Goal: Book appointment/travel/reservation: Book appointment/travel/reservation

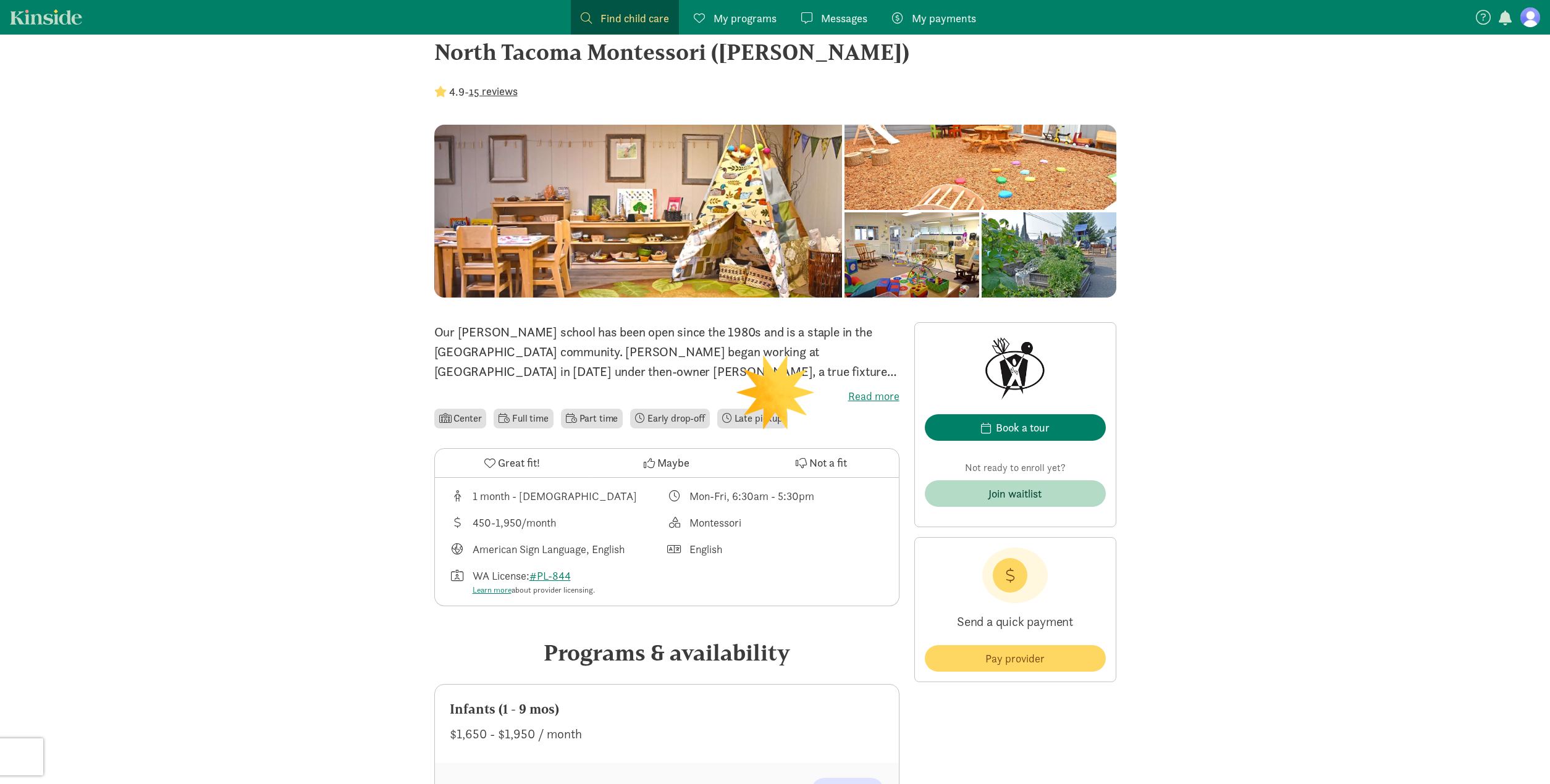
scroll to position [226, 0]
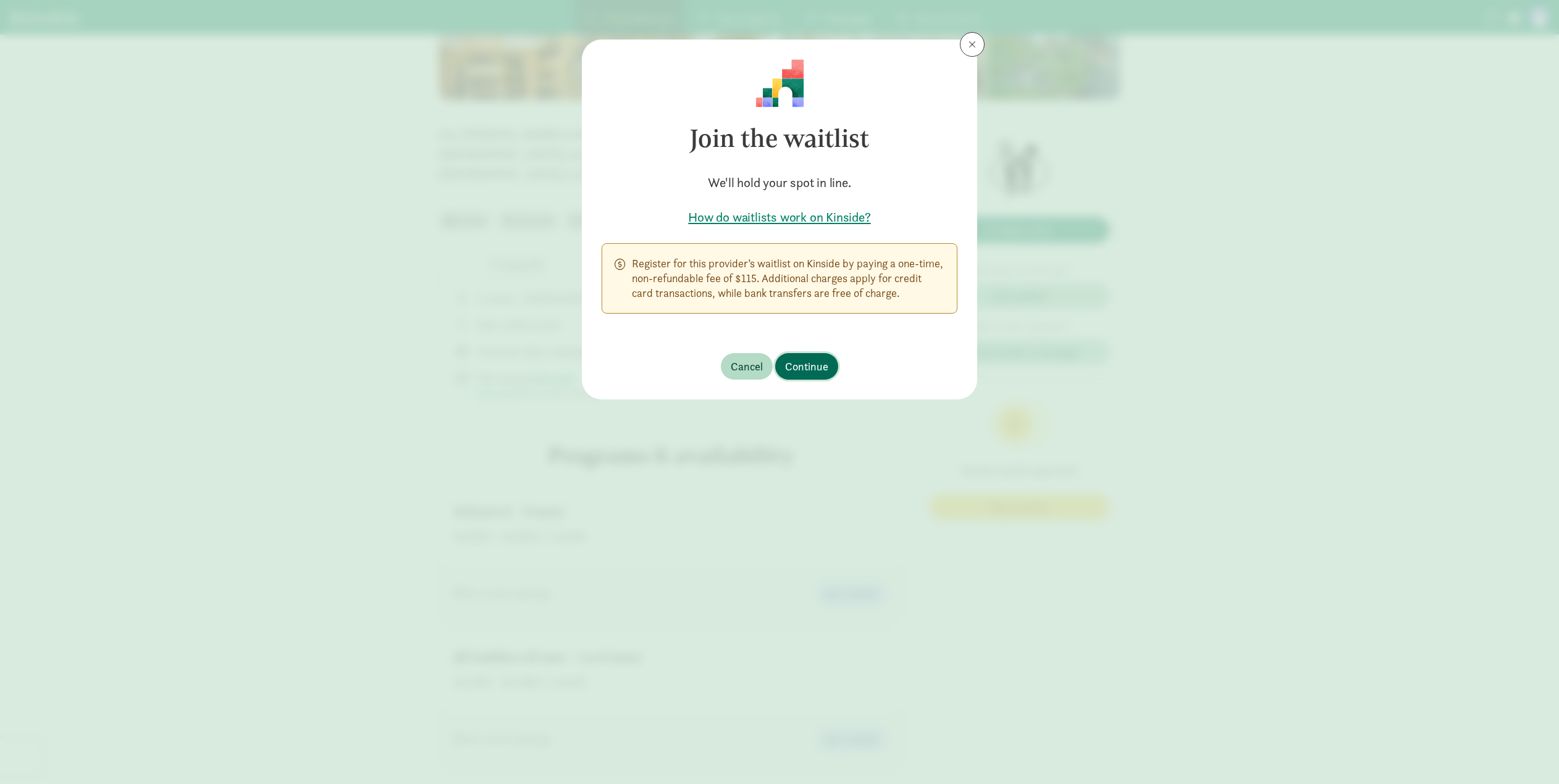
click at [818, 372] on span "Continue" at bounding box center [807, 366] width 43 height 17
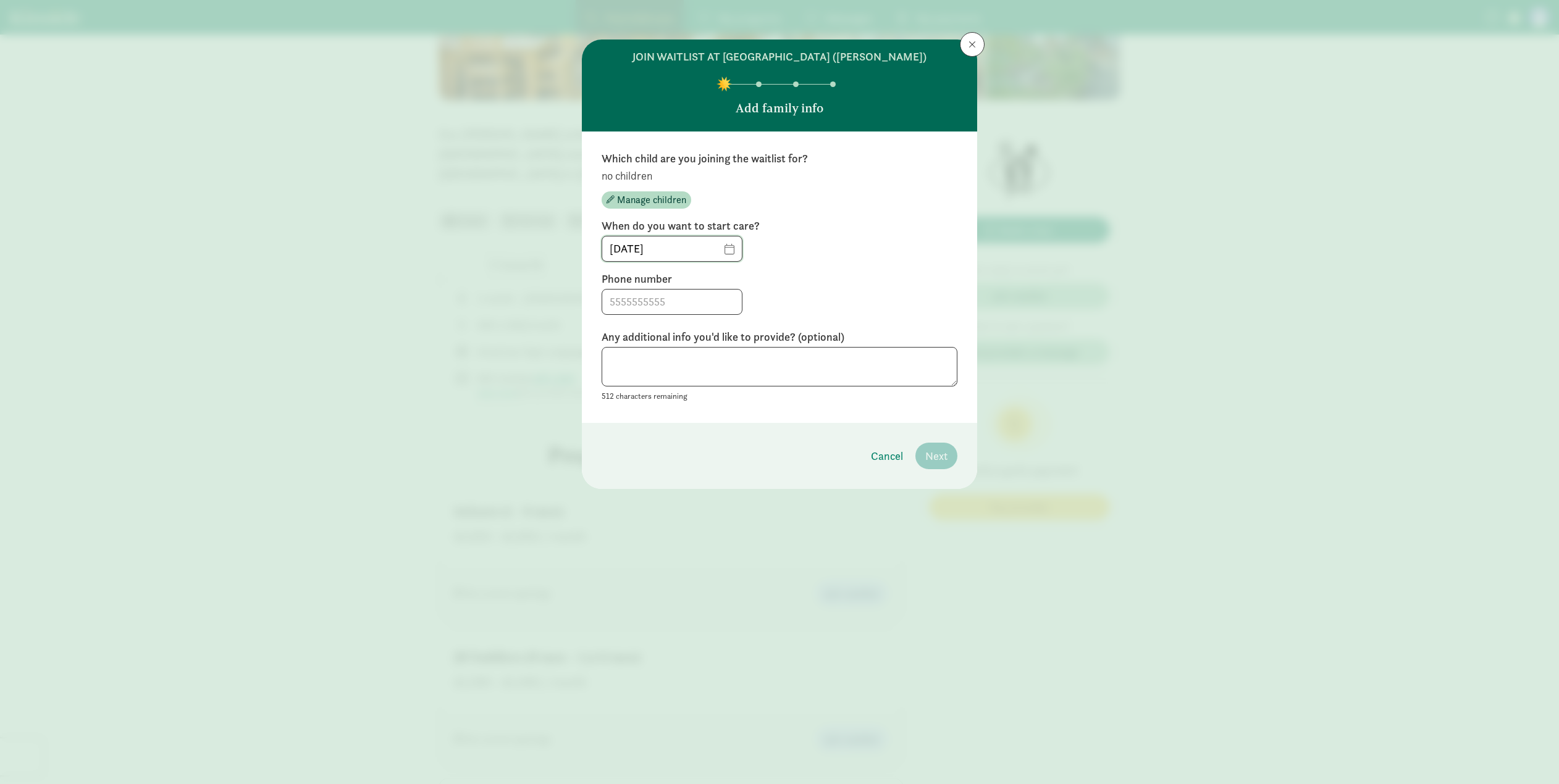
click at [725, 246] on input "08/27/2025" at bounding box center [671, 249] width 140 height 24
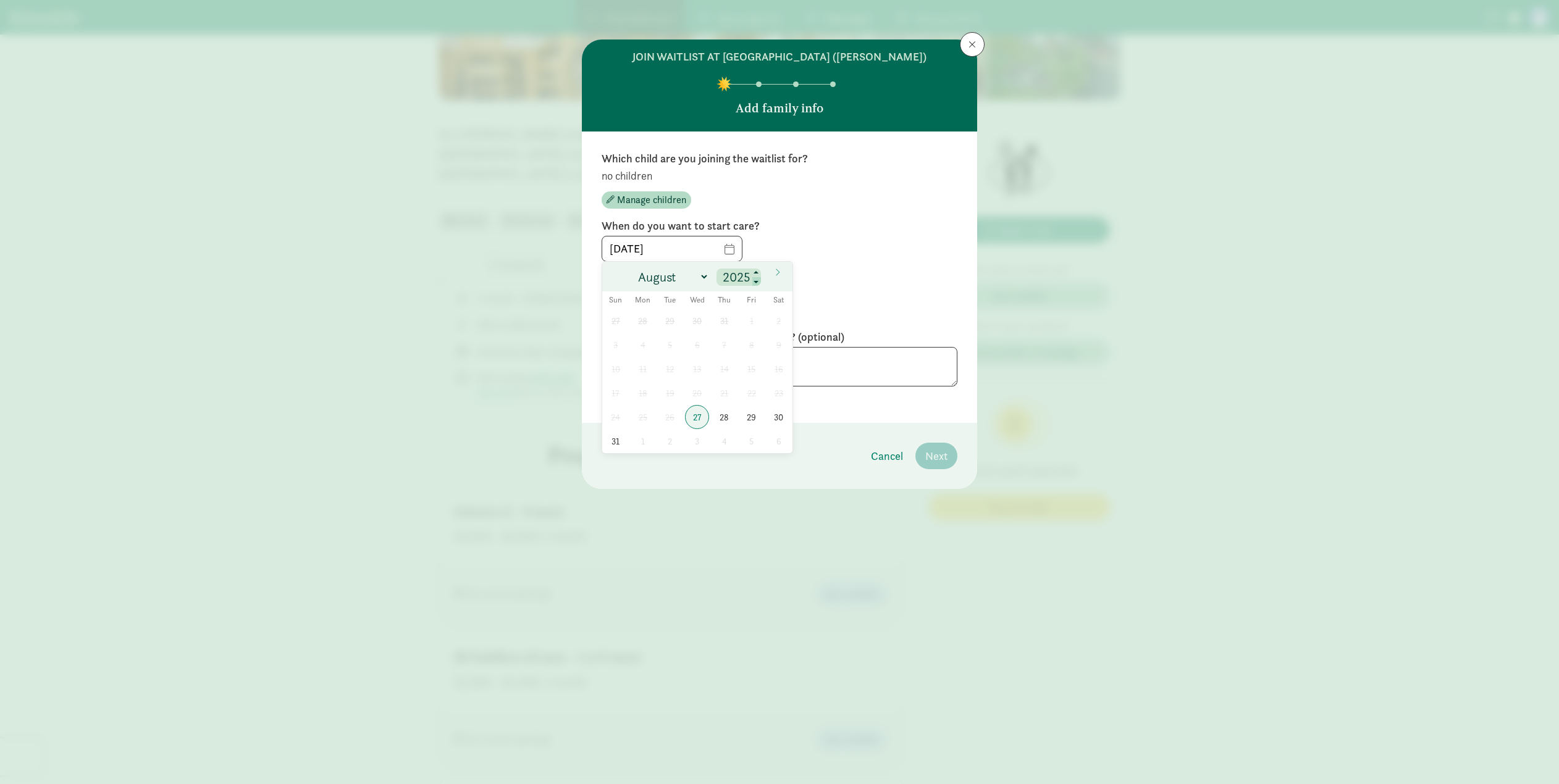
click at [756, 278] on span at bounding box center [756, 282] width 9 height 10
click at [757, 272] on span at bounding box center [756, 273] width 9 height 10
type input "2026"
select select "0"
click at [648, 347] on span "5" at bounding box center [643, 344] width 24 height 24
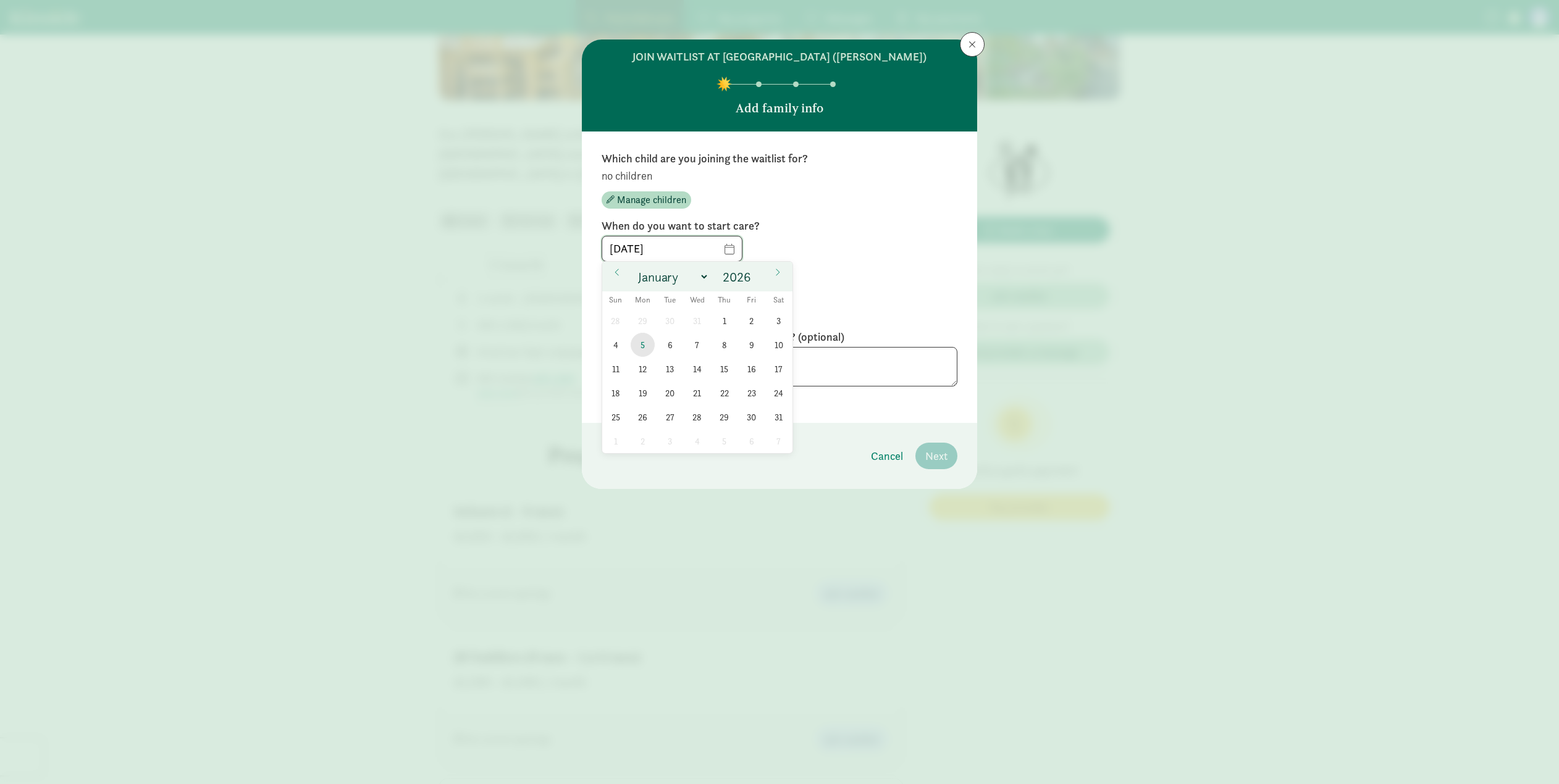
type input "[DATE]"
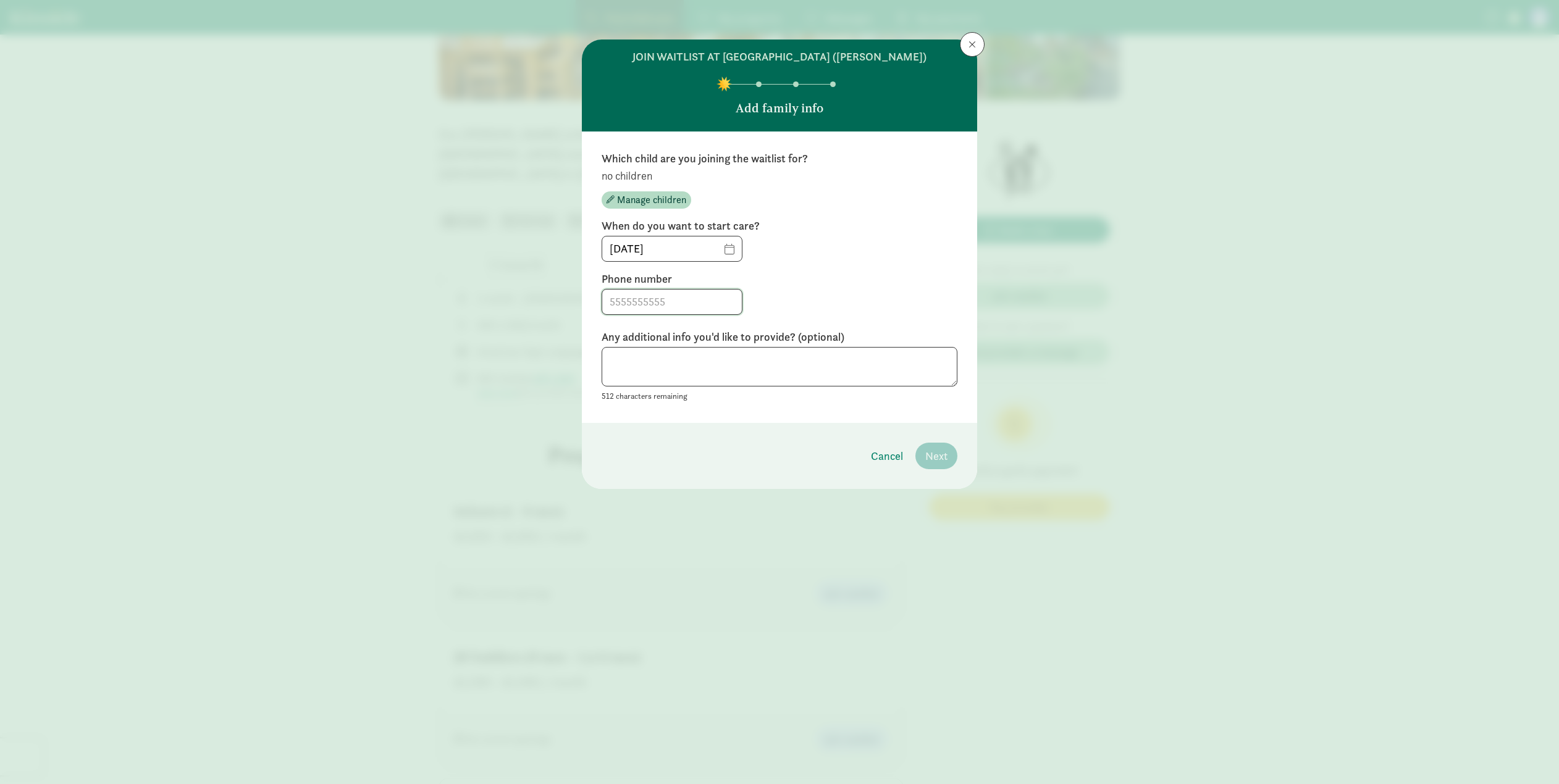
click at [685, 300] on input at bounding box center [671, 301] width 140 height 24
type input "6463549929"
click at [744, 348] on textarea at bounding box center [780, 367] width 356 height 40
click at [626, 202] on span "Manage children" at bounding box center [652, 200] width 69 height 15
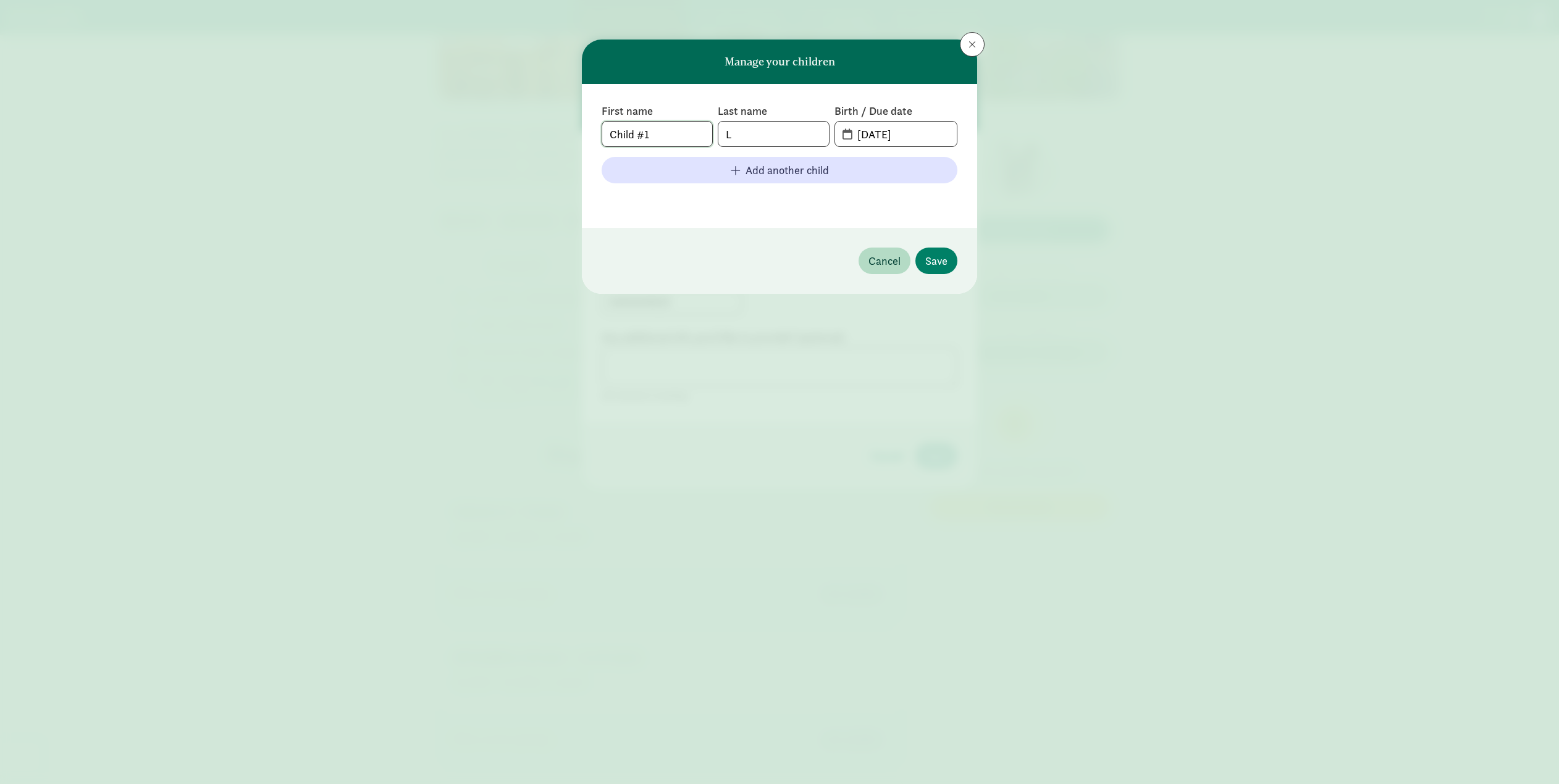
click at [688, 137] on input "Child #1" at bounding box center [657, 134] width 110 height 24
type input "[PERSON_NAME]"
type input "Lewington"
click at [881, 133] on input "08-27-2025" at bounding box center [903, 134] width 107 height 24
click at [844, 136] on span "08-27-2025" at bounding box center [896, 134] width 122 height 24
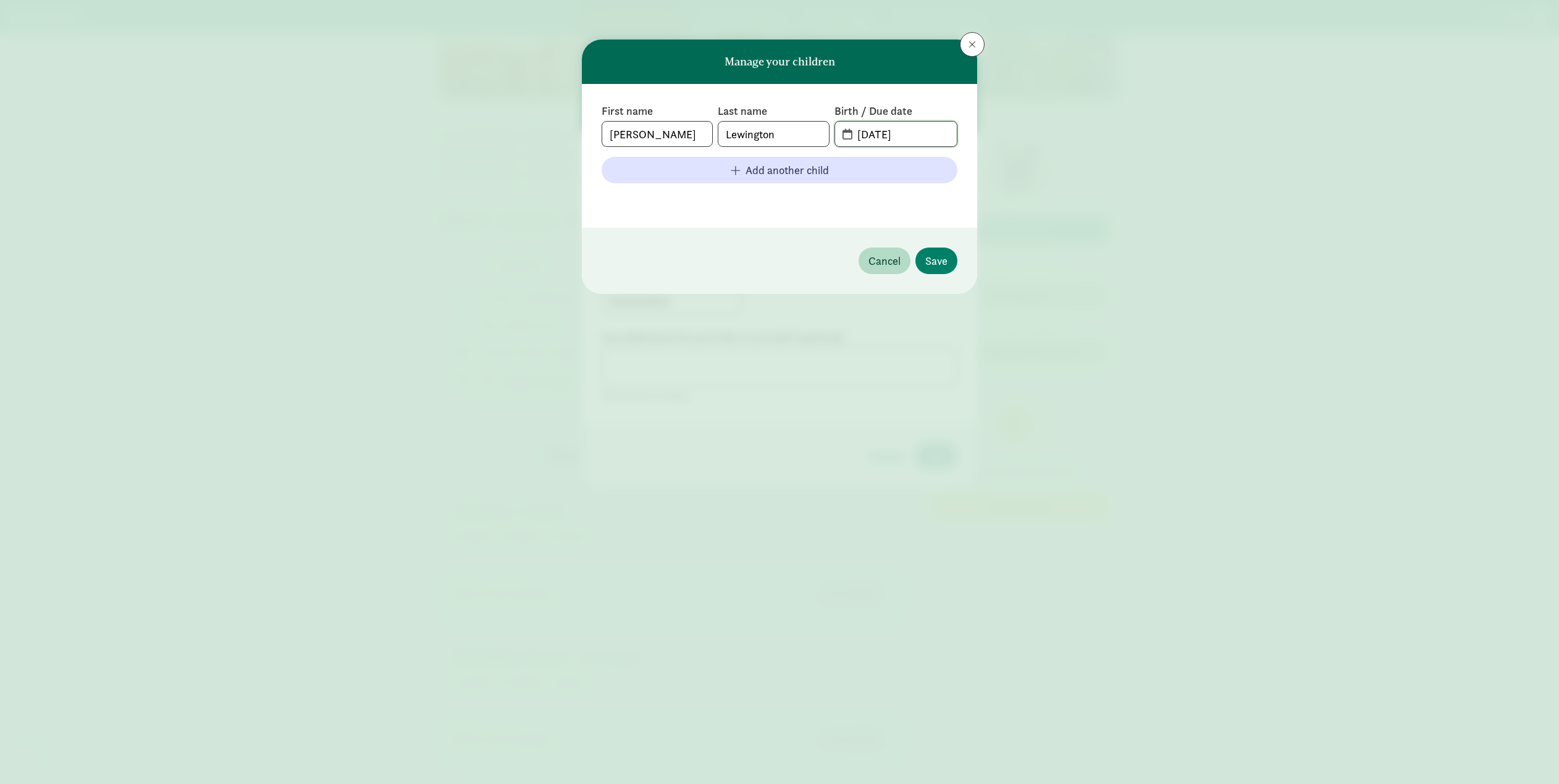
click at [873, 134] on input "08-27-2025" at bounding box center [903, 134] width 107 height 24
click at [868, 135] on input "08-27-2025" at bounding box center [903, 134] width 107 height 24
type input "07-31-2025"
click at [727, 134] on input "Lewington" at bounding box center [774, 134] width 110 height 24
type input "Faulkner-Lewington"
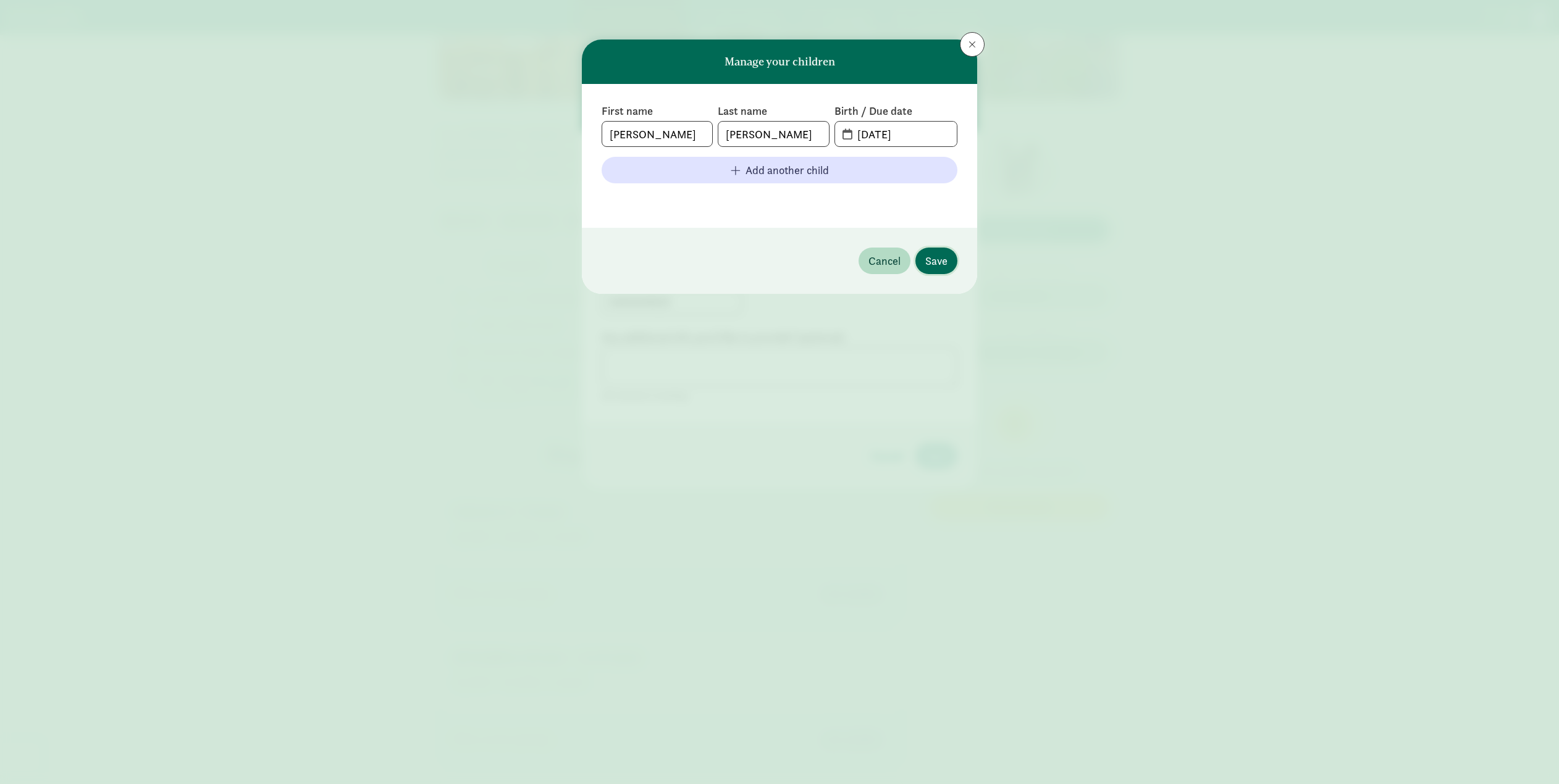
click at [941, 262] on span "Save" at bounding box center [937, 260] width 22 height 17
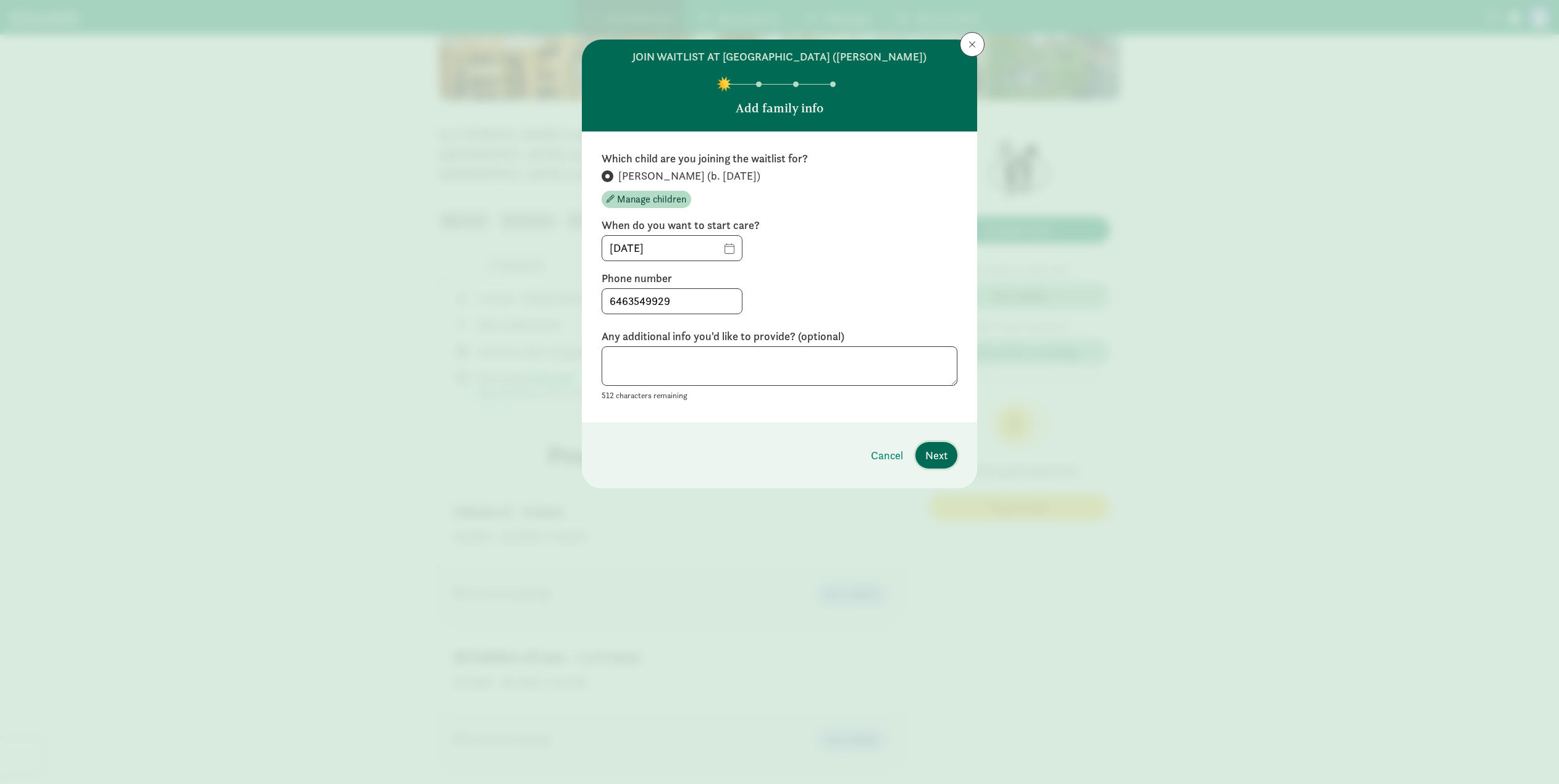
click at [938, 452] on span "Next" at bounding box center [937, 455] width 22 height 17
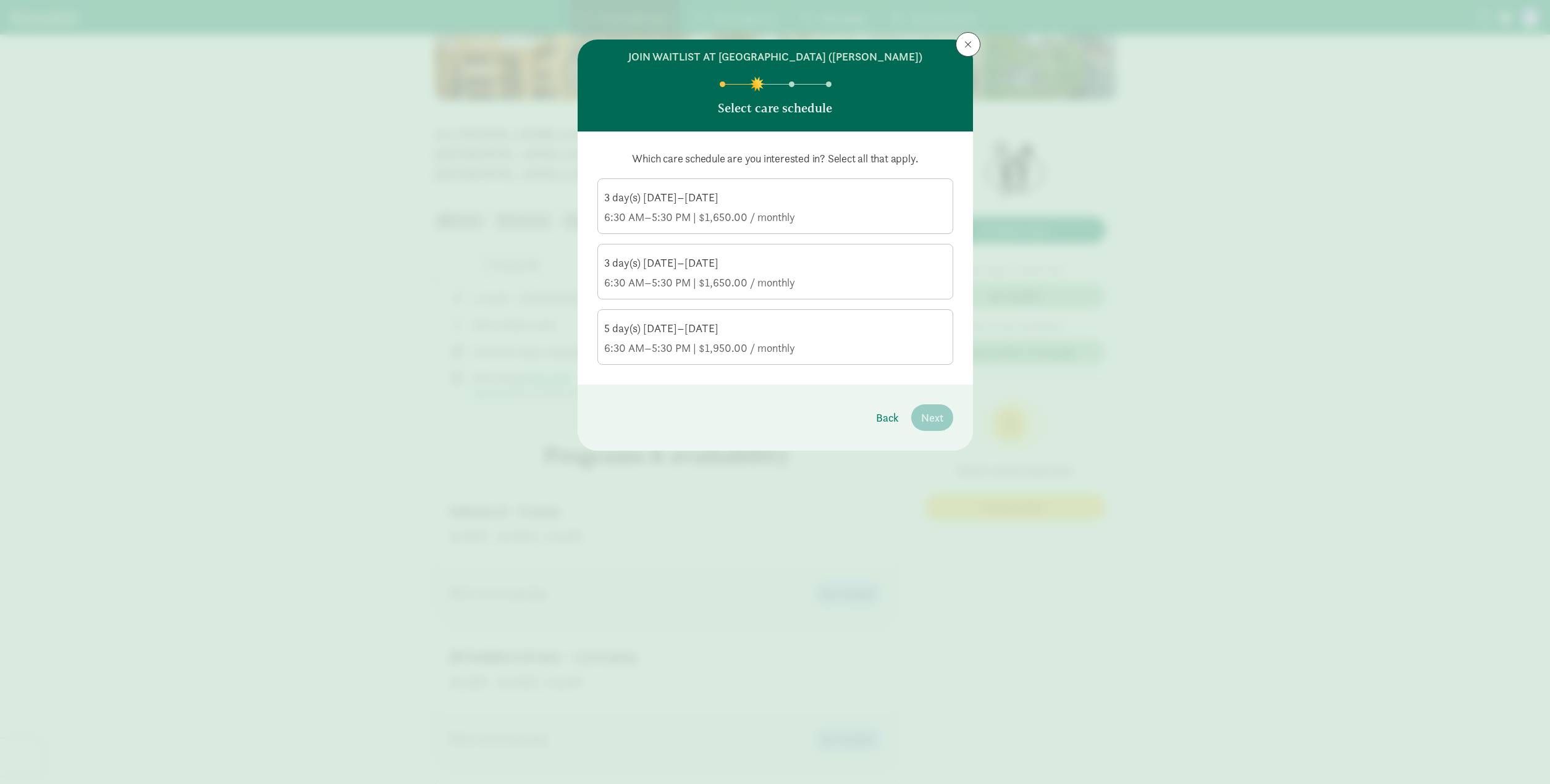
click at [973, 48] on button at bounding box center [968, 44] width 24 height 24
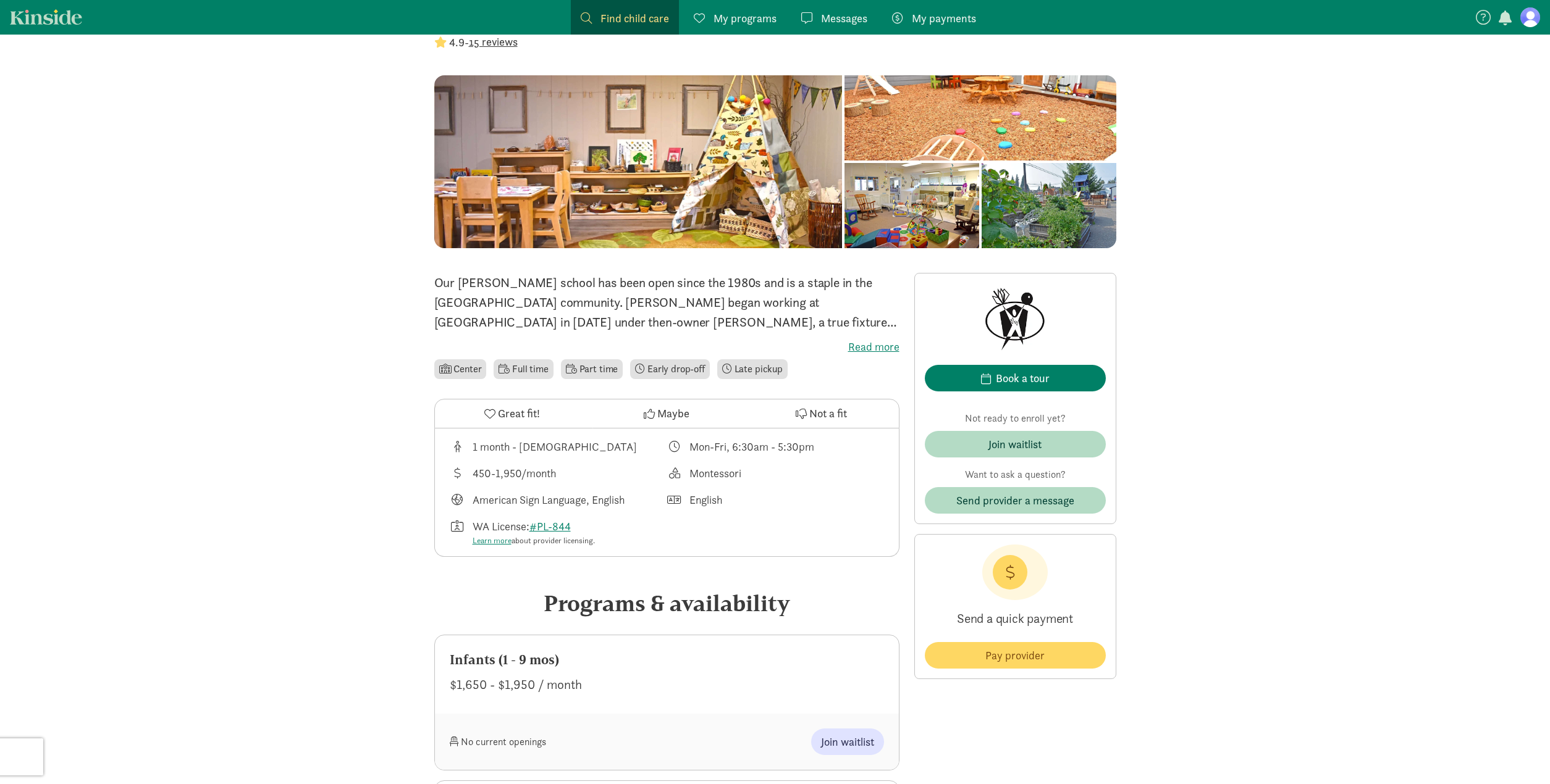
scroll to position [0, 0]
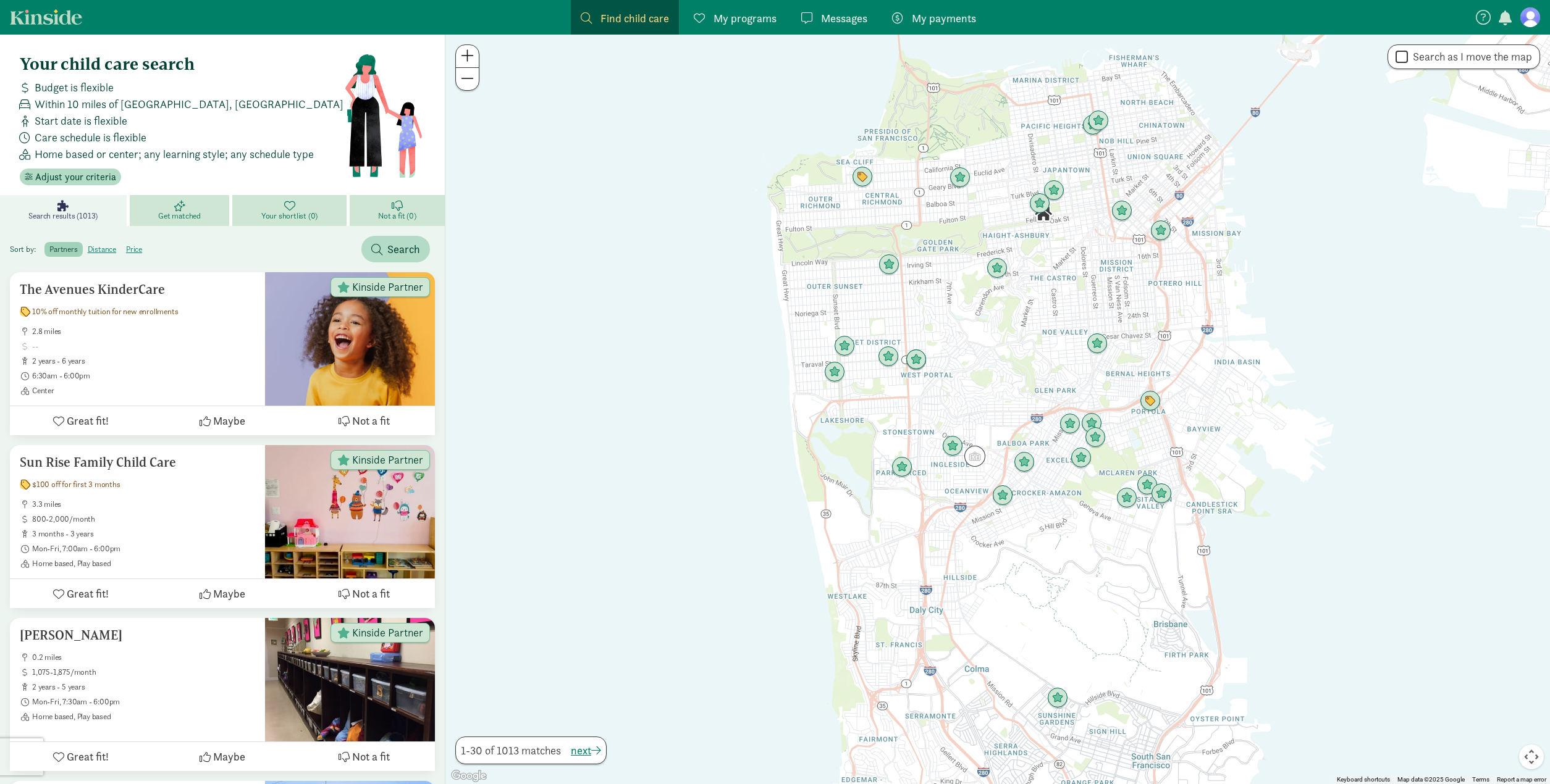
click at [613, 24] on span "Find child care" at bounding box center [635, 18] width 68 height 17
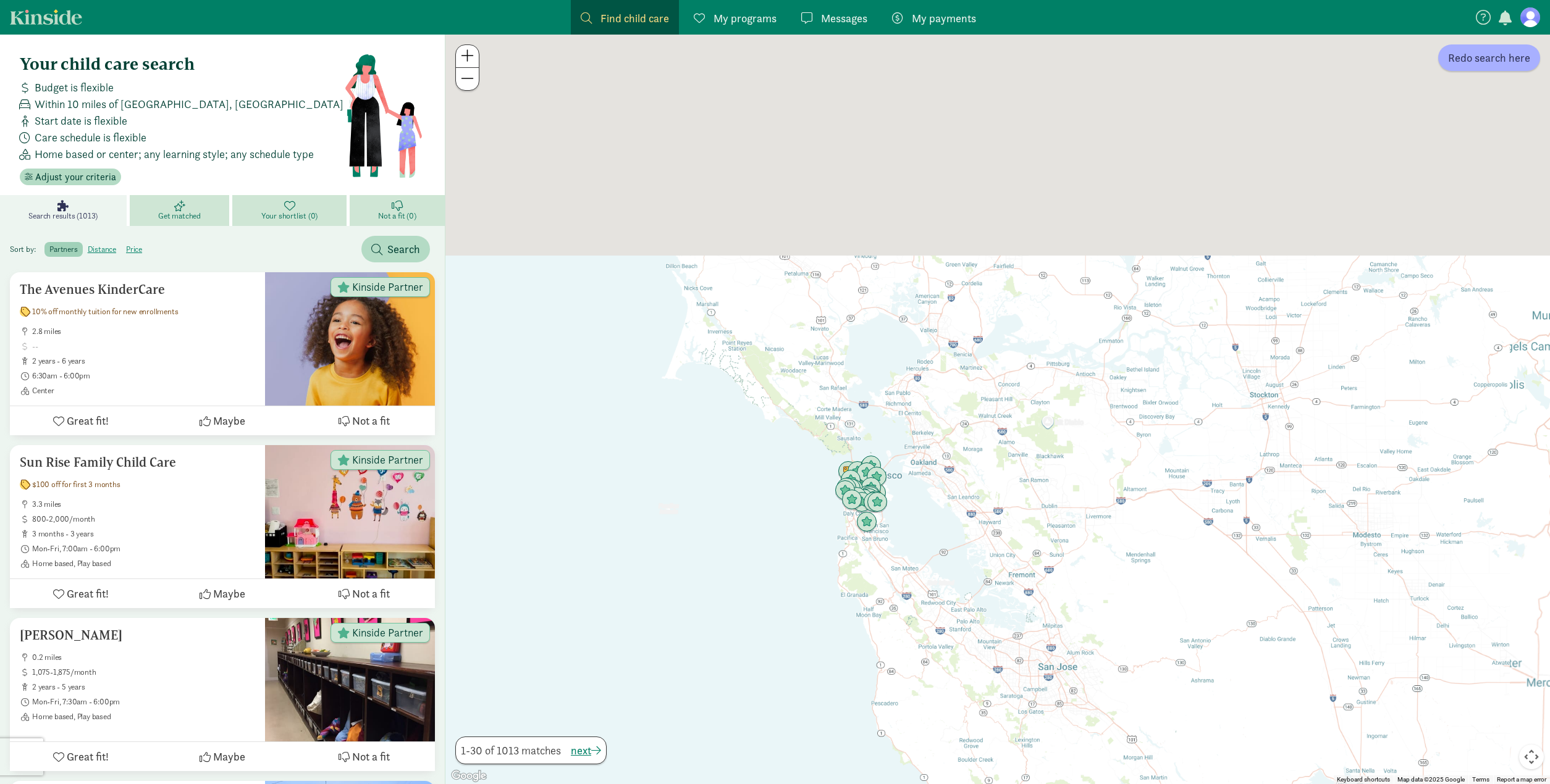
drag, startPoint x: 786, startPoint y: 107, endPoint x: 805, endPoint y: 491, distance: 384.5
click at [805, 491] on div at bounding box center [998, 409] width 1104 height 750
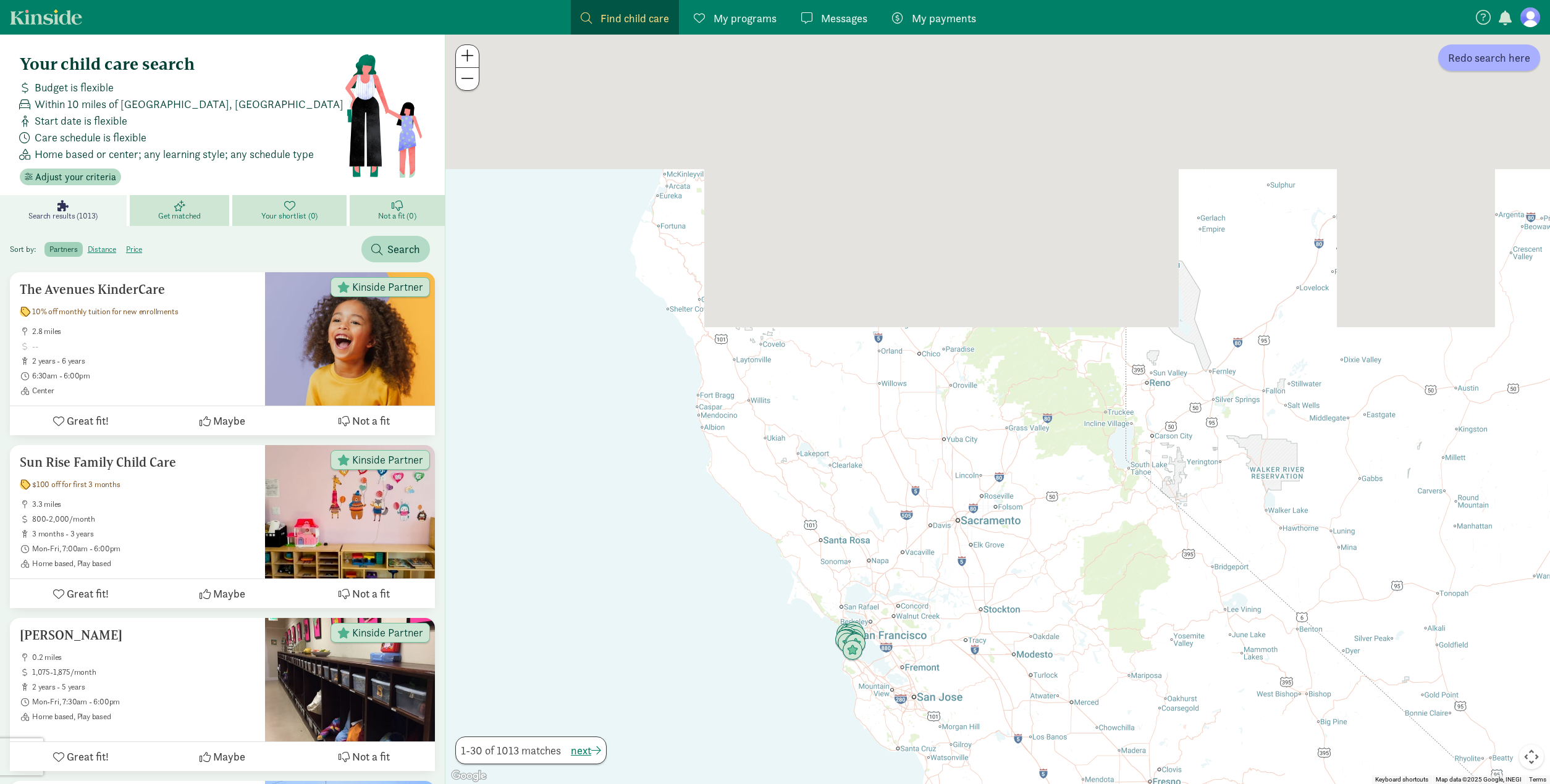
drag, startPoint x: 737, startPoint y: 129, endPoint x: 768, endPoint y: 518, distance: 390.2
click at [768, 518] on div at bounding box center [998, 409] width 1104 height 750
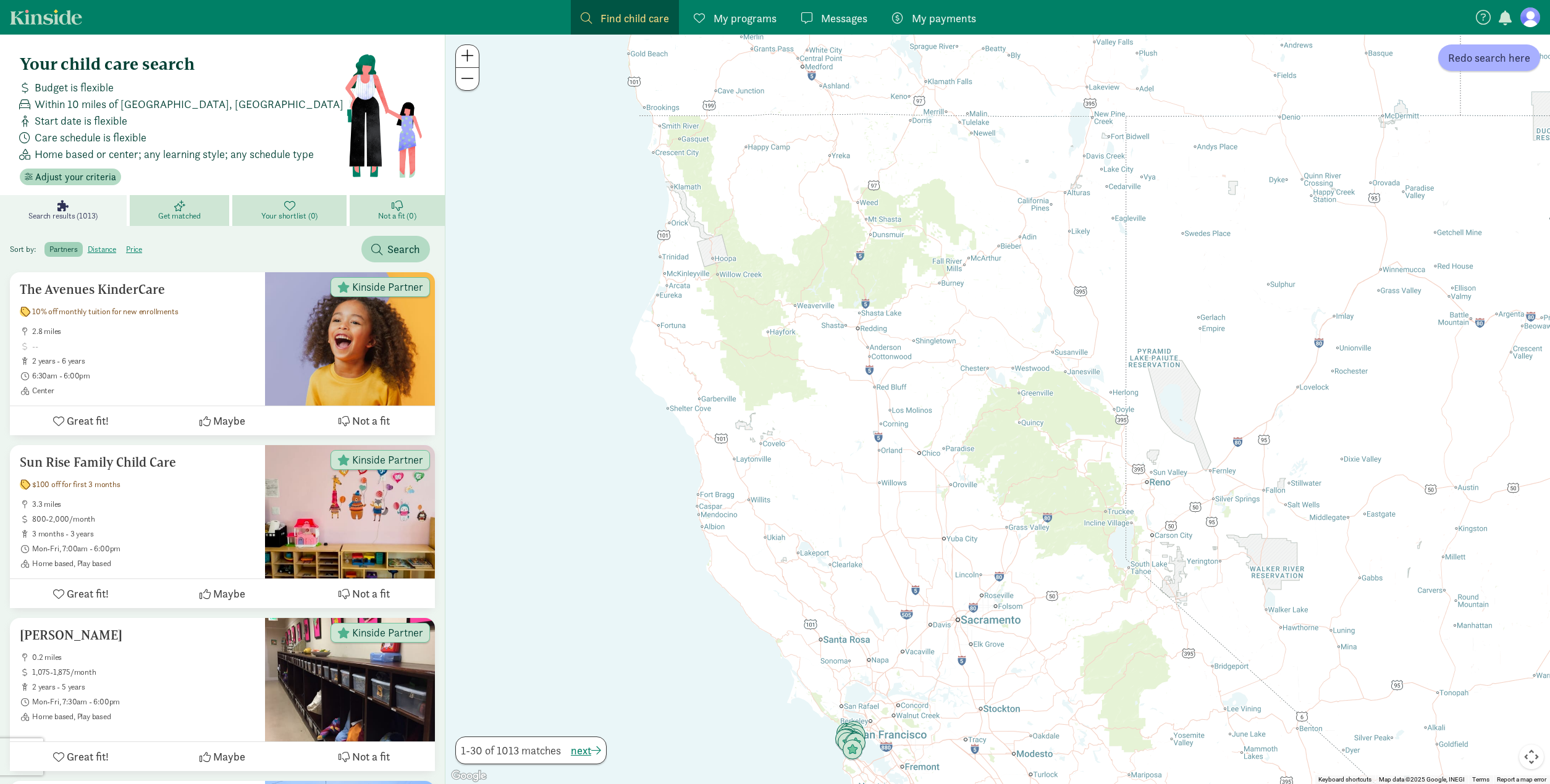
drag, startPoint x: 784, startPoint y: 187, endPoint x: 826, endPoint y: 599, distance: 414.1
click at [828, 607] on div at bounding box center [998, 409] width 1104 height 750
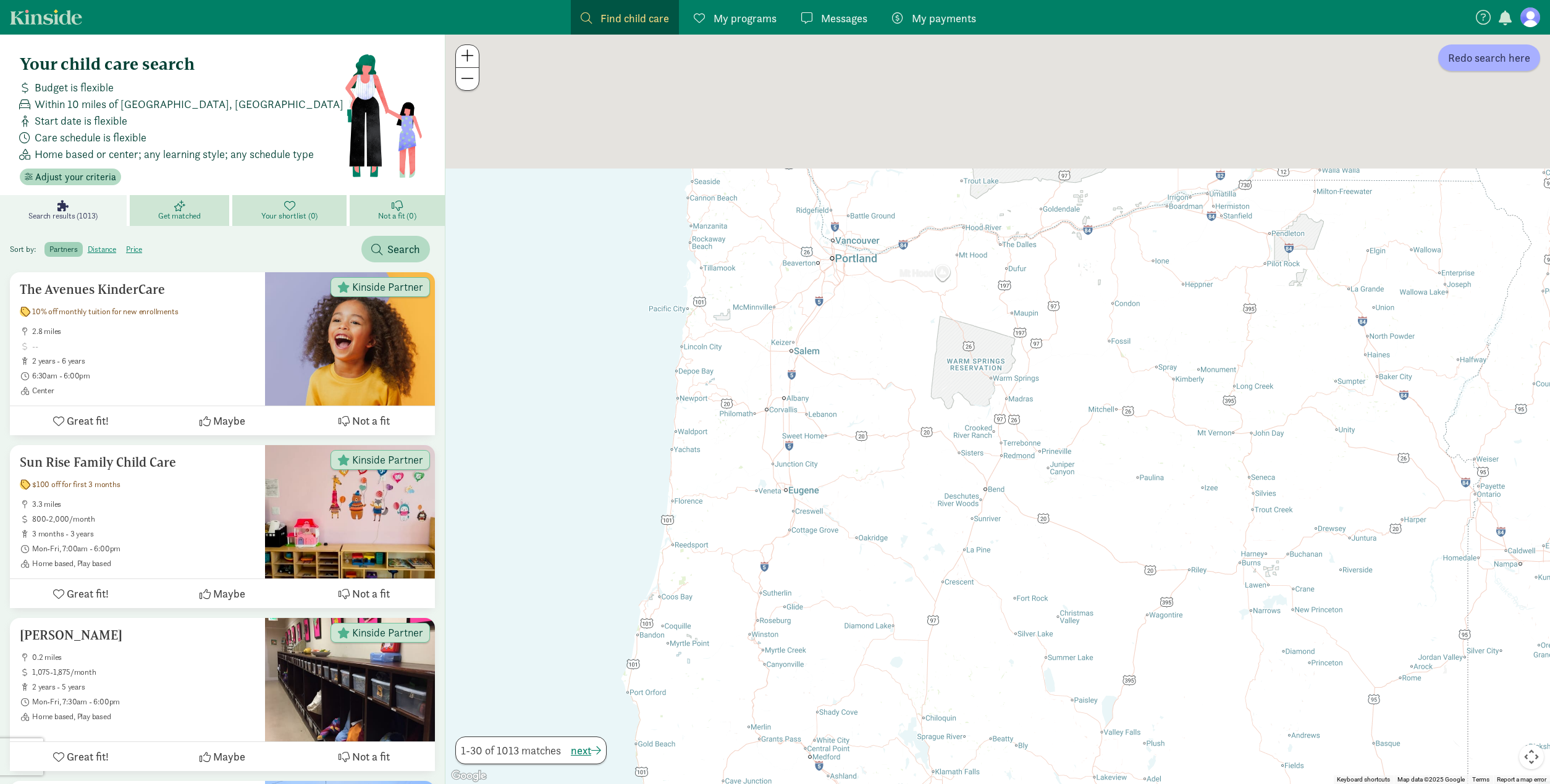
drag, startPoint x: 830, startPoint y: 215, endPoint x: 720, endPoint y: 611, distance: 411.0
click at [720, 611] on div at bounding box center [998, 409] width 1104 height 750
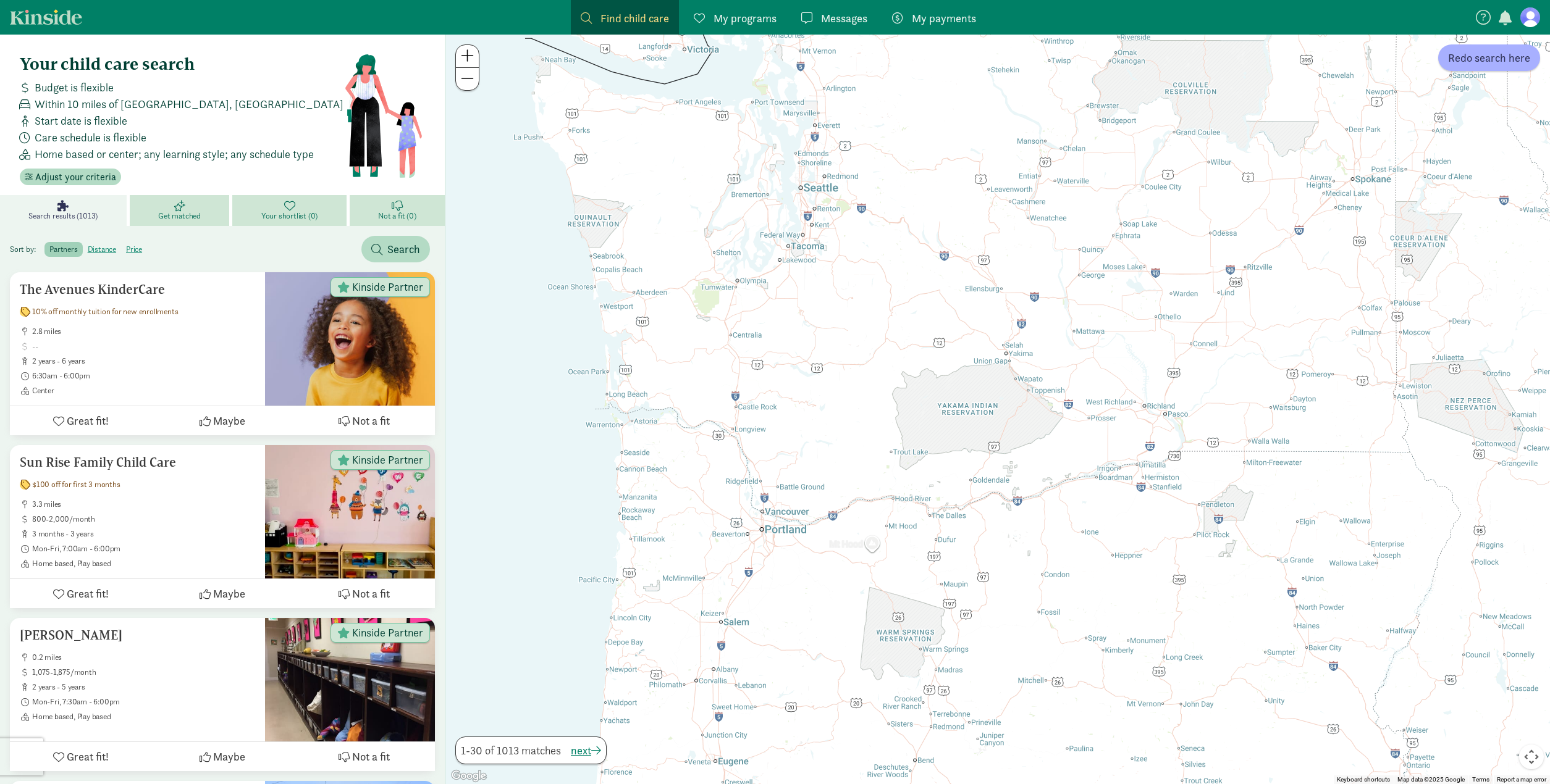
drag, startPoint x: 805, startPoint y: 337, endPoint x: 799, endPoint y: 453, distance: 116.2
click at [799, 453] on div at bounding box center [998, 409] width 1104 height 750
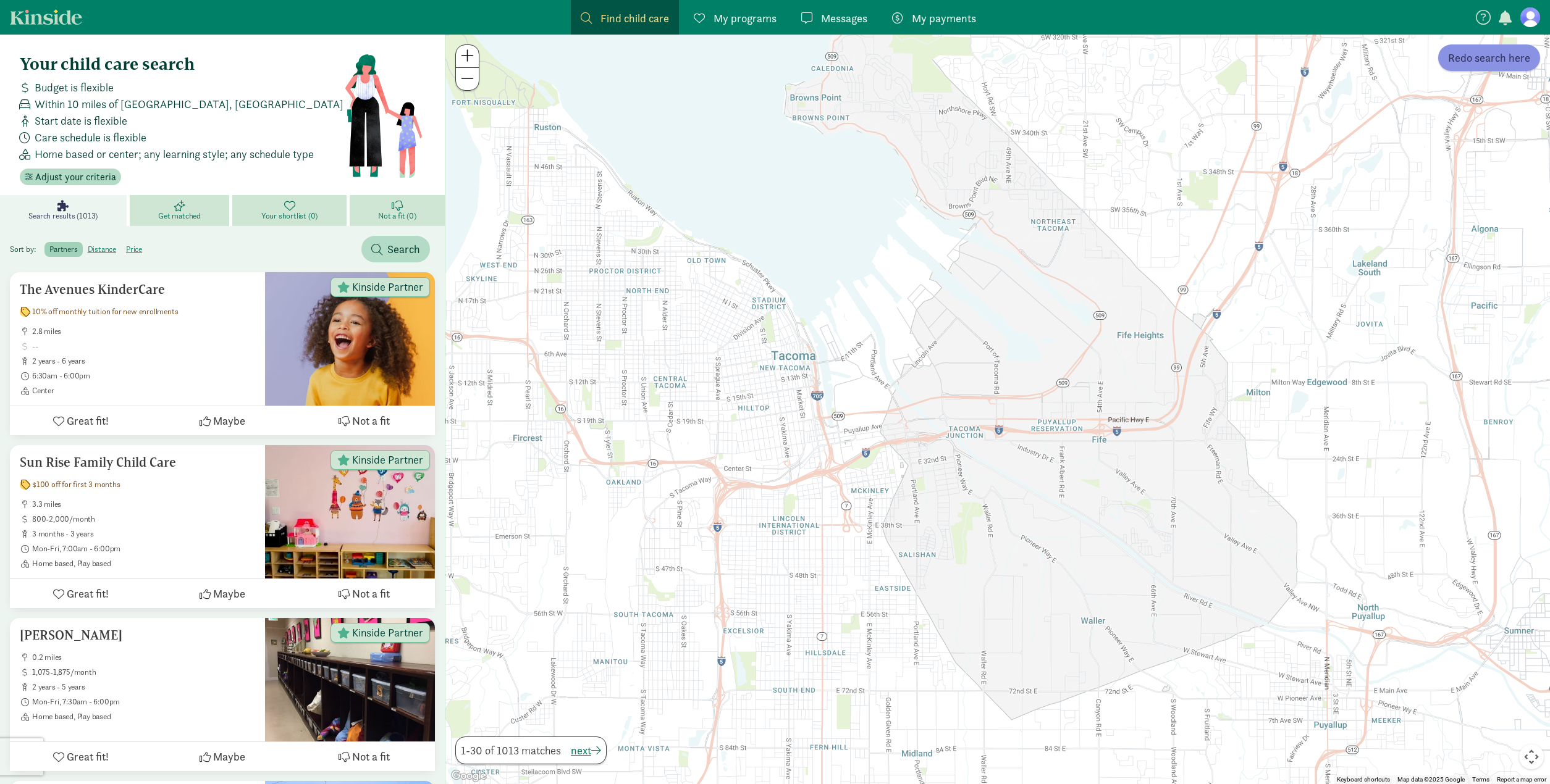
click at [1466, 64] on span "Redo search here" at bounding box center [1489, 58] width 82 height 17
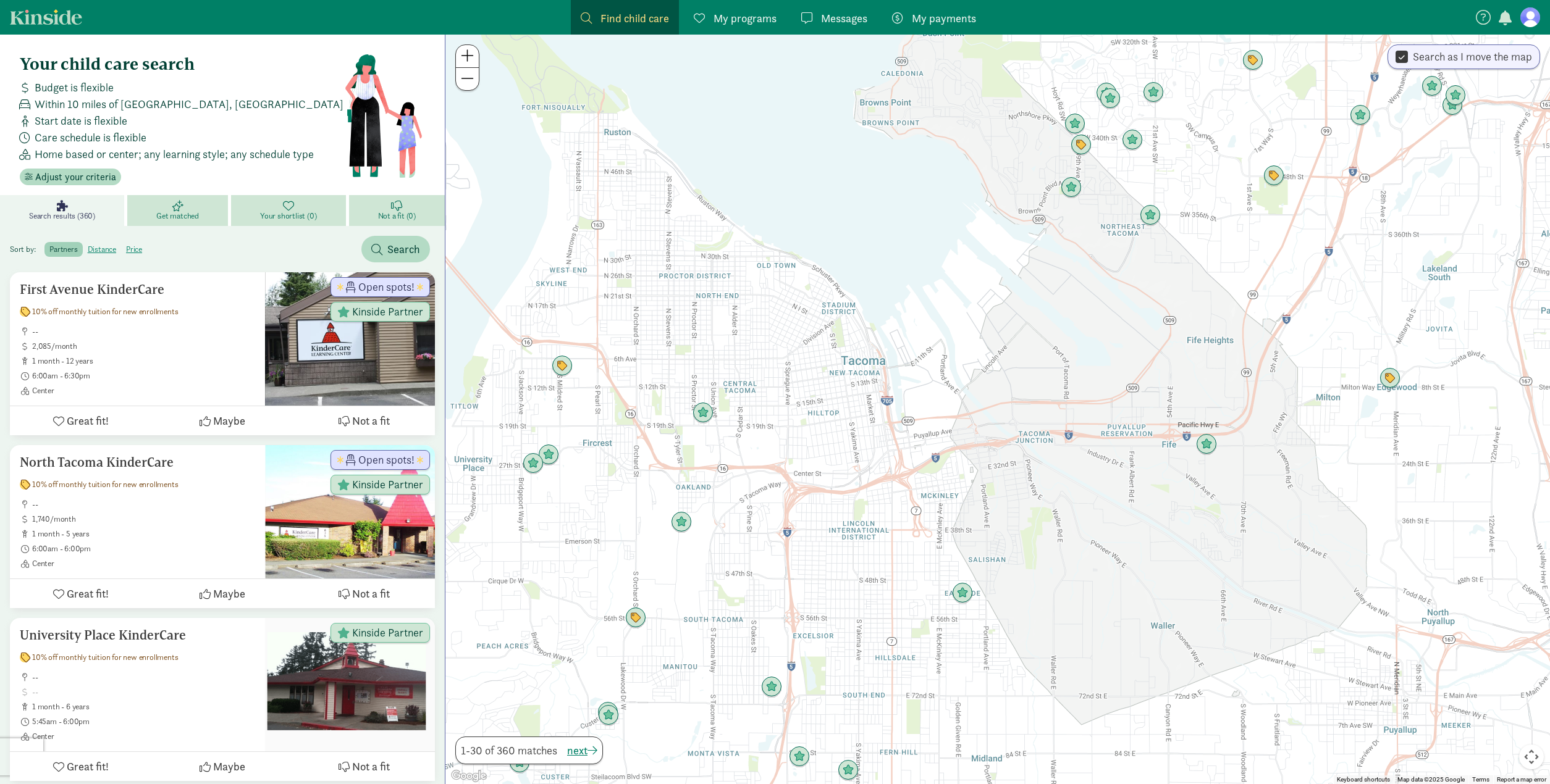
drag, startPoint x: 706, startPoint y: 345, endPoint x: 777, endPoint y: 350, distance: 71.2
click at [777, 350] on div at bounding box center [998, 409] width 1104 height 750
click at [465, 61] on span at bounding box center [466, 55] width 13 height 15
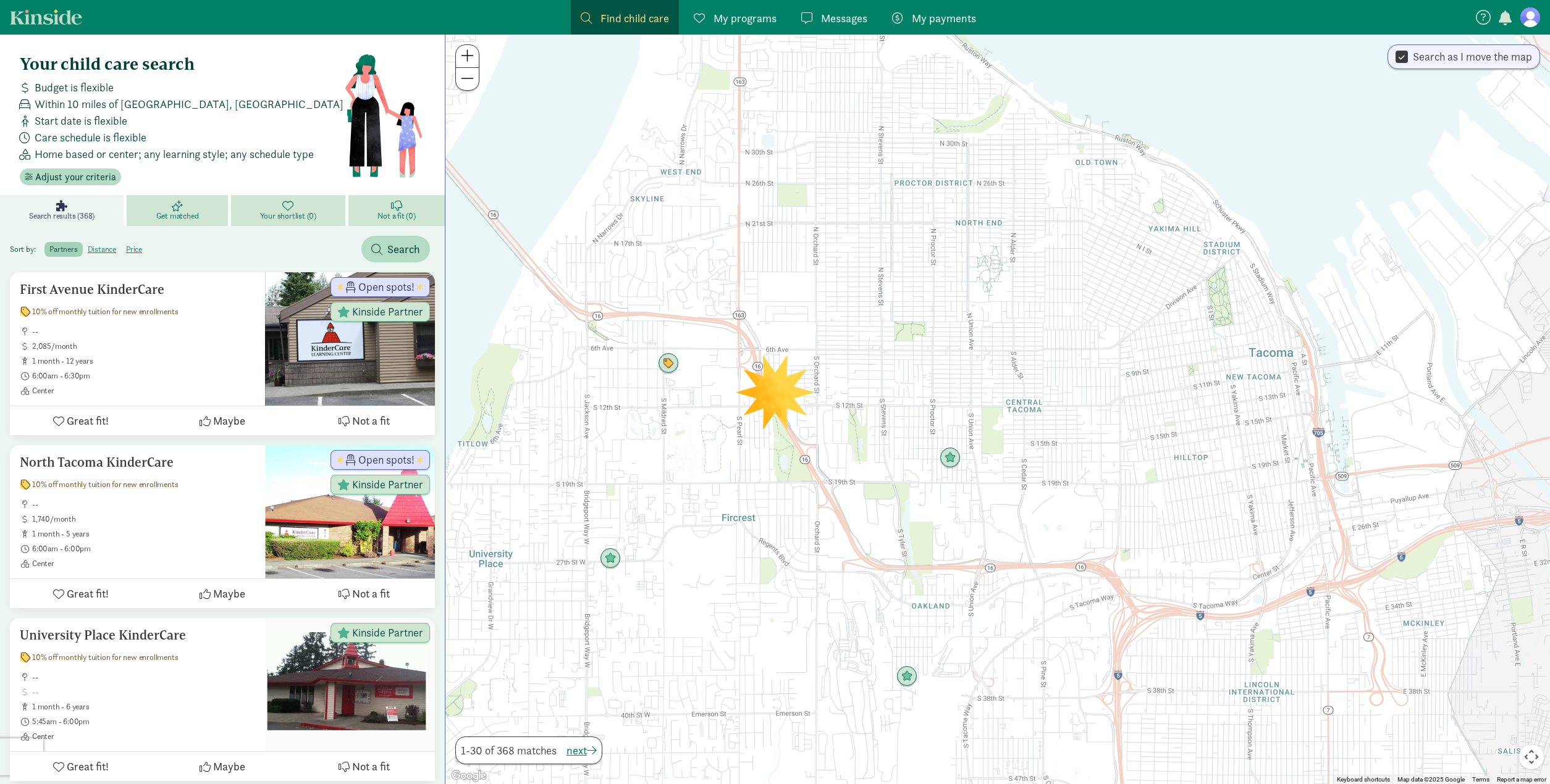
drag, startPoint x: 674, startPoint y: 234, endPoint x: 1308, endPoint y: 294, distance: 636.8
click at [1309, 294] on div at bounding box center [998, 409] width 1104 height 750
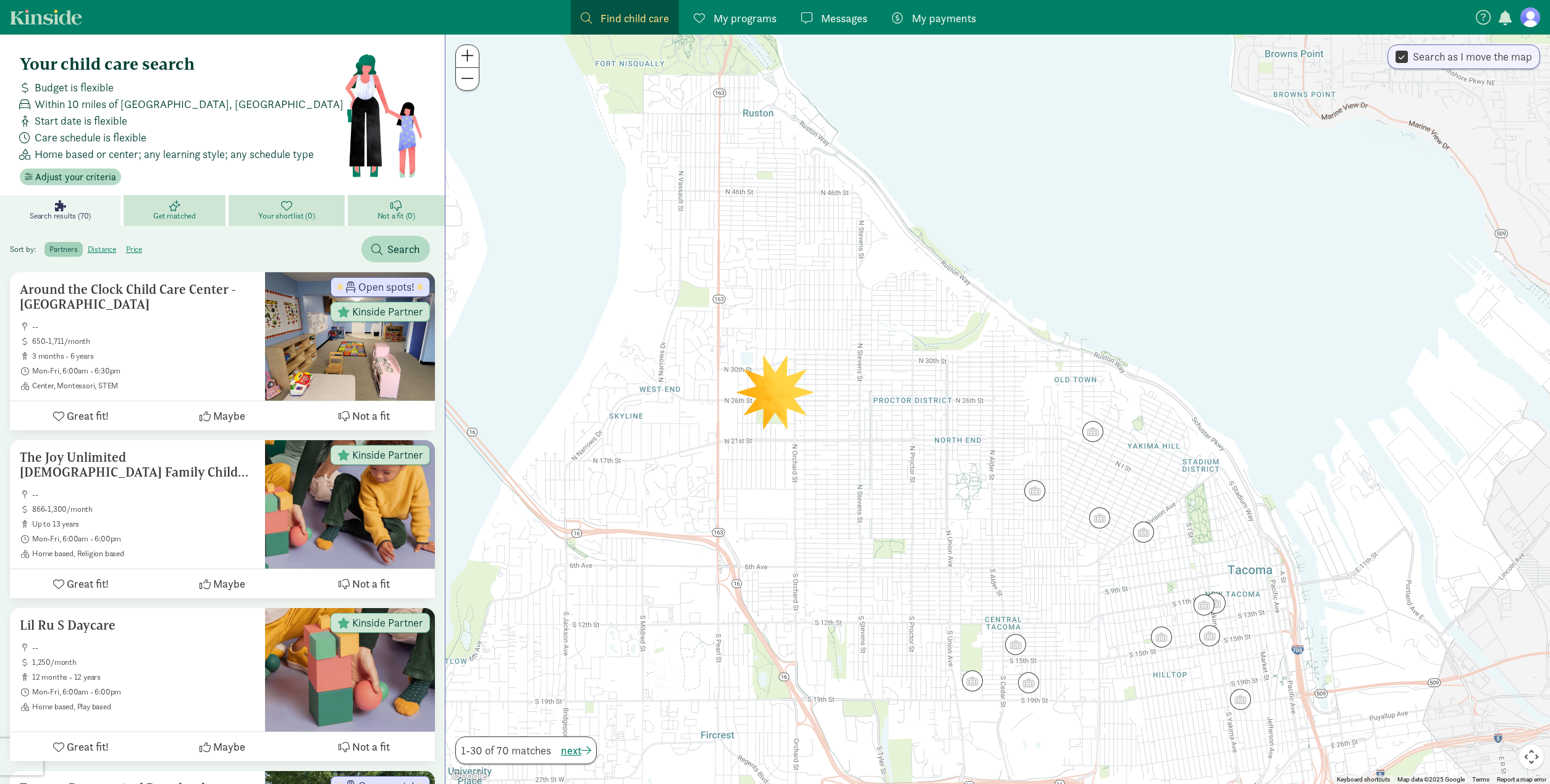
drag, startPoint x: 1213, startPoint y: 293, endPoint x: 1193, endPoint y: 509, distance: 216.9
click at [1193, 509] on div at bounding box center [998, 409] width 1104 height 750
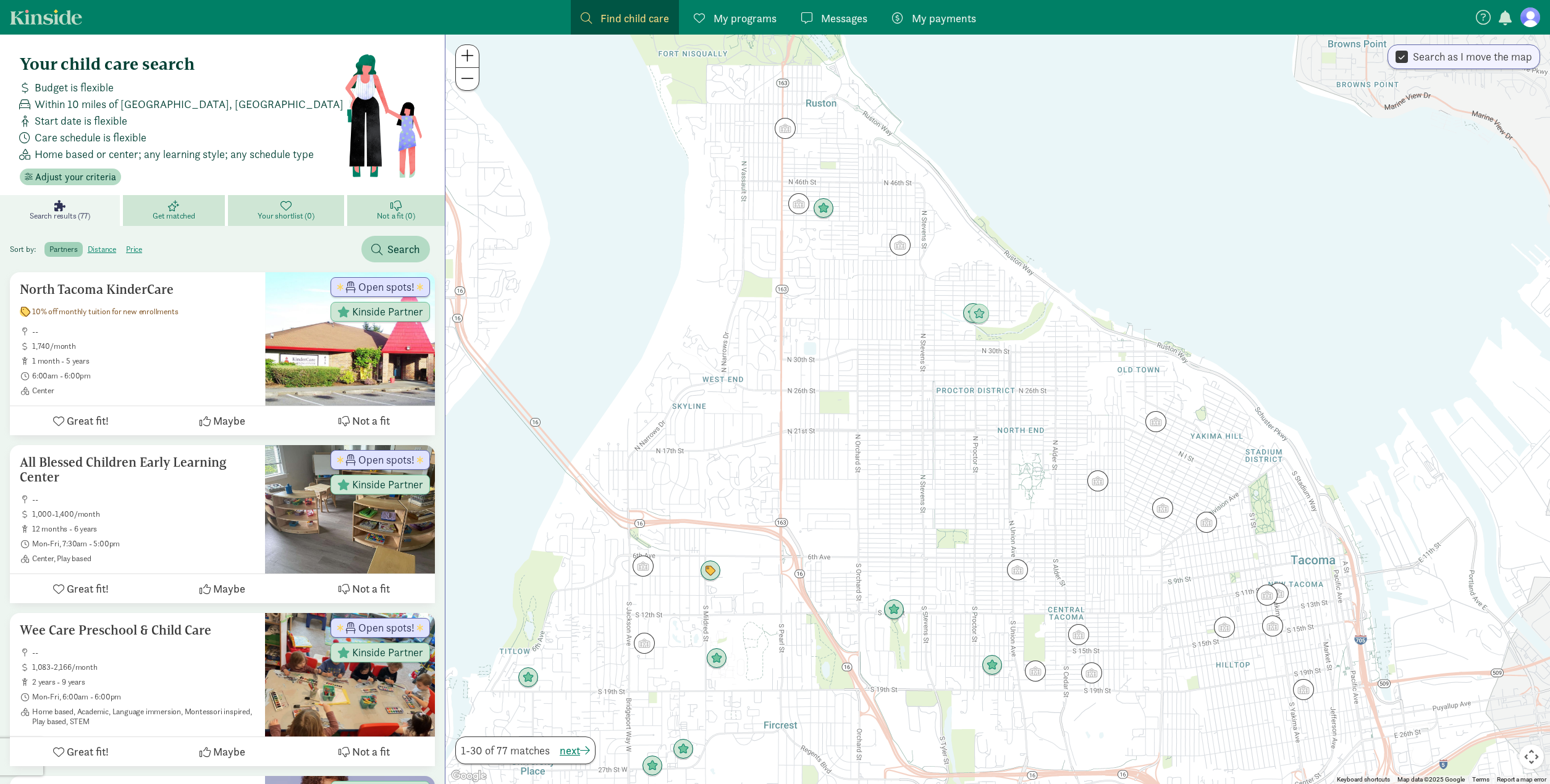
drag, startPoint x: 1201, startPoint y: 488, endPoint x: 1263, endPoint y: 475, distance: 63.3
click at [1263, 475] on div at bounding box center [998, 409] width 1104 height 750
click at [60, 418] on icon at bounding box center [58, 420] width 11 height 11
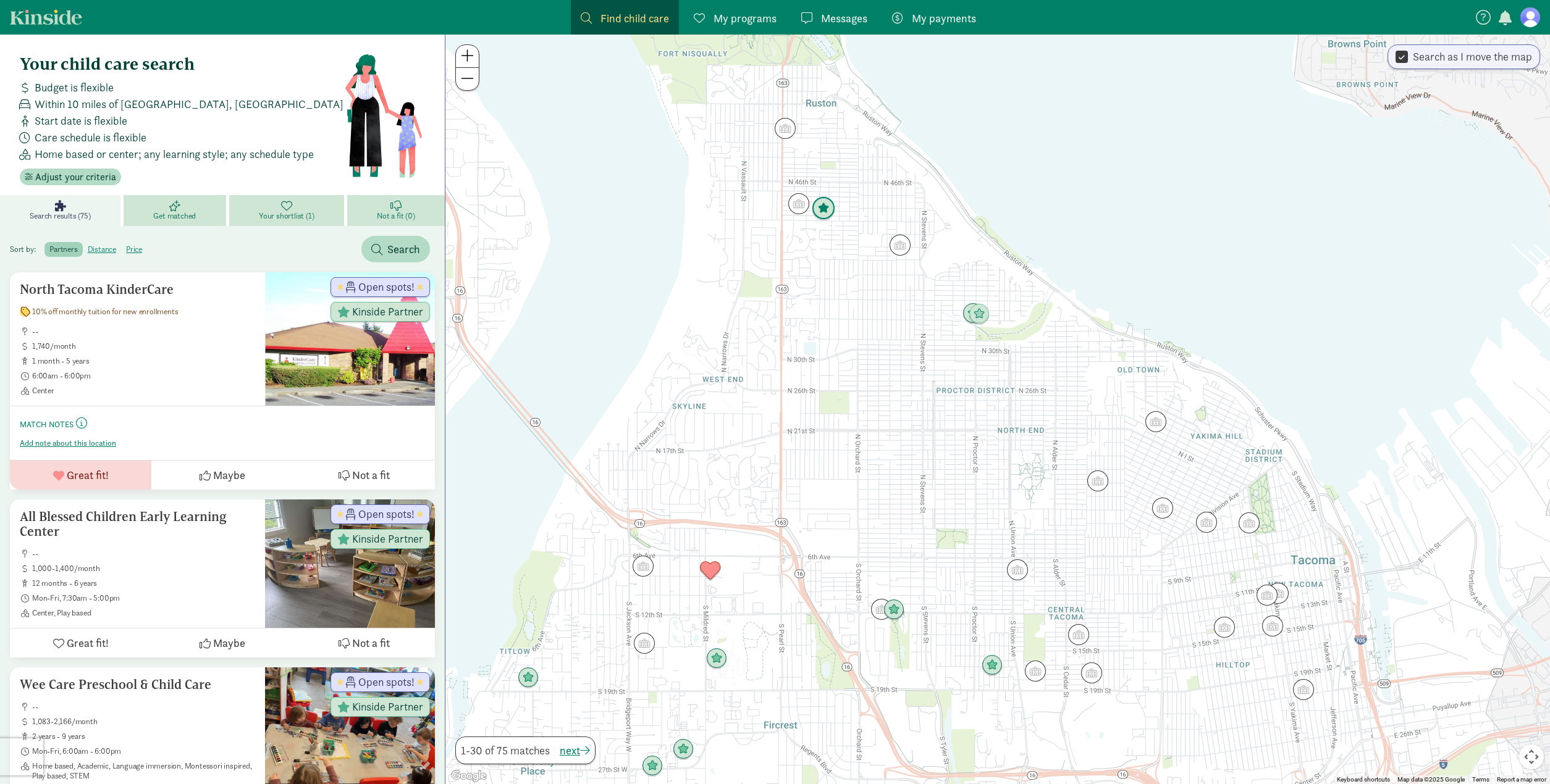
click at [817, 210] on img "Click to see details" at bounding box center [823, 209] width 23 height 23
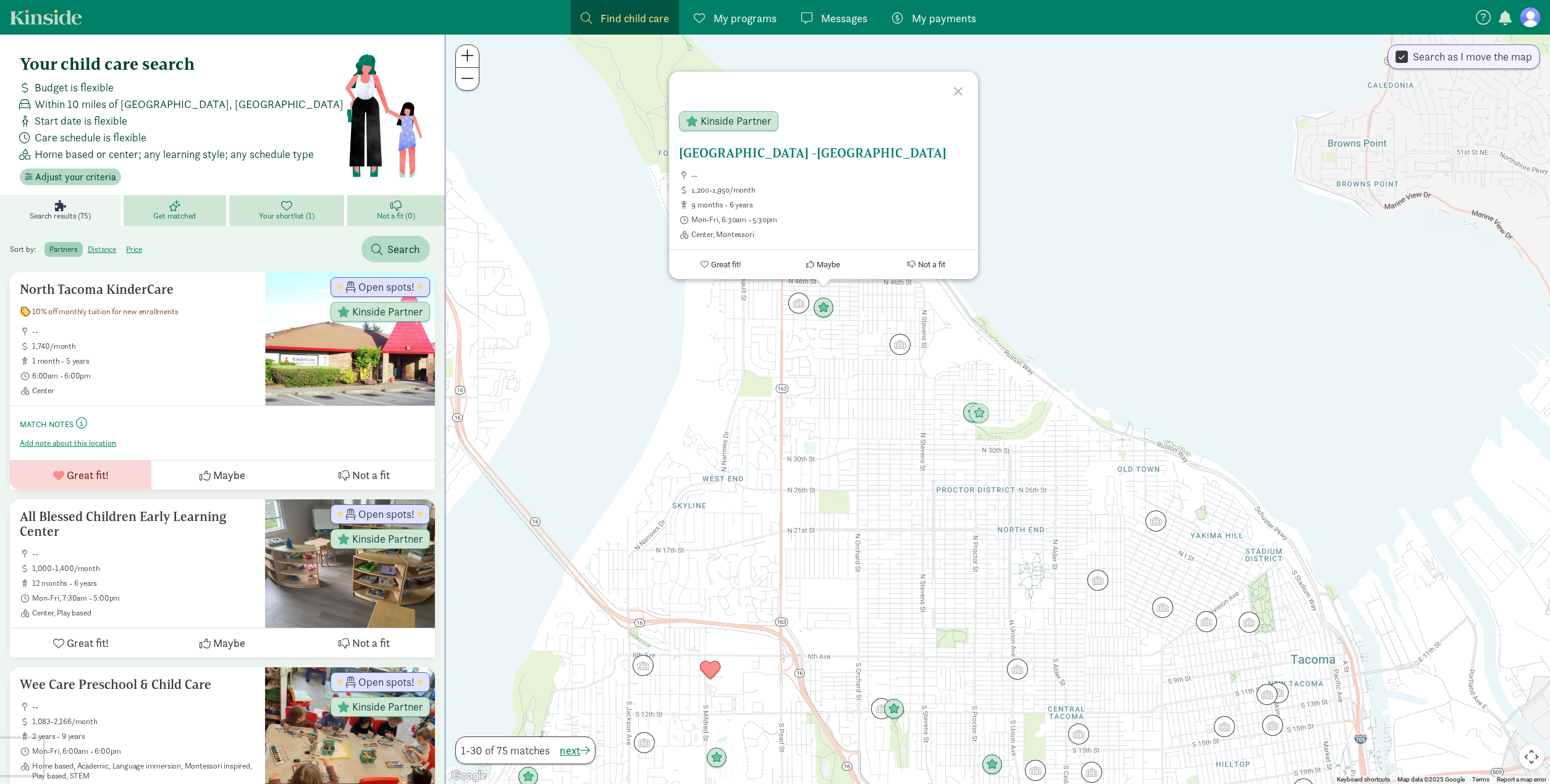
click at [706, 270] on button "Great fit!" at bounding box center [721, 264] width 103 height 29
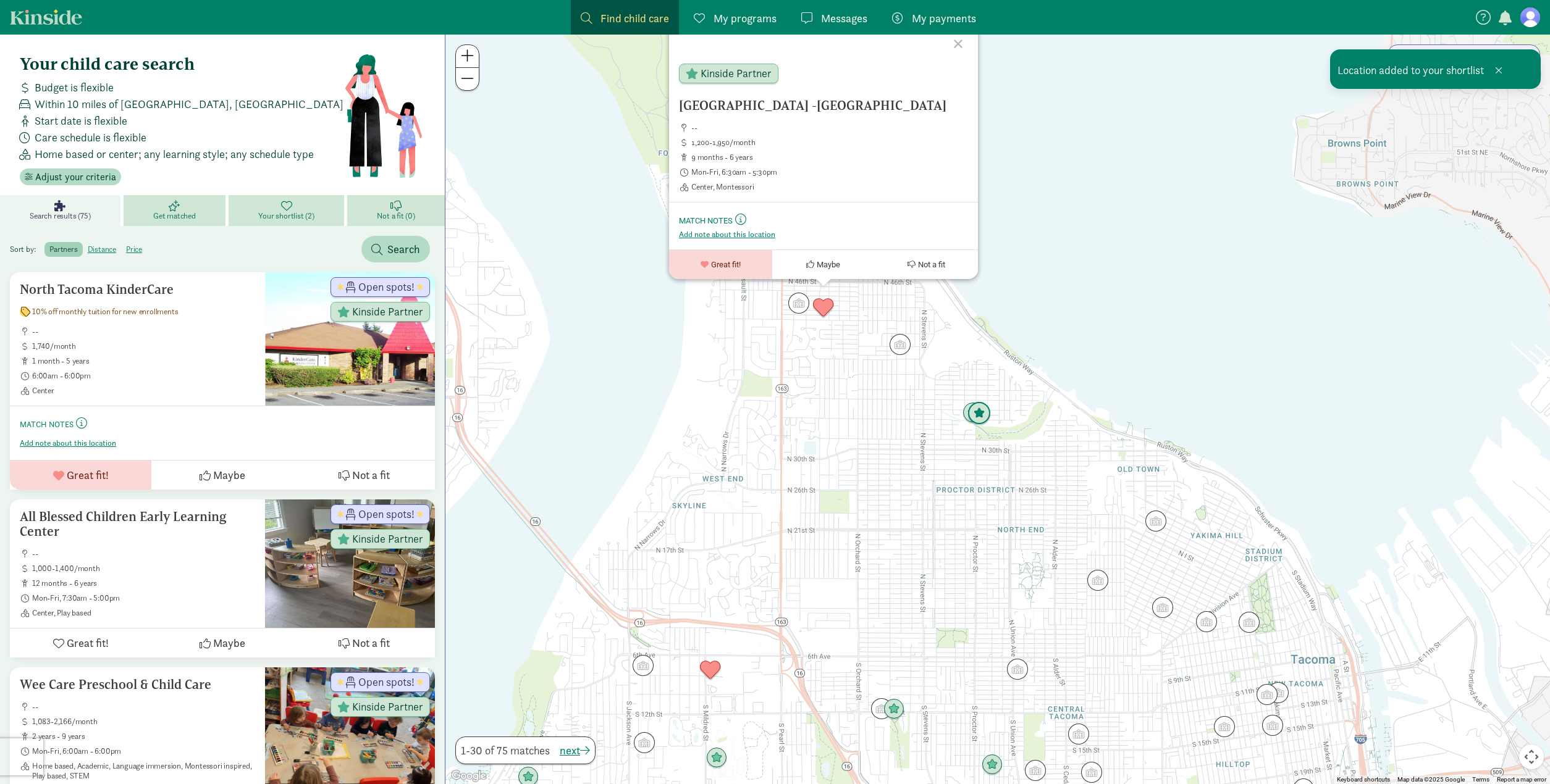
click at [981, 416] on img "Click to see details" at bounding box center [979, 413] width 23 height 23
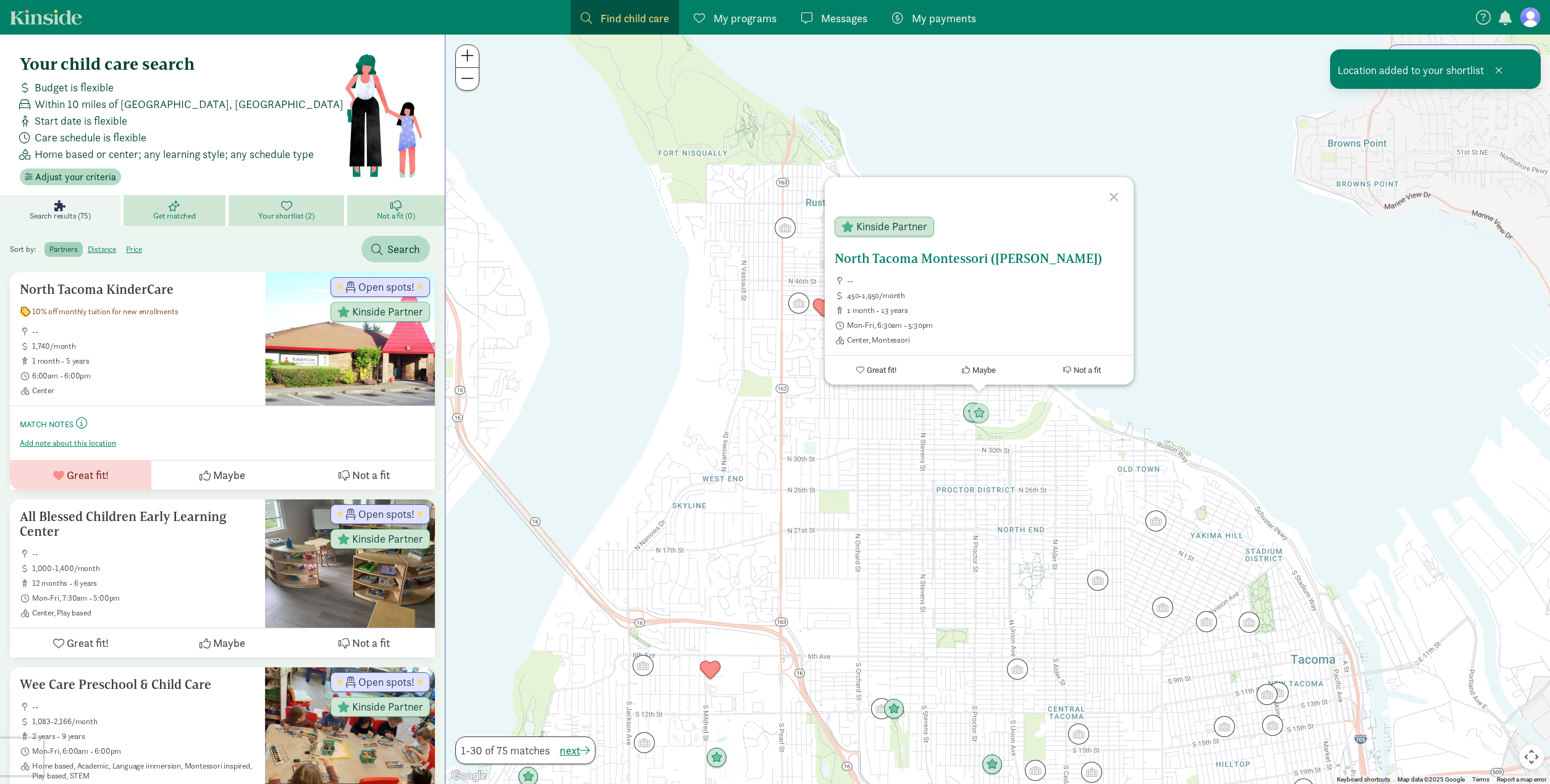
click at [895, 370] on span "Great fit!" at bounding box center [882, 370] width 29 height 9
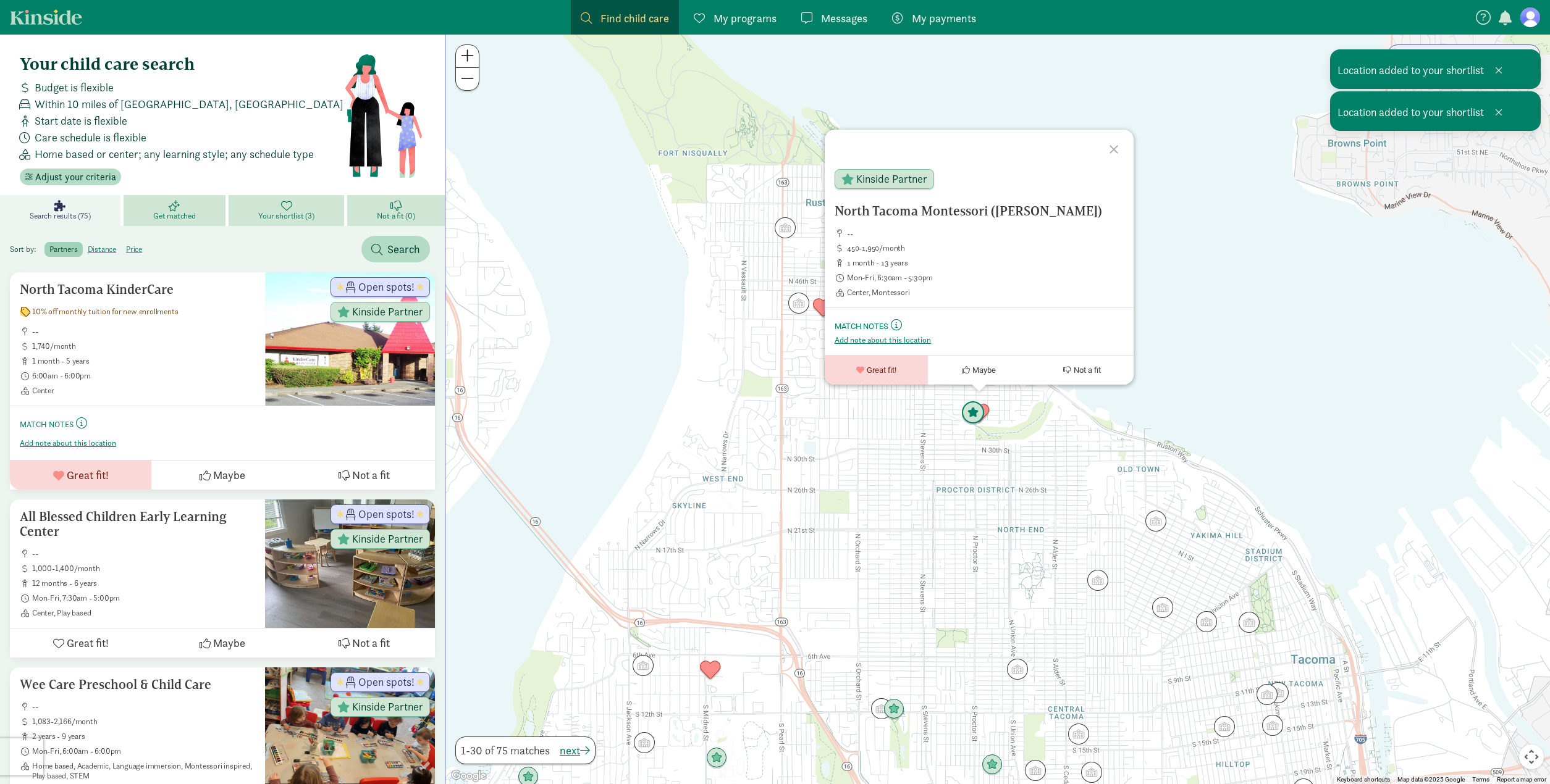
click at [965, 415] on img "Click to see details" at bounding box center [973, 413] width 23 height 23
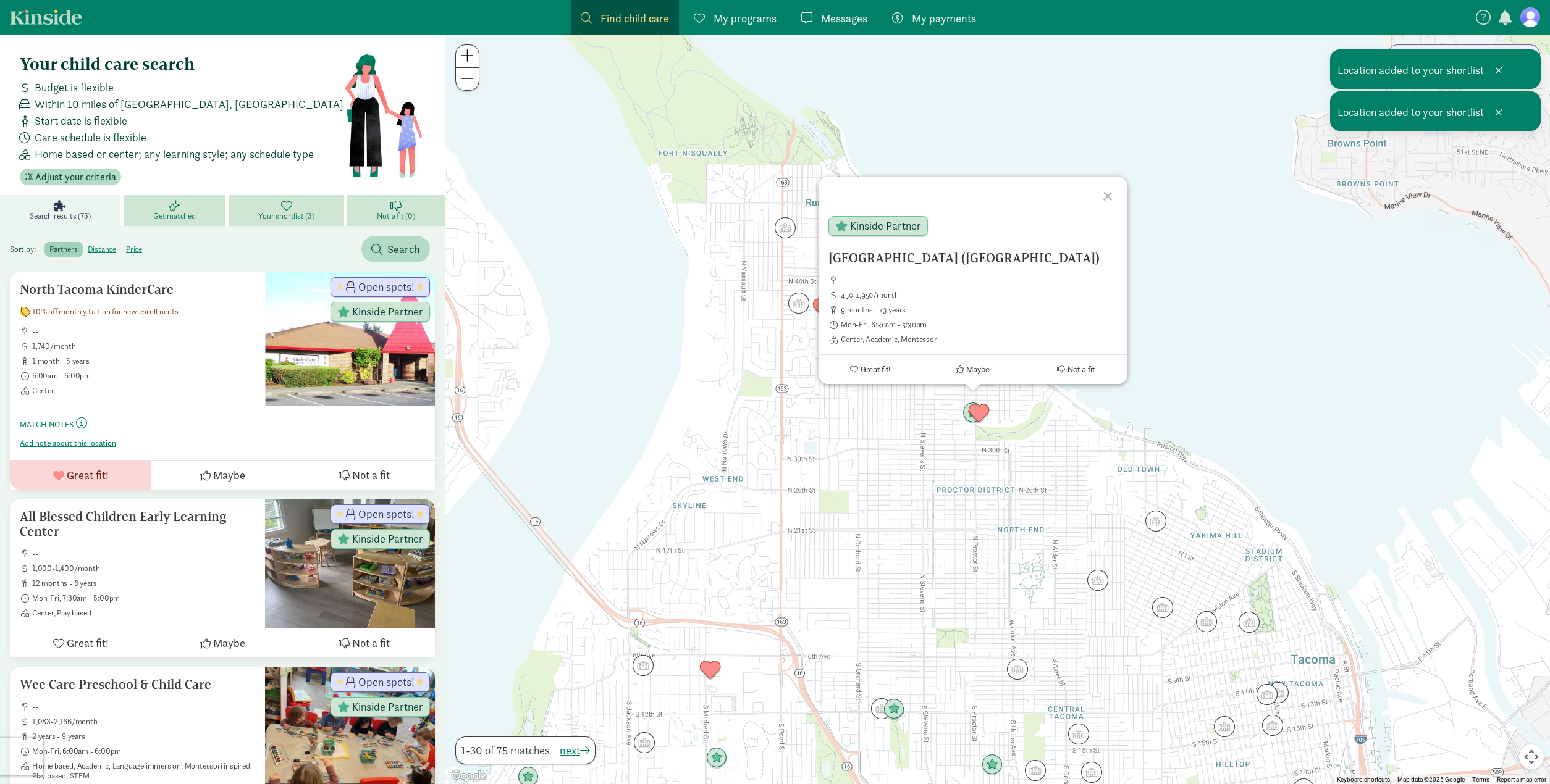
click at [1103, 194] on div at bounding box center [1109, 194] width 36 height 36
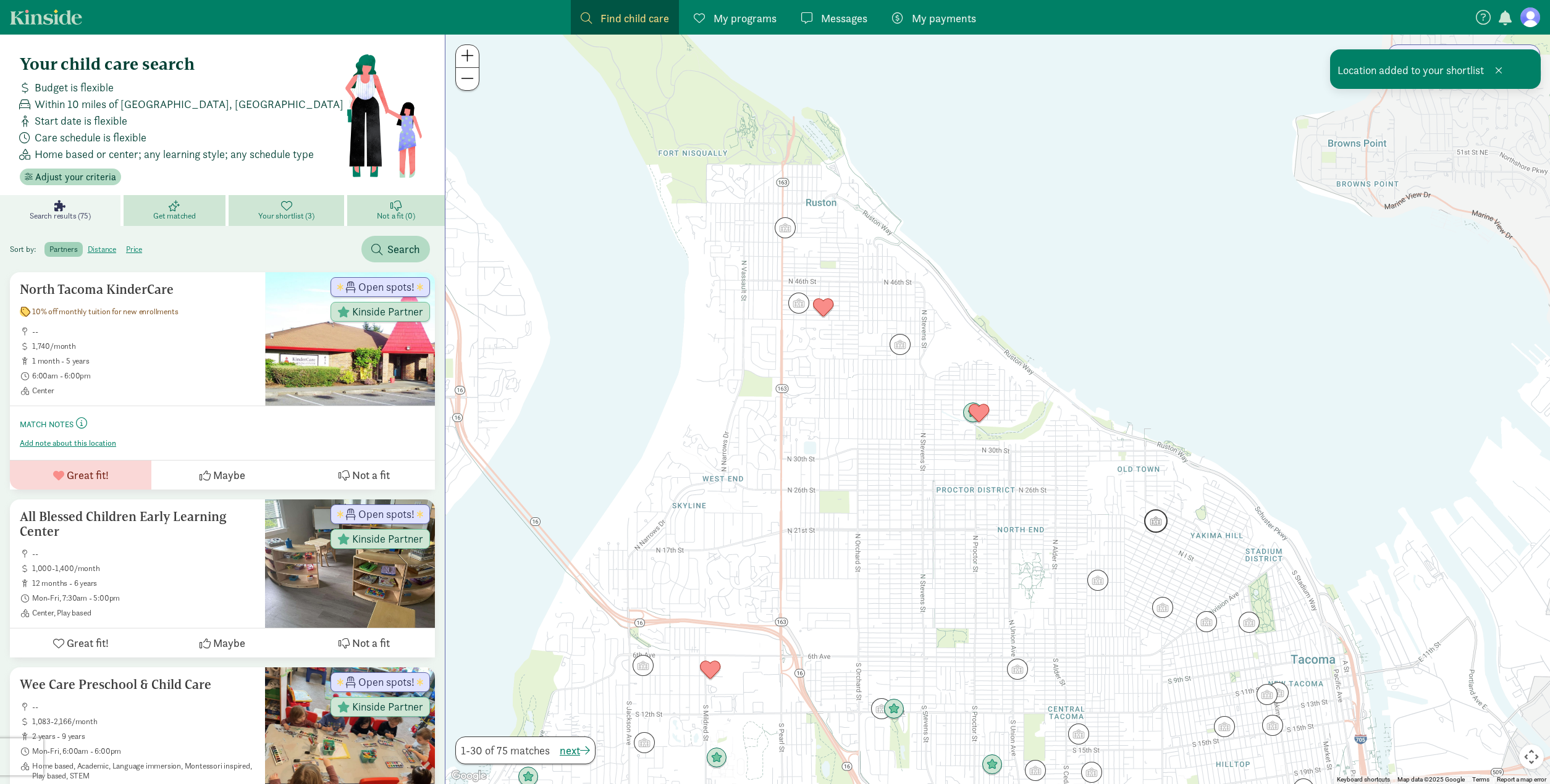
click at [1162, 522] on img "Click to see details" at bounding box center [1156, 521] width 23 height 23
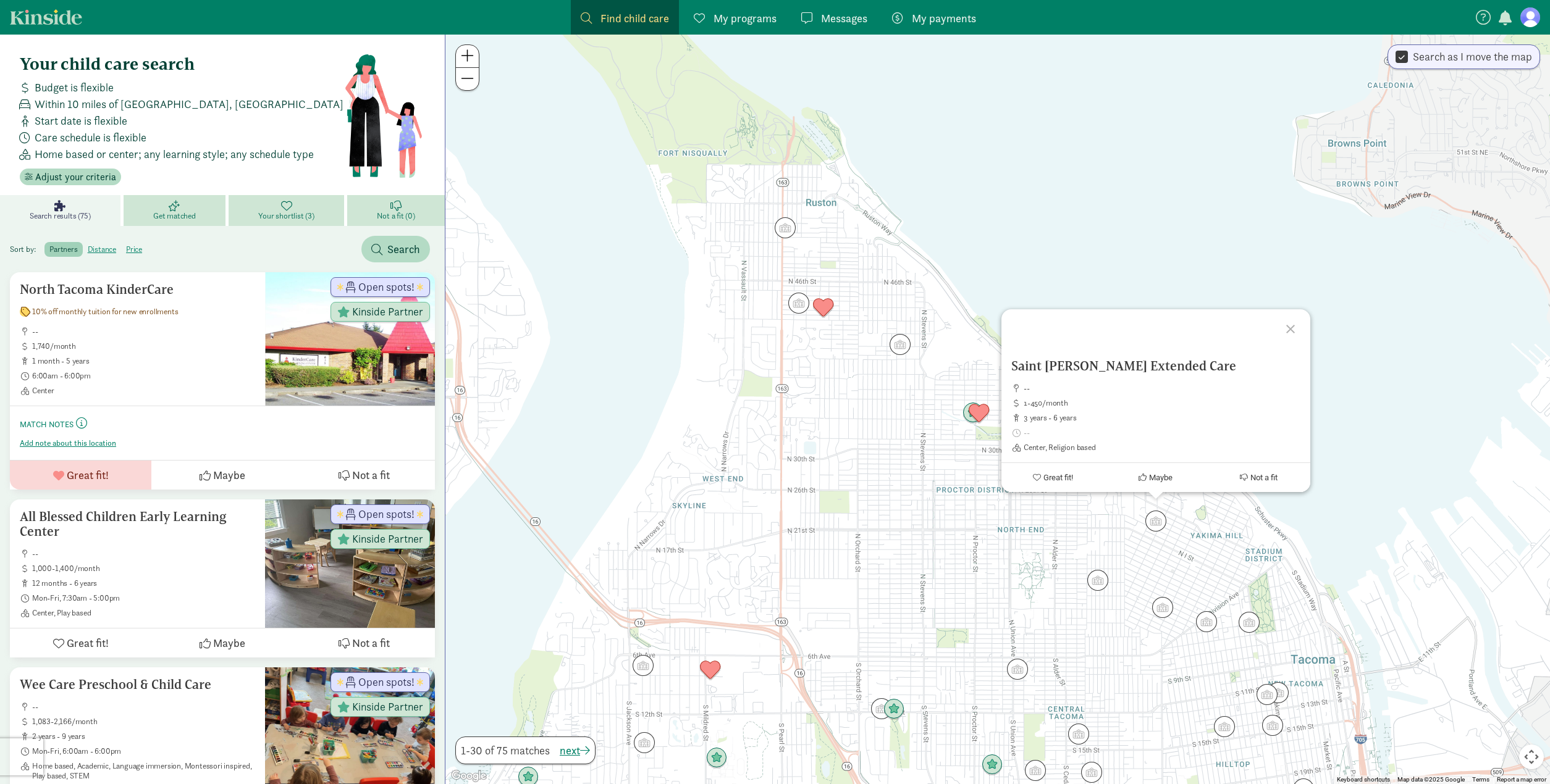
click at [1292, 328] on div at bounding box center [1292, 327] width 36 height 36
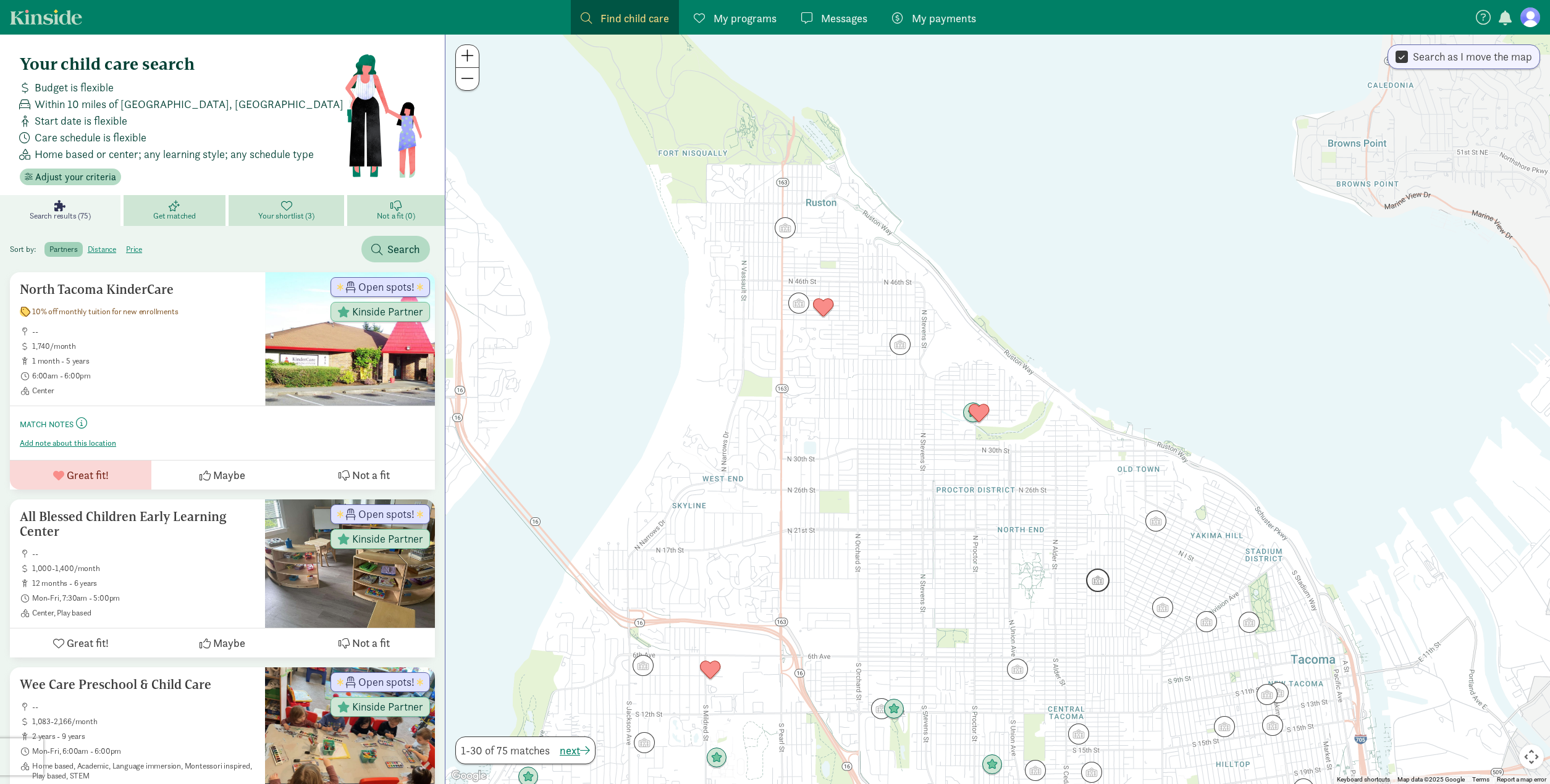
click at [1101, 582] on img "Click to see details" at bounding box center [1097, 580] width 23 height 23
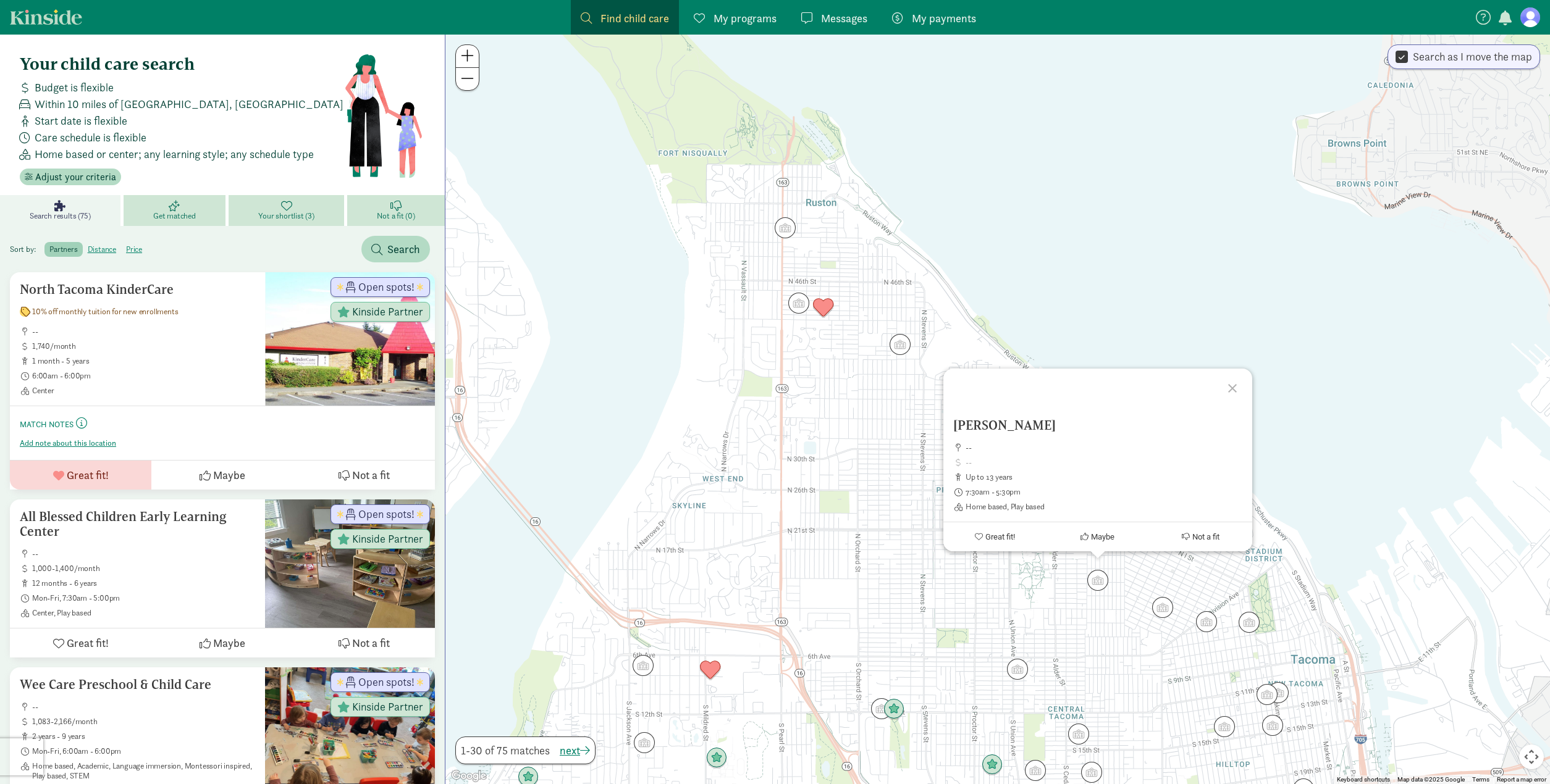
click at [1236, 386] on div at bounding box center [1234, 386] width 36 height 36
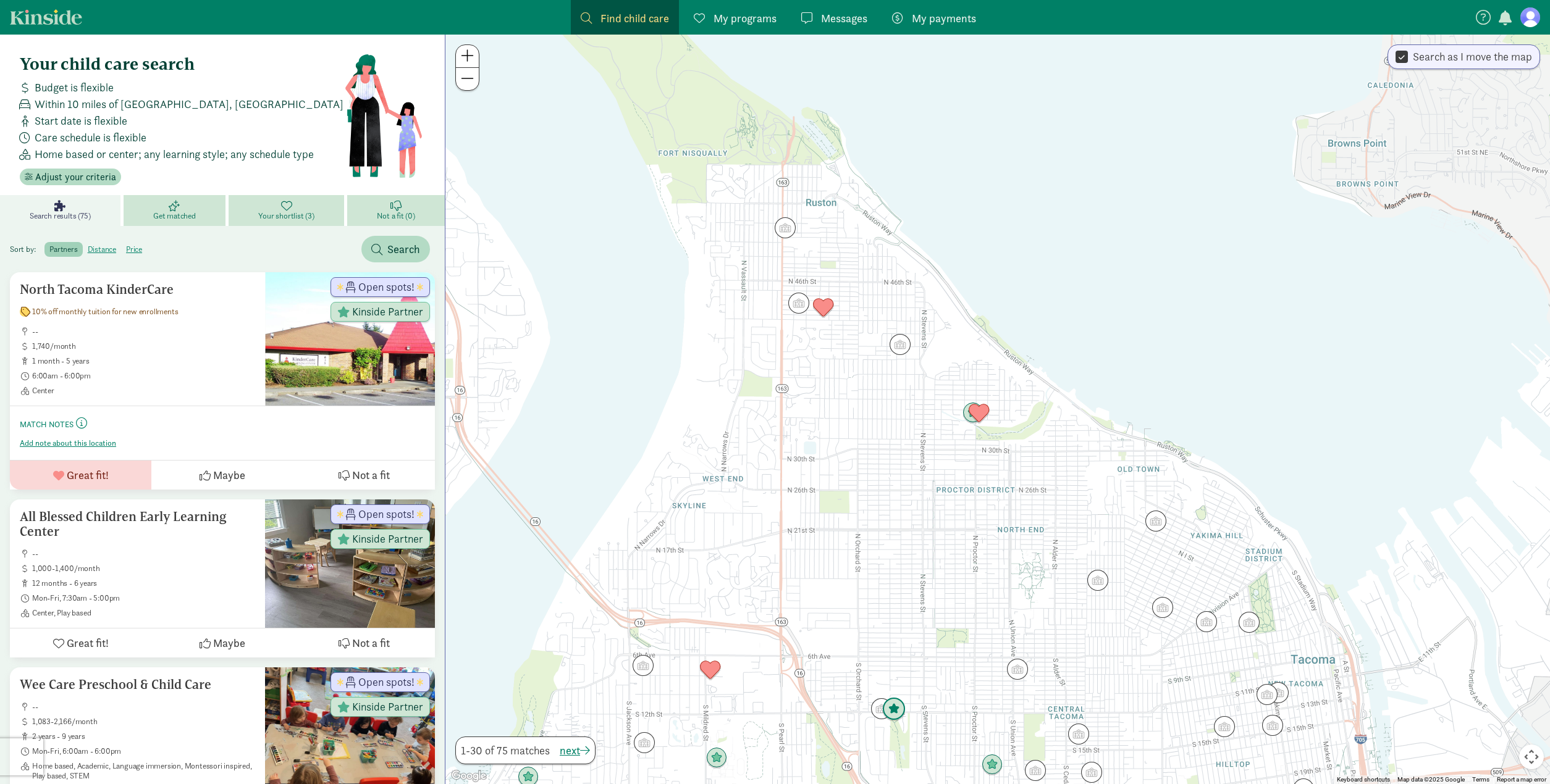
click at [893, 711] on img "Click to see details" at bounding box center [894, 710] width 23 height 23
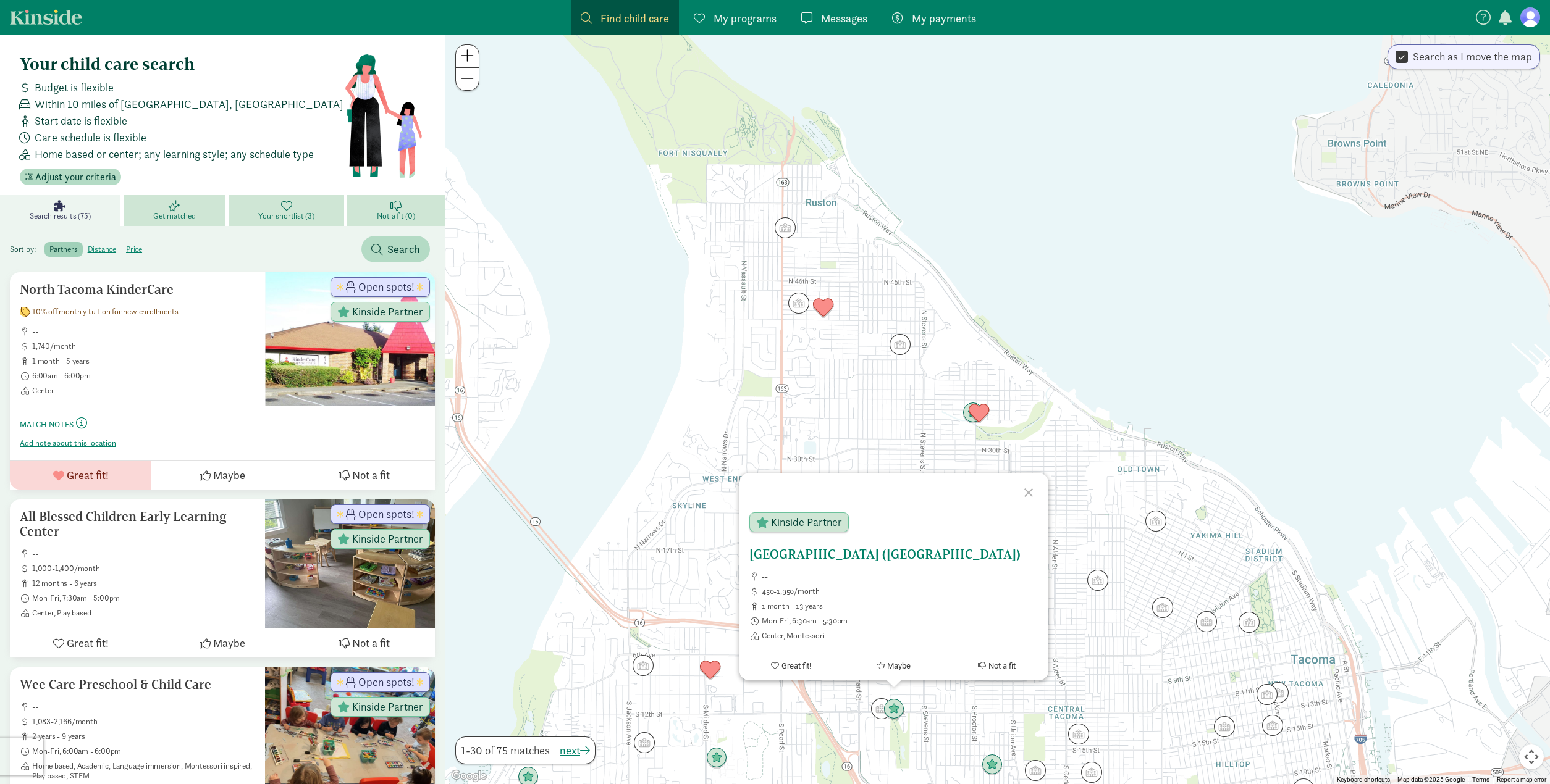
click at [791, 661] on span "Great fit!" at bounding box center [796, 665] width 29 height 9
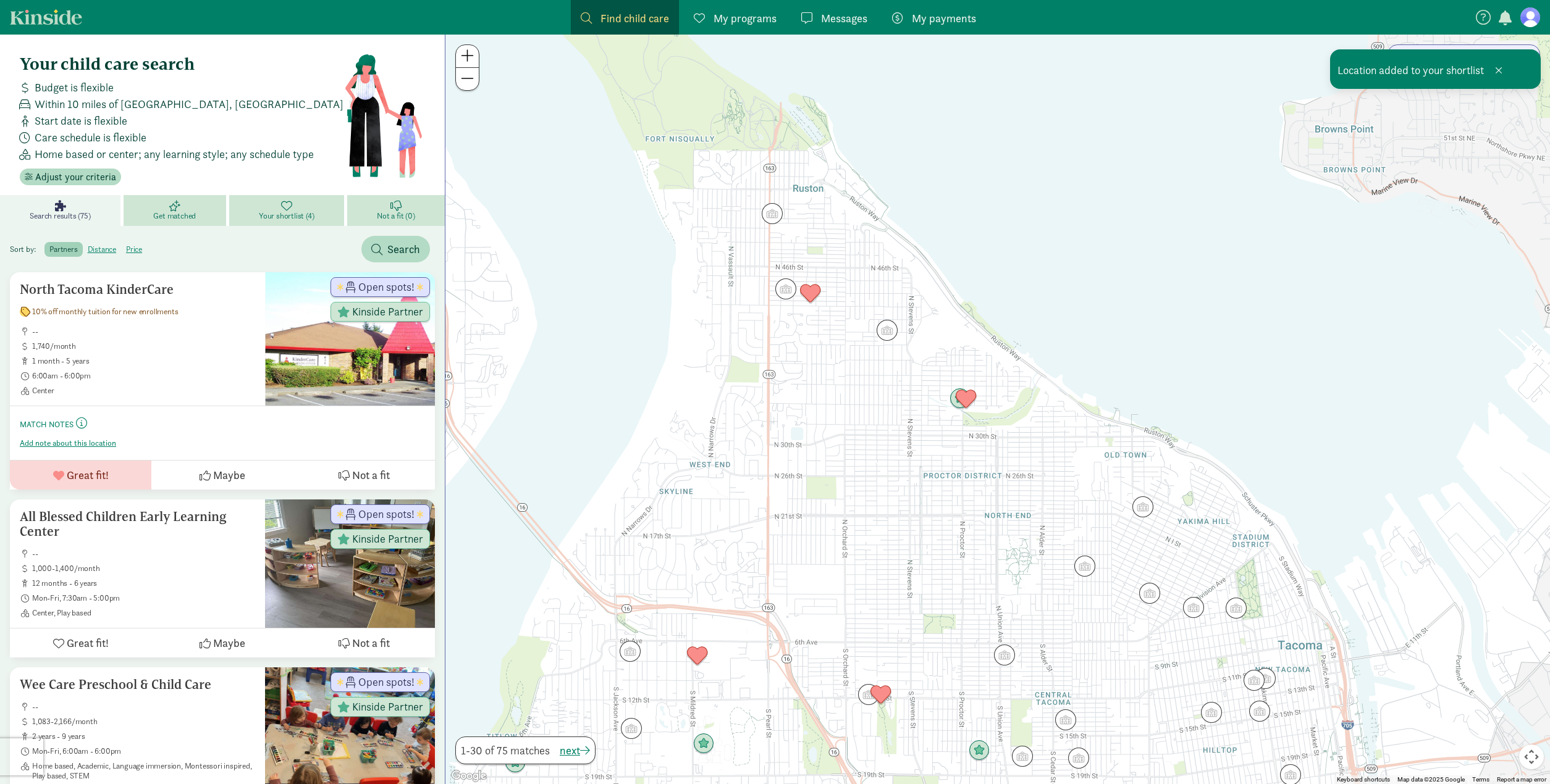
drag, startPoint x: 677, startPoint y: 589, endPoint x: 663, endPoint y: 571, distance: 22.8
click at [663, 571] on div "To navigate, press the arrow keys." at bounding box center [998, 409] width 1104 height 750
click at [812, 296] on img "Click to see details" at bounding box center [810, 294] width 23 height 23
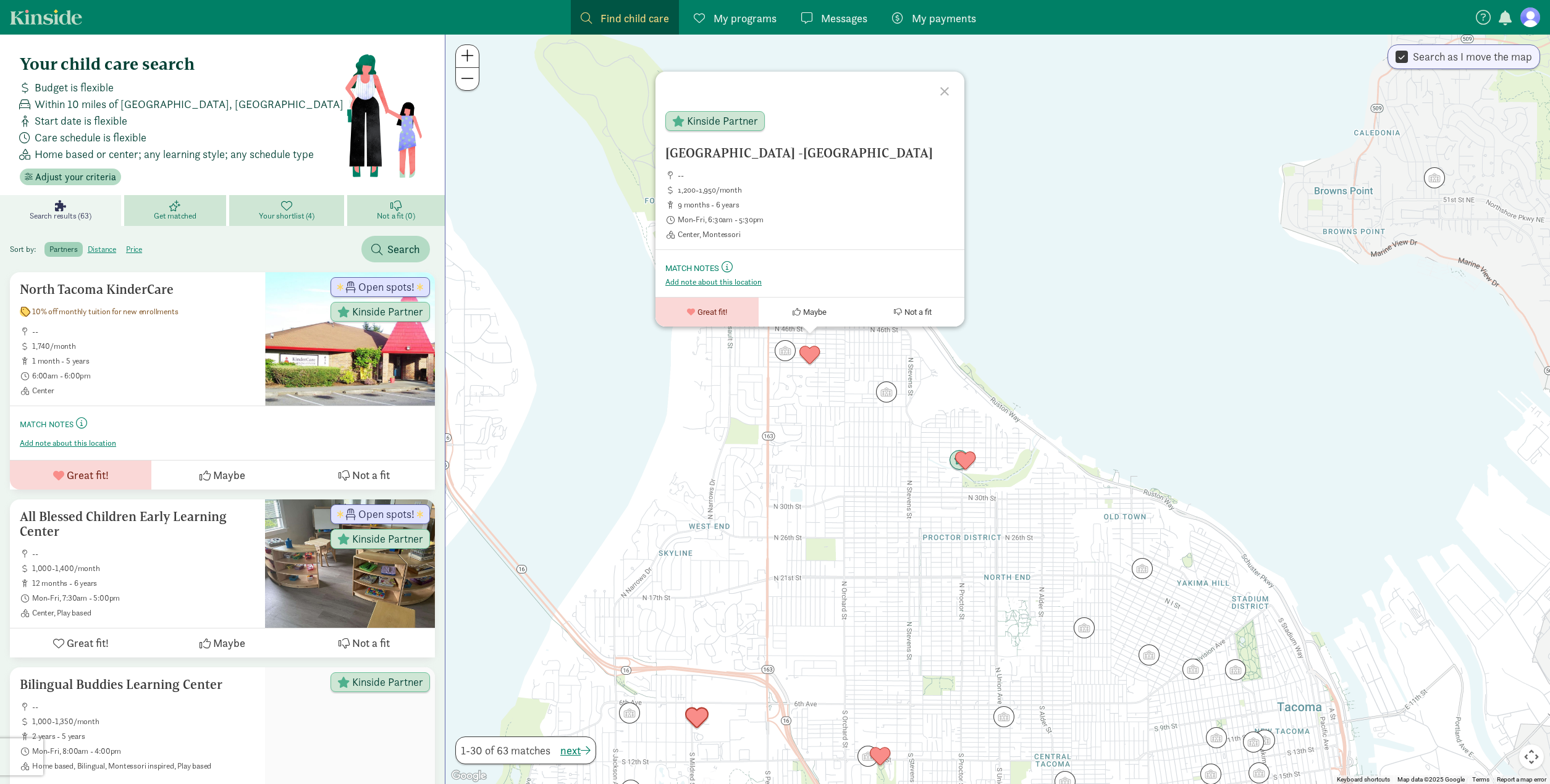
click at [700, 715] on img "Click to see details" at bounding box center [696, 718] width 23 height 23
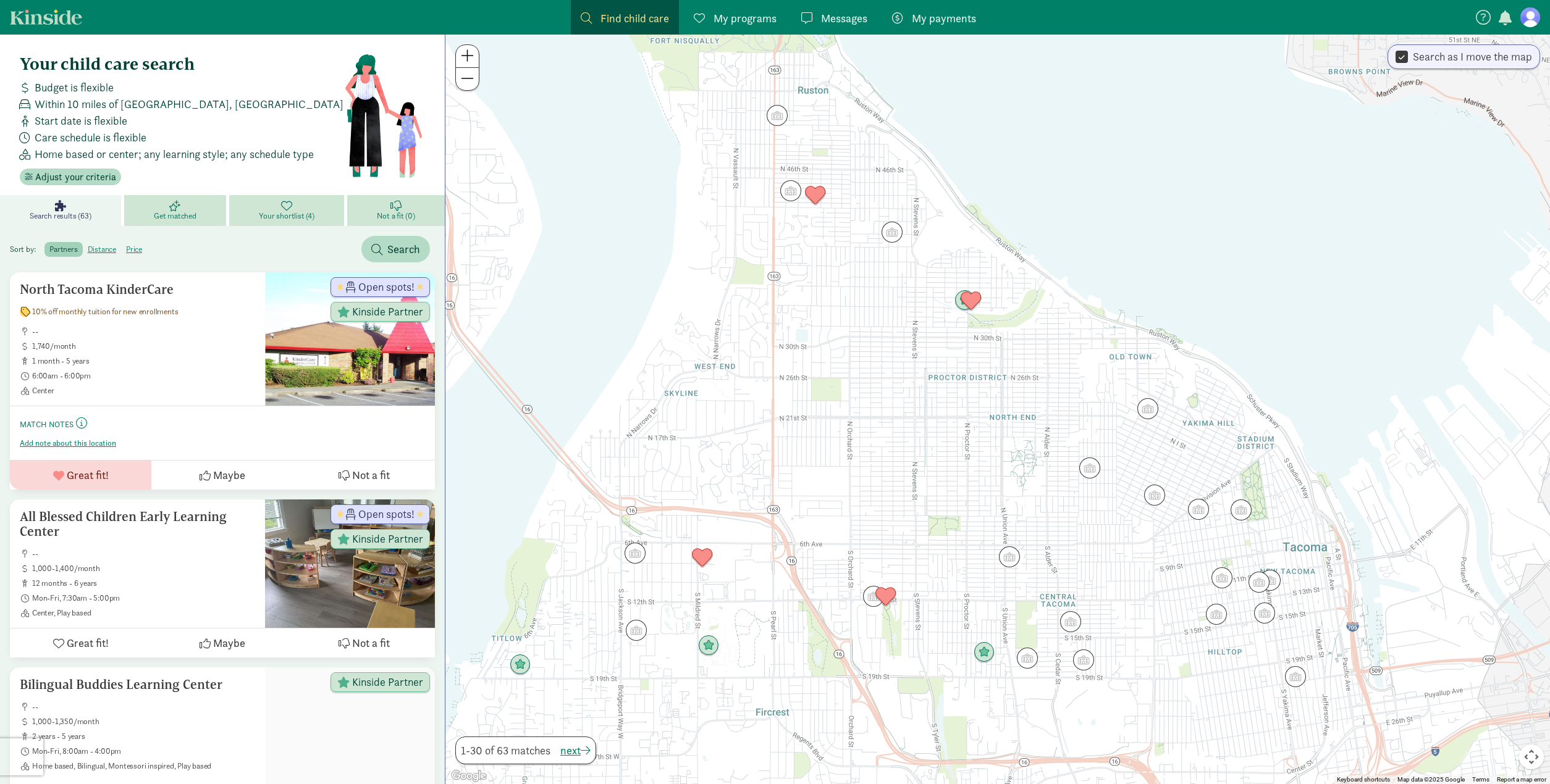
drag, startPoint x: 998, startPoint y: 513, endPoint x: 1002, endPoint y: 372, distance: 141.1
click at [1002, 372] on div "To navigate, press the arrow keys." at bounding box center [998, 409] width 1104 height 750
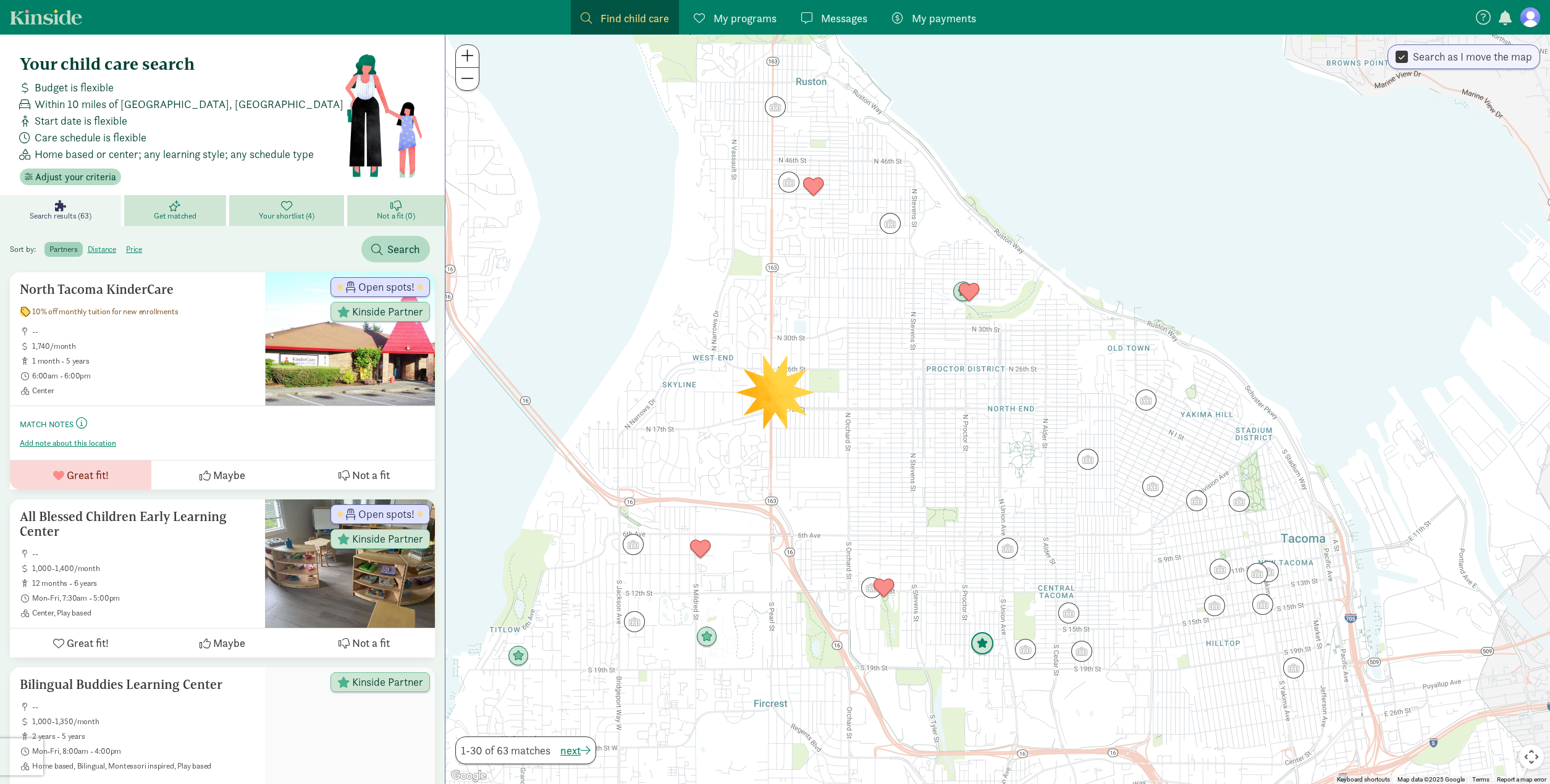
click at [980, 650] on img "Click to see details" at bounding box center [982, 645] width 23 height 23
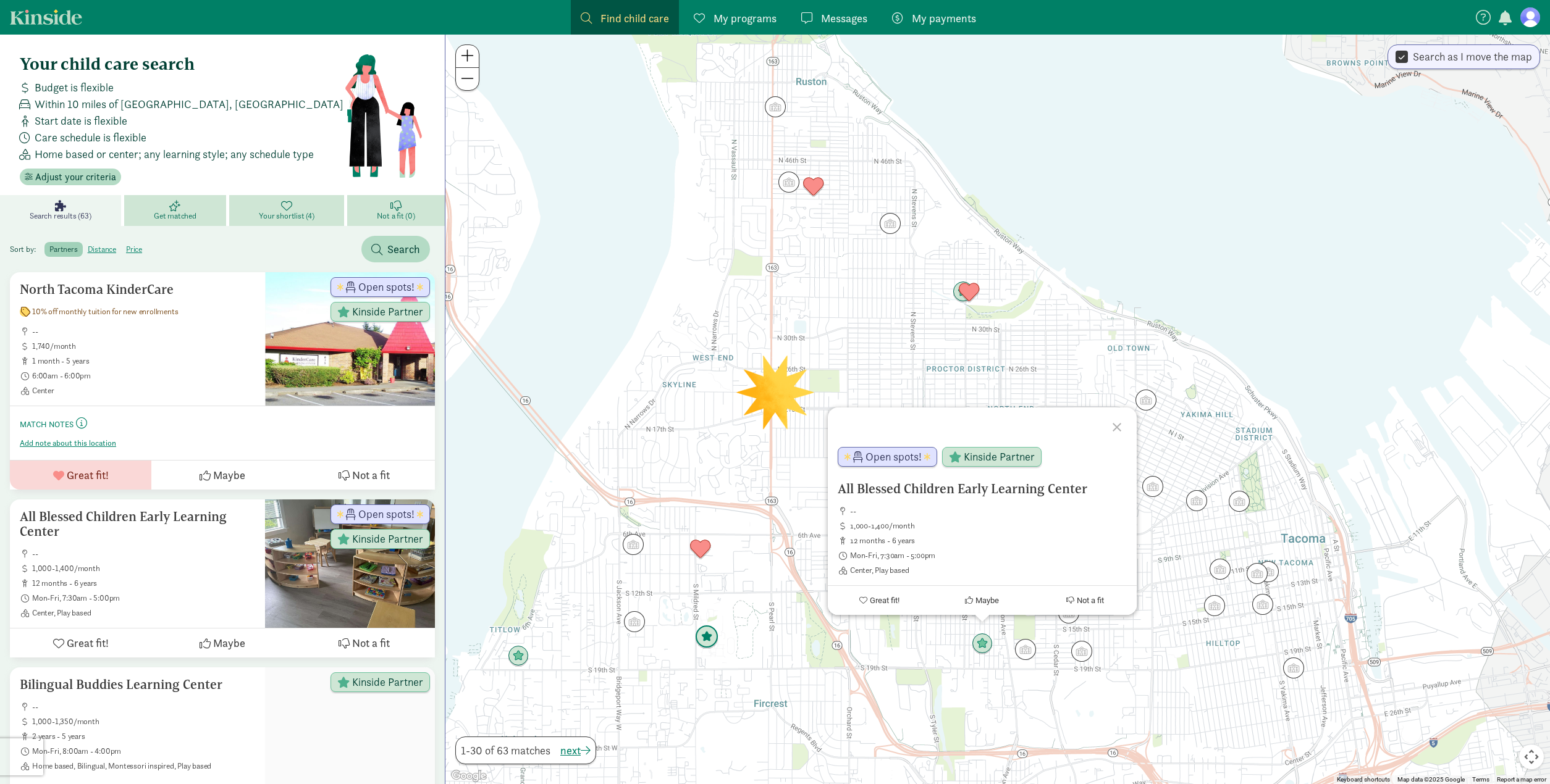
click at [706, 643] on img "Click to see details" at bounding box center [706, 638] width 23 height 23
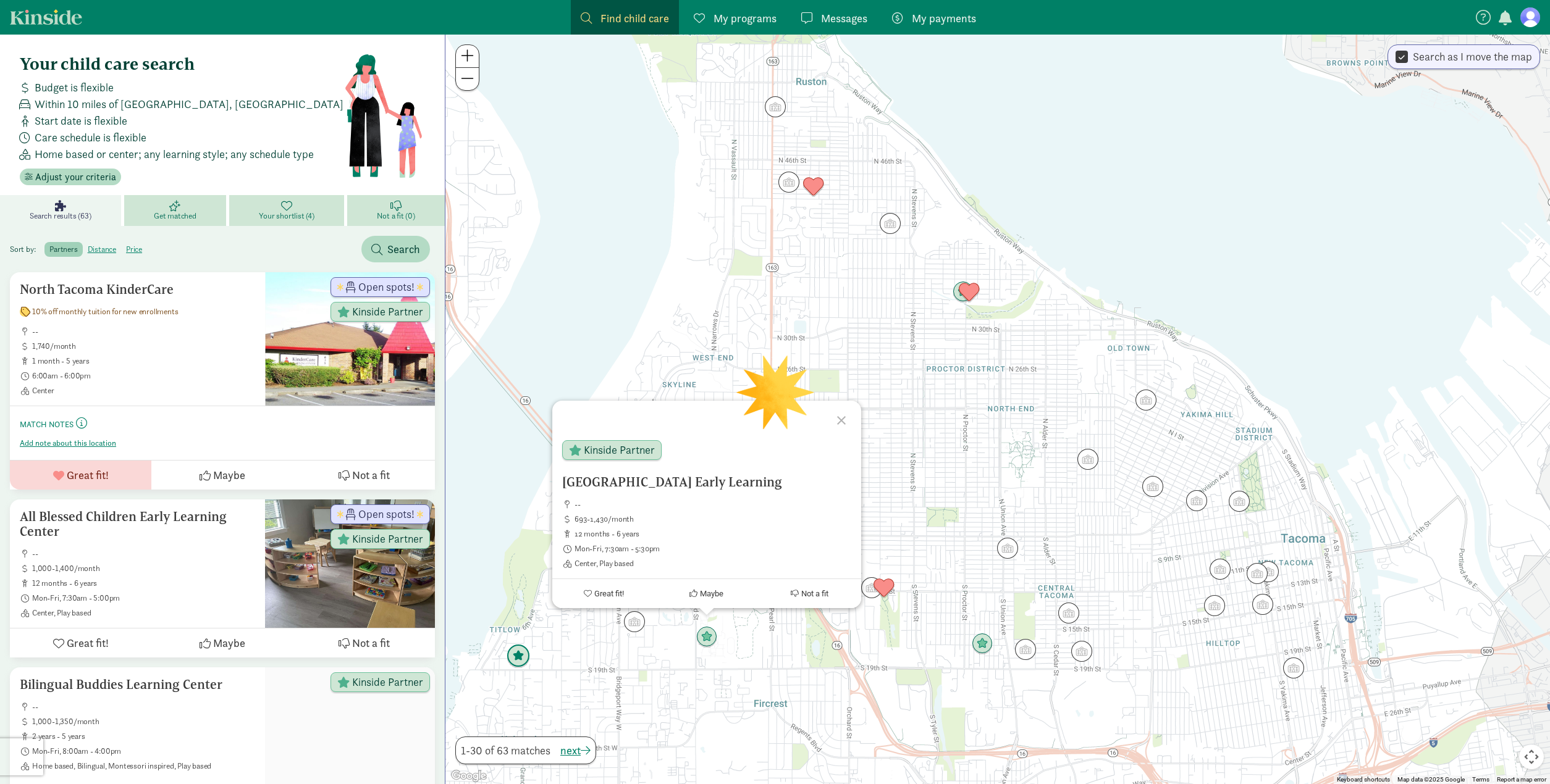
click at [523, 652] on img "Click to see details" at bounding box center [518, 656] width 23 height 23
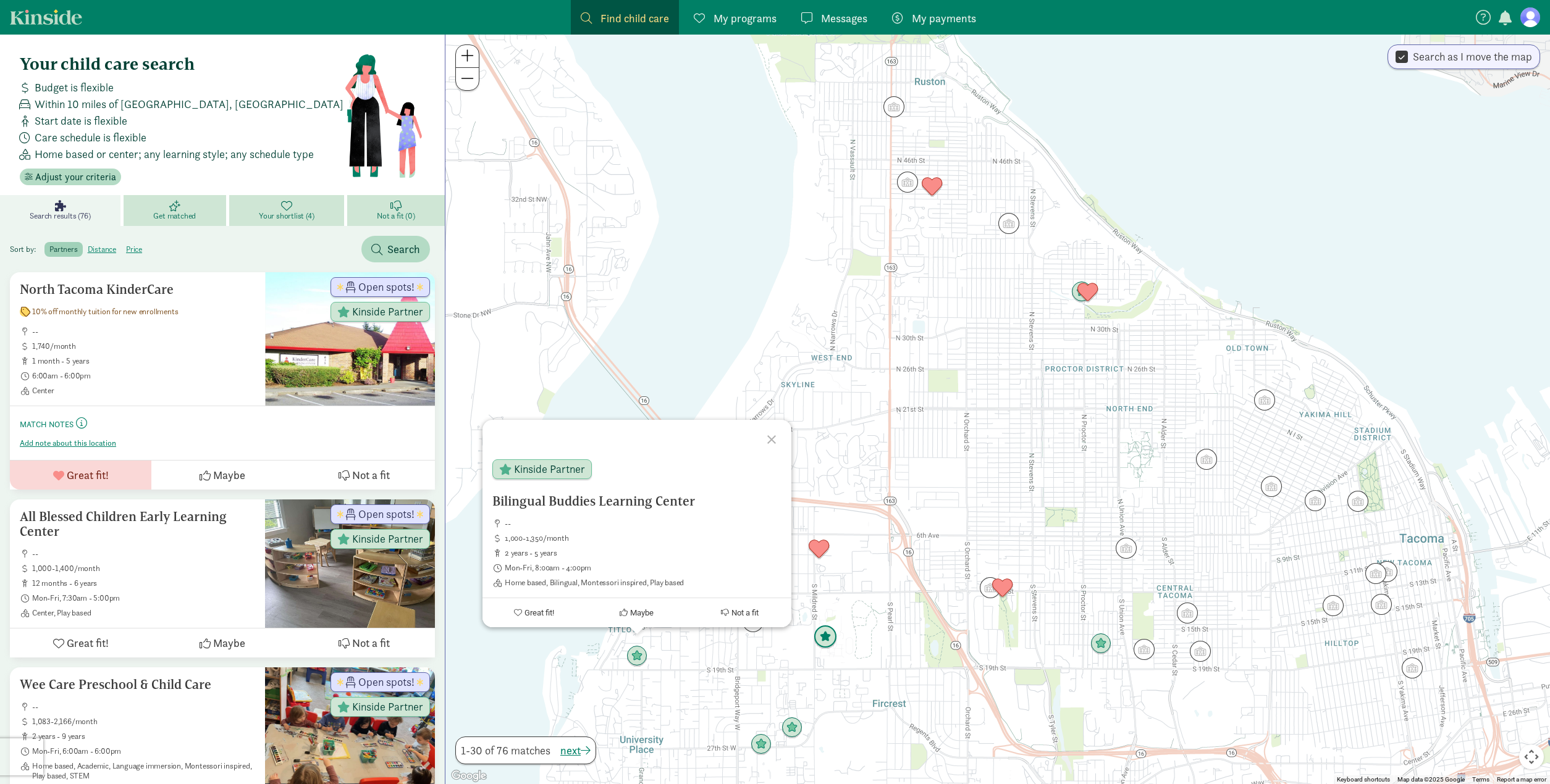
click at [827, 640] on img "Click to see details" at bounding box center [825, 638] width 23 height 23
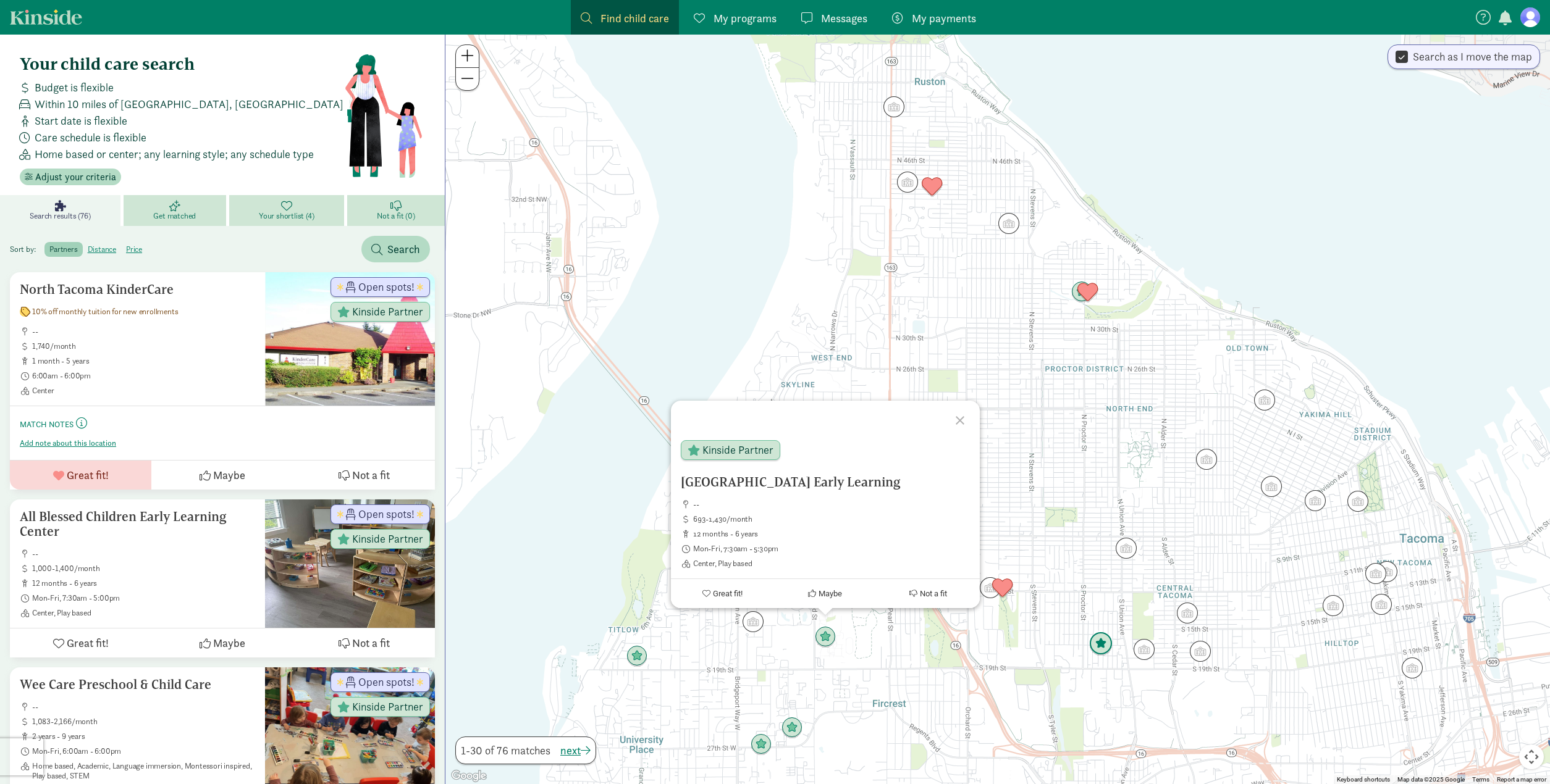
click at [1100, 644] on img "Click to see details" at bounding box center [1101, 645] width 23 height 23
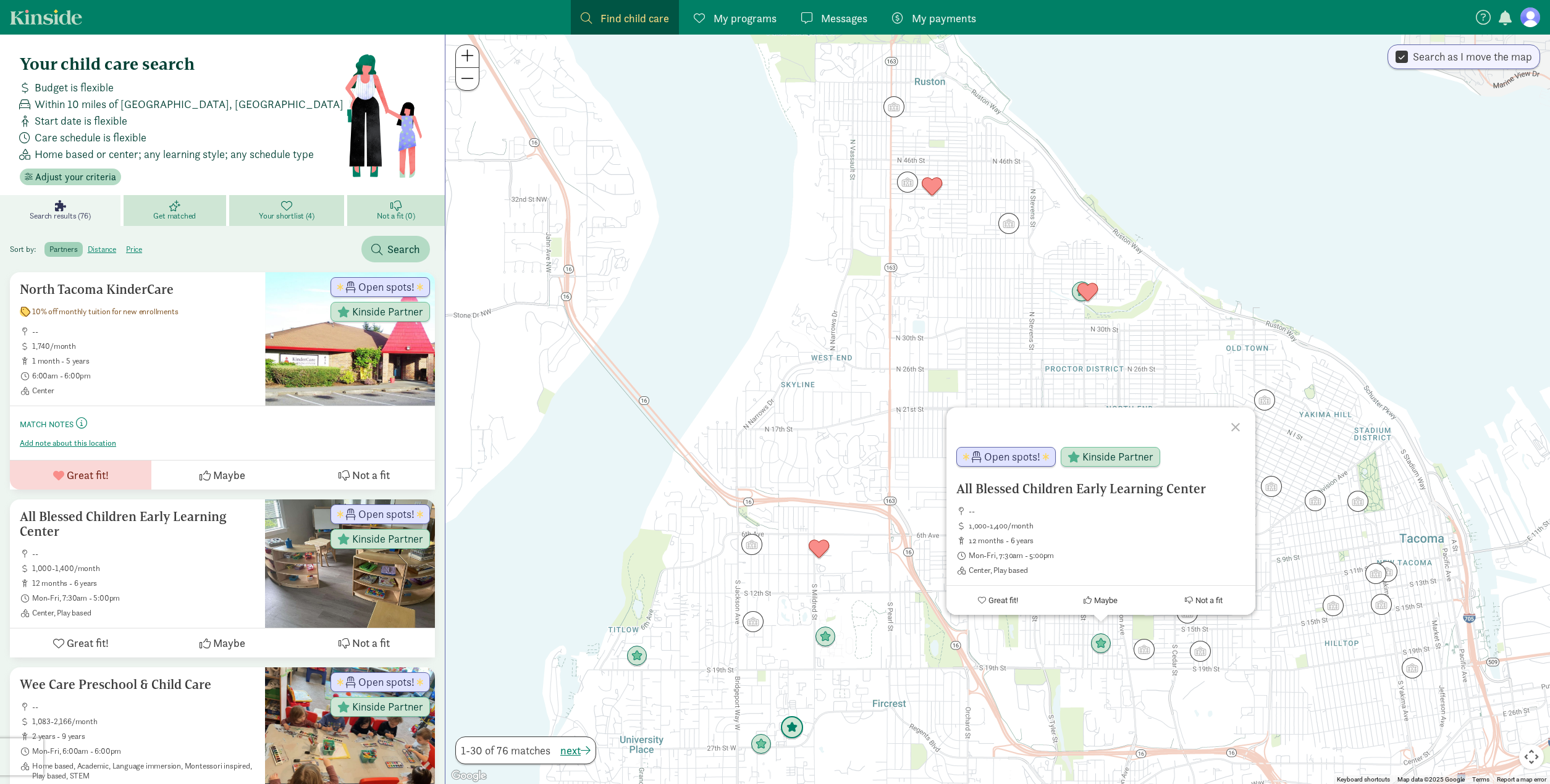
click at [787, 731] on img "Click to see details" at bounding box center [792, 728] width 23 height 23
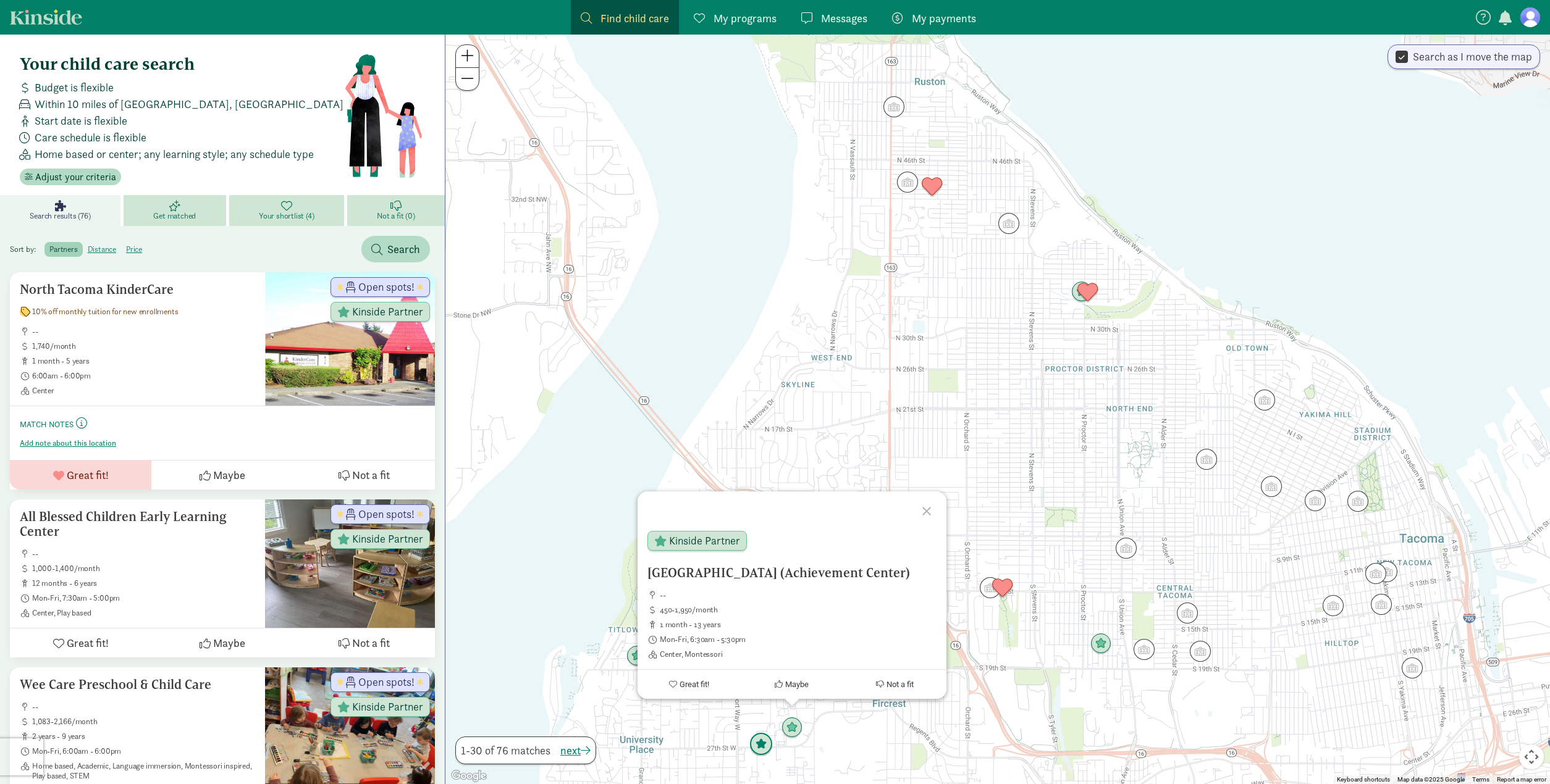
click at [763, 745] on img "Click to see details" at bounding box center [761, 745] width 23 height 23
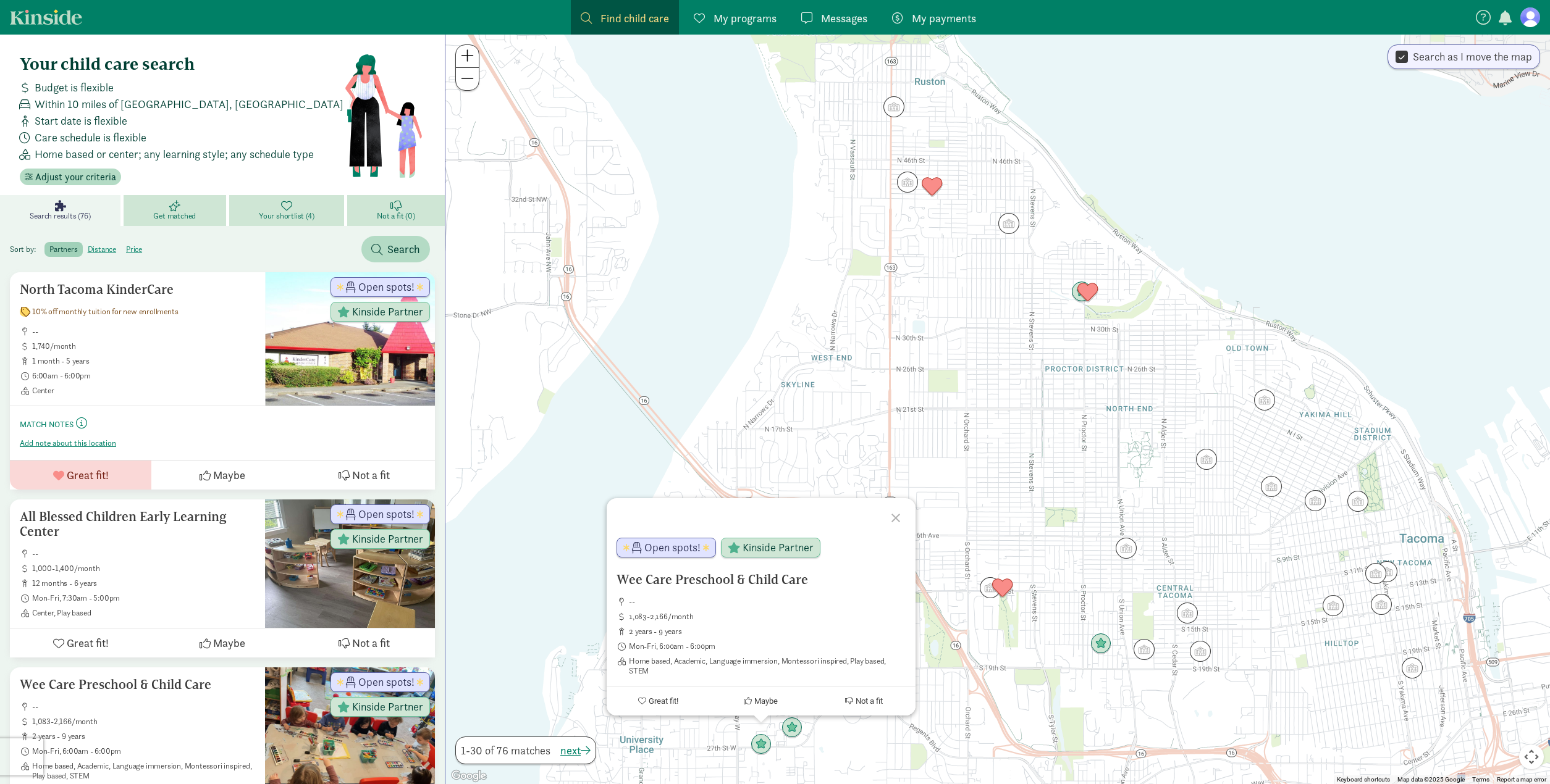
click at [898, 518] on div at bounding box center [897, 516] width 36 height 36
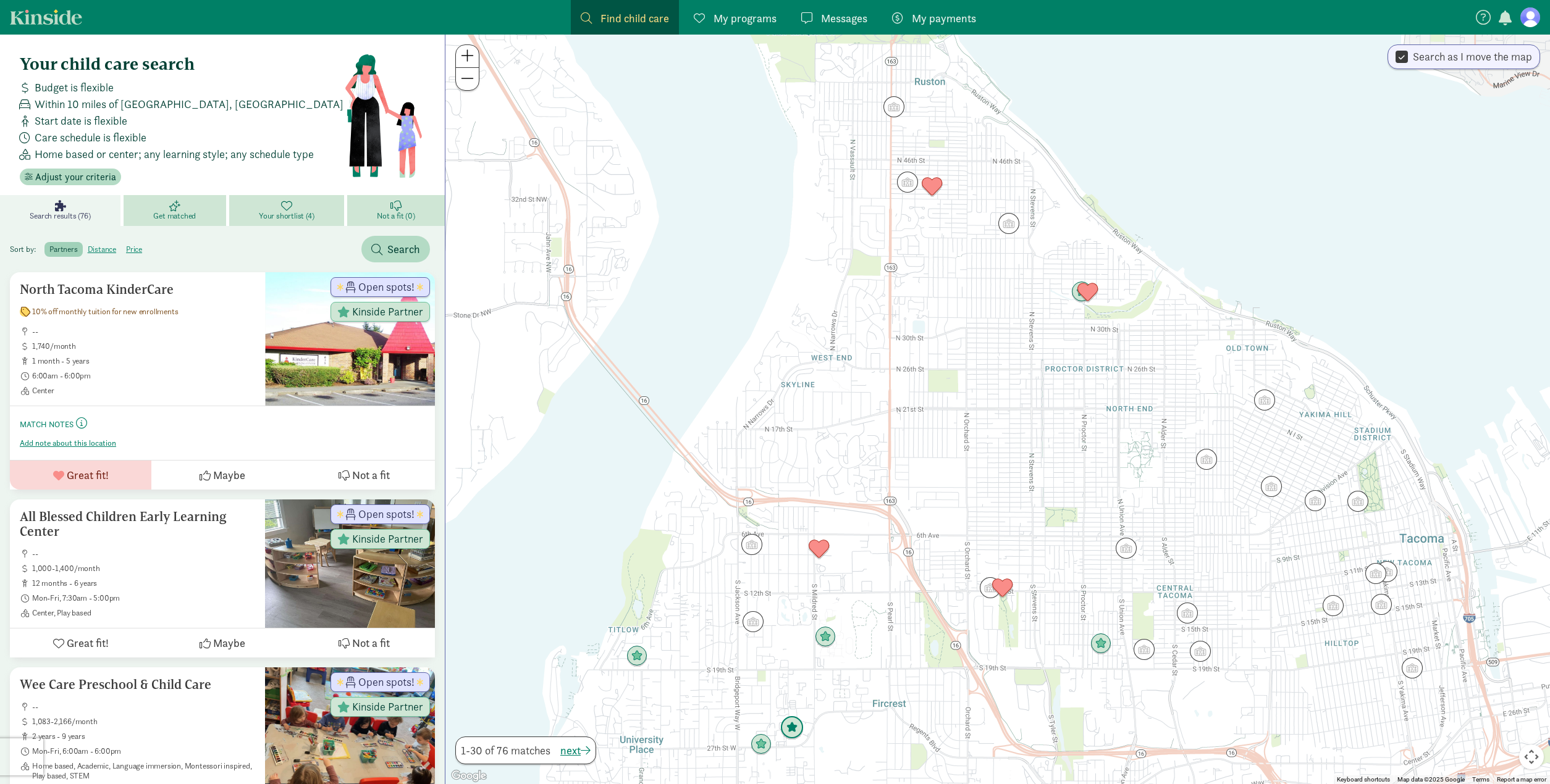
click at [796, 727] on img "Click to see details" at bounding box center [792, 728] width 23 height 23
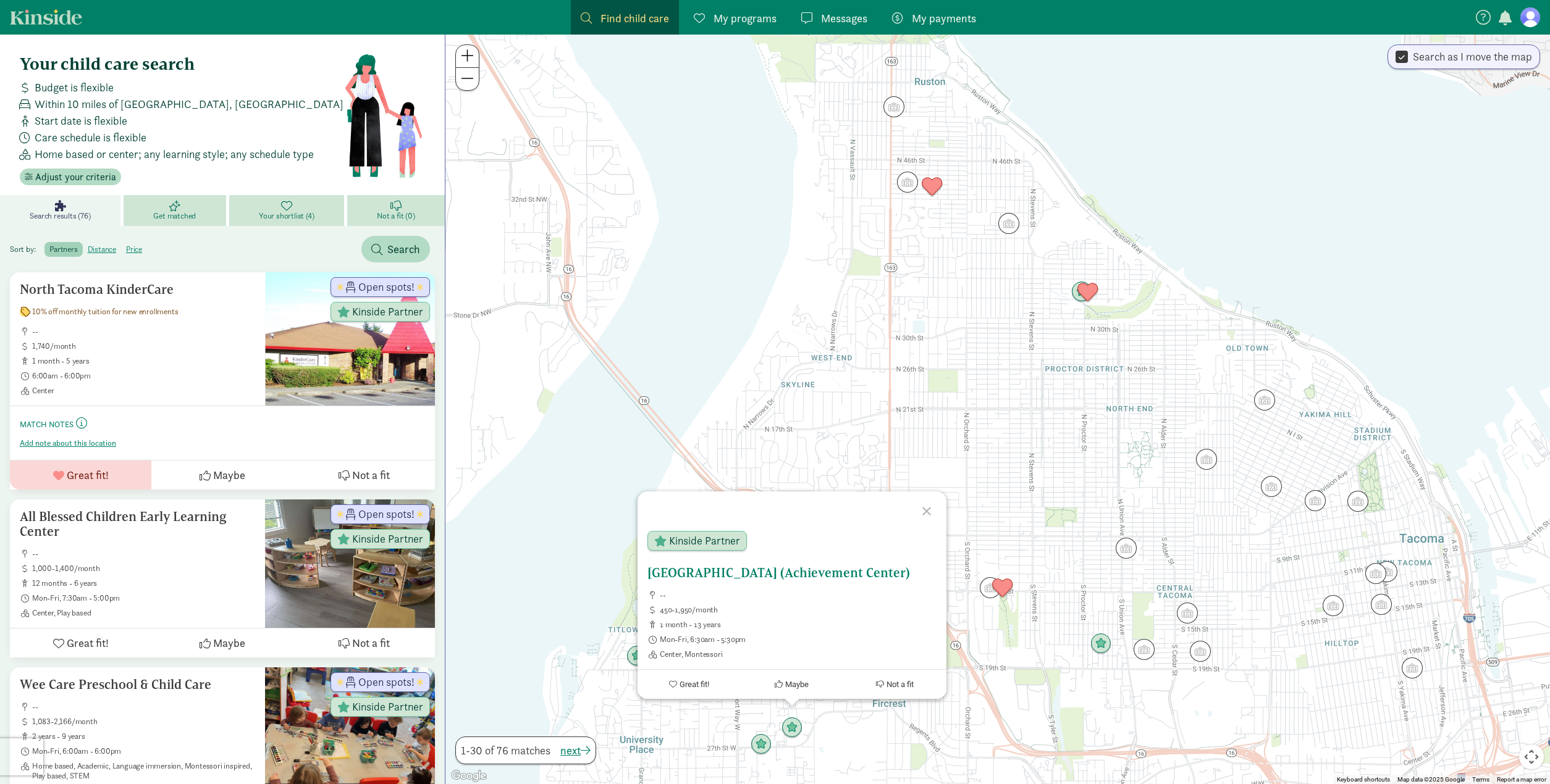
click at [687, 682] on span "Great fit!" at bounding box center [695, 684] width 29 height 9
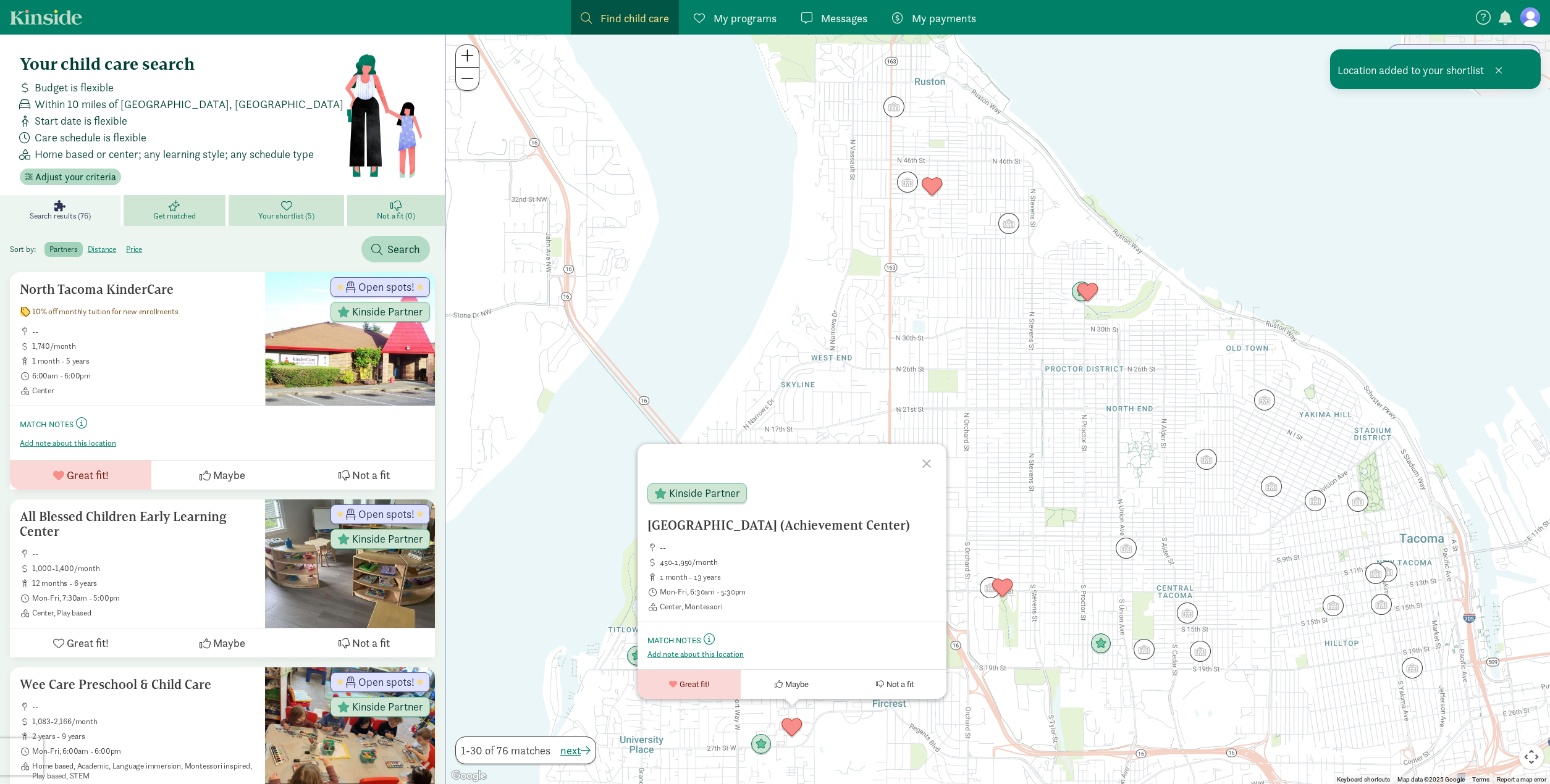
click at [1304, 239] on div "North Tacoma Montessori Center (Achievement Center) -- 450-1,950/month 1 month …" at bounding box center [998, 409] width 1104 height 750
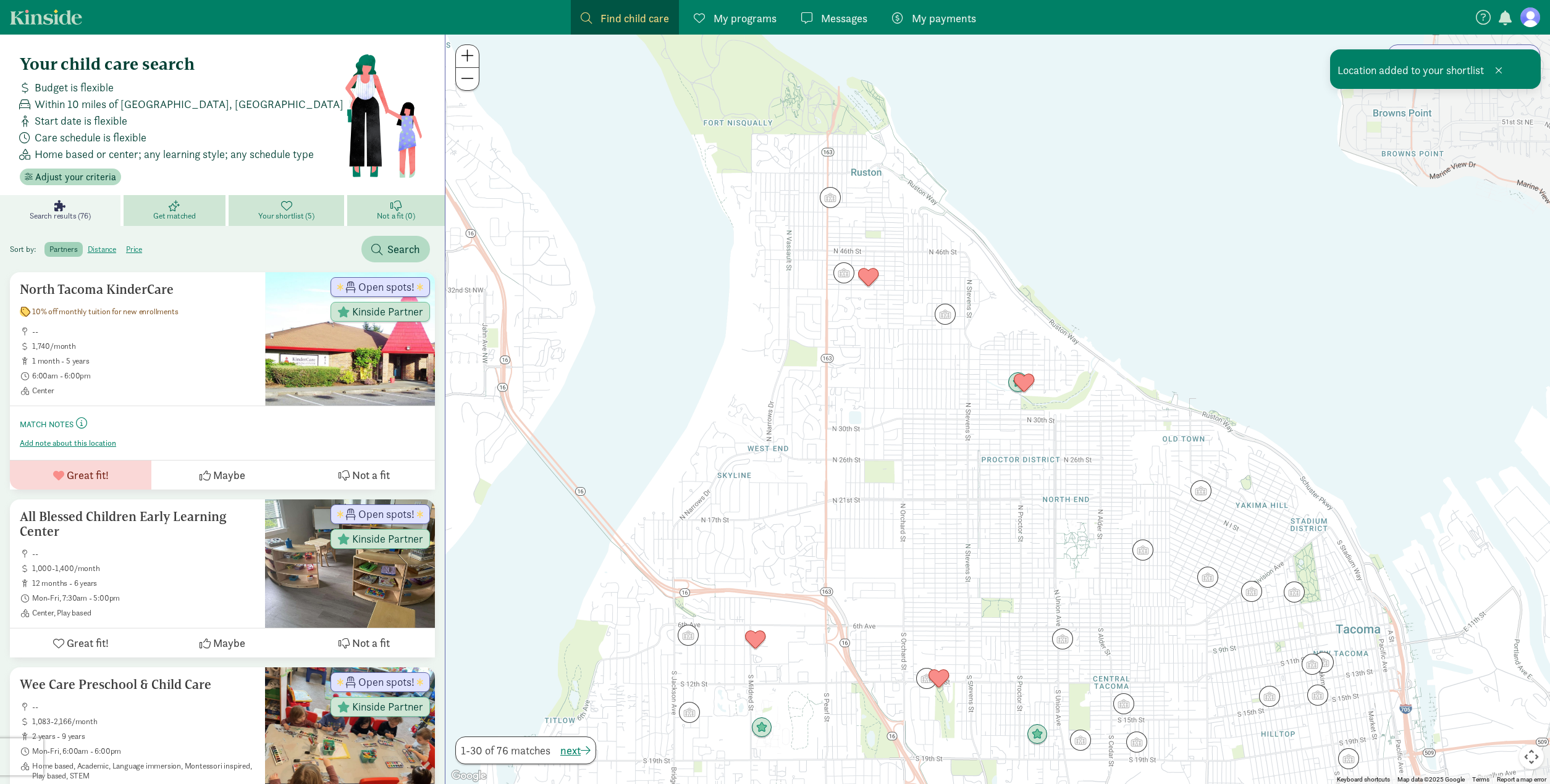
drag, startPoint x: 1239, startPoint y: 249, endPoint x: 1176, endPoint y: 340, distance: 110.7
click at [1176, 340] on div at bounding box center [998, 409] width 1104 height 750
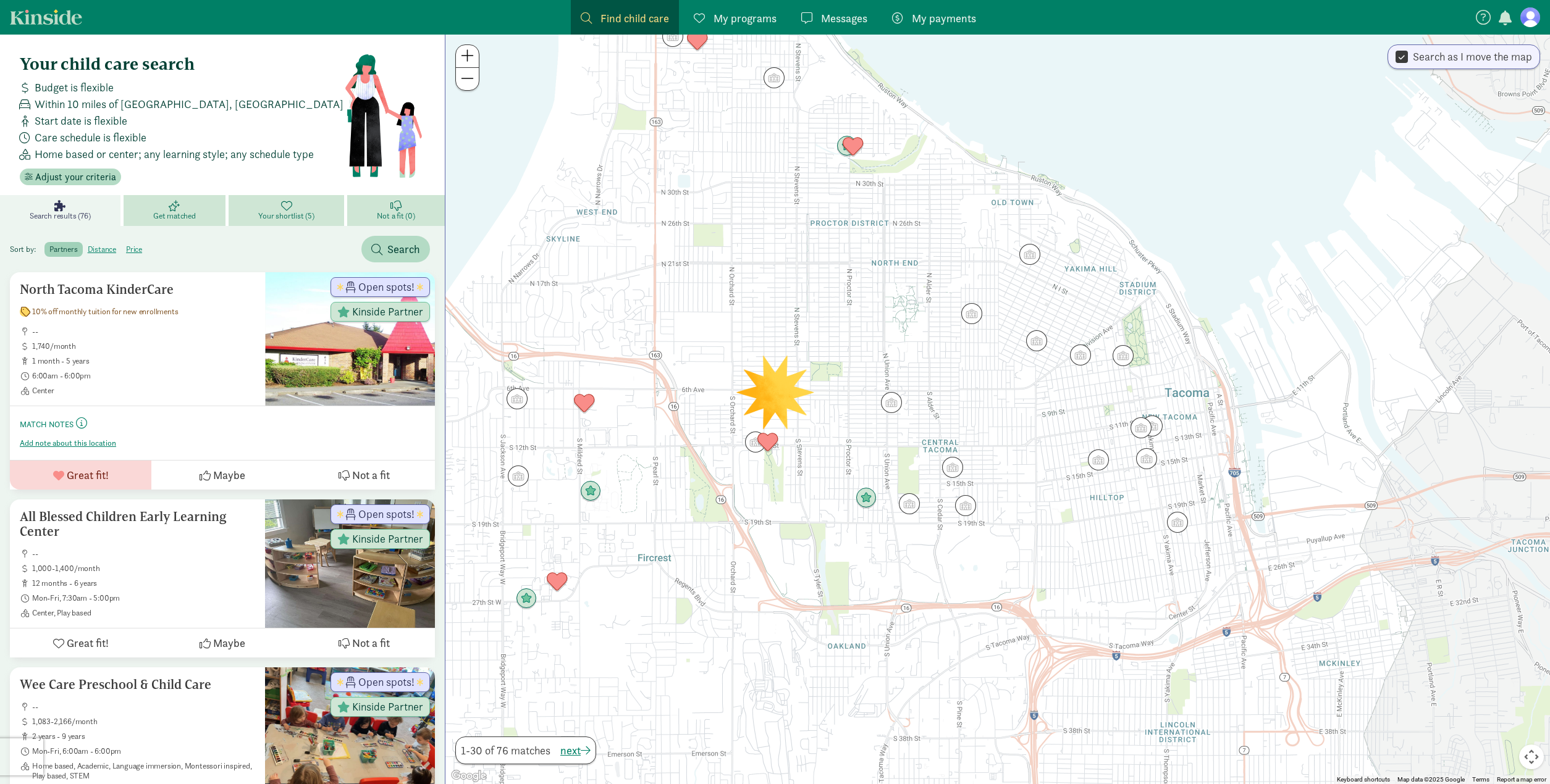
drag, startPoint x: 1248, startPoint y: 409, endPoint x: 1074, endPoint y: 171, distance: 294.8
click at [1074, 171] on div at bounding box center [998, 409] width 1104 height 750
click at [79, 175] on span "Adjust your criteria" at bounding box center [75, 176] width 81 height 15
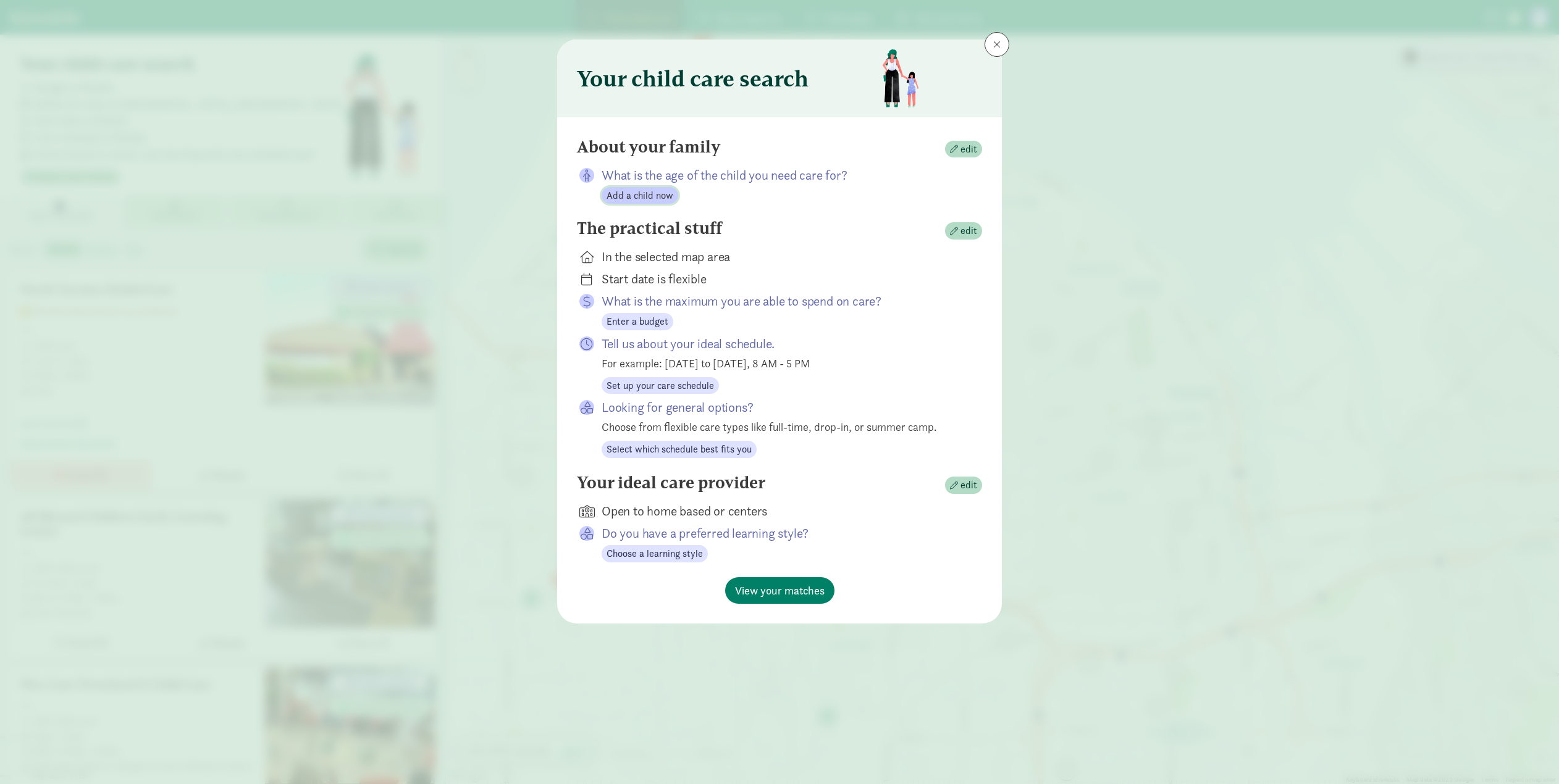
click at [634, 194] on span "Add a child now" at bounding box center [640, 195] width 66 height 15
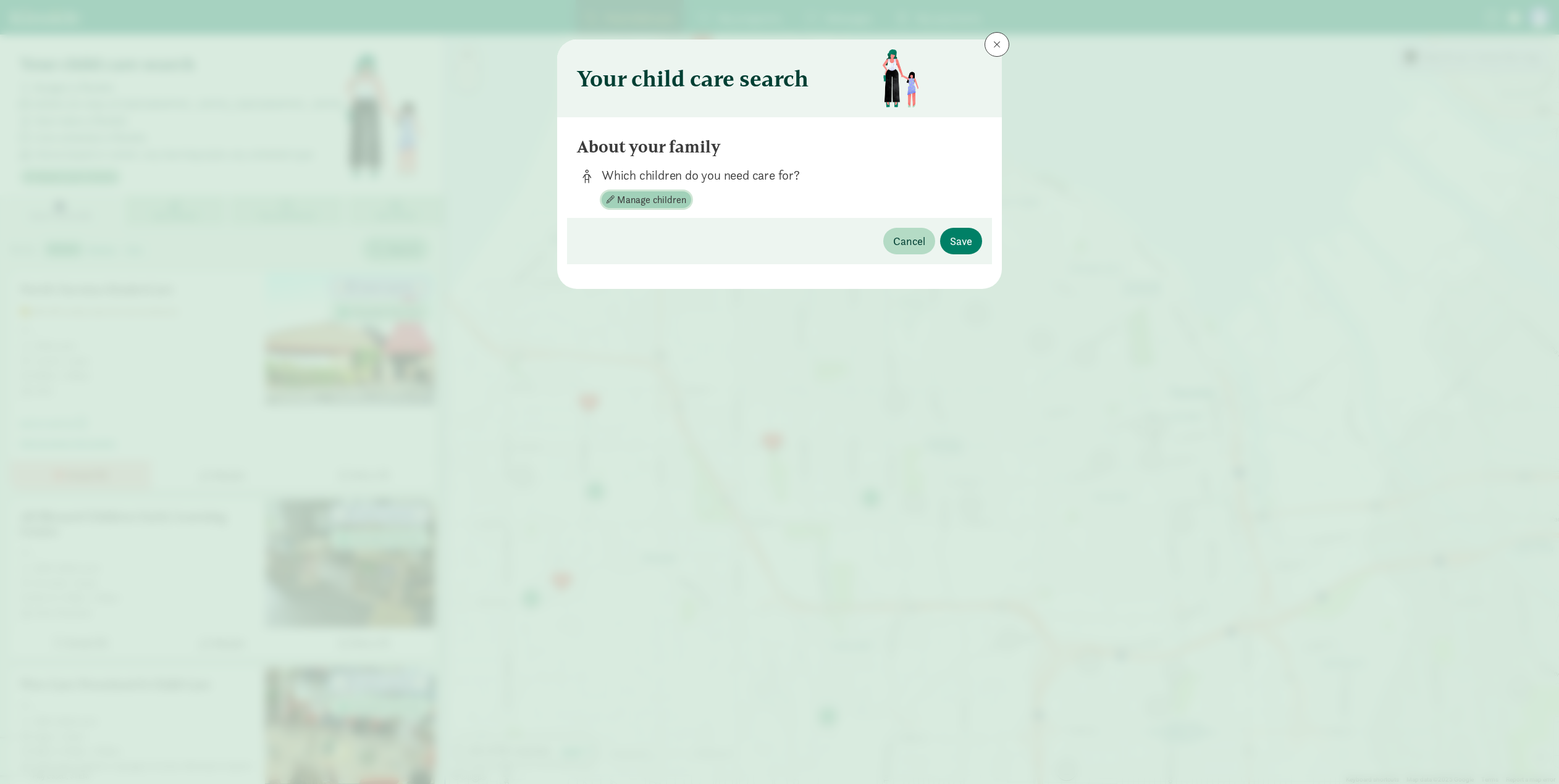
click at [655, 200] on span "Manage children" at bounding box center [652, 200] width 69 height 15
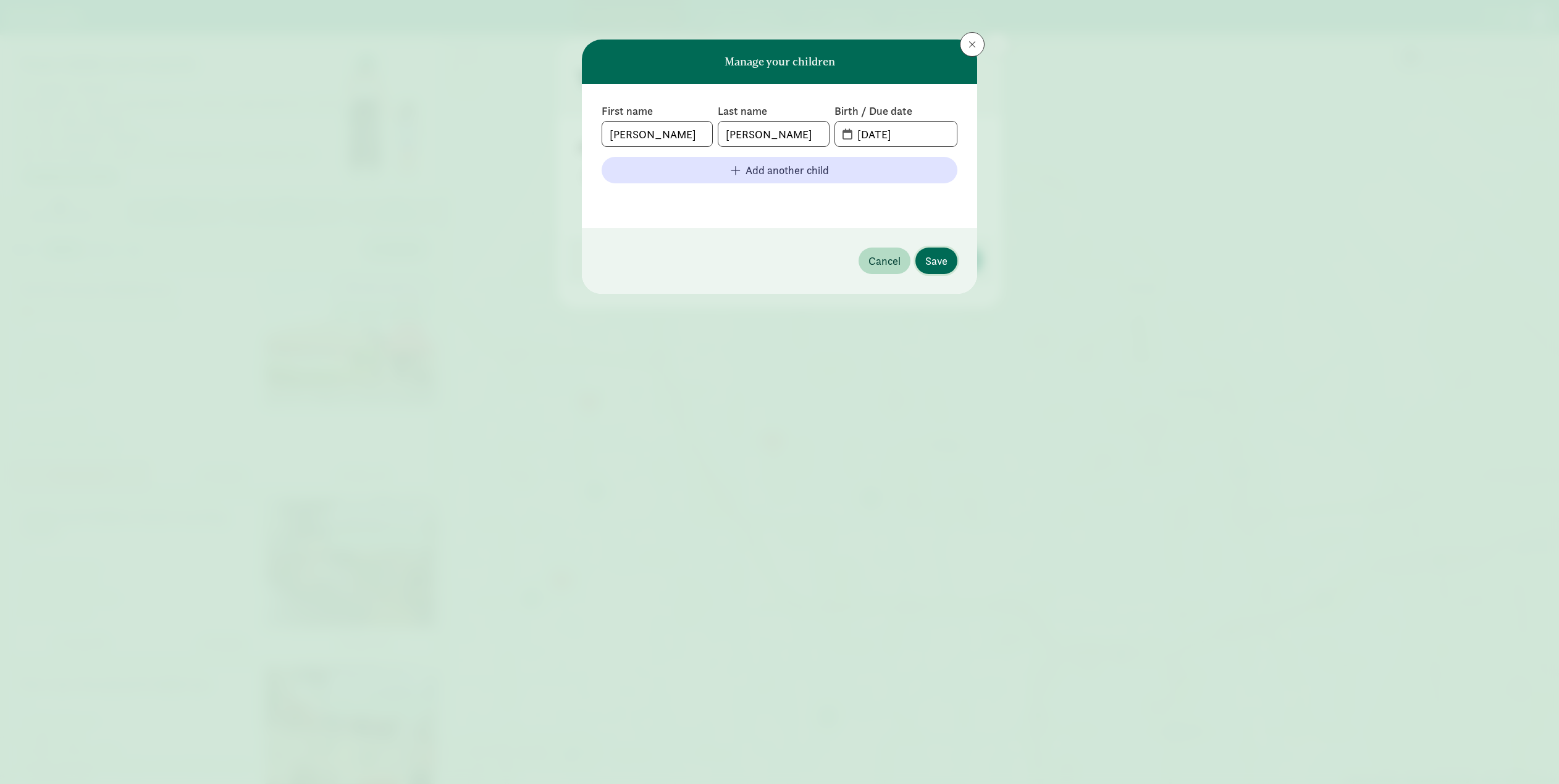
click at [940, 262] on span "Save" at bounding box center [937, 260] width 22 height 17
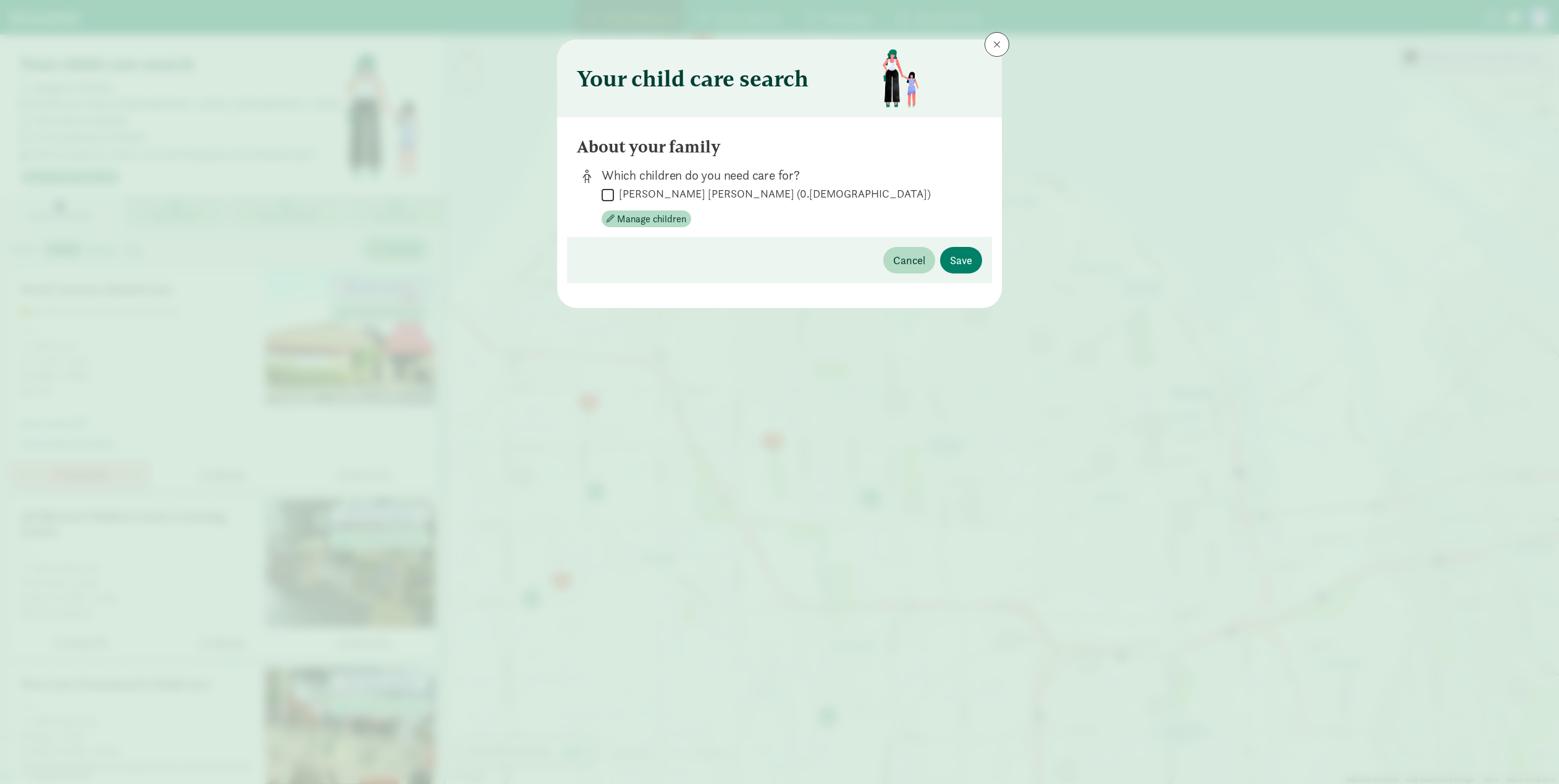
click at [611, 193] on input "Sayer Faulkner-Lewington (0.9 months old)" at bounding box center [608, 194] width 13 height 17
checkbox input "true"
click at [963, 255] on span "Save" at bounding box center [961, 259] width 22 height 17
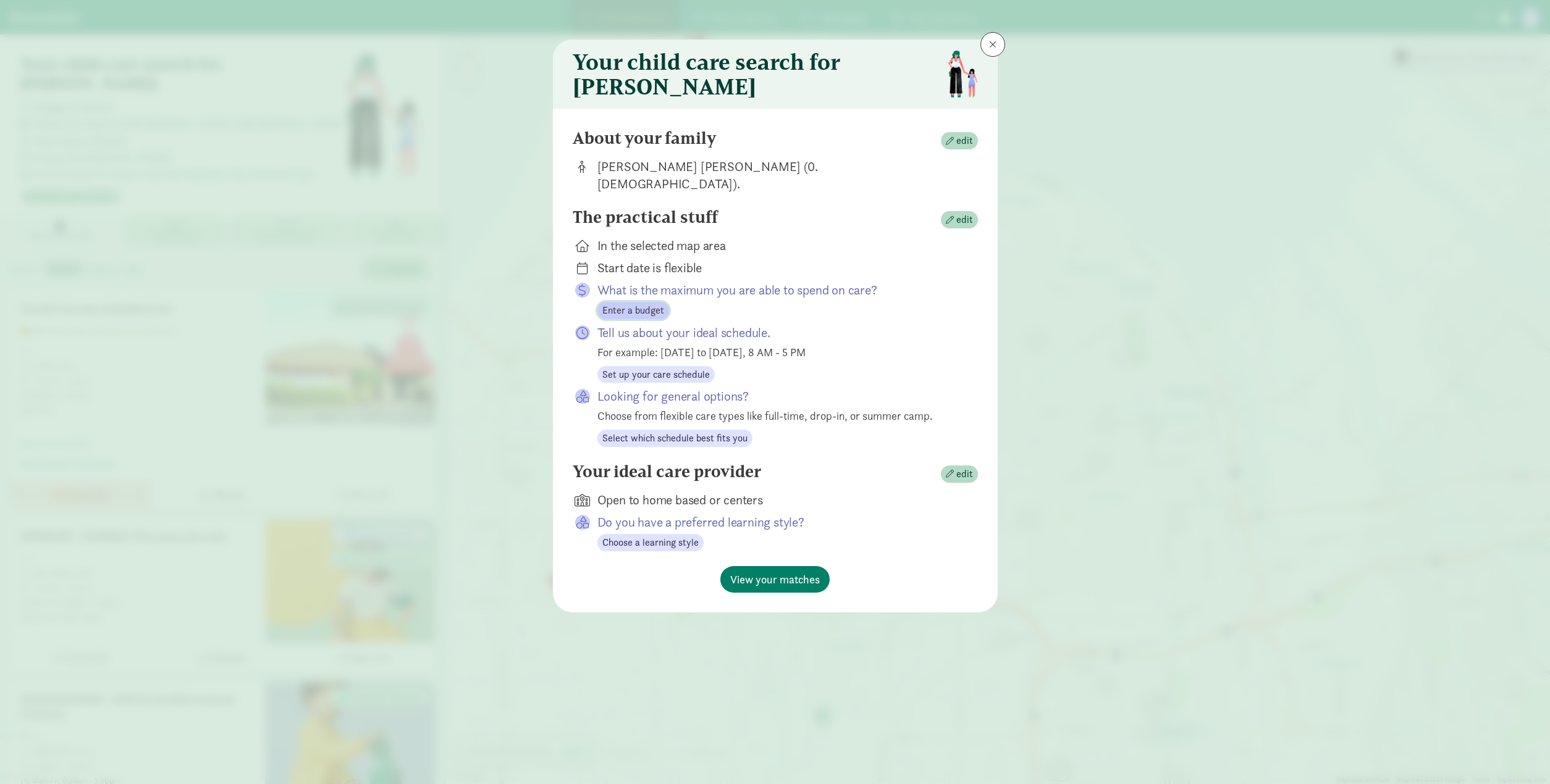
click at [638, 303] on span "Enter a budget" at bounding box center [632, 310] width 61 height 15
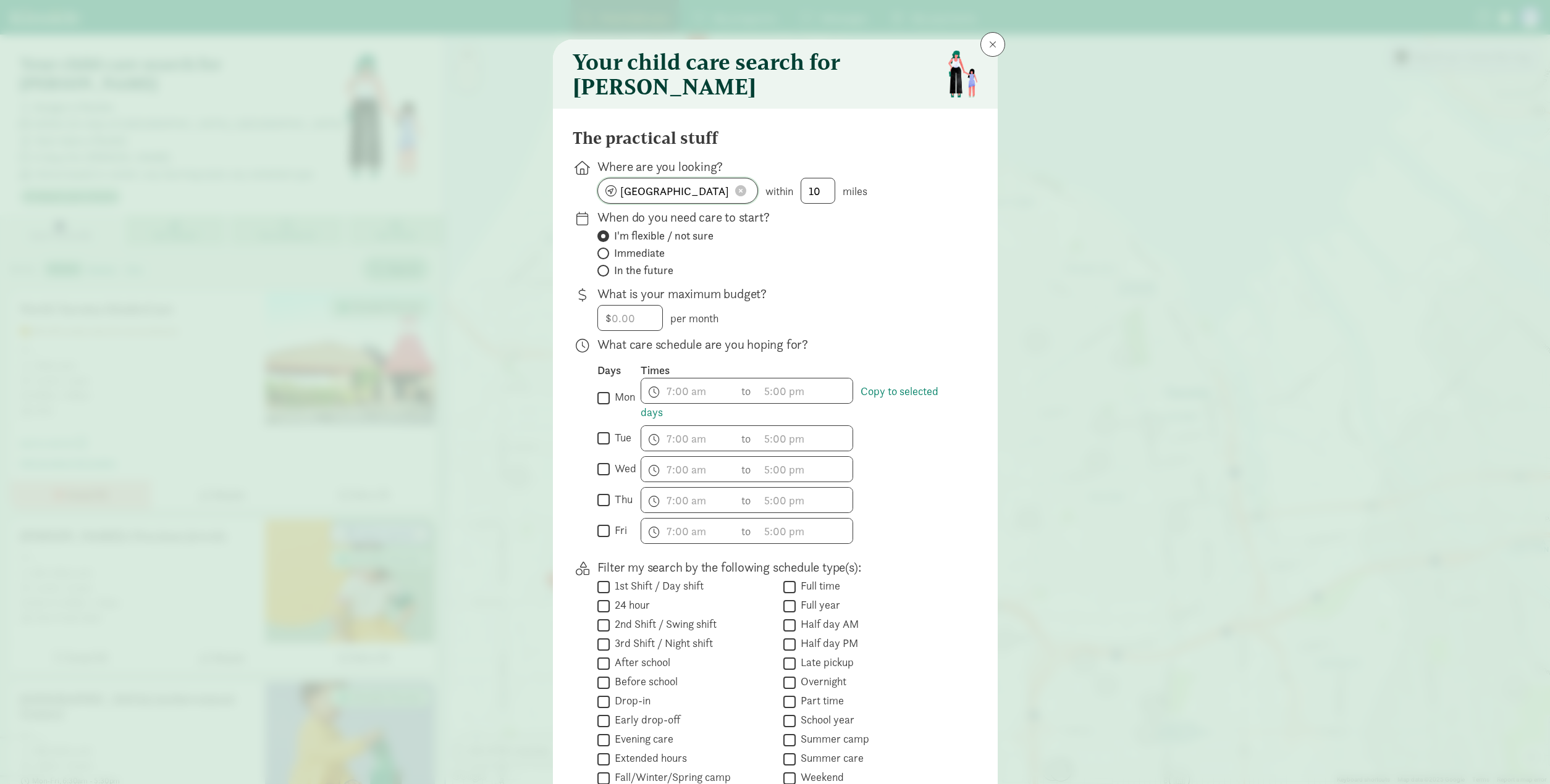
click at [708, 199] on input "San Francisco, CA" at bounding box center [677, 190] width 159 height 24
type input "Tacoma, WA, USA"
click at [603, 277] on span at bounding box center [603, 271] width 12 height 12
click at [603, 275] on input "In the future" at bounding box center [601, 271] width 8 height 8
radio input "true"
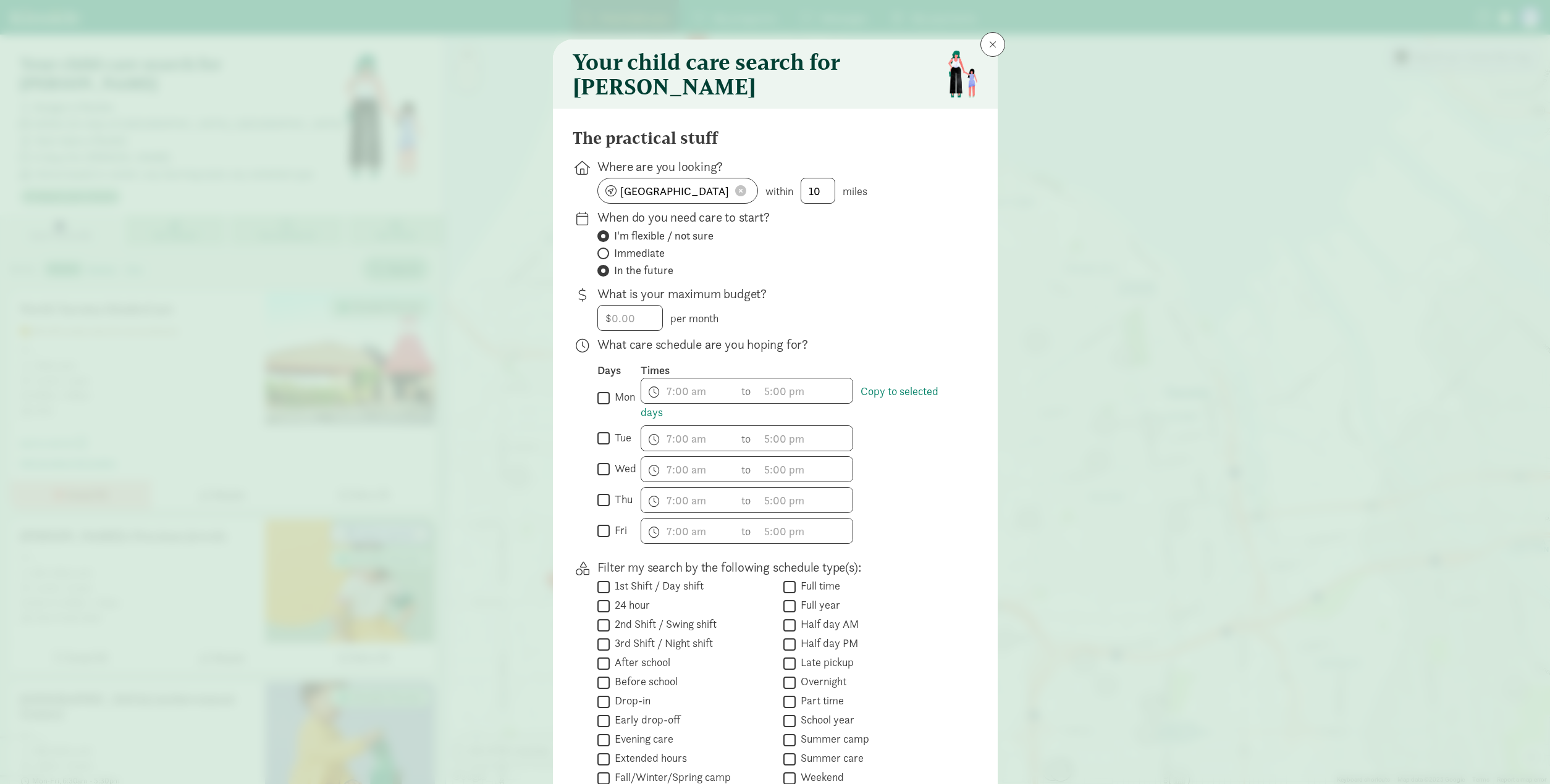
radio input "false"
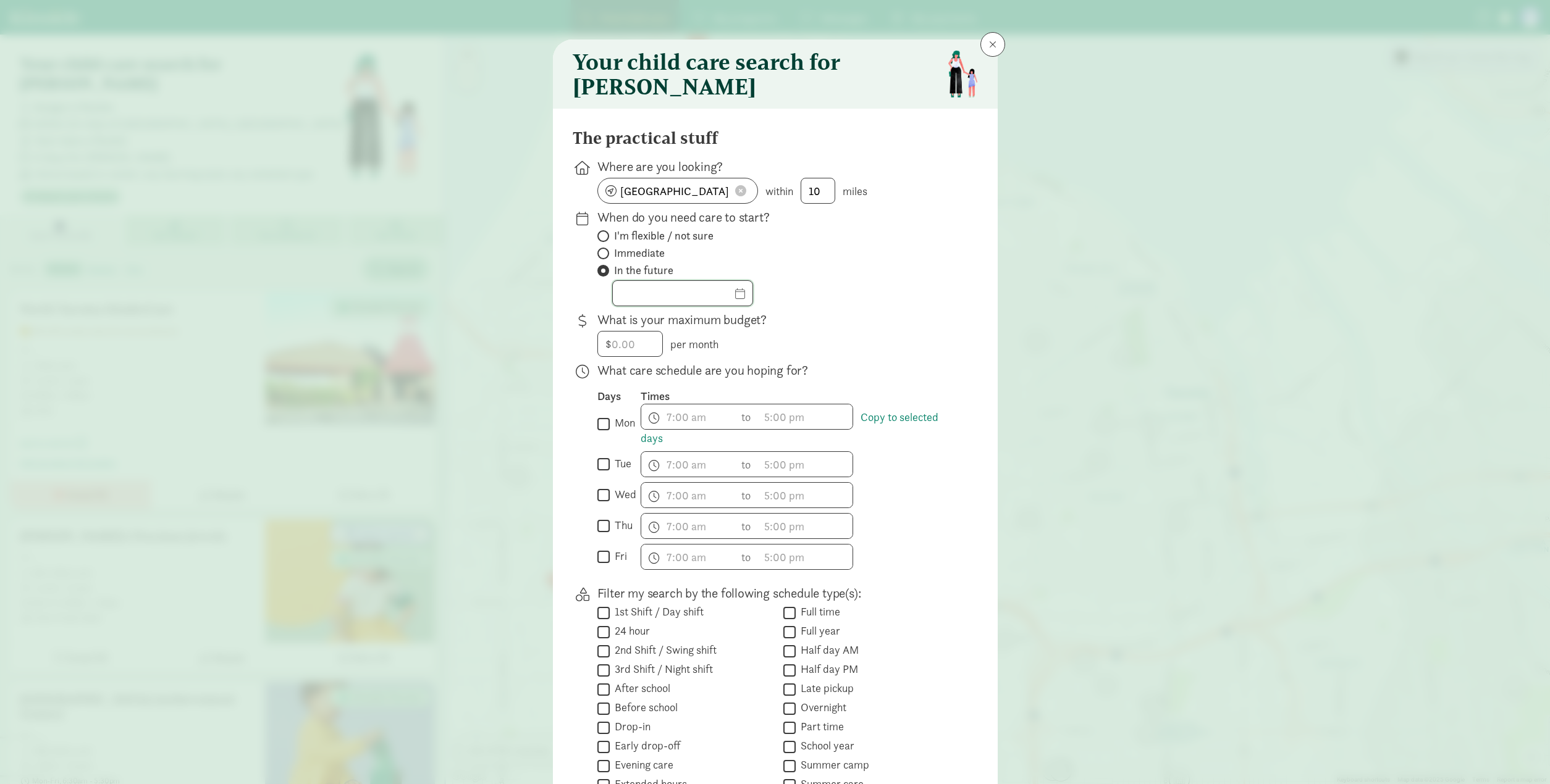
click at [659, 304] on input "text" at bounding box center [682, 293] width 139 height 24
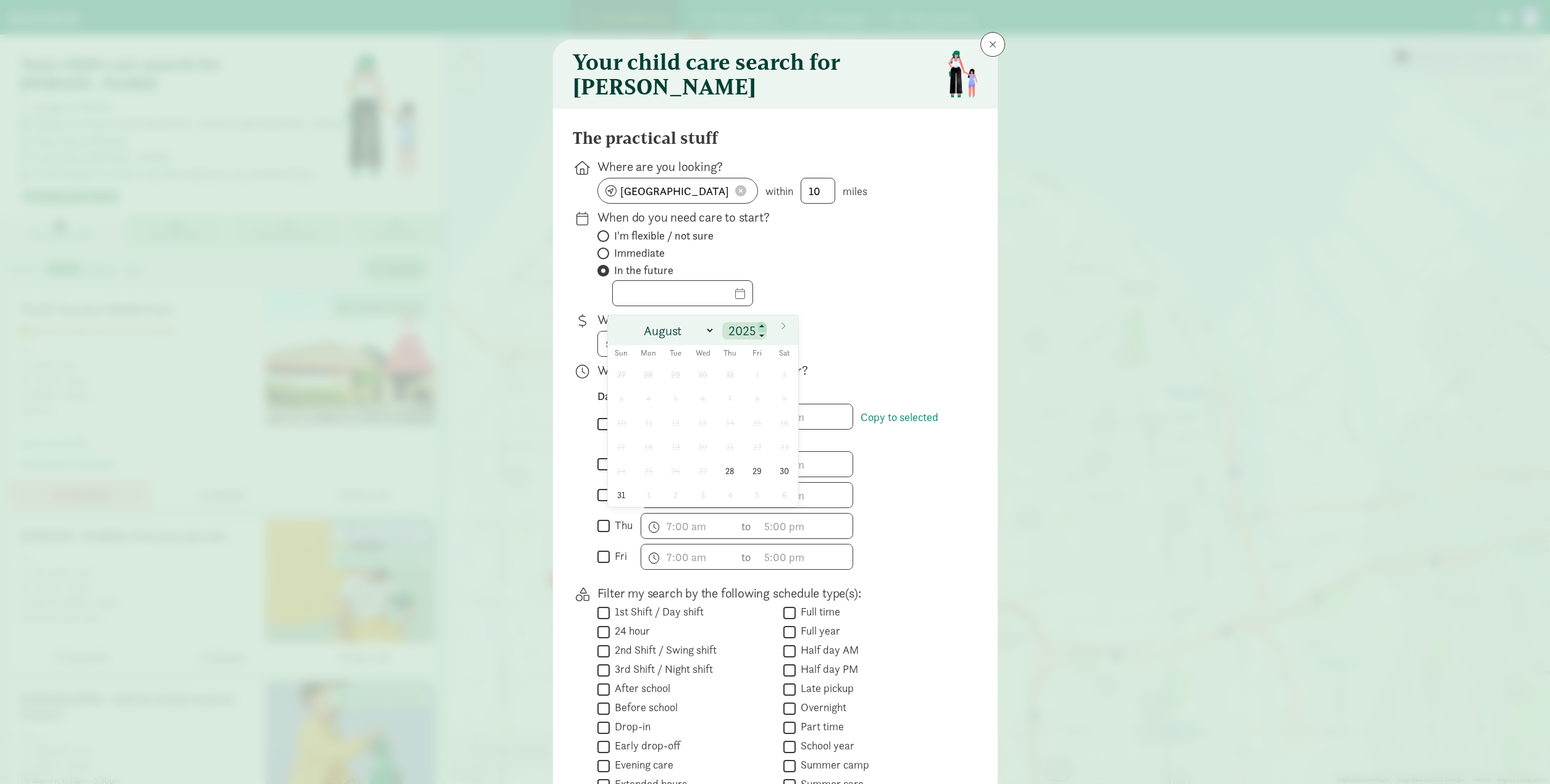
click at [764, 328] on span at bounding box center [762, 328] width 9 height 10
type input "2026"
select select "0"
click at [645, 396] on span "5" at bounding box center [648, 398] width 24 height 24
type input "01/05/2026"
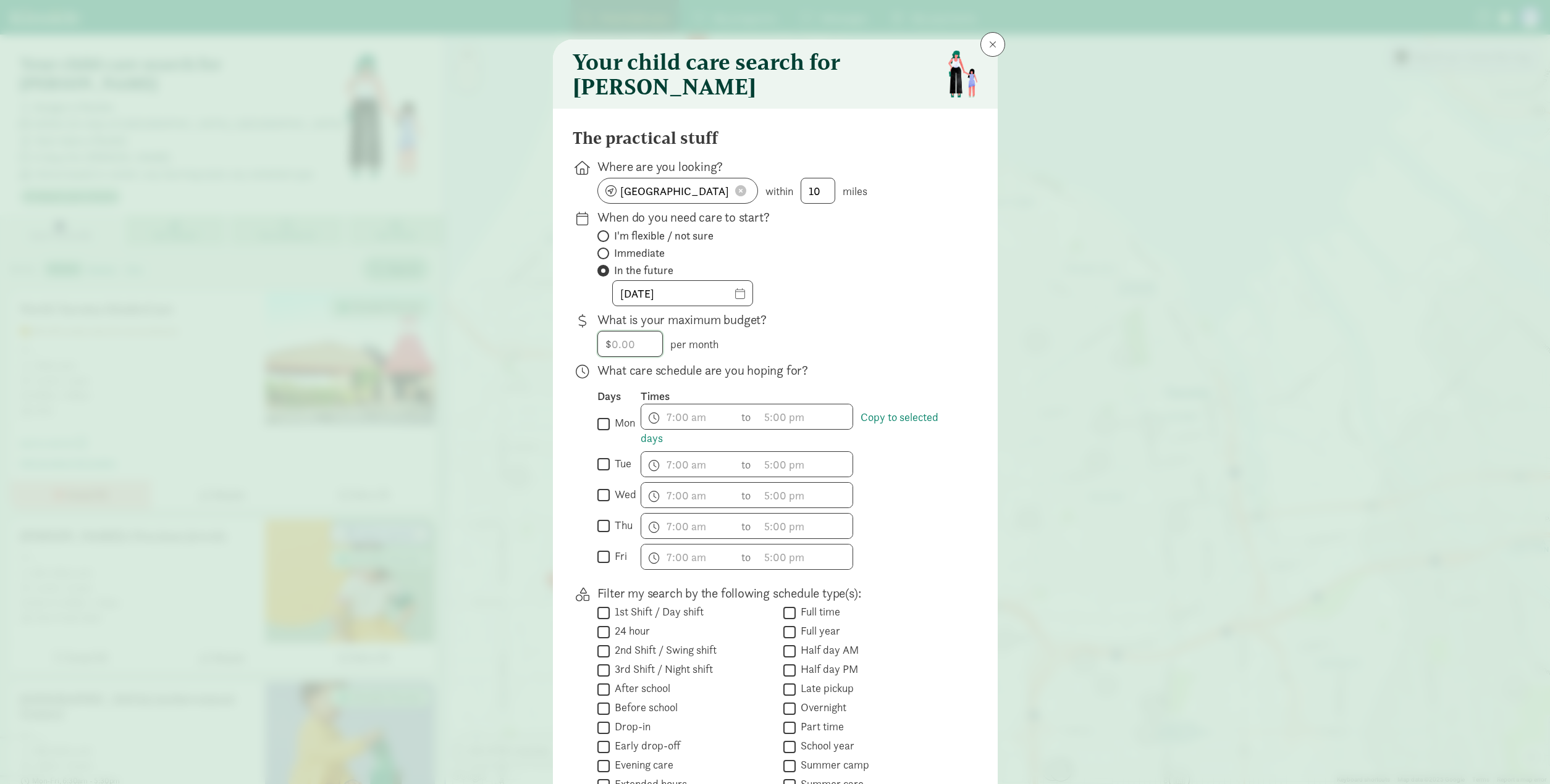
click at [636, 353] on input "number" at bounding box center [630, 343] width 64 height 24
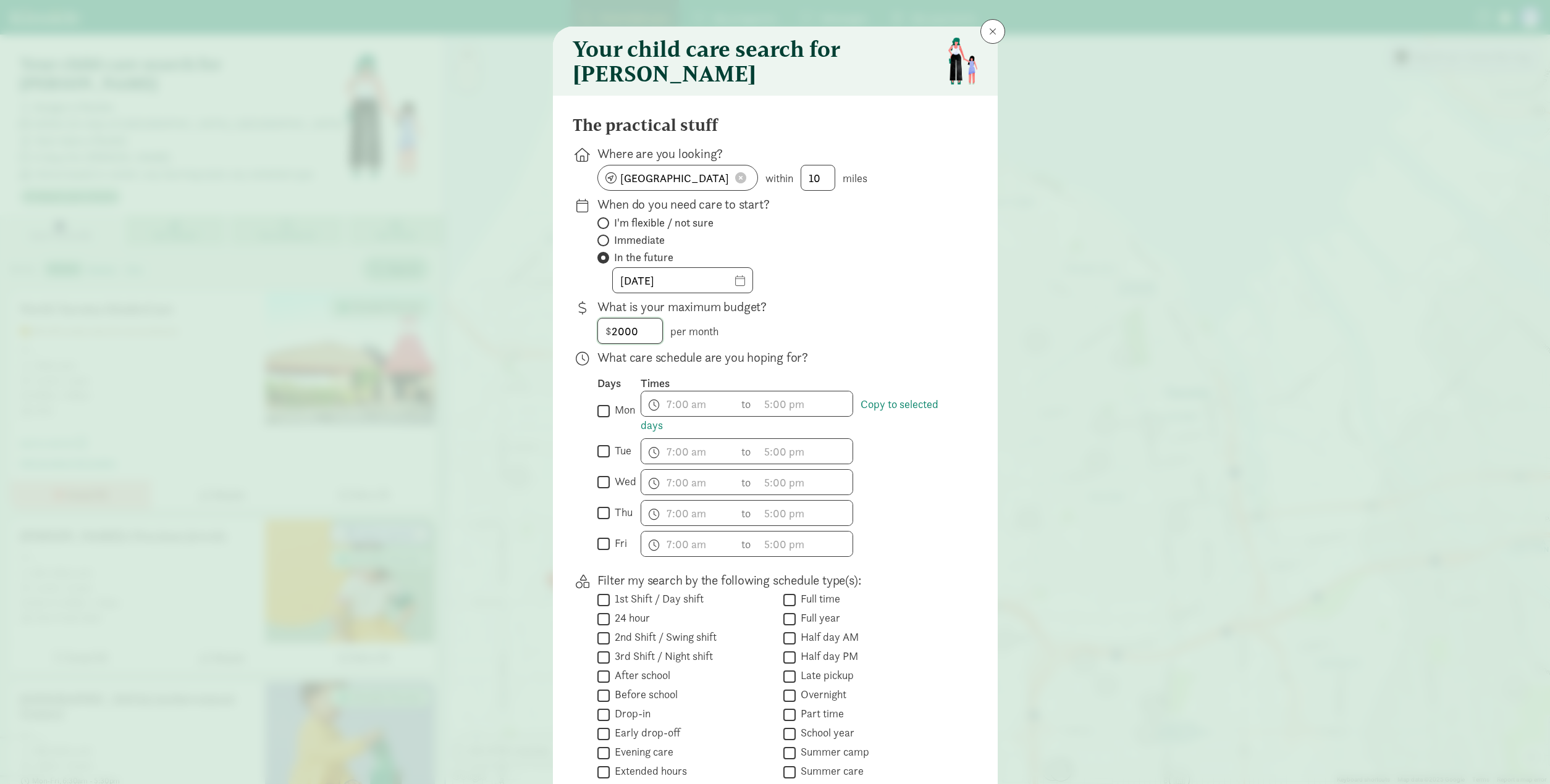
scroll to position [135, 0]
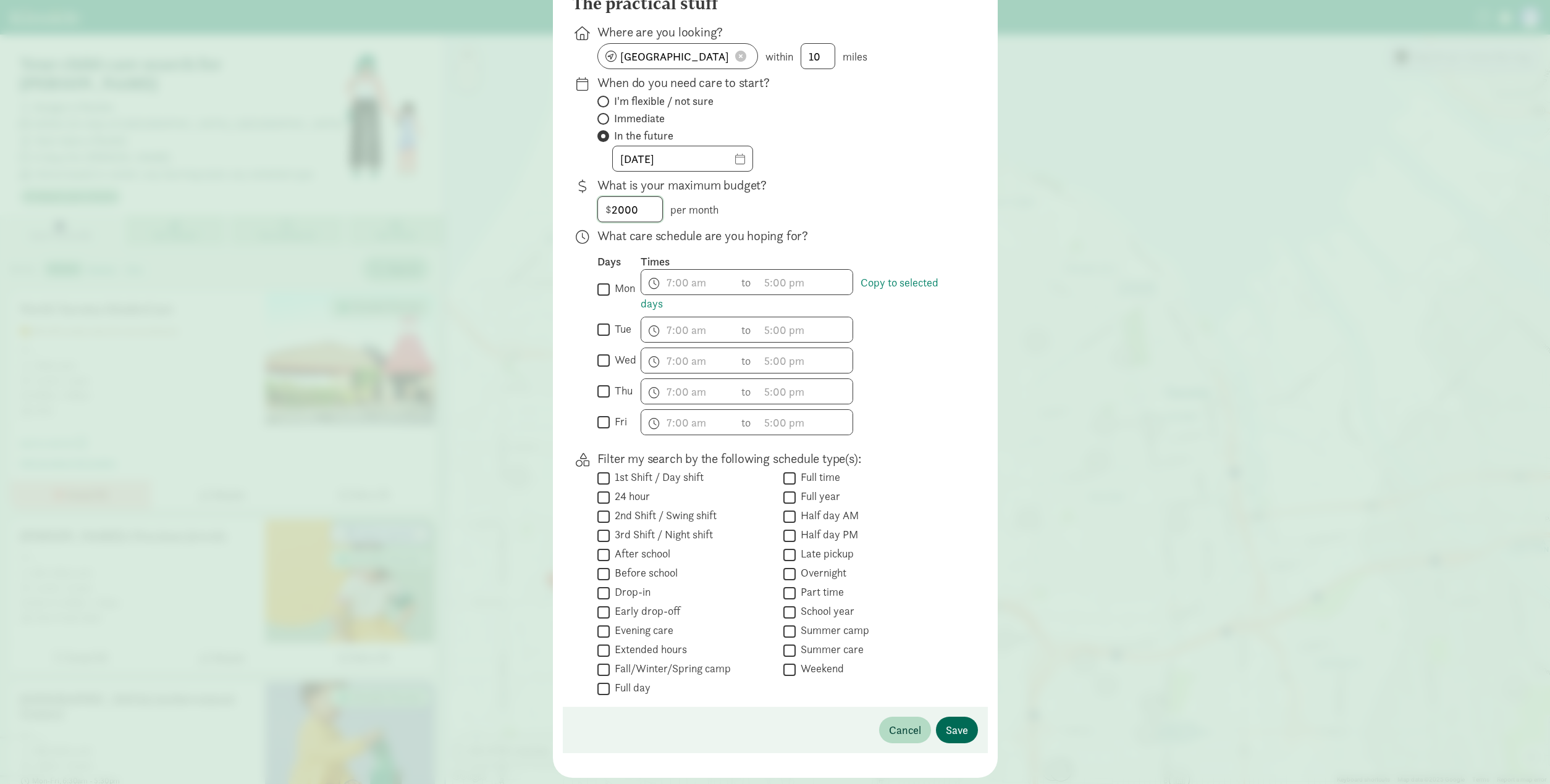
type input "2000"
click at [955, 736] on span "Save" at bounding box center [957, 729] width 22 height 17
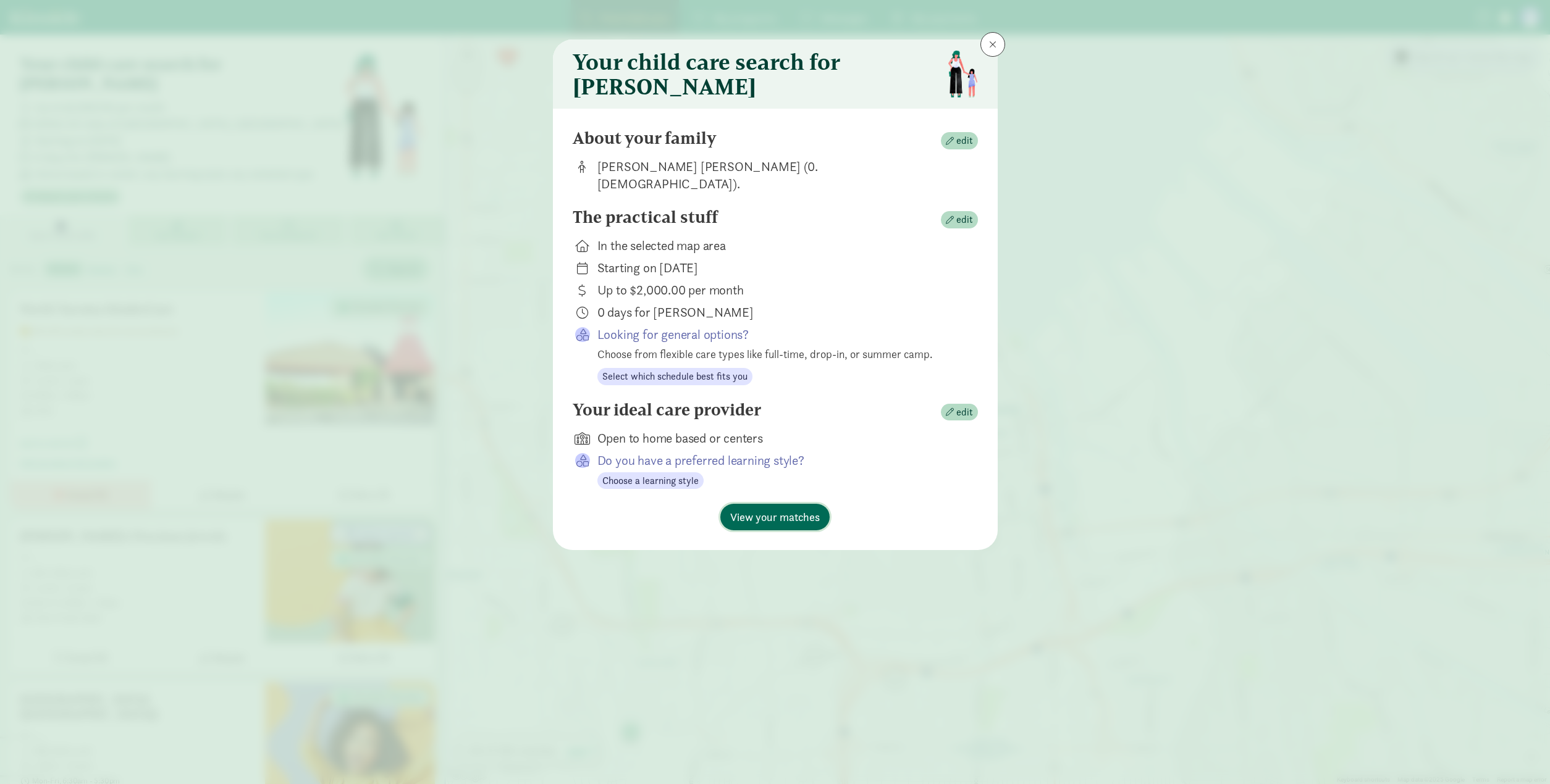
click at [785, 509] on span "View your matches" at bounding box center [775, 517] width 90 height 17
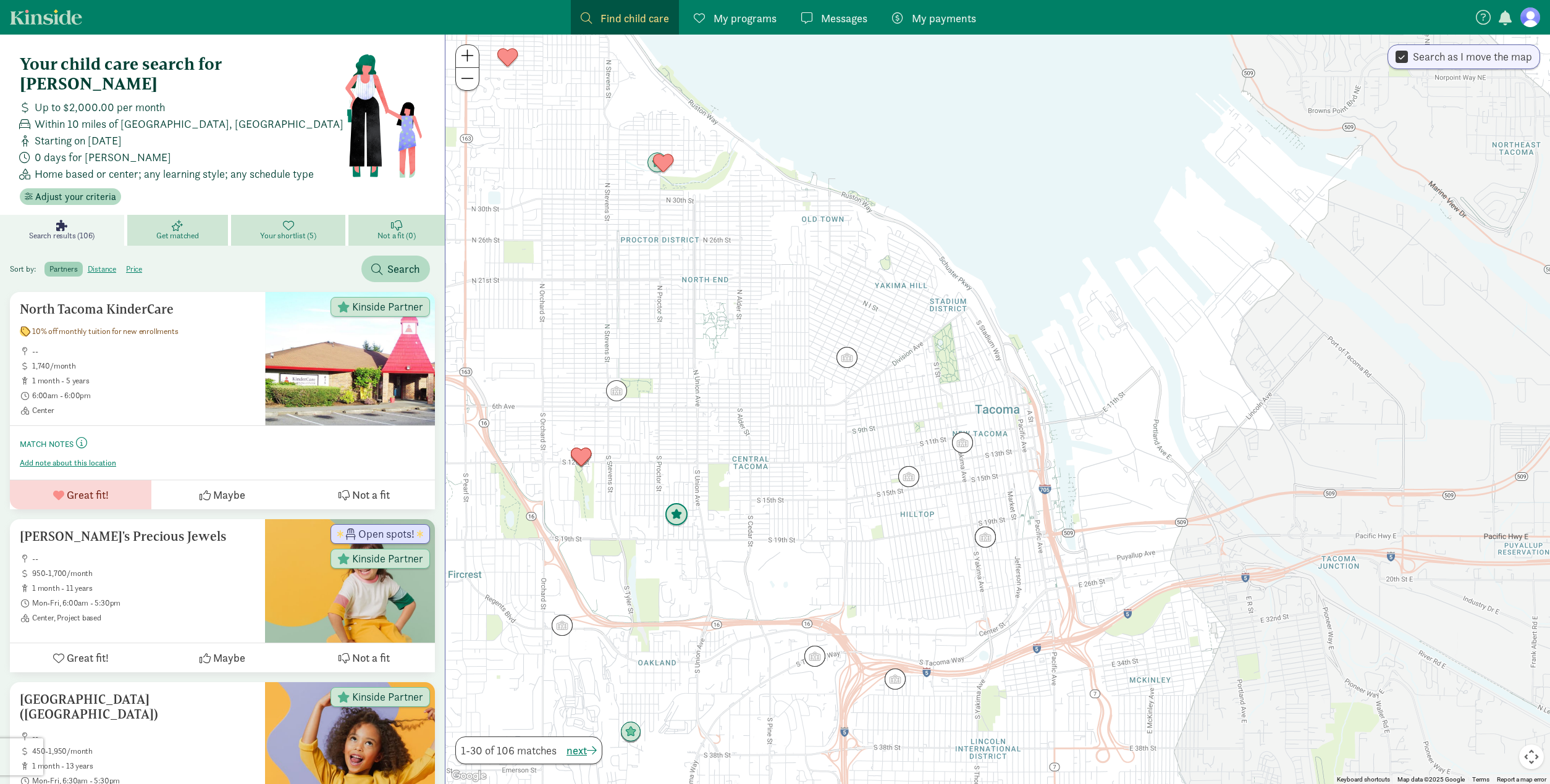
click at [675, 518] on img "Click to see details" at bounding box center [676, 515] width 23 height 23
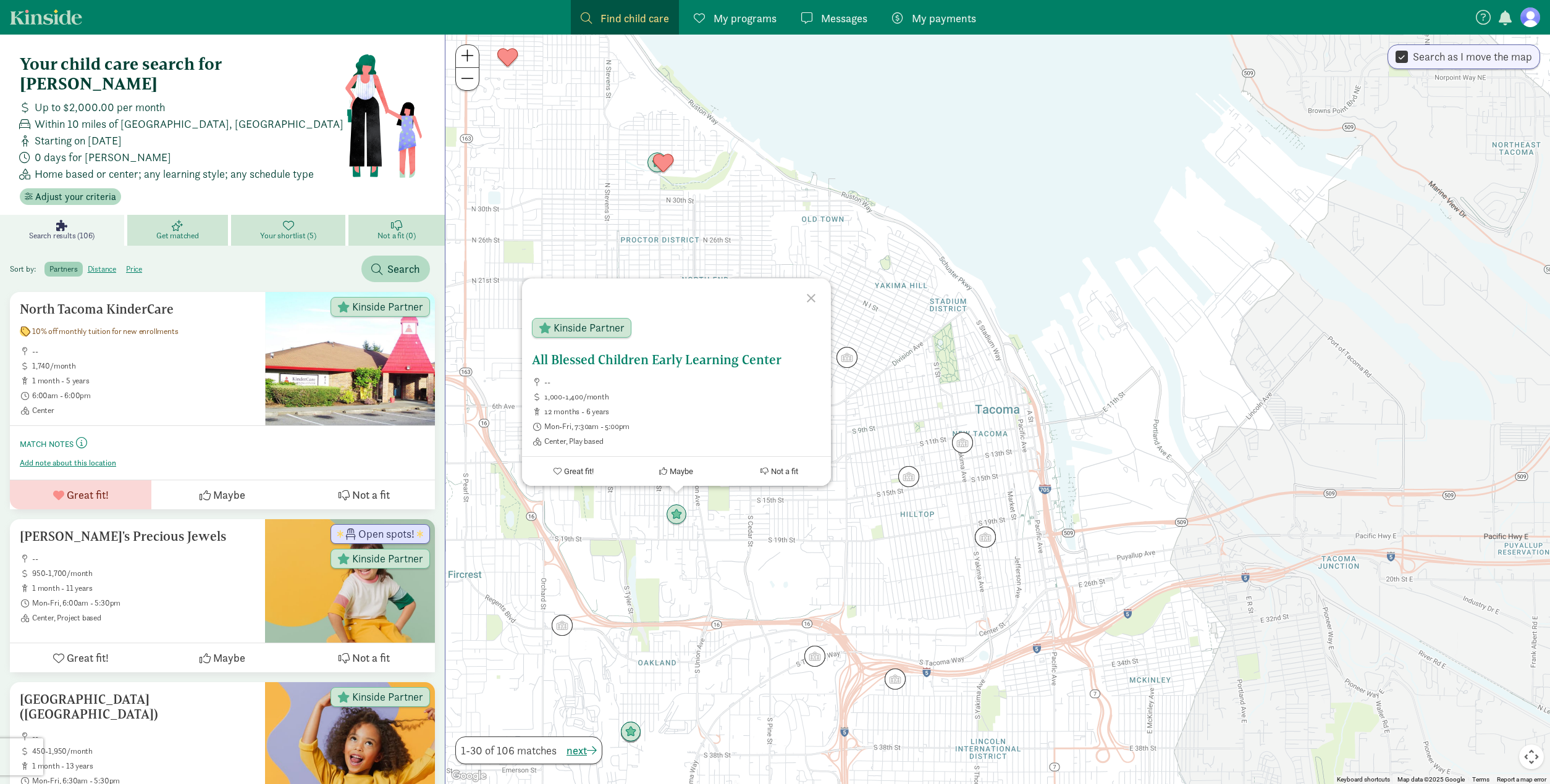
click at [678, 473] on span "Maybe" at bounding box center [681, 471] width 23 height 9
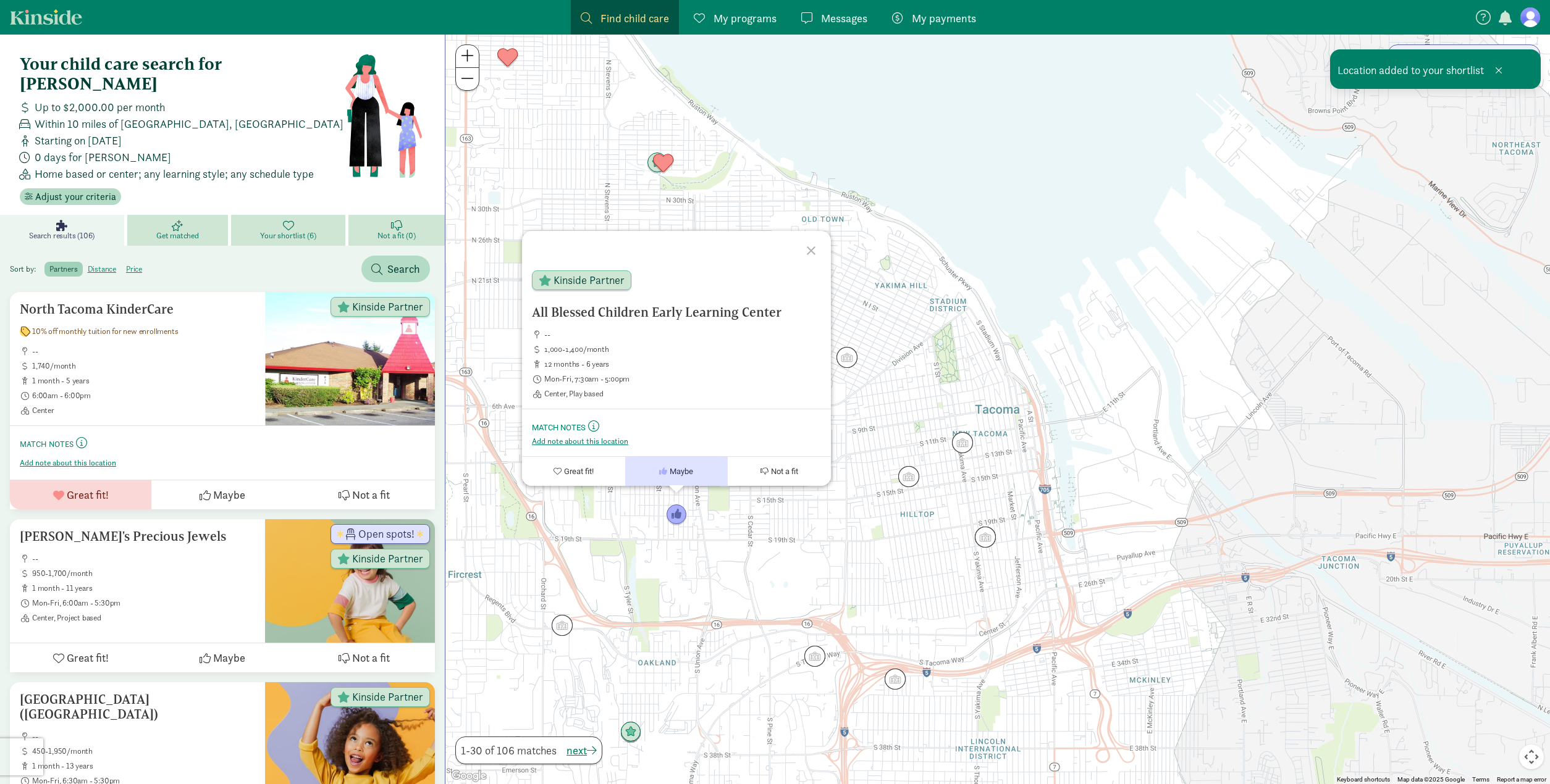
click at [816, 252] on div at bounding box center [813, 249] width 36 height 36
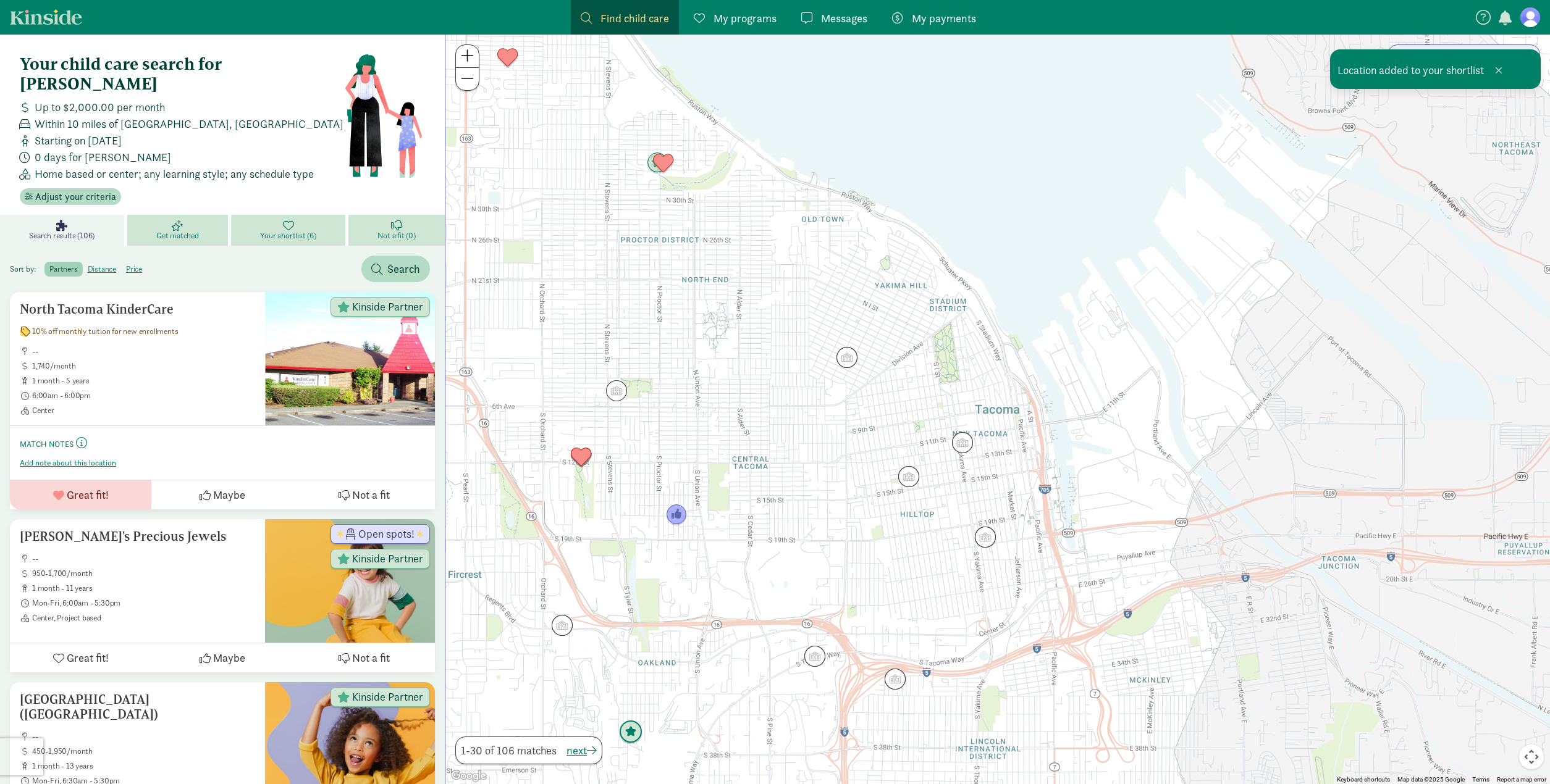
click at [632, 734] on img "Click to see details" at bounding box center [631, 732] width 23 height 23
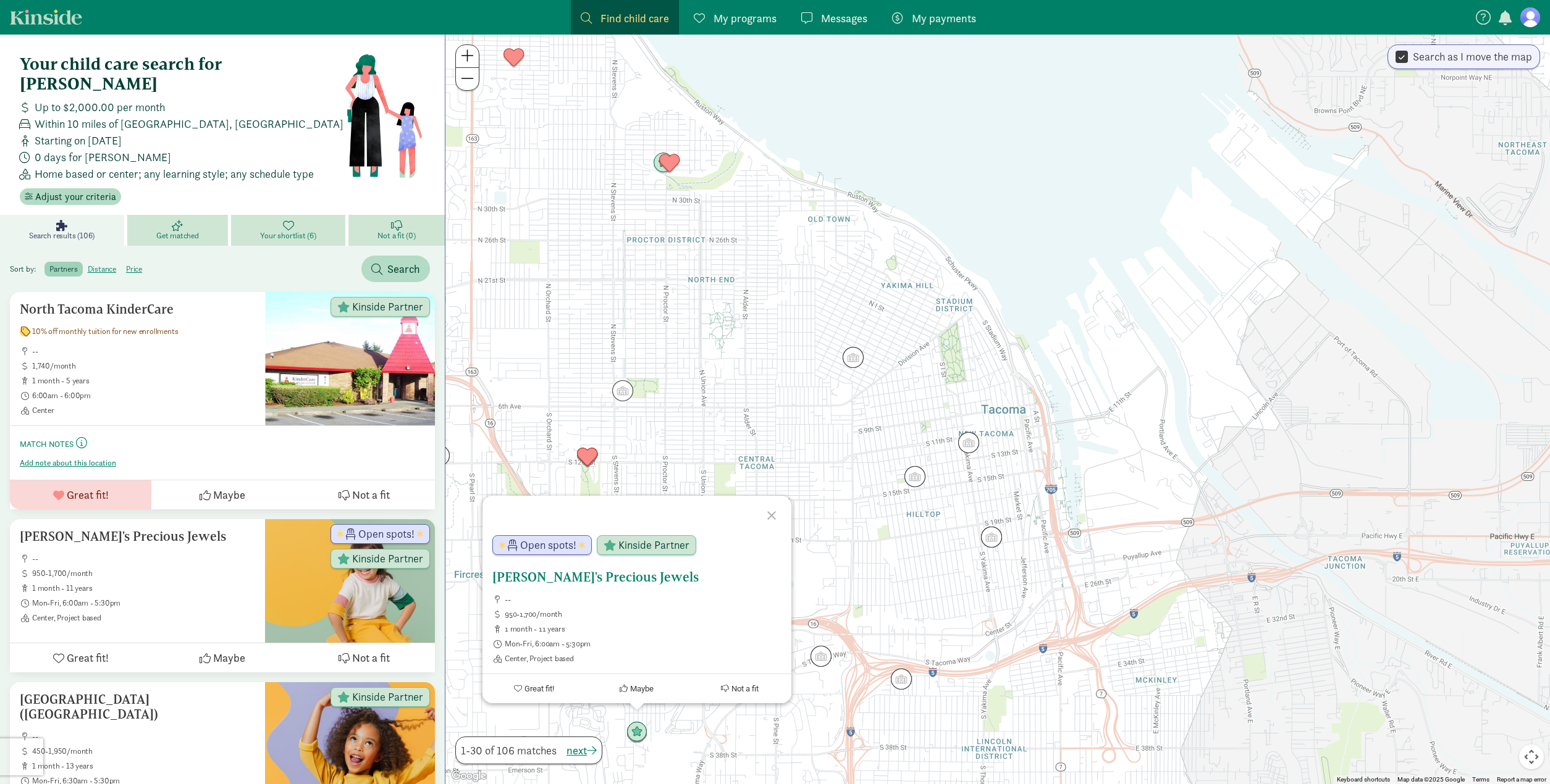
click at [644, 691] on span "Maybe" at bounding box center [642, 688] width 23 height 9
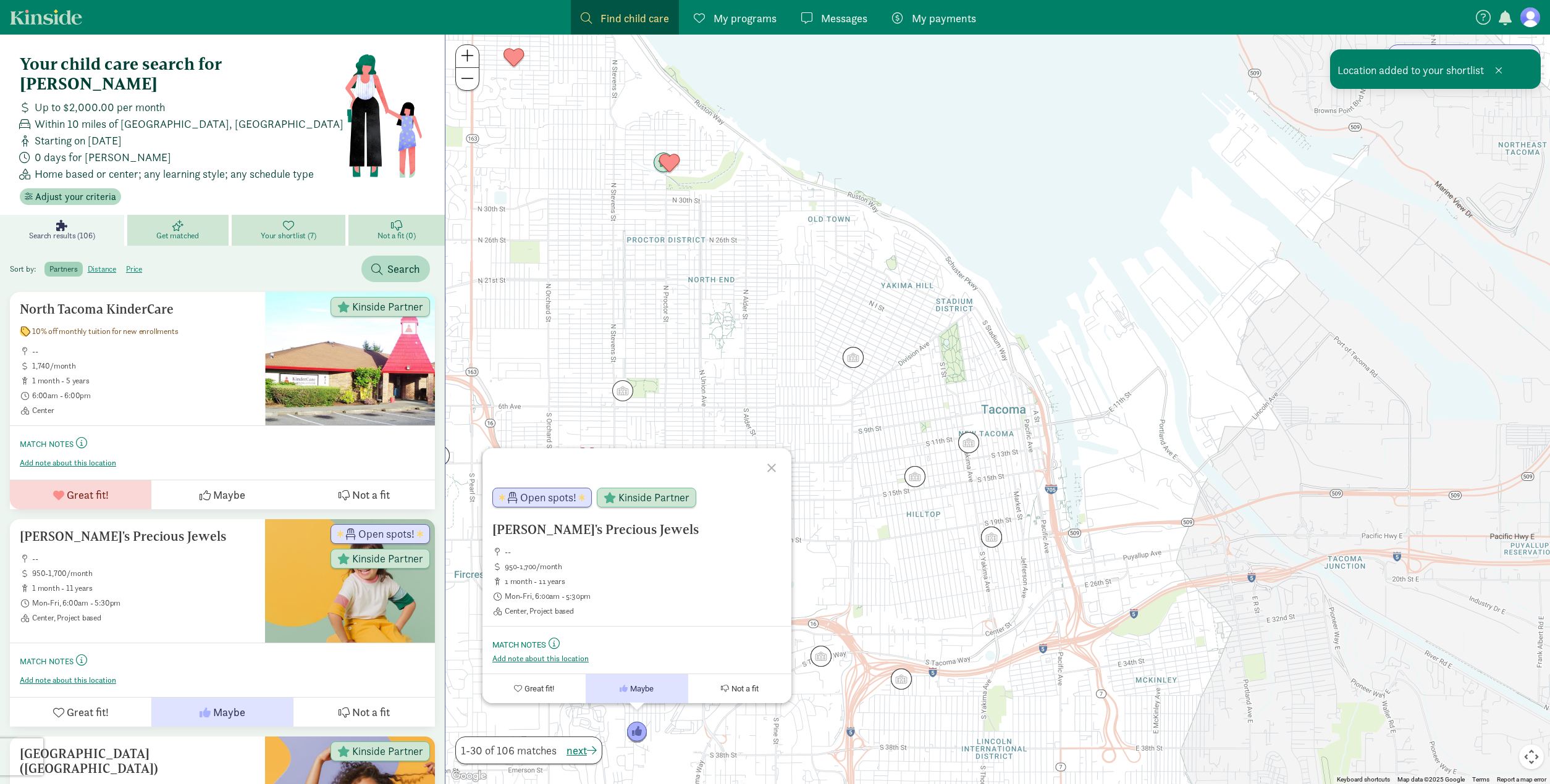
click at [769, 462] on div at bounding box center [774, 466] width 36 height 36
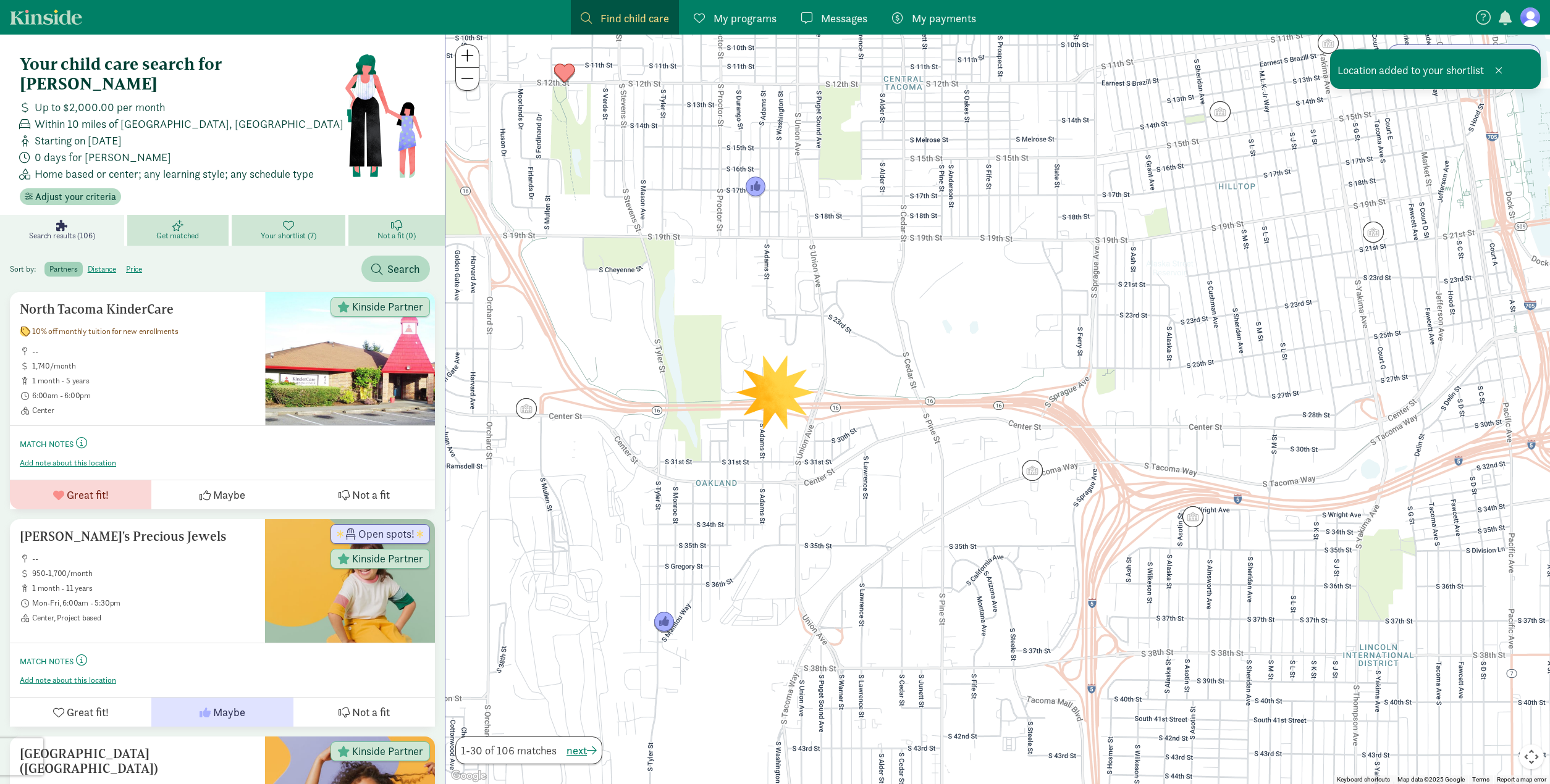
drag, startPoint x: 665, startPoint y: 665, endPoint x: 732, endPoint y: 483, distance: 193.9
click at [732, 483] on div at bounding box center [998, 409] width 1104 height 750
click at [668, 623] on img "Click to see details" at bounding box center [664, 622] width 23 height 23
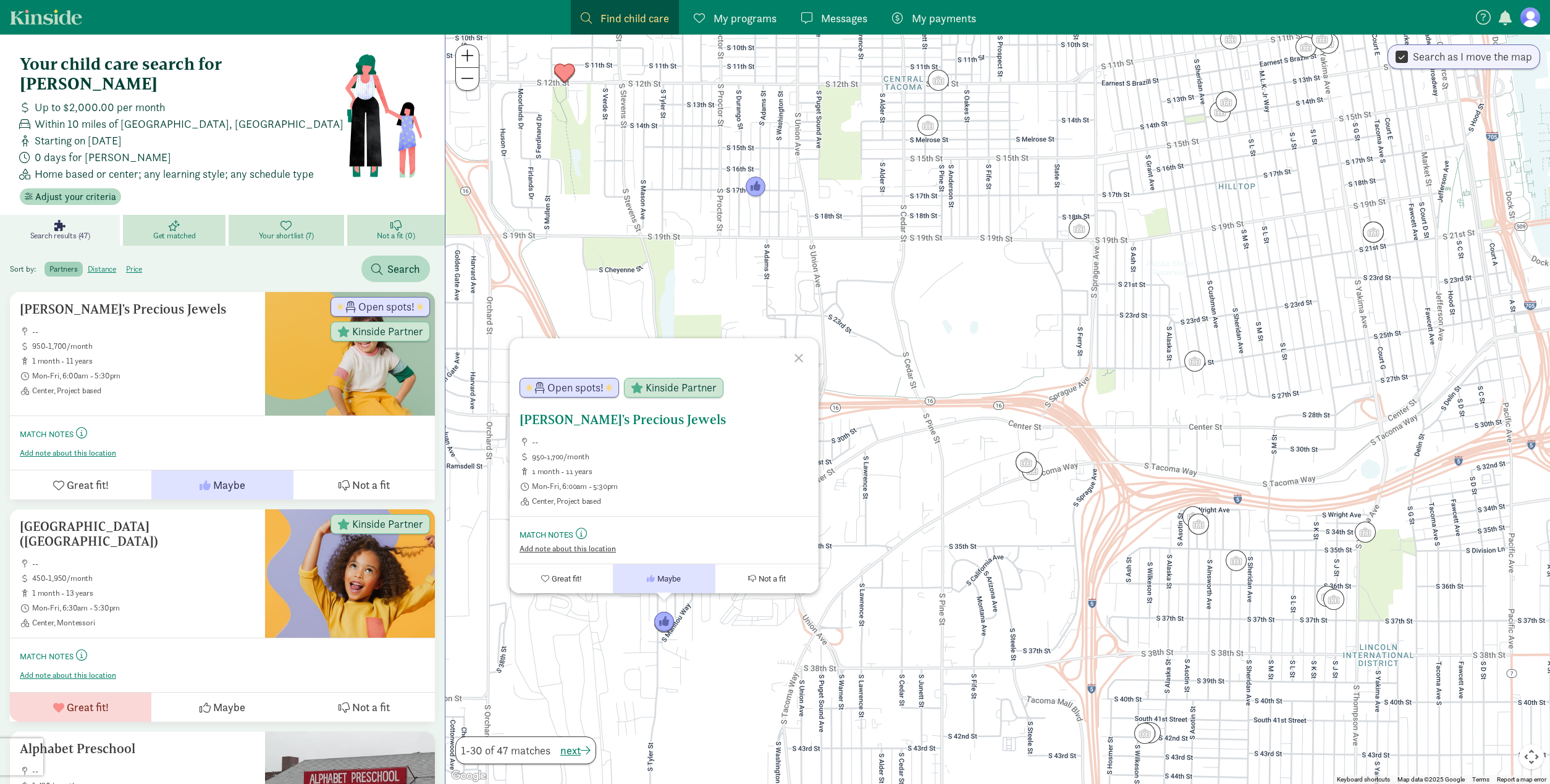
click at [548, 550] on span "Add note about this location" at bounding box center [568, 549] width 97 height 10
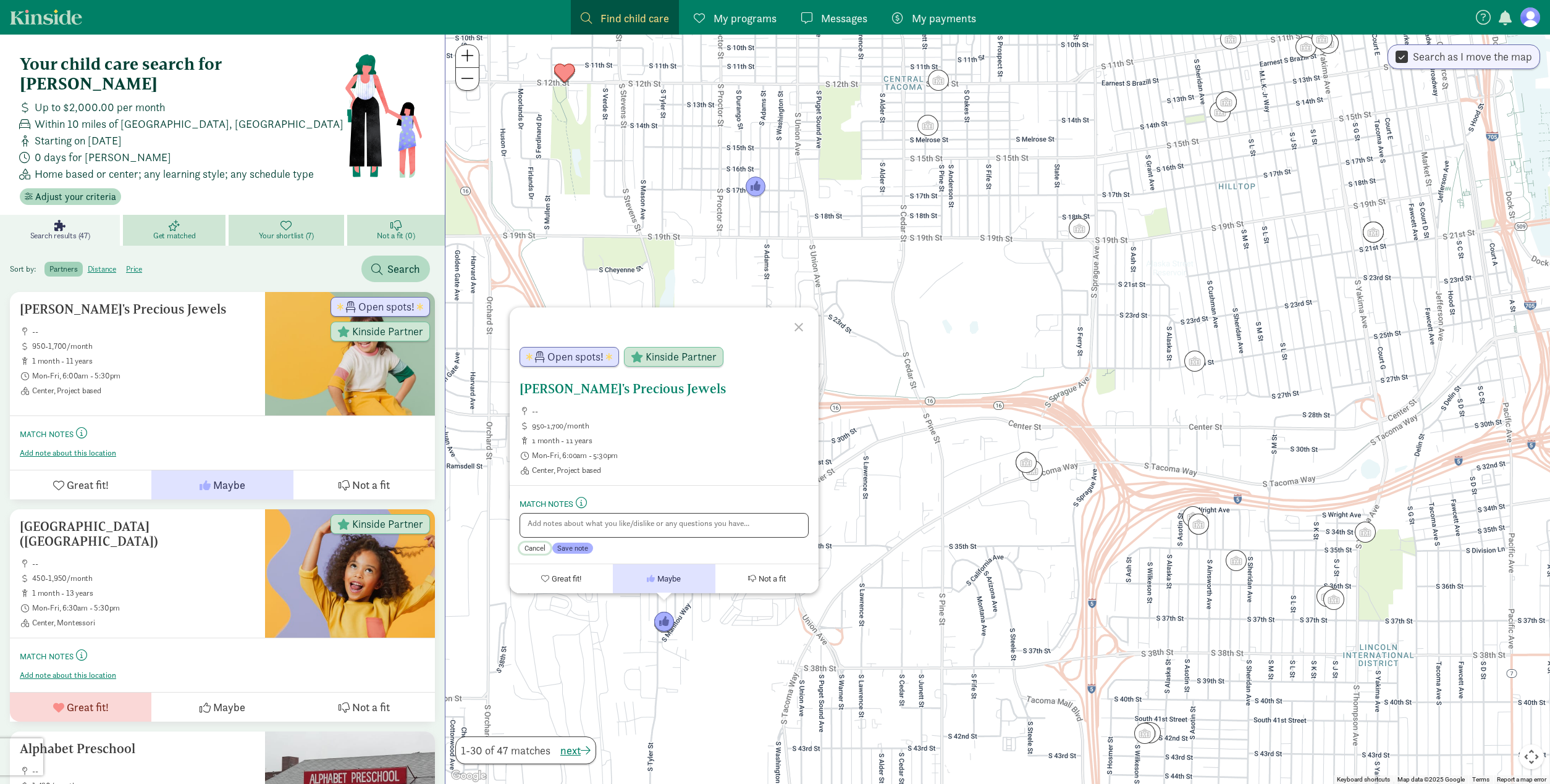
click at [526, 549] on span "Cancel" at bounding box center [536, 548] width 21 height 9
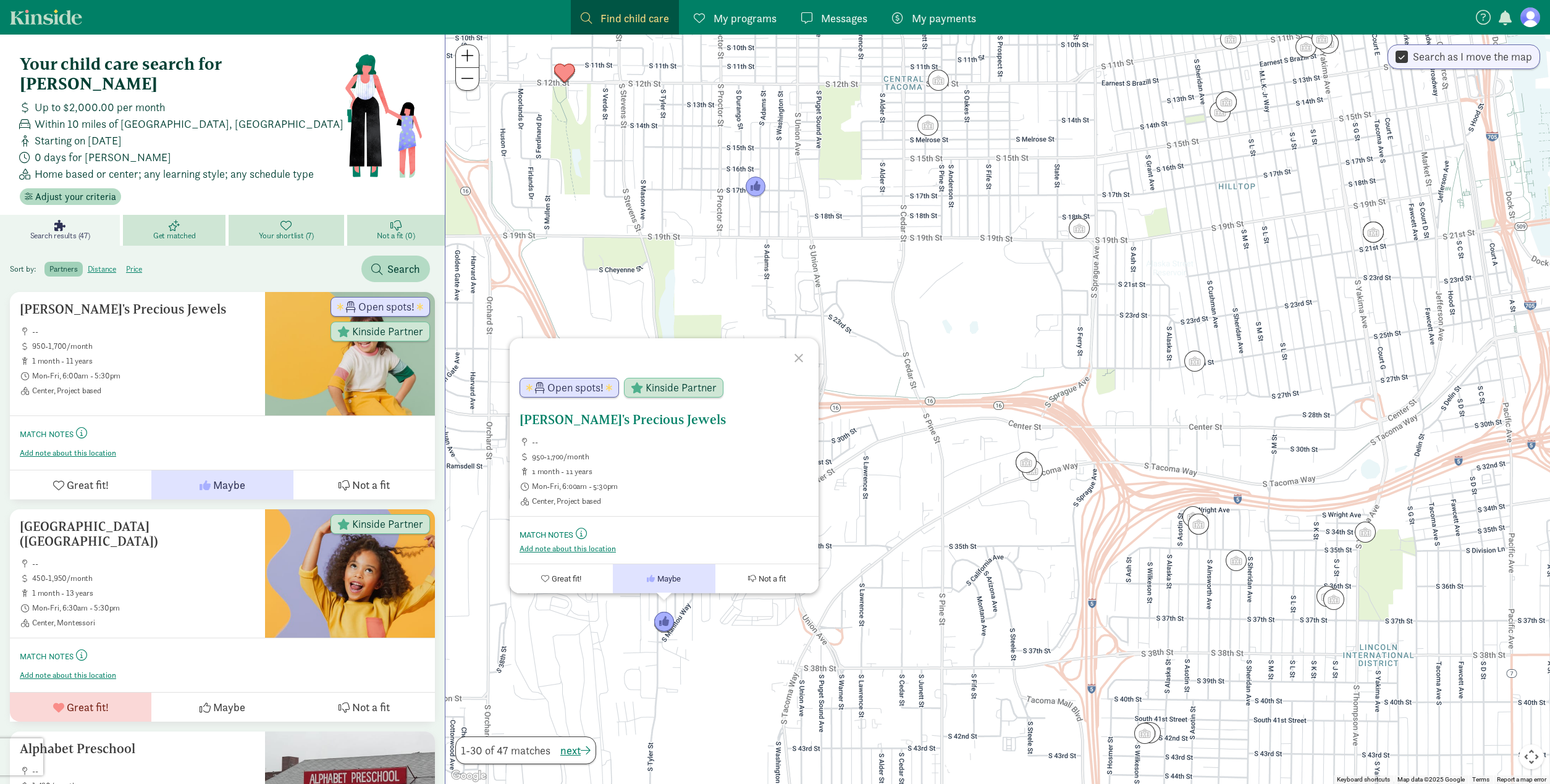
click at [567, 424] on h5 "Alice's Precious Jewels" at bounding box center [664, 419] width 289 height 15
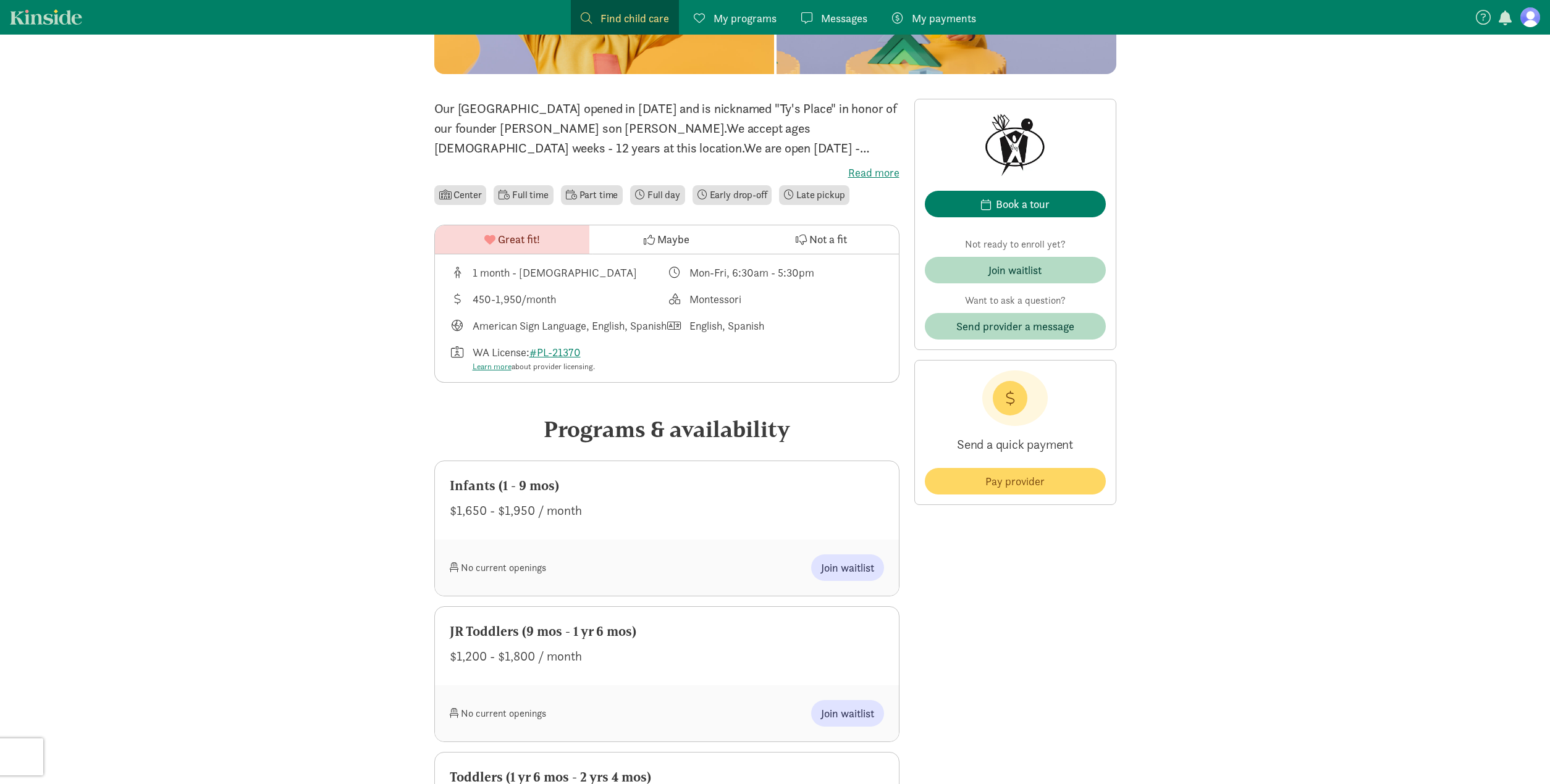
scroll to position [250, 0]
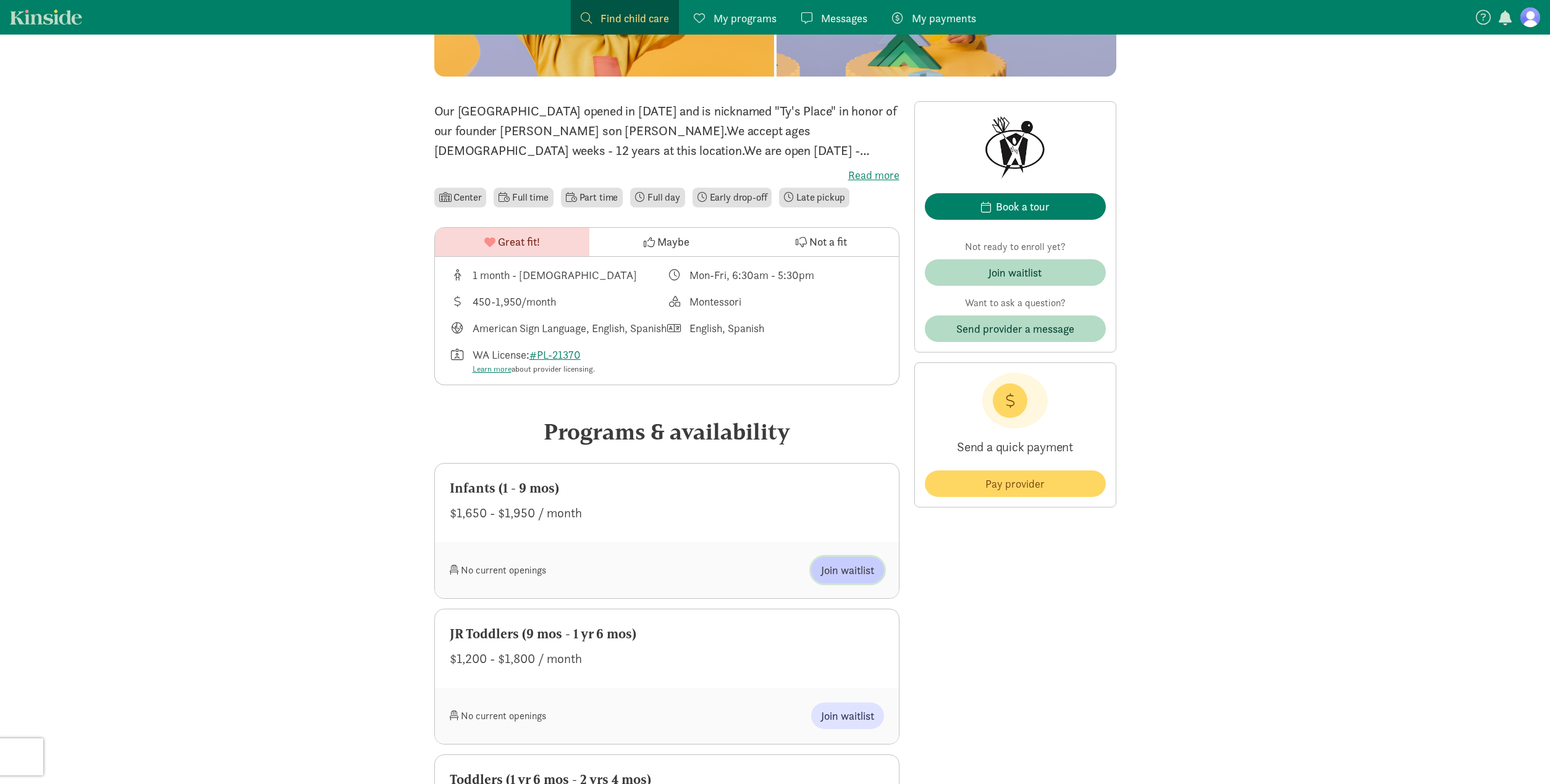
click at [834, 578] on span "Join waitlist" at bounding box center [848, 569] width 53 height 17
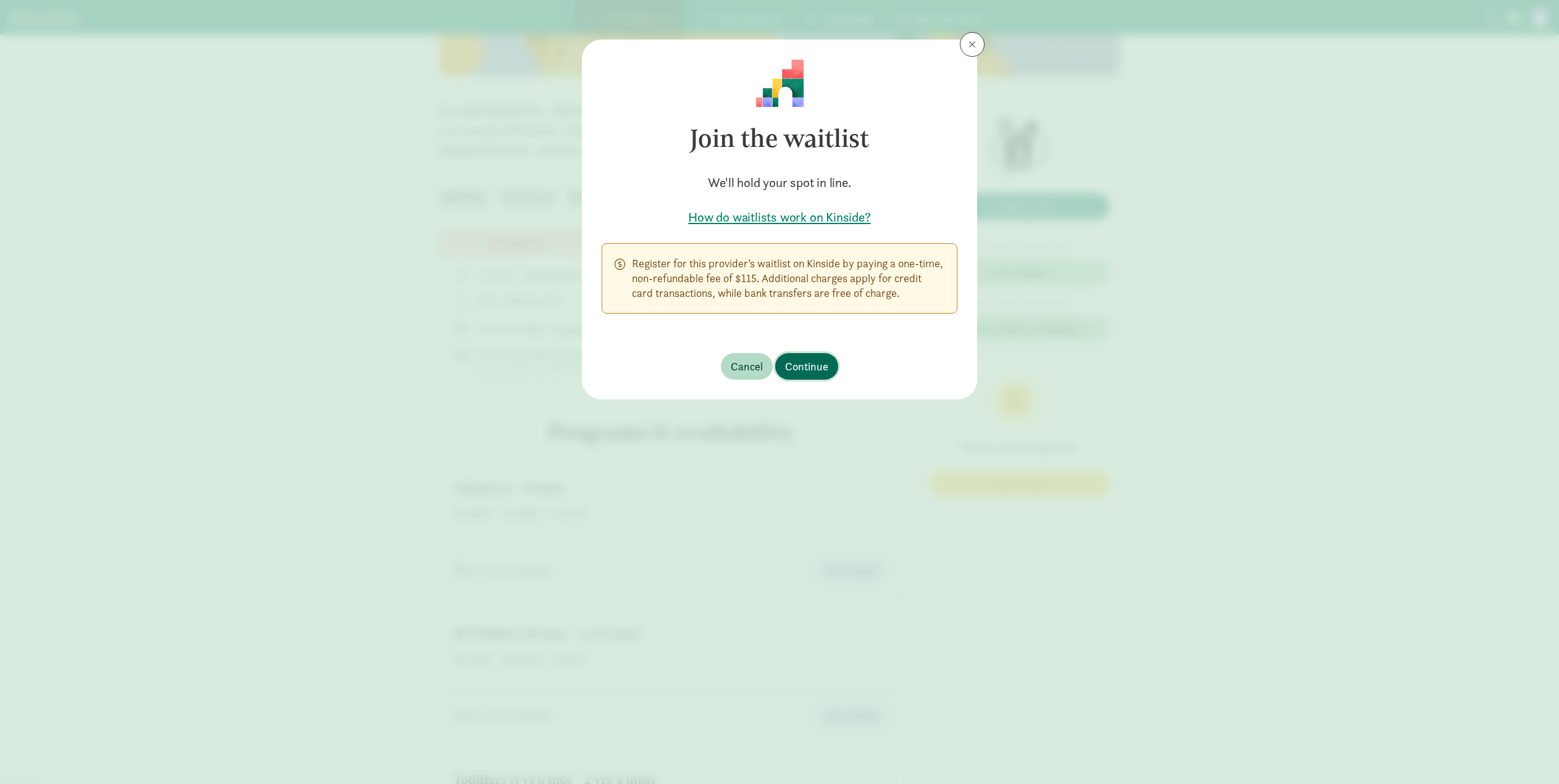
click at [821, 369] on span "Continue" at bounding box center [807, 366] width 43 height 17
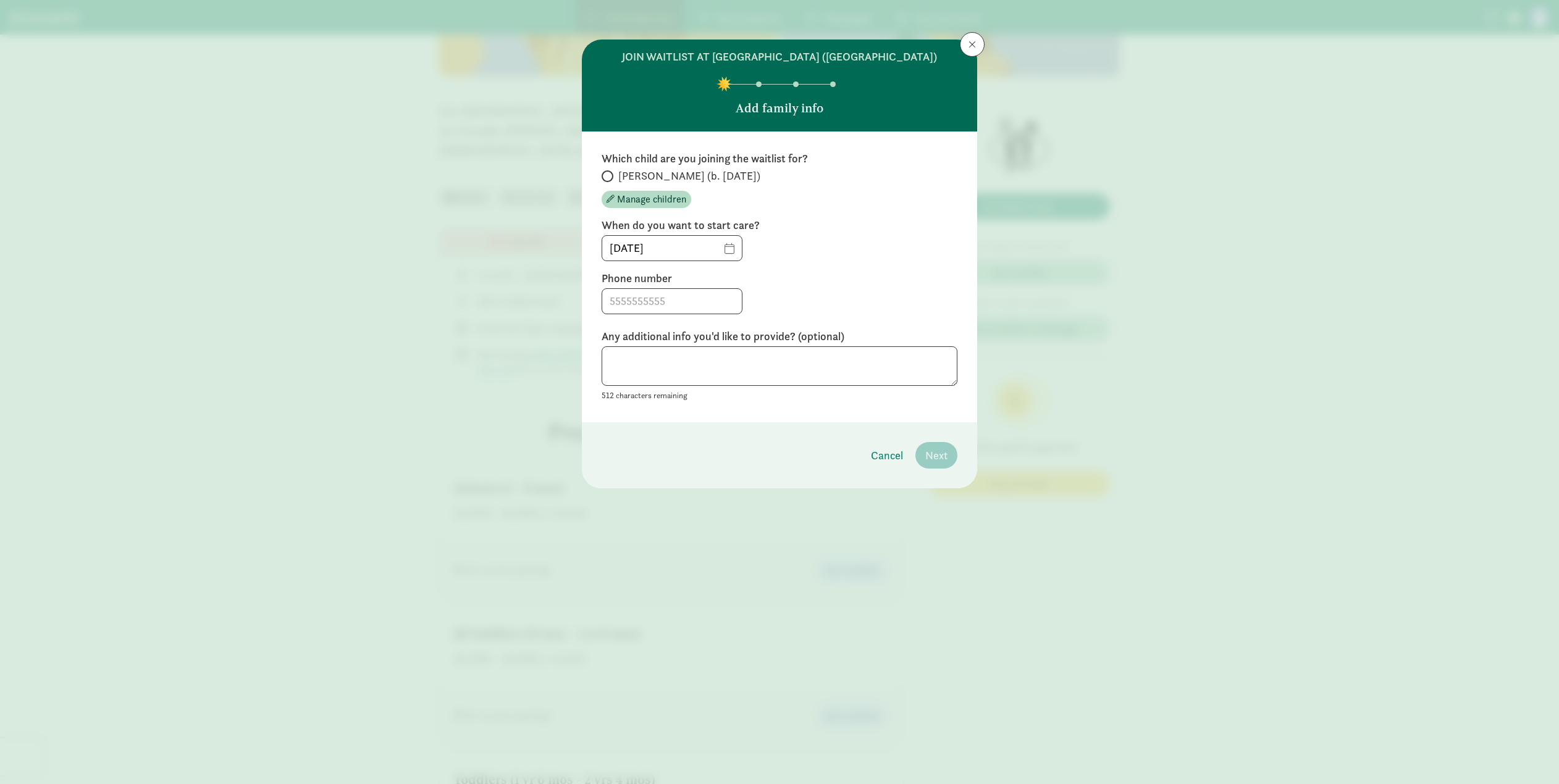
click at [610, 176] on span at bounding box center [608, 176] width 12 height 12
click at [610, 176] on input "Sayer (b. July 2025)" at bounding box center [606, 176] width 8 height 8
radio input "true"
click at [726, 252] on input "08/27/2025" at bounding box center [671, 248] width 140 height 24
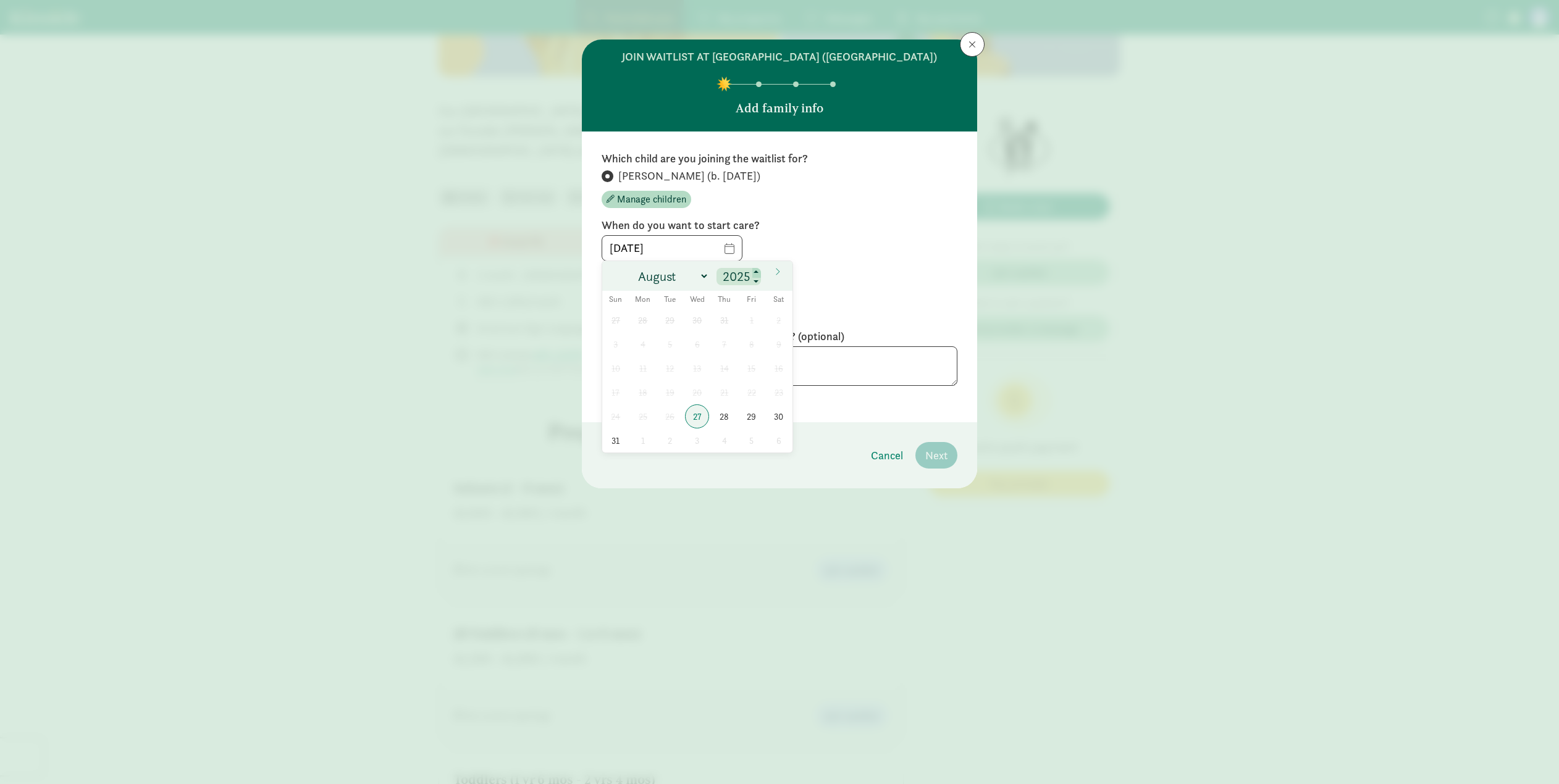
click at [755, 273] on span at bounding box center [756, 273] width 9 height 10
type input "2026"
select select "0"
click at [645, 345] on span "5" at bounding box center [643, 344] width 24 height 24
type input "[DATE]"
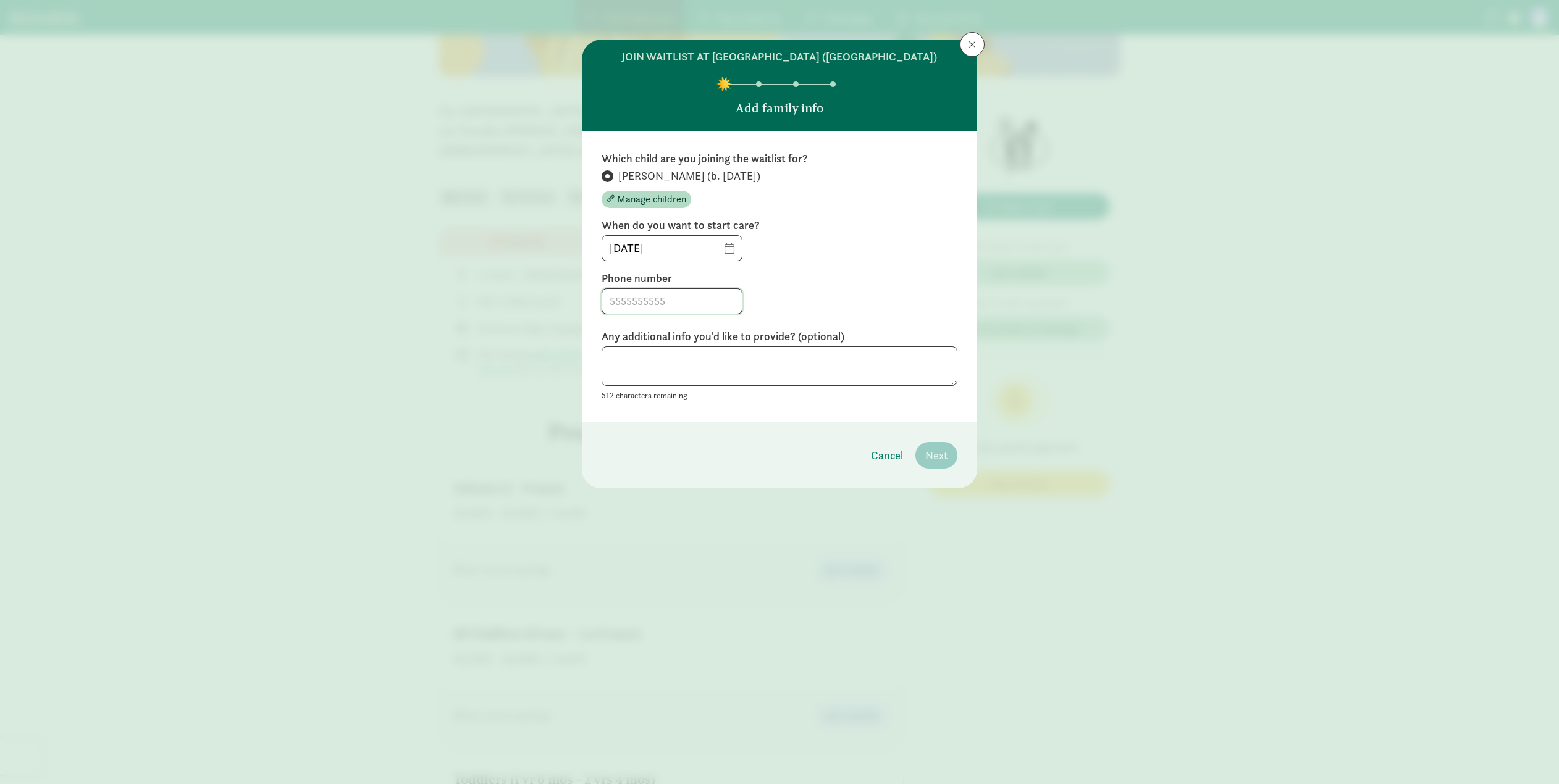
click at [664, 307] on input at bounding box center [671, 300] width 140 height 24
type input "6463549929"
click at [938, 451] on span "Next" at bounding box center [937, 455] width 22 height 17
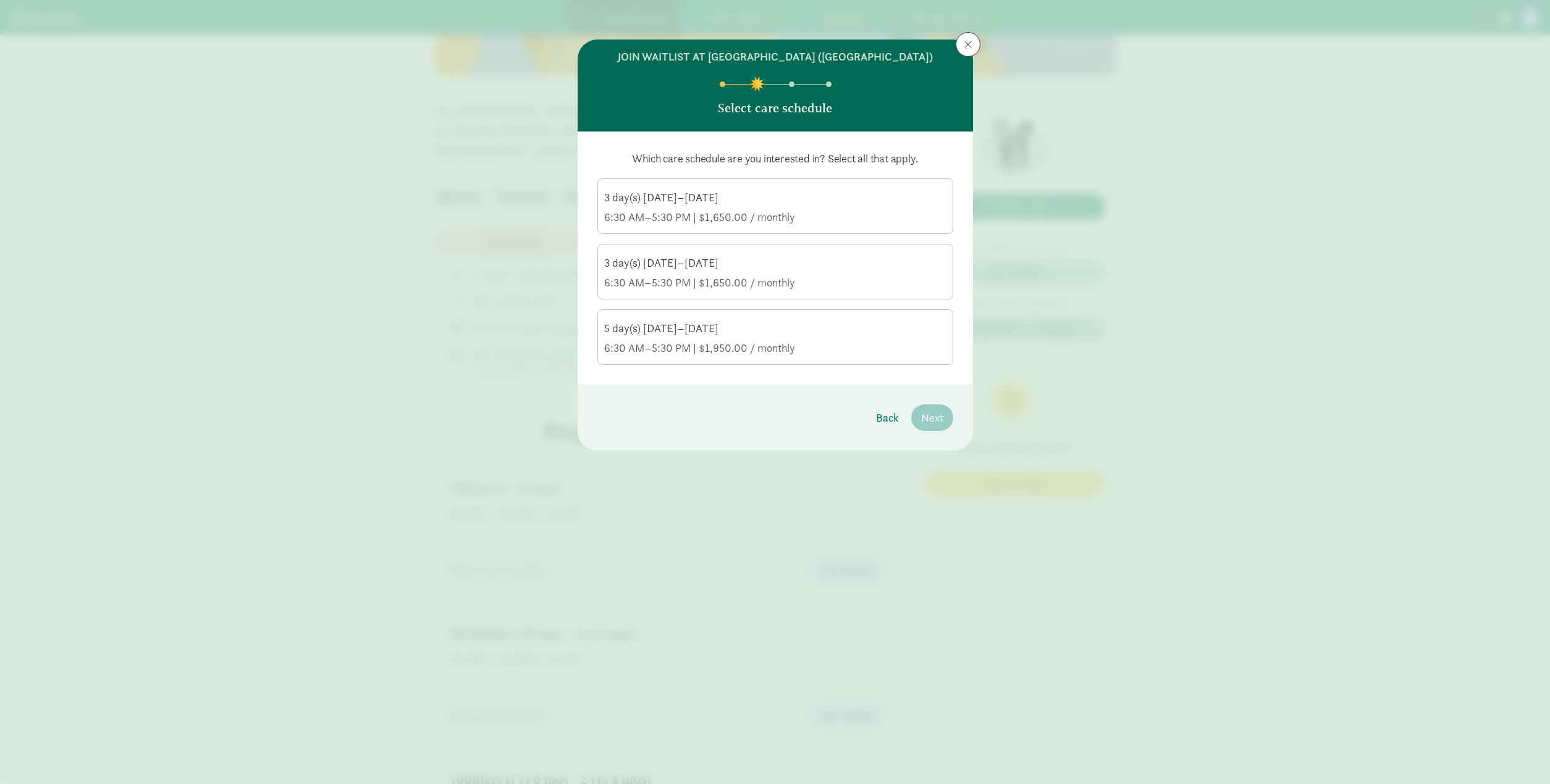
click at [738, 340] on div "5 day(s) Monday–Friday 6:30 AM–5:30 PM | $1,950.00 / monthly" at bounding box center [775, 337] width 342 height 34
click at [0, 0] on input "5 day(s) Monday–Friday 6:30 AM–5:30 PM | $1,950.00 / monthly" at bounding box center [0, 0] width 0 height 0
click at [934, 422] on span "Next" at bounding box center [932, 417] width 22 height 17
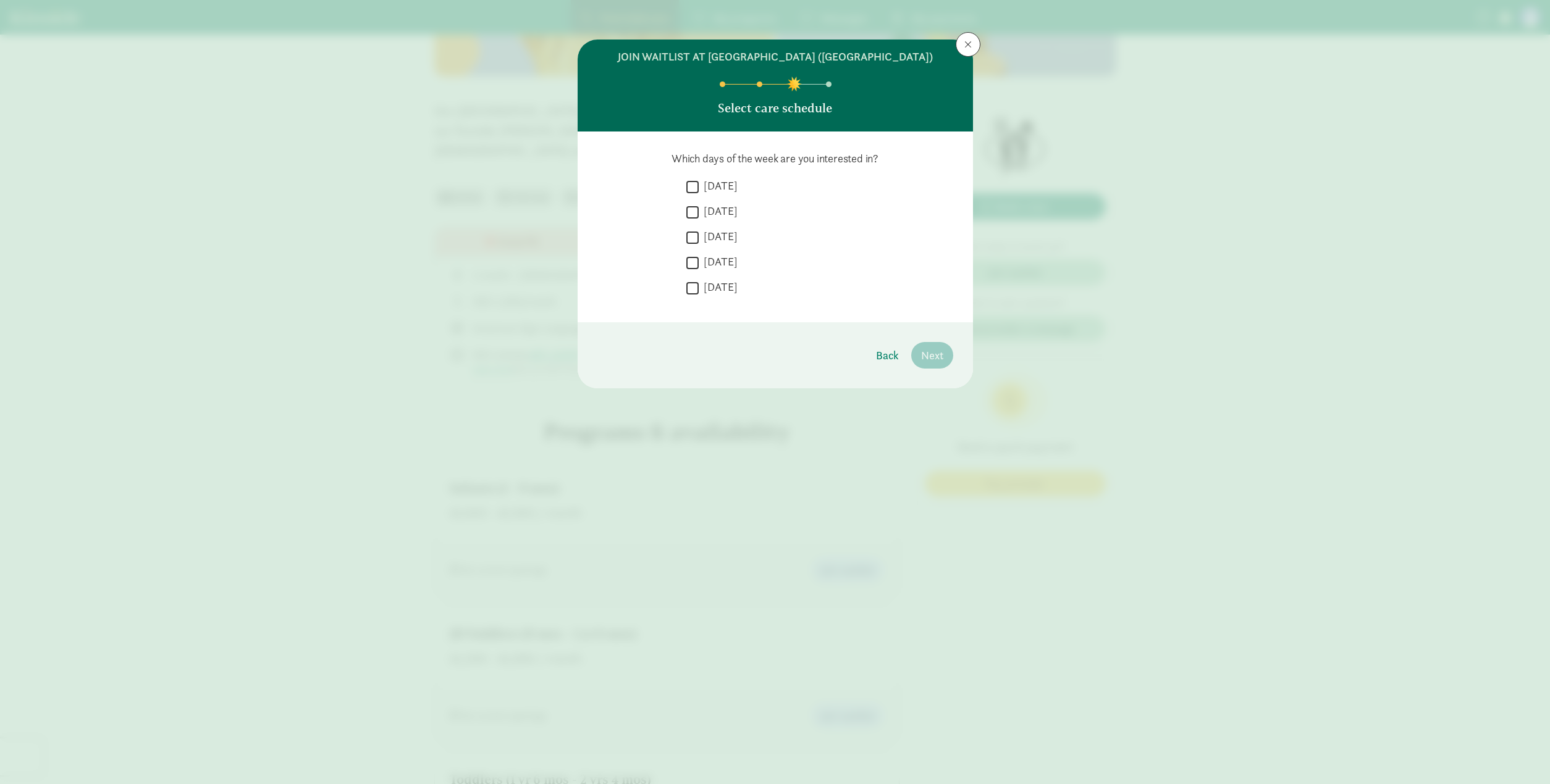
click at [694, 241] on input "Wednesday" at bounding box center [693, 237] width 13 height 17
checkbox input "true"
click at [695, 262] on input "Thursday" at bounding box center [693, 262] width 13 height 17
checkbox input "true"
click at [696, 287] on input "Friday" at bounding box center [693, 288] width 13 height 17
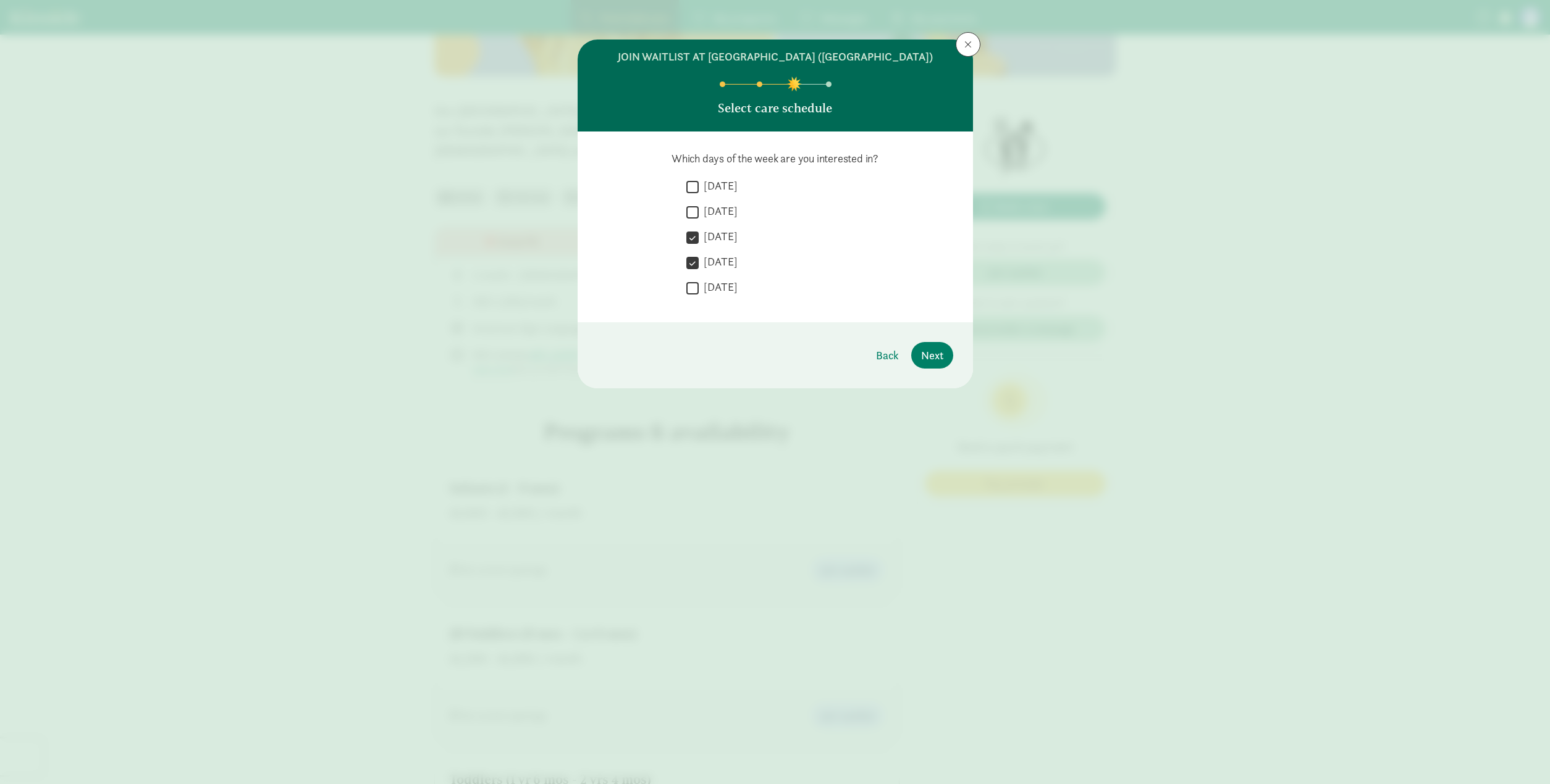
checkbox input "true"
click at [692, 188] on input "Monday" at bounding box center [693, 186] width 13 height 17
checkbox input "true"
click at [699, 213] on label "Tuesday" at bounding box center [718, 211] width 39 height 15
click at [698, 213] on input "Tuesday" at bounding box center [693, 212] width 13 height 17
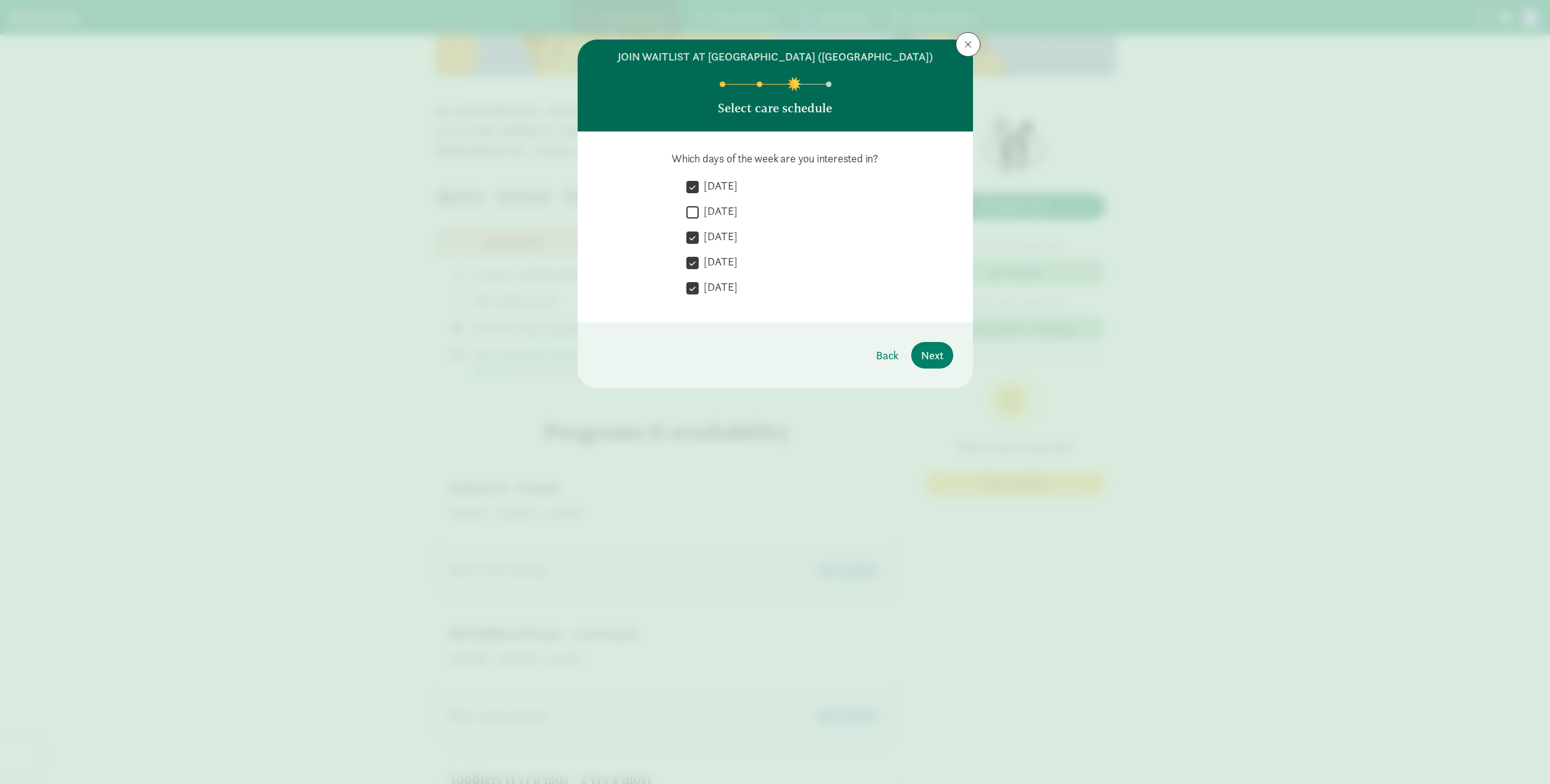
checkbox input "true"
click at [935, 355] on span "Next" at bounding box center [932, 355] width 22 height 17
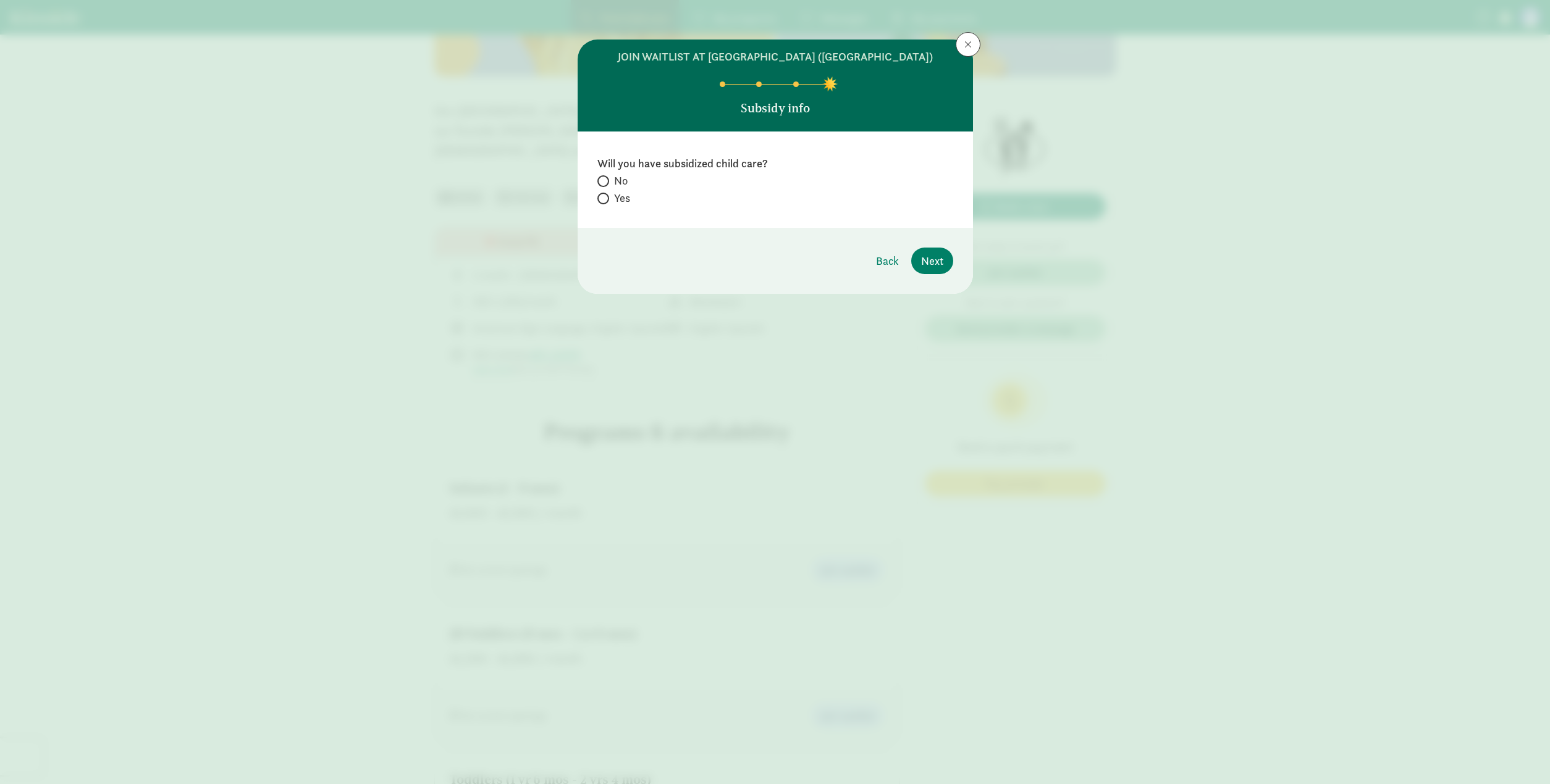
click at [601, 179] on input "No" at bounding box center [601, 181] width 8 height 8
radio input "true"
click at [935, 260] on span "Next" at bounding box center [932, 260] width 22 height 17
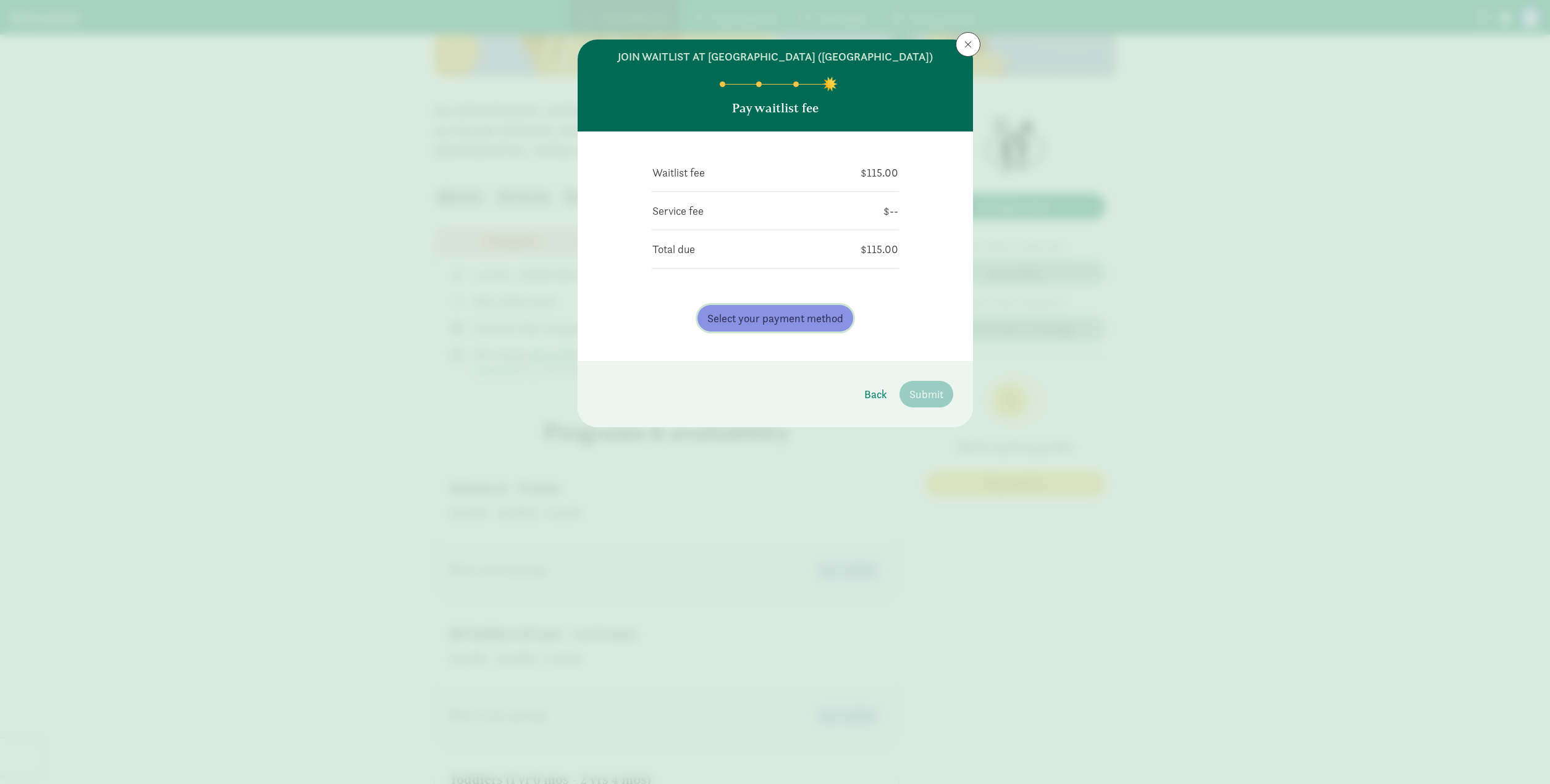
click at [808, 318] on span "Select your payment method" at bounding box center [775, 318] width 136 height 17
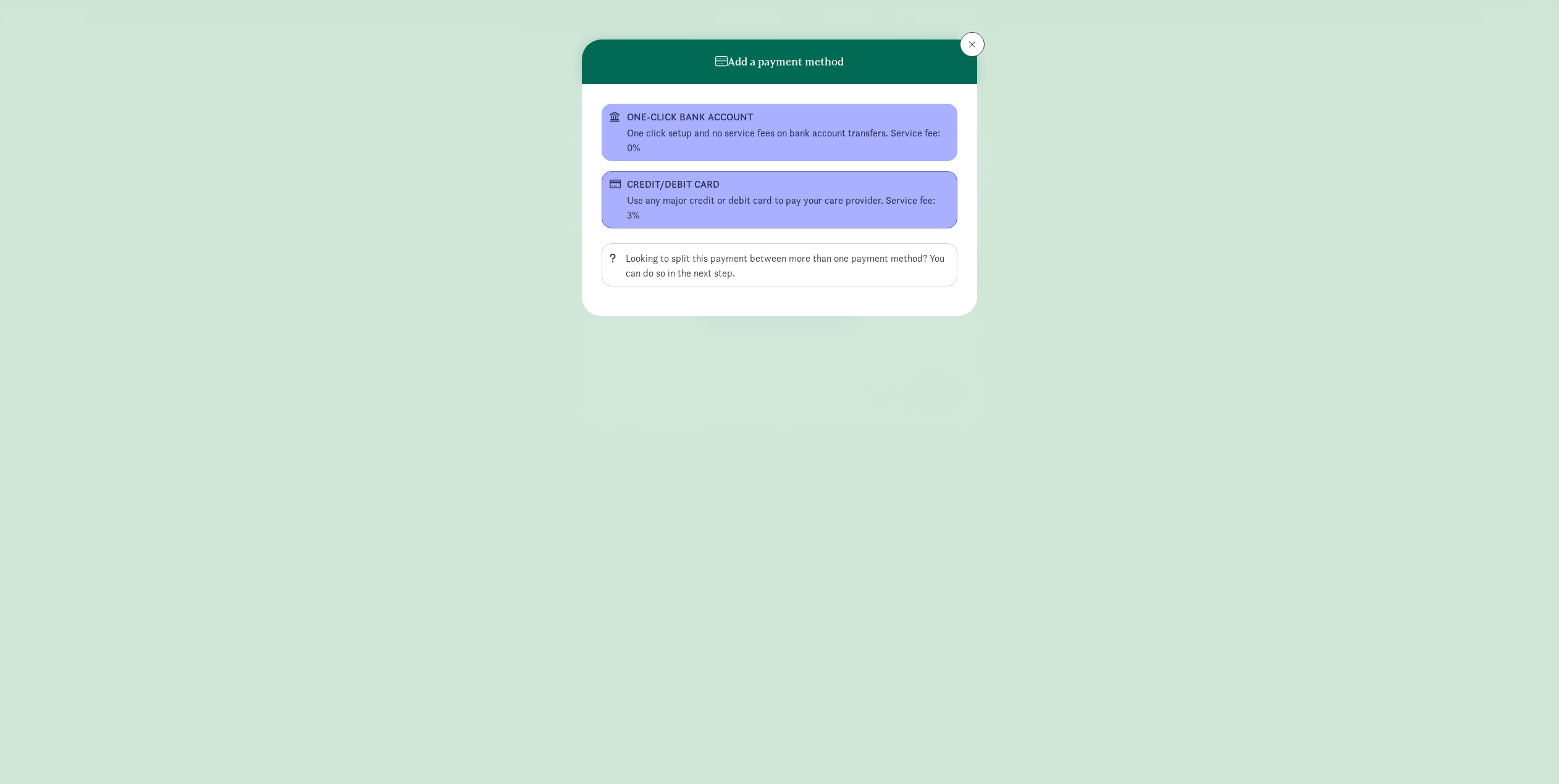
click at [686, 187] on div "CREDIT/DEBIT CARD" at bounding box center [779, 184] width 302 height 15
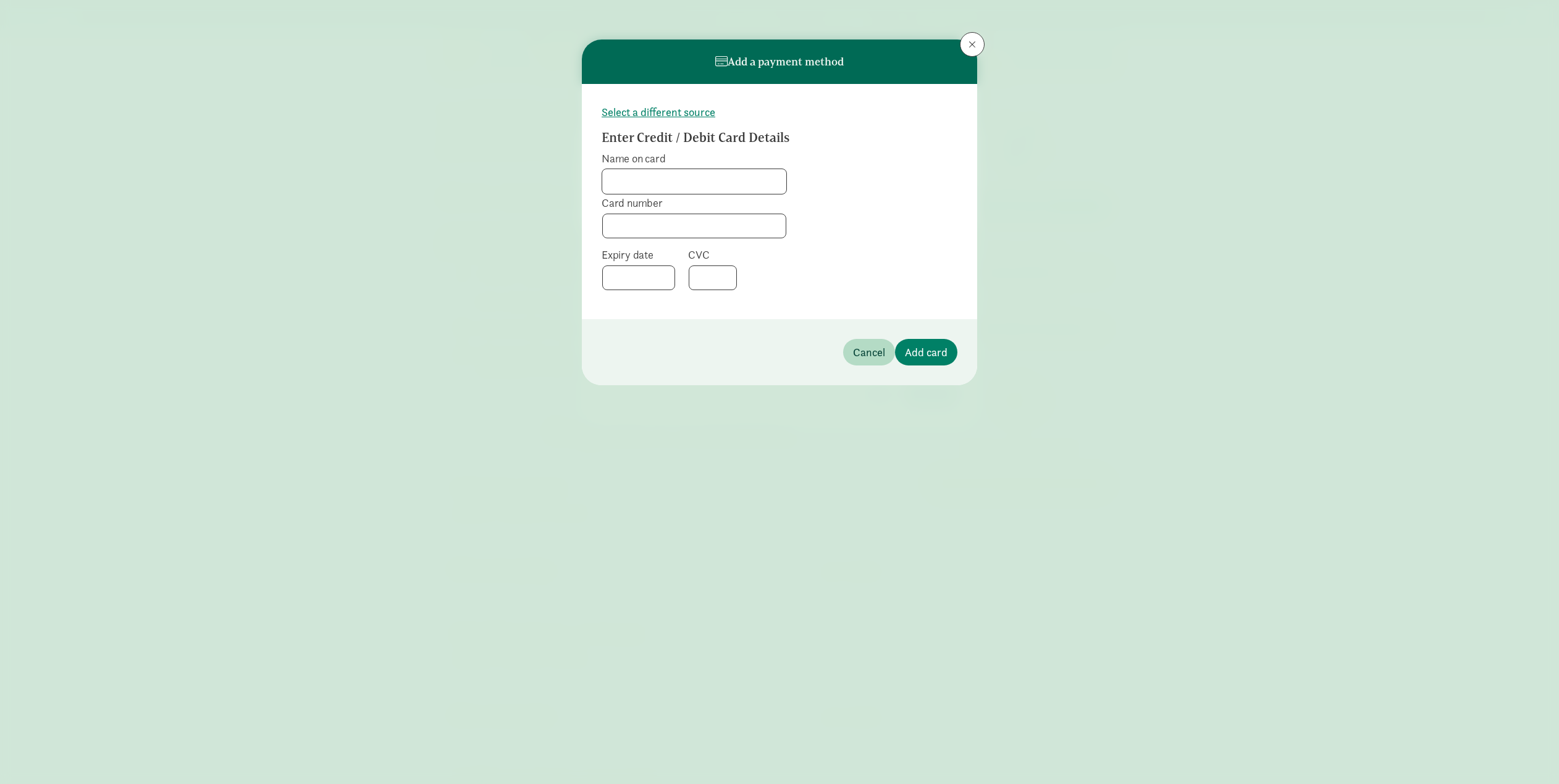
click at [667, 182] on input "Name on card" at bounding box center [694, 181] width 184 height 24
click at [777, 202] on label "Card number" at bounding box center [695, 203] width 185 height 15
click at [692, 182] on input "Name on card" at bounding box center [694, 181] width 184 height 24
type input "Quinn Lewington"
click at [818, 247] on form "Select a different source Enter Credit / Debit Card Details Name on card Quinn …" at bounding box center [780, 201] width 356 height 196
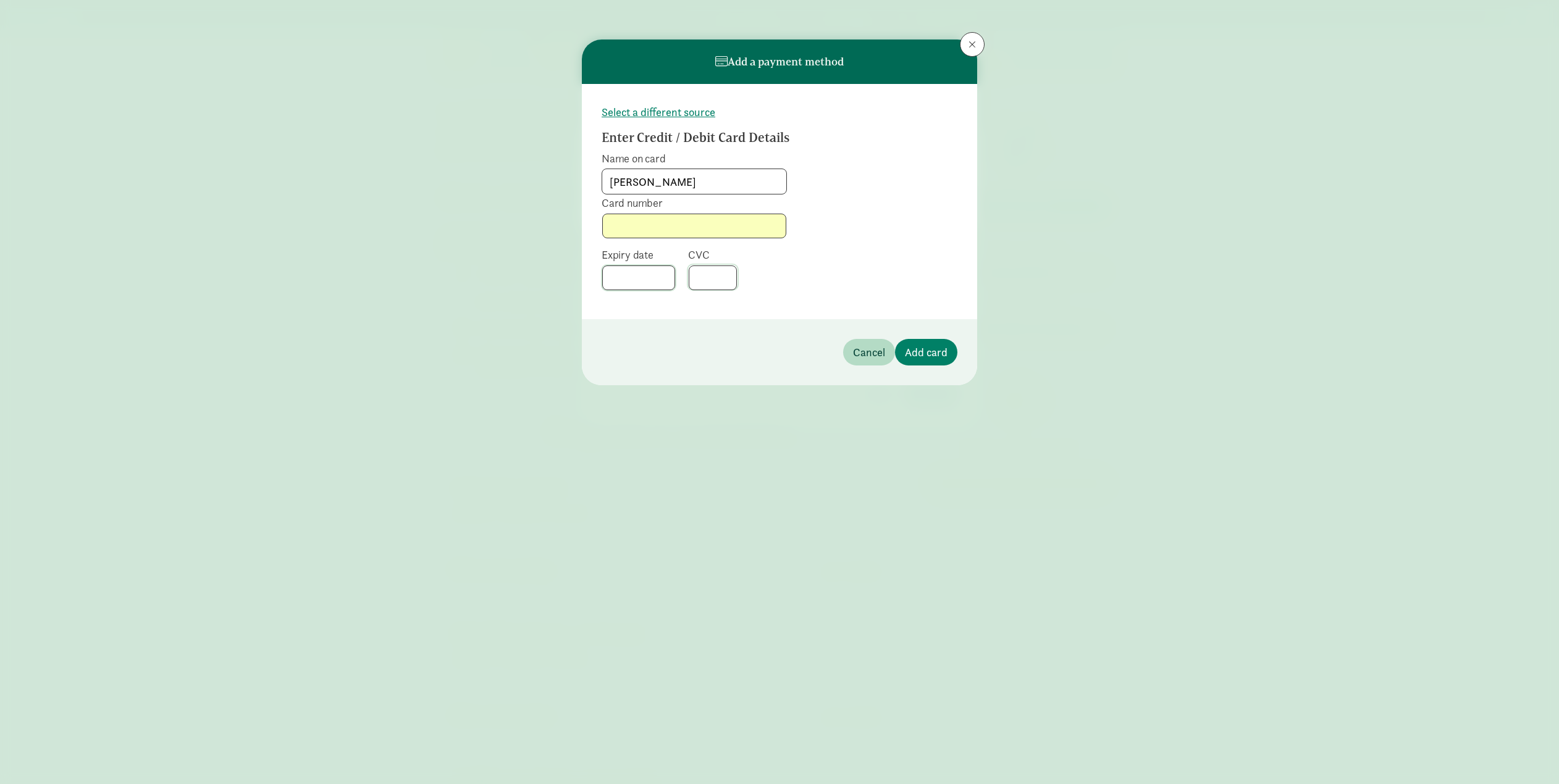
click at [733, 271] on div at bounding box center [712, 277] width 48 height 24
click at [717, 308] on div "Select a different source Enter Credit / Debit Card Details Name on card Quinn …" at bounding box center [780, 201] width 395 height 235
click at [928, 343] on button "Add card" at bounding box center [927, 352] width 62 height 26
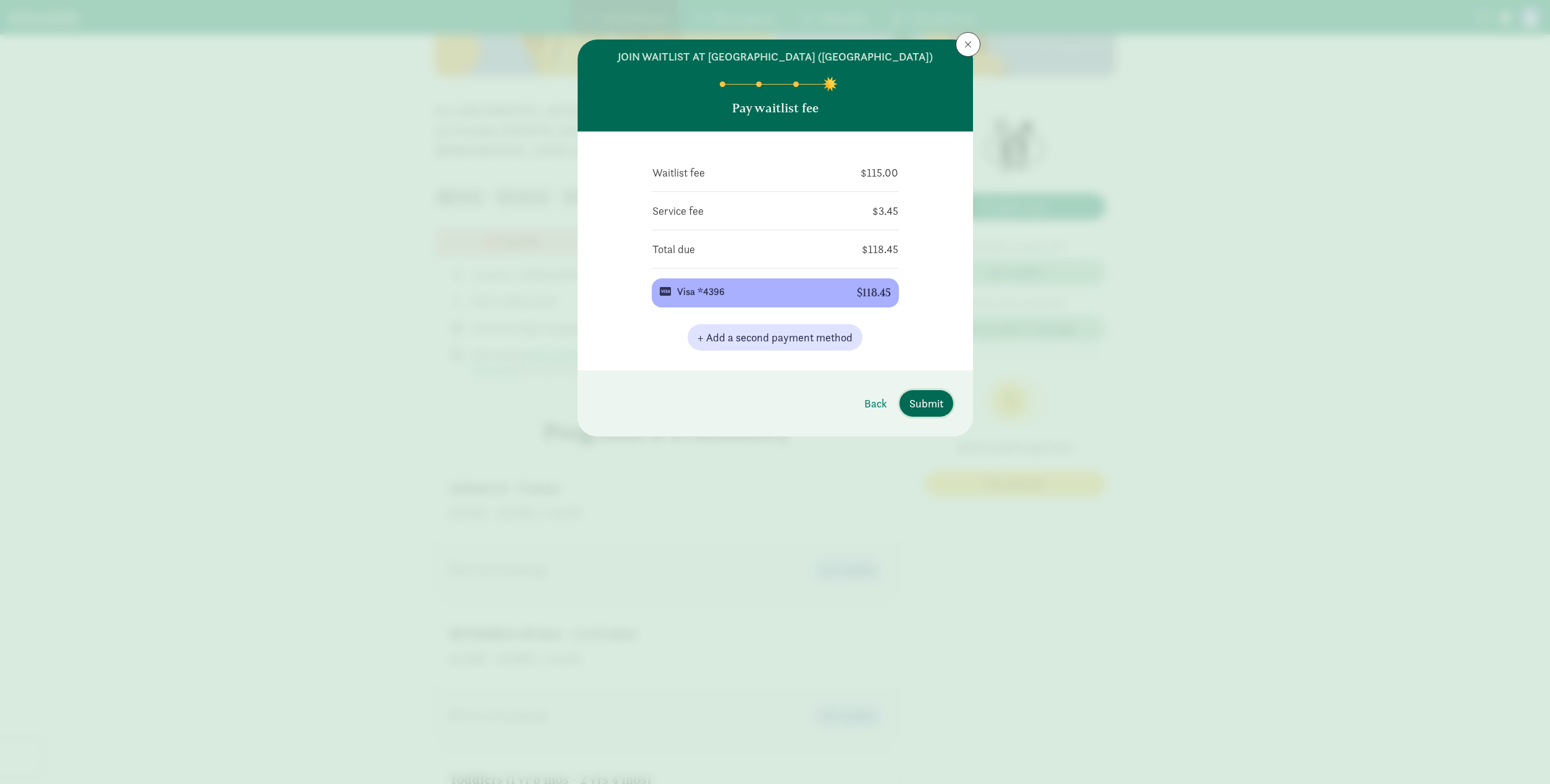
click at [933, 408] on span "Submit" at bounding box center [926, 403] width 34 height 17
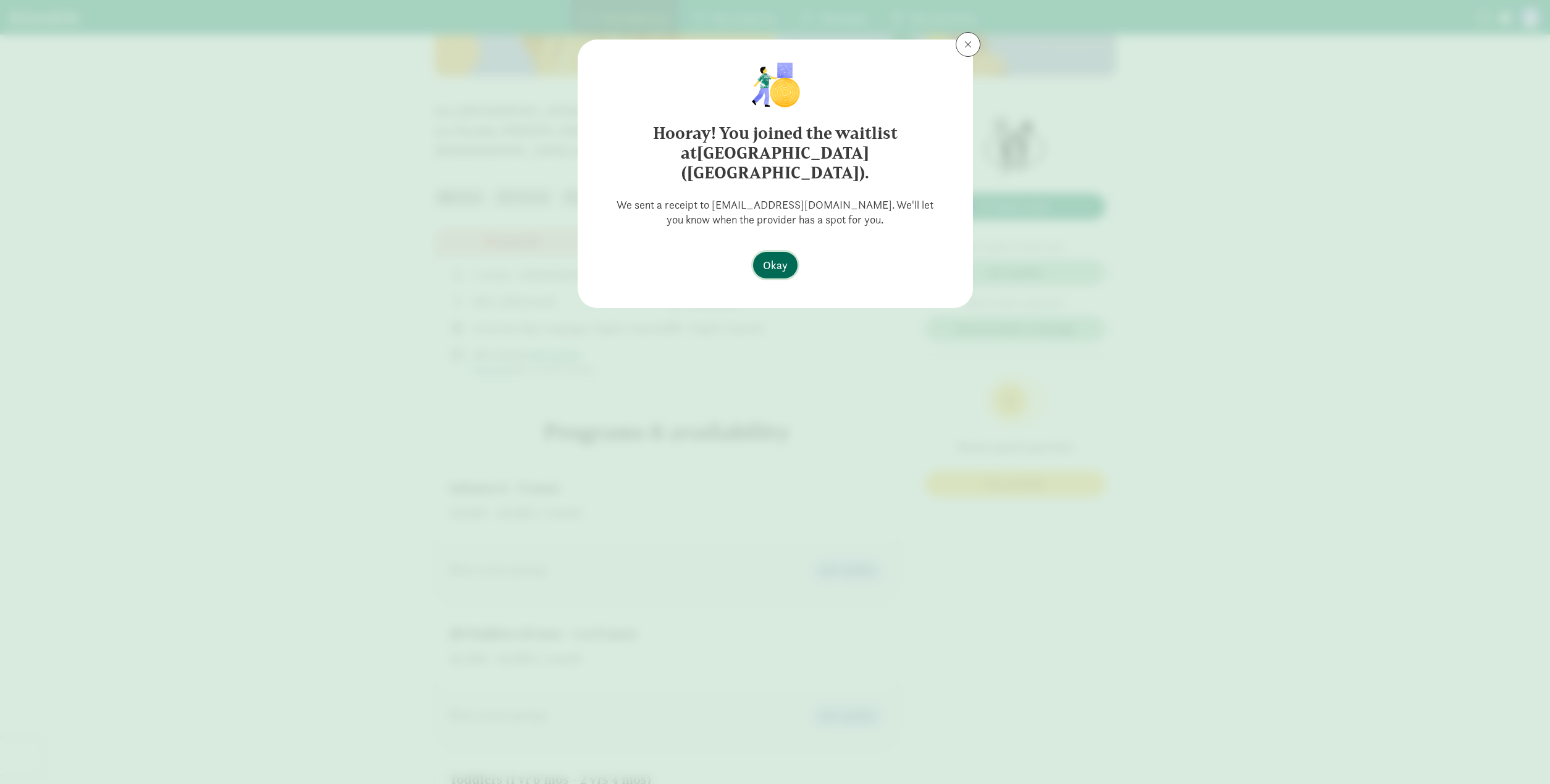
click at [779, 256] on span "Okay" at bounding box center [775, 264] width 24 height 17
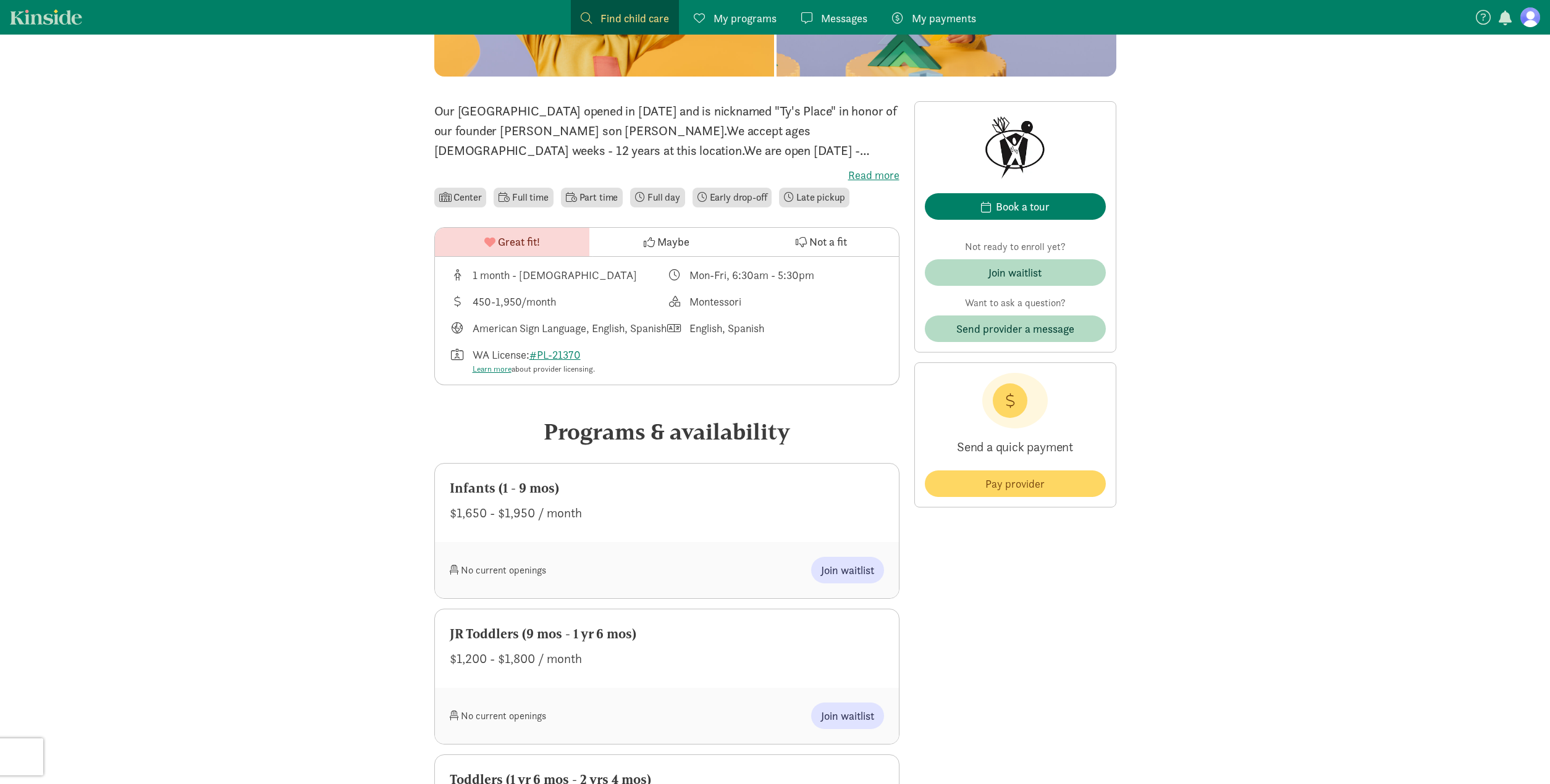
scroll to position [0, 0]
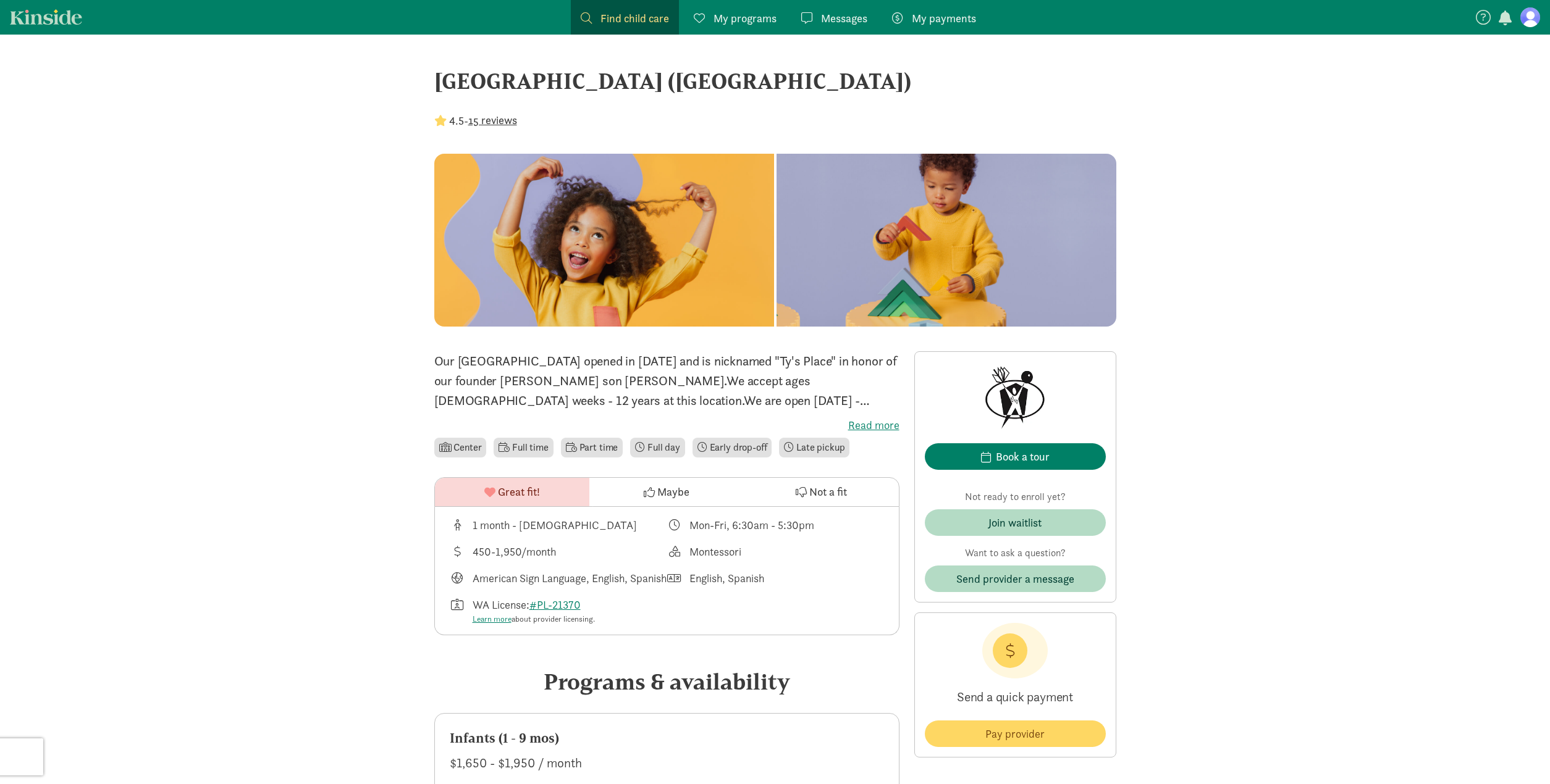
click at [1530, 19] on figure at bounding box center [1530, 18] width 20 height 20
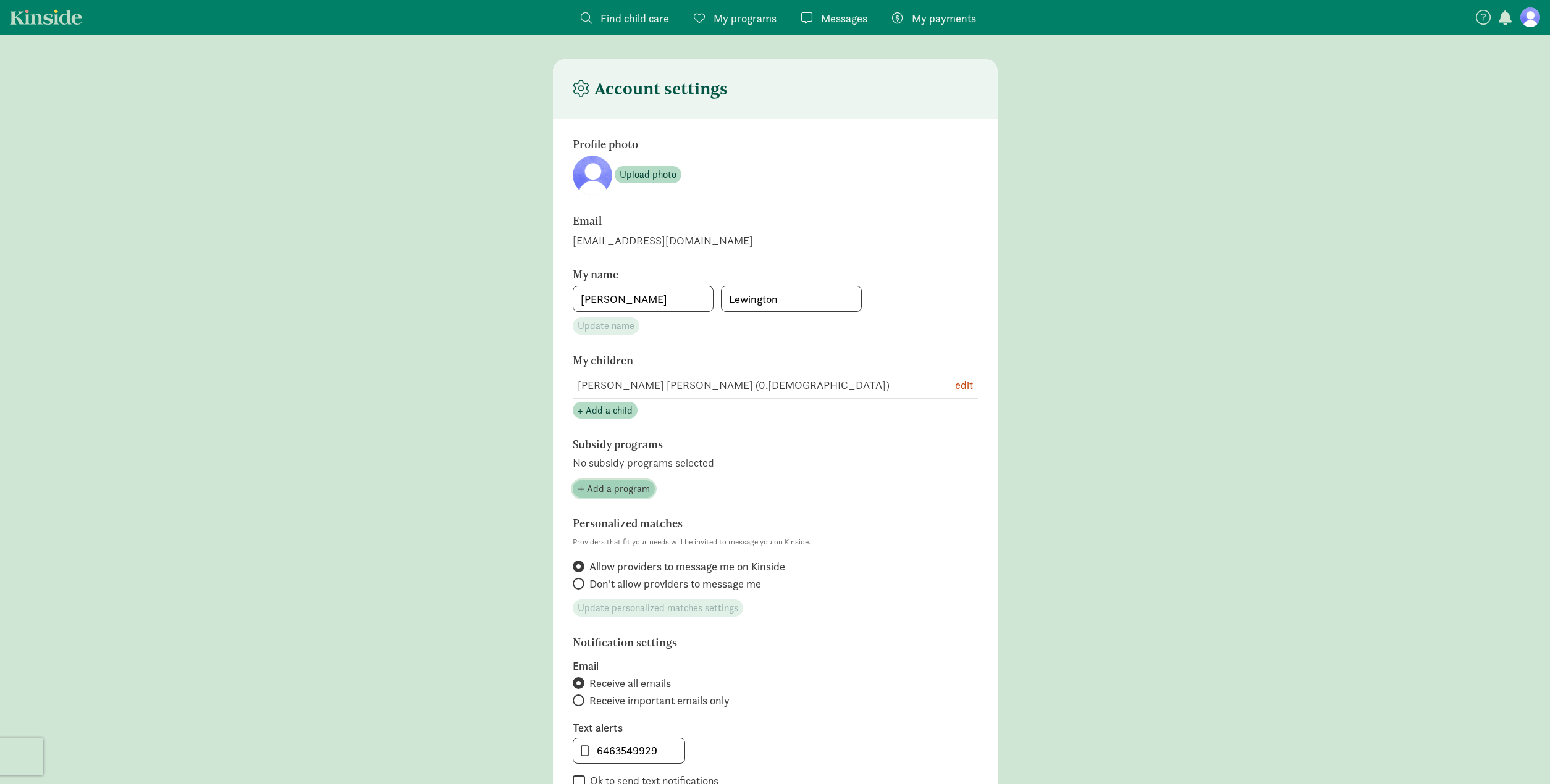
click at [609, 490] on span "Add a program" at bounding box center [618, 489] width 63 height 15
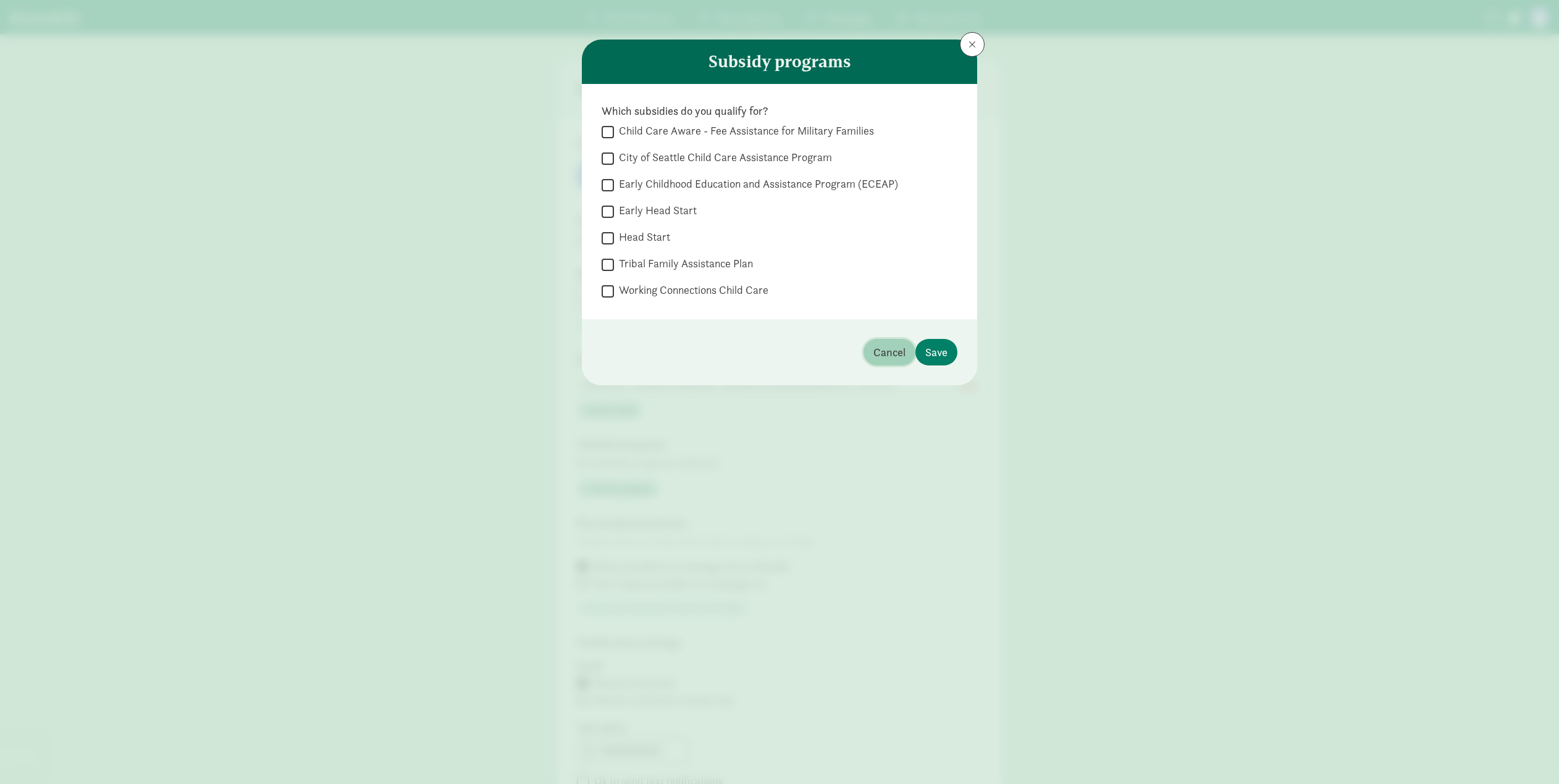
click at [889, 363] on button "Cancel" at bounding box center [889, 352] width 52 height 26
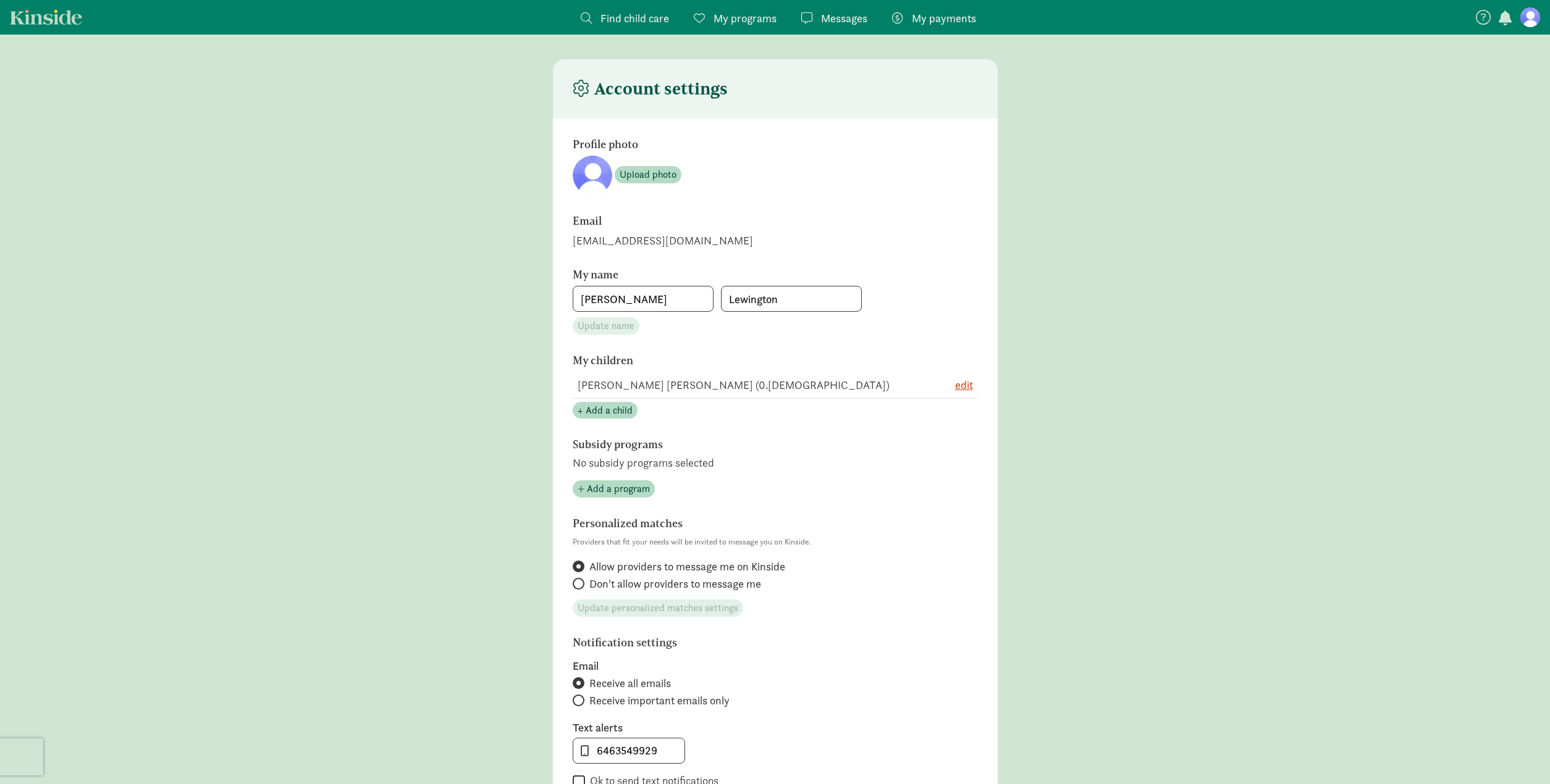
click at [763, 21] on span "My programs" at bounding box center [744, 18] width 63 height 17
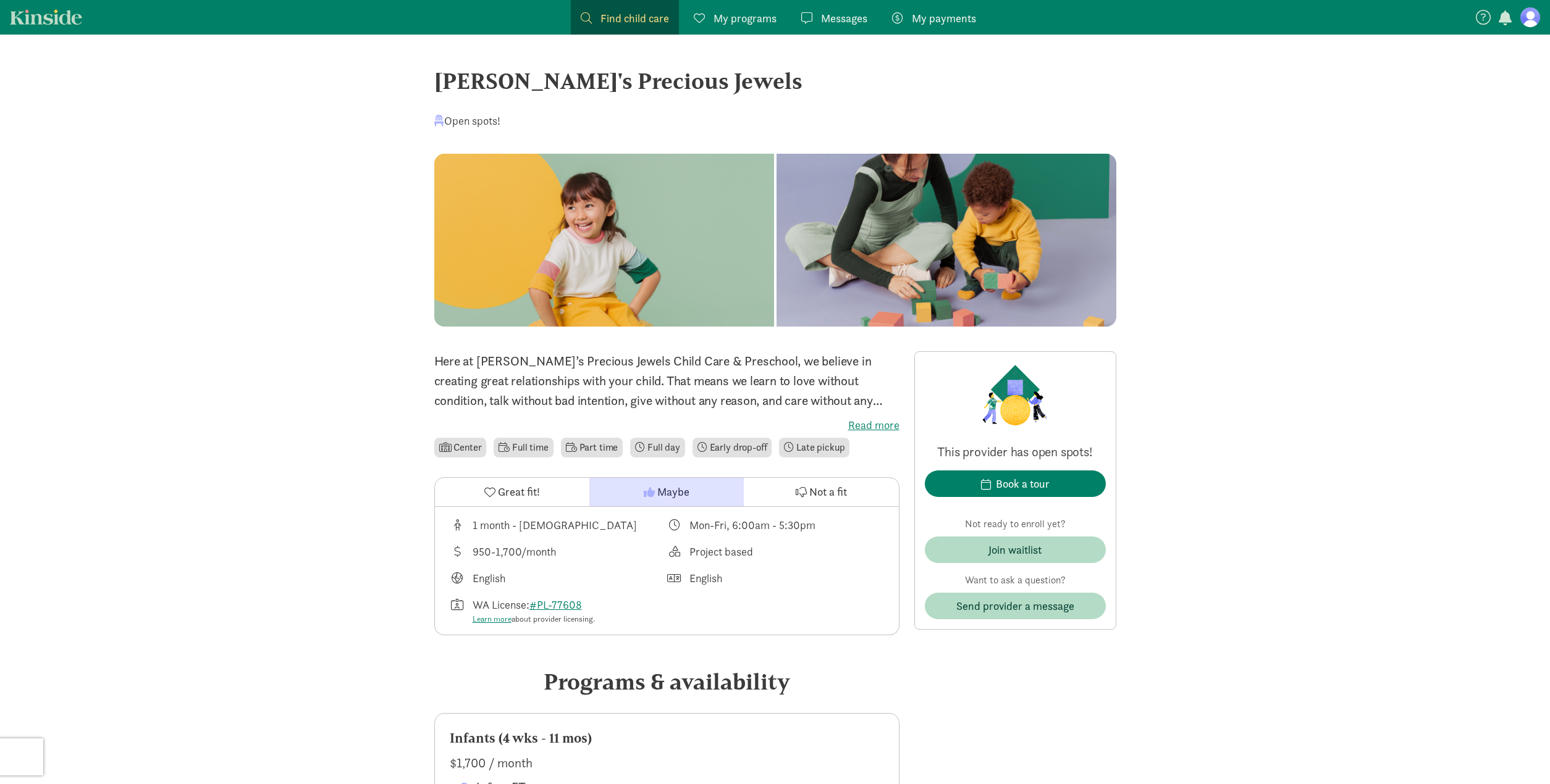
click at [487, 482] on button "Great fit!" at bounding box center [512, 491] width 154 height 28
click at [863, 421] on label "Read more" at bounding box center [666, 425] width 465 height 15
click at [0, 0] on input "Read more" at bounding box center [0, 0] width 0 height 0
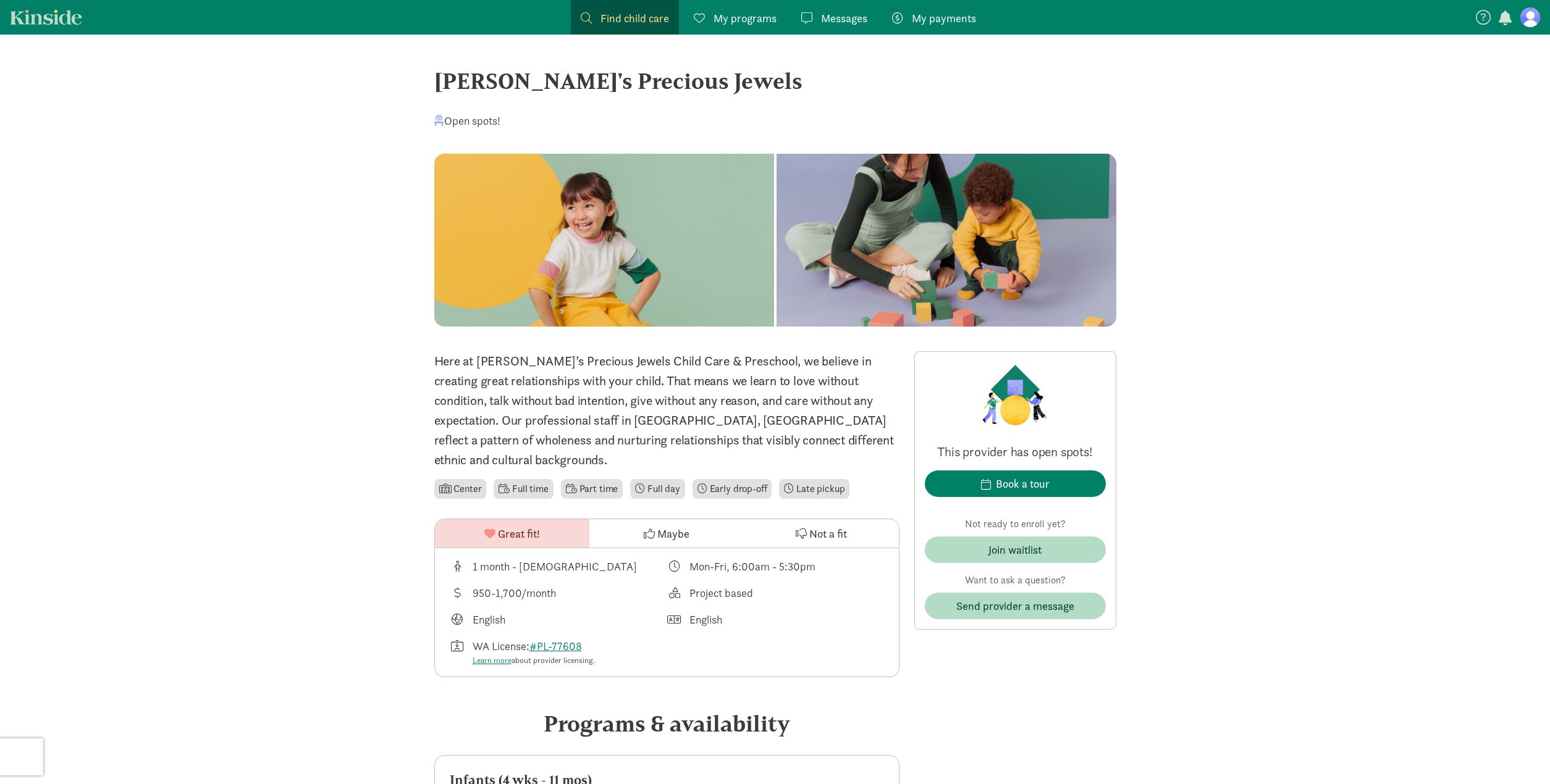
drag, startPoint x: 857, startPoint y: 437, endPoint x: 863, endPoint y: 430, distance: 9.2
click at [863, 430] on p "Here at [PERSON_NAME]’s Precious Jewels Child Care & Preschool, we believe in c…" at bounding box center [666, 410] width 465 height 118
drag, startPoint x: 734, startPoint y: 415, endPoint x: 857, endPoint y: 437, distance: 125.0
click at [857, 437] on p "Here at [PERSON_NAME]’s Precious Jewels Child Care & Preschool, we believe in c…" at bounding box center [666, 410] width 465 height 118
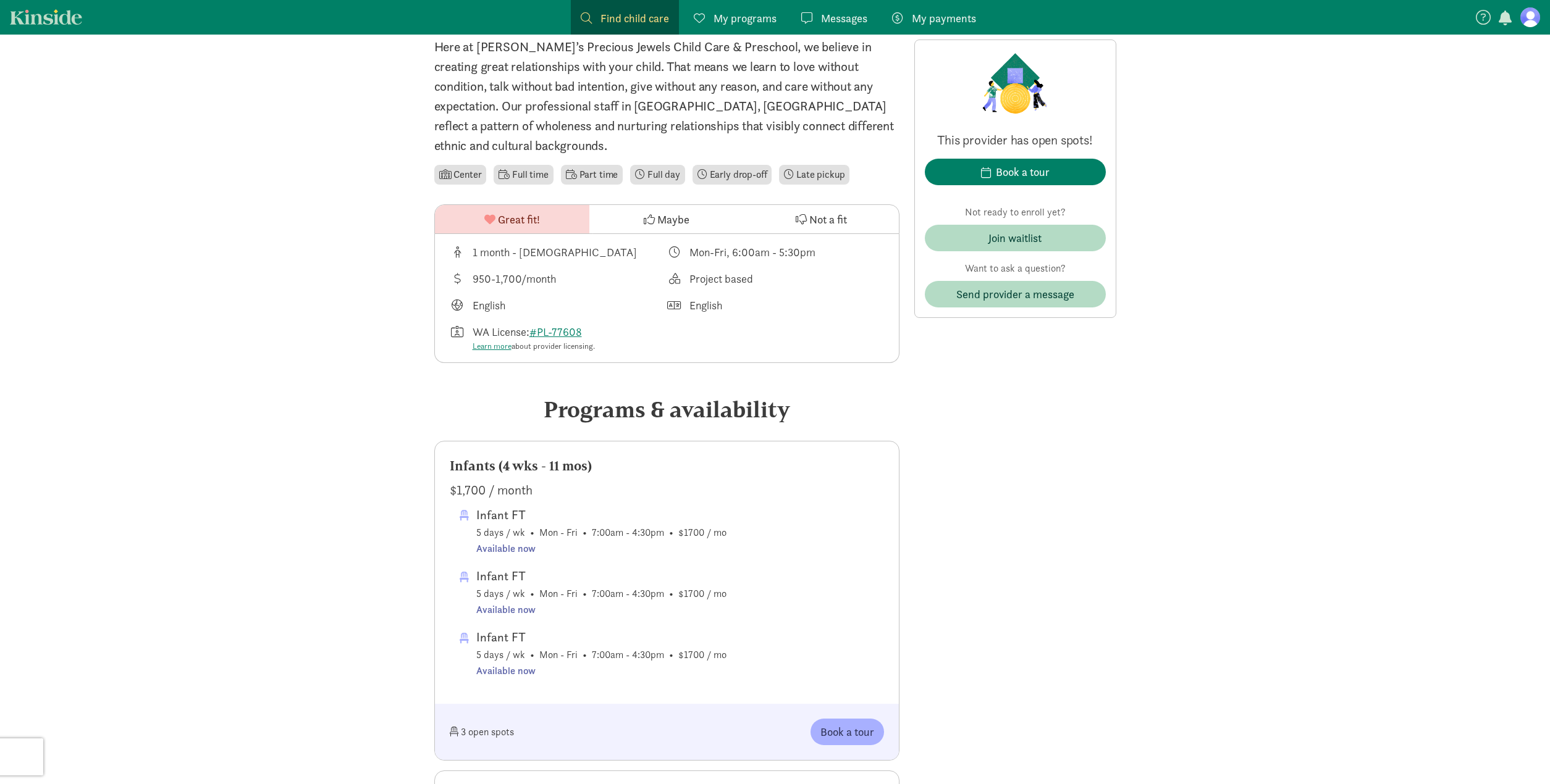
scroll to position [324, 0]
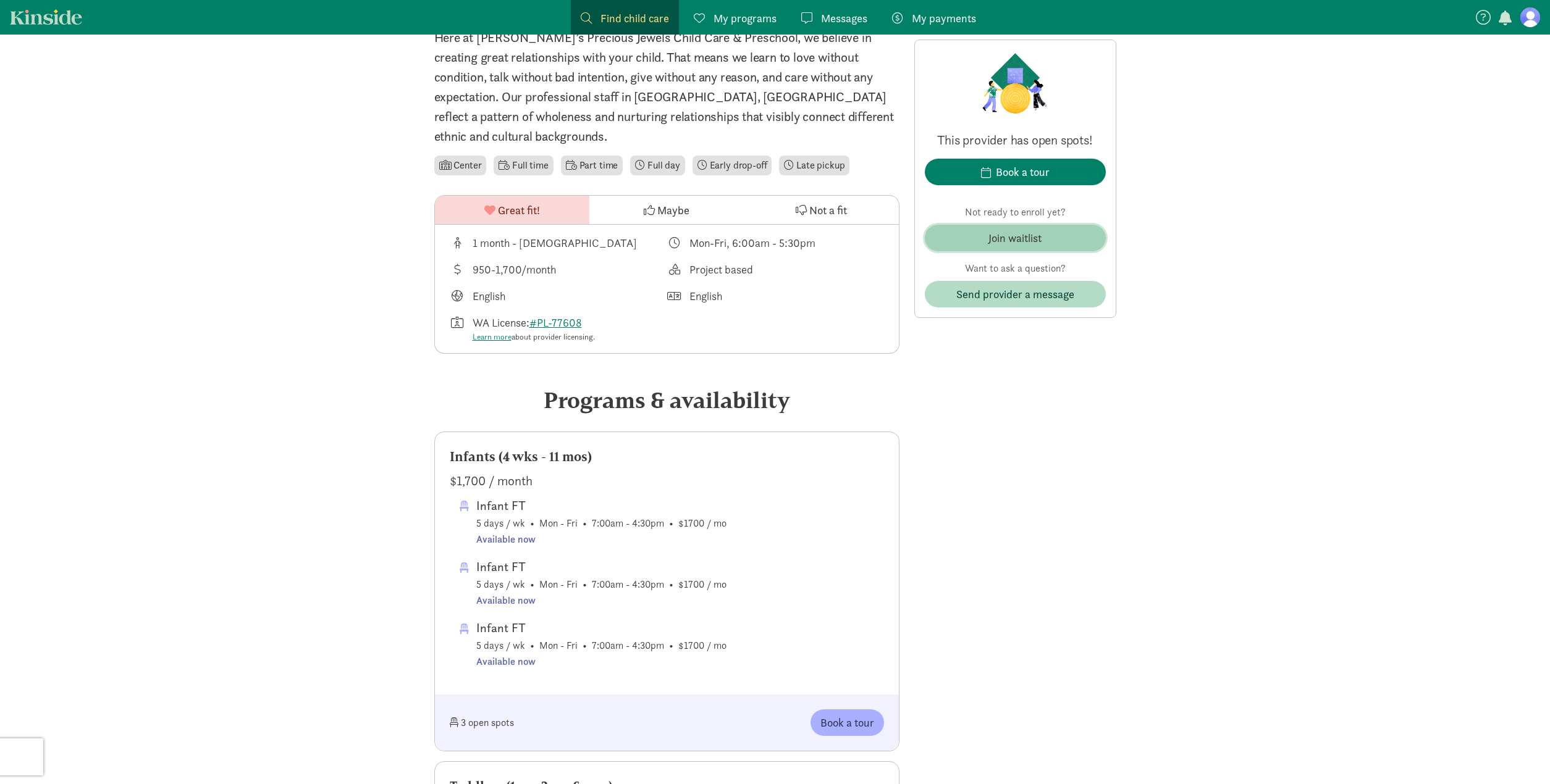
click at [992, 242] on div "Join waitlist" at bounding box center [1014, 238] width 53 height 17
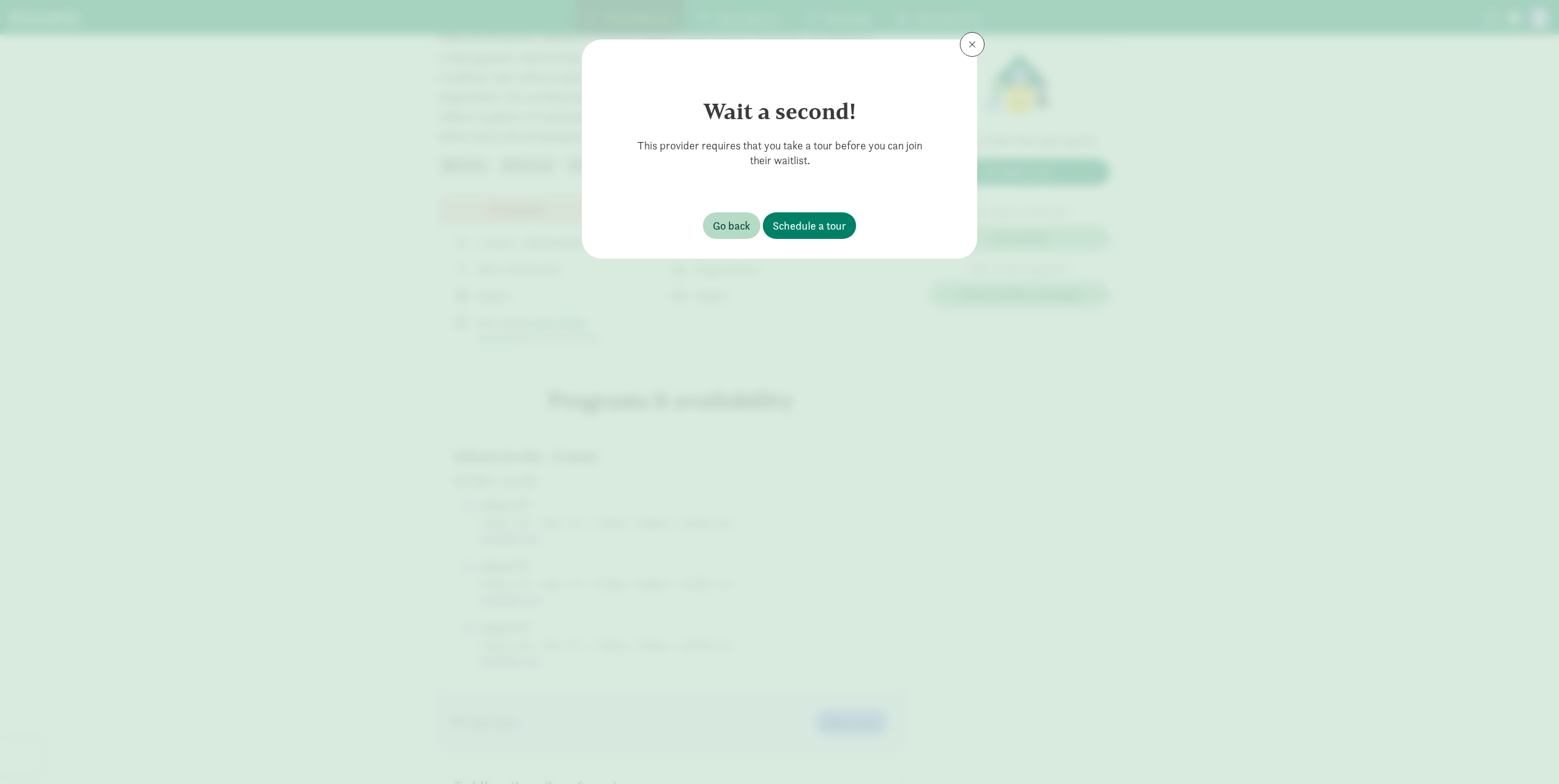
click at [976, 39] on button at bounding box center [972, 44] width 24 height 24
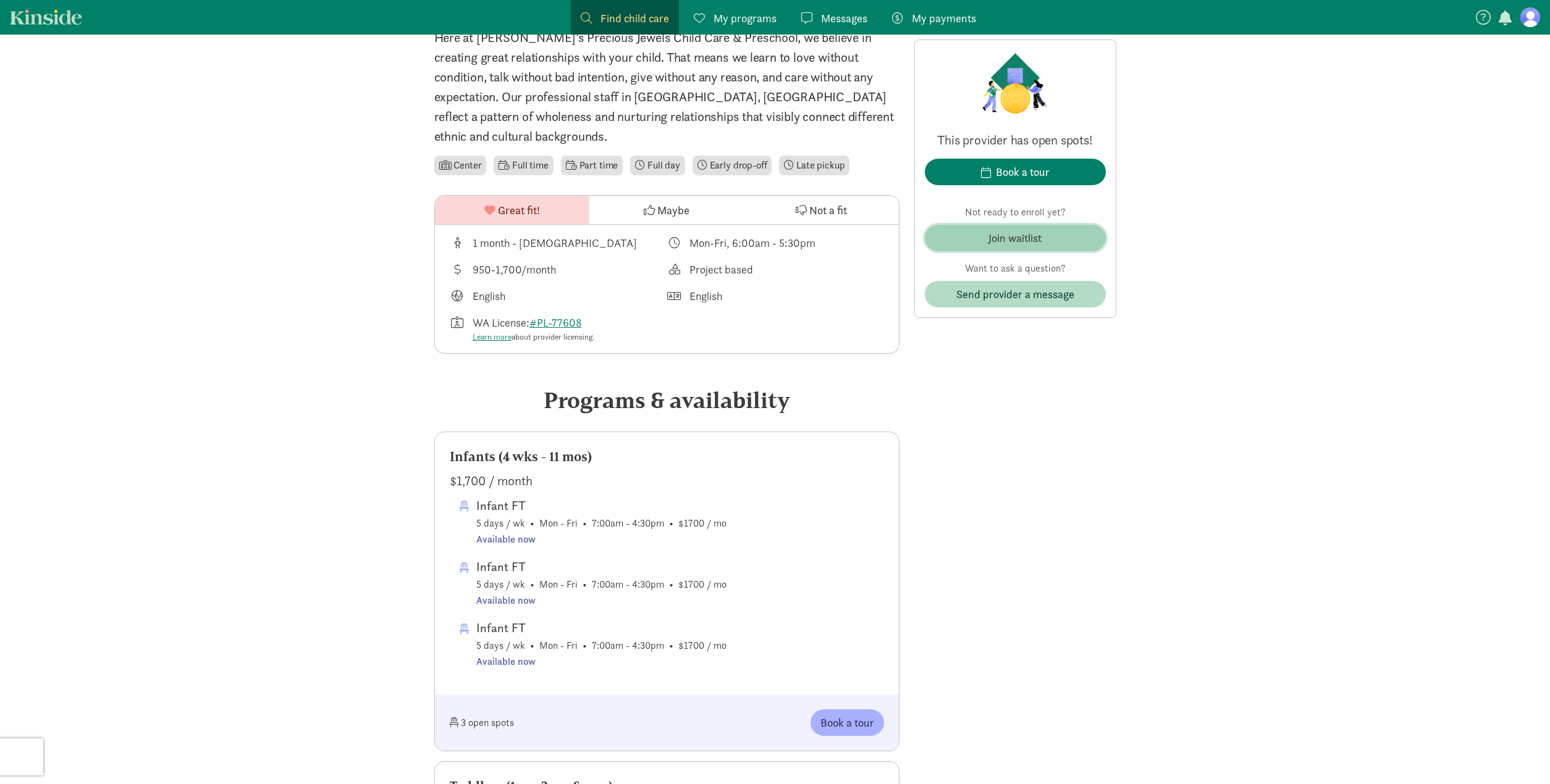
click at [990, 242] on div "Join waitlist" at bounding box center [1014, 238] width 53 height 17
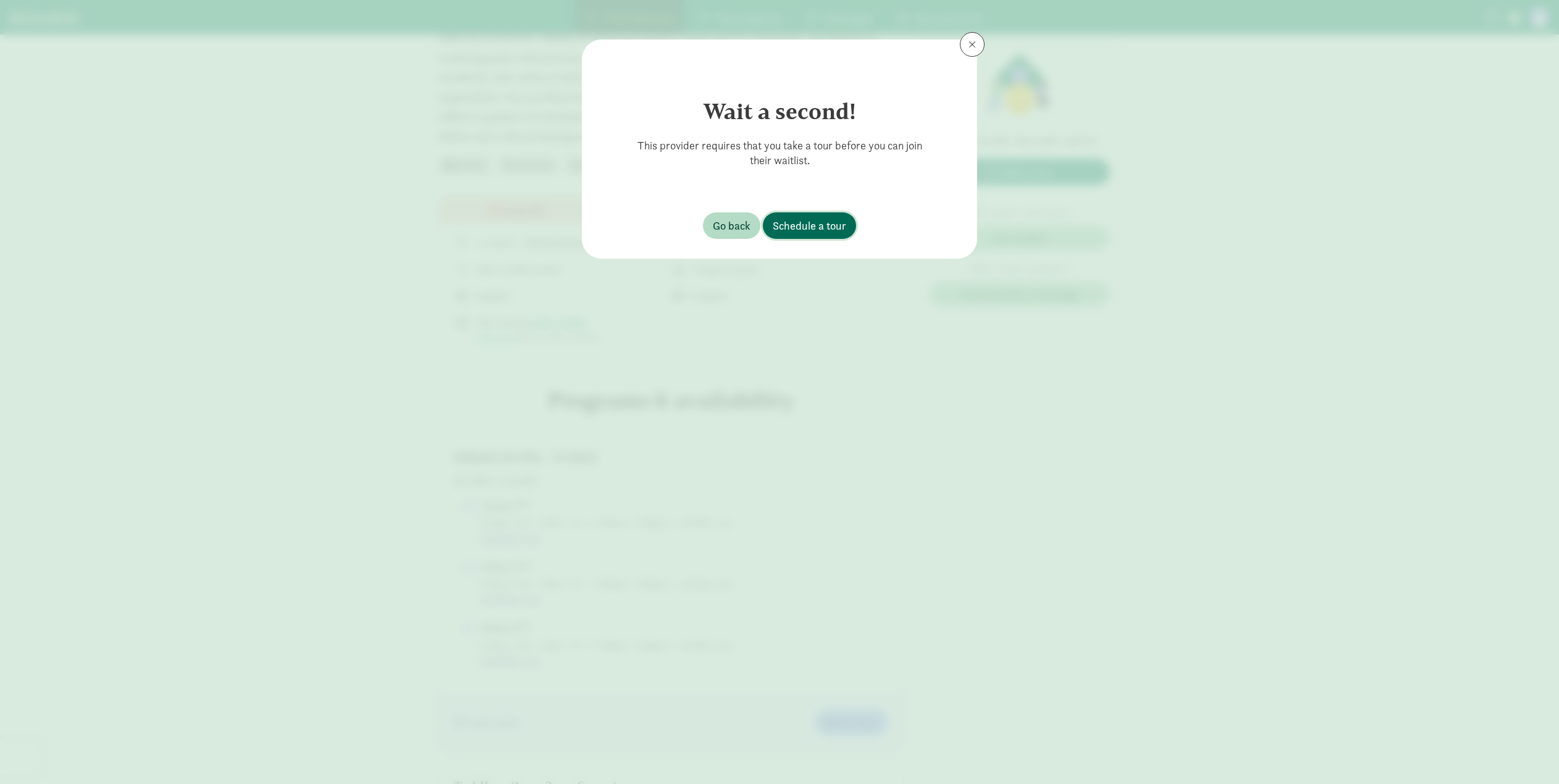
click at [818, 228] on span "Schedule a tour" at bounding box center [809, 225] width 73 height 17
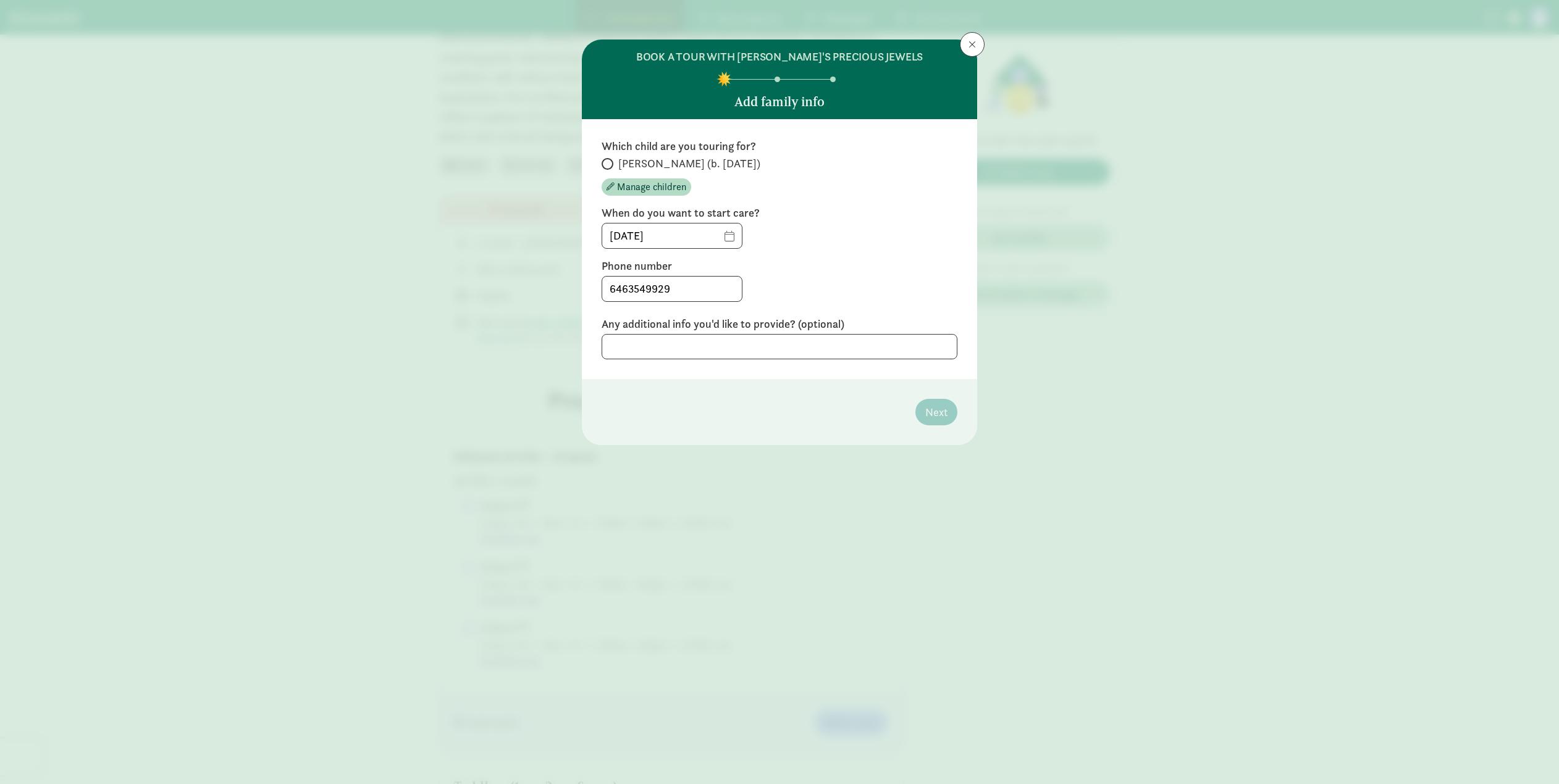
click at [612, 161] on span at bounding box center [608, 164] width 12 height 12
click at [610, 161] on input "[PERSON_NAME] (b. [DATE])" at bounding box center [606, 164] width 8 height 8
radio input "true"
click at [730, 235] on input "[DATE]" at bounding box center [671, 235] width 140 height 24
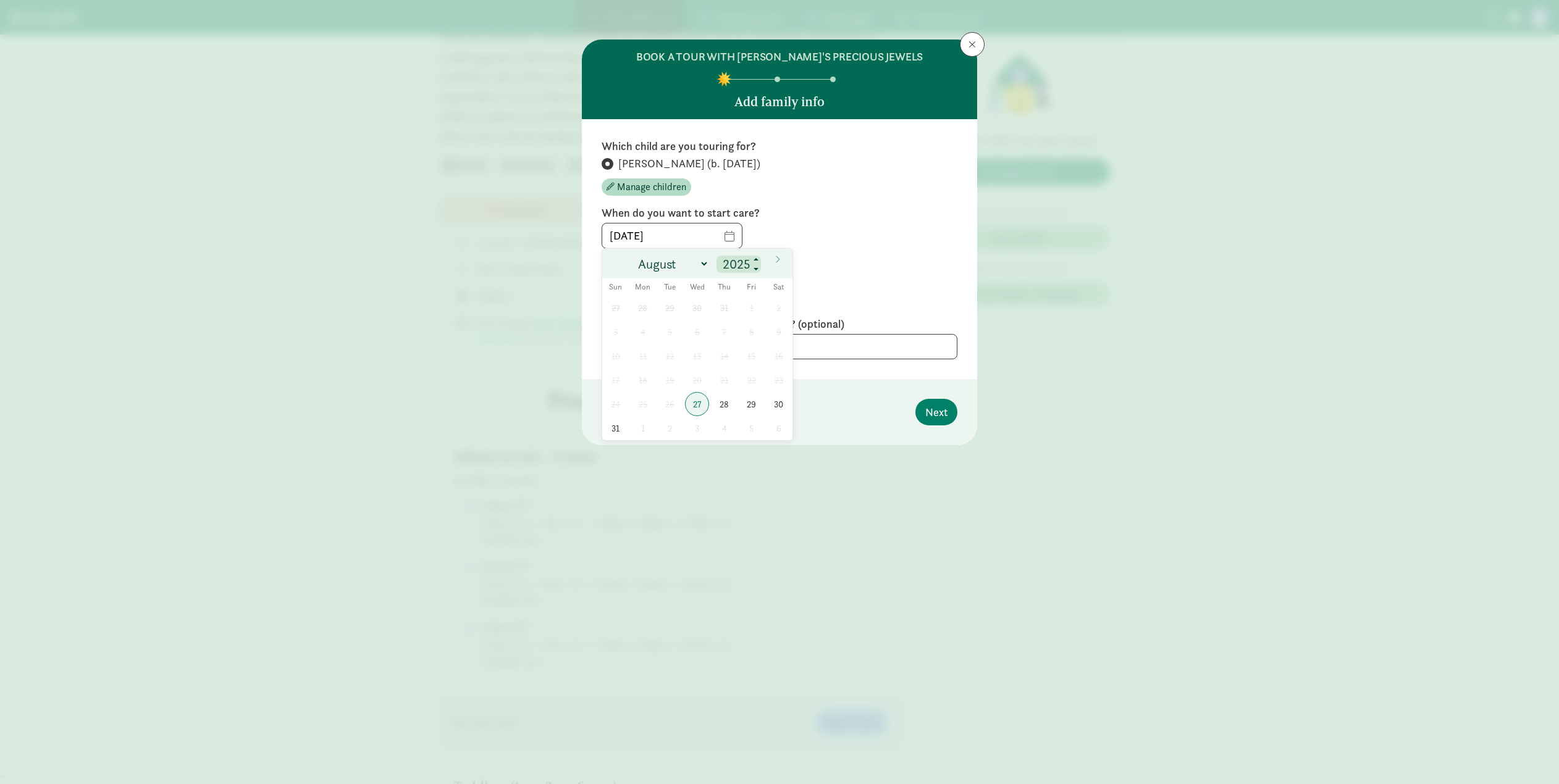
click at [750, 261] on input "2025" at bounding box center [739, 264] width 40 height 18
click at [759, 258] on span at bounding box center [756, 260] width 9 height 10
type input "2026"
select select "0"
click at [646, 332] on span "5" at bounding box center [643, 332] width 24 height 24
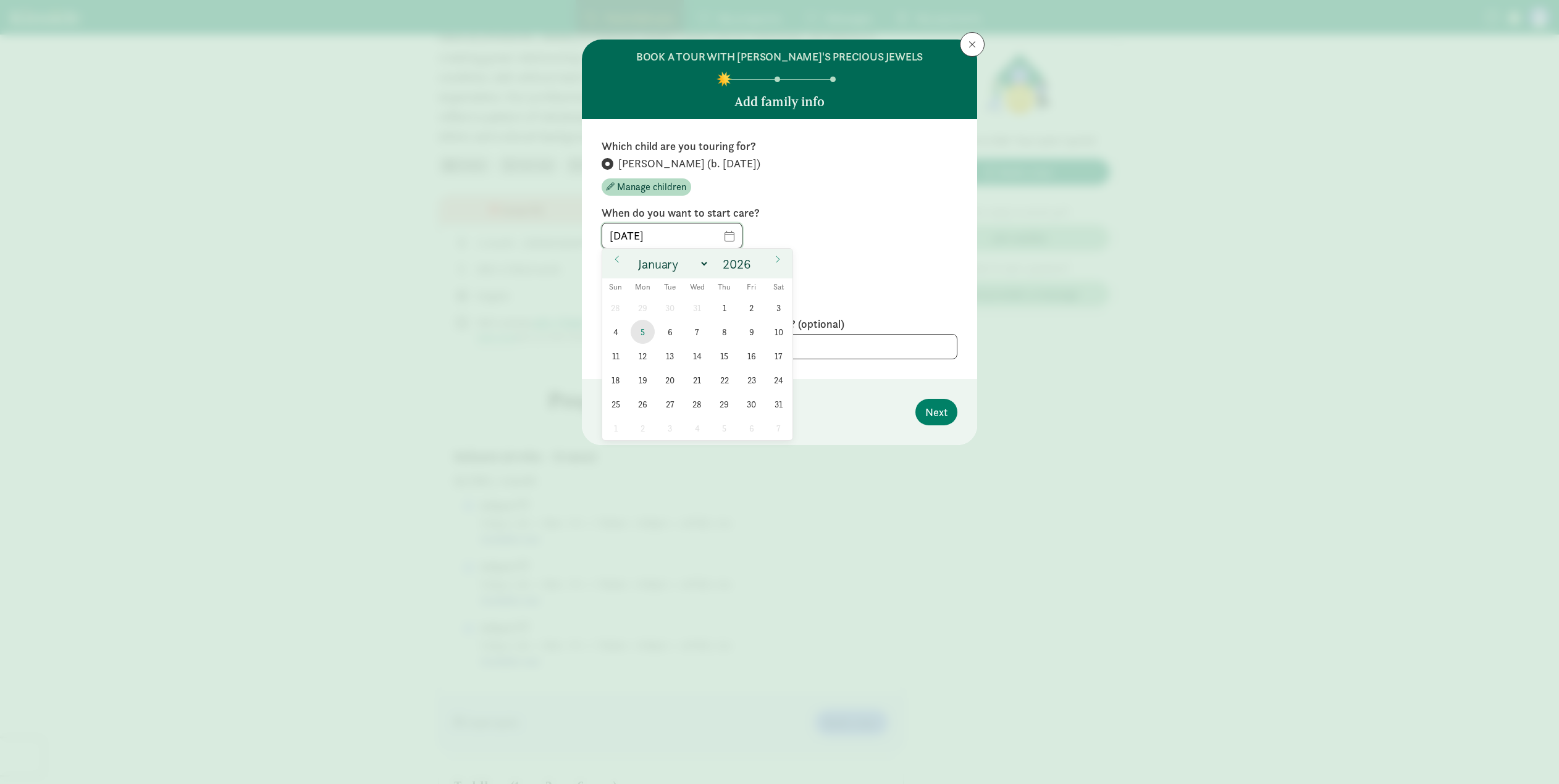
type input "[DATE]"
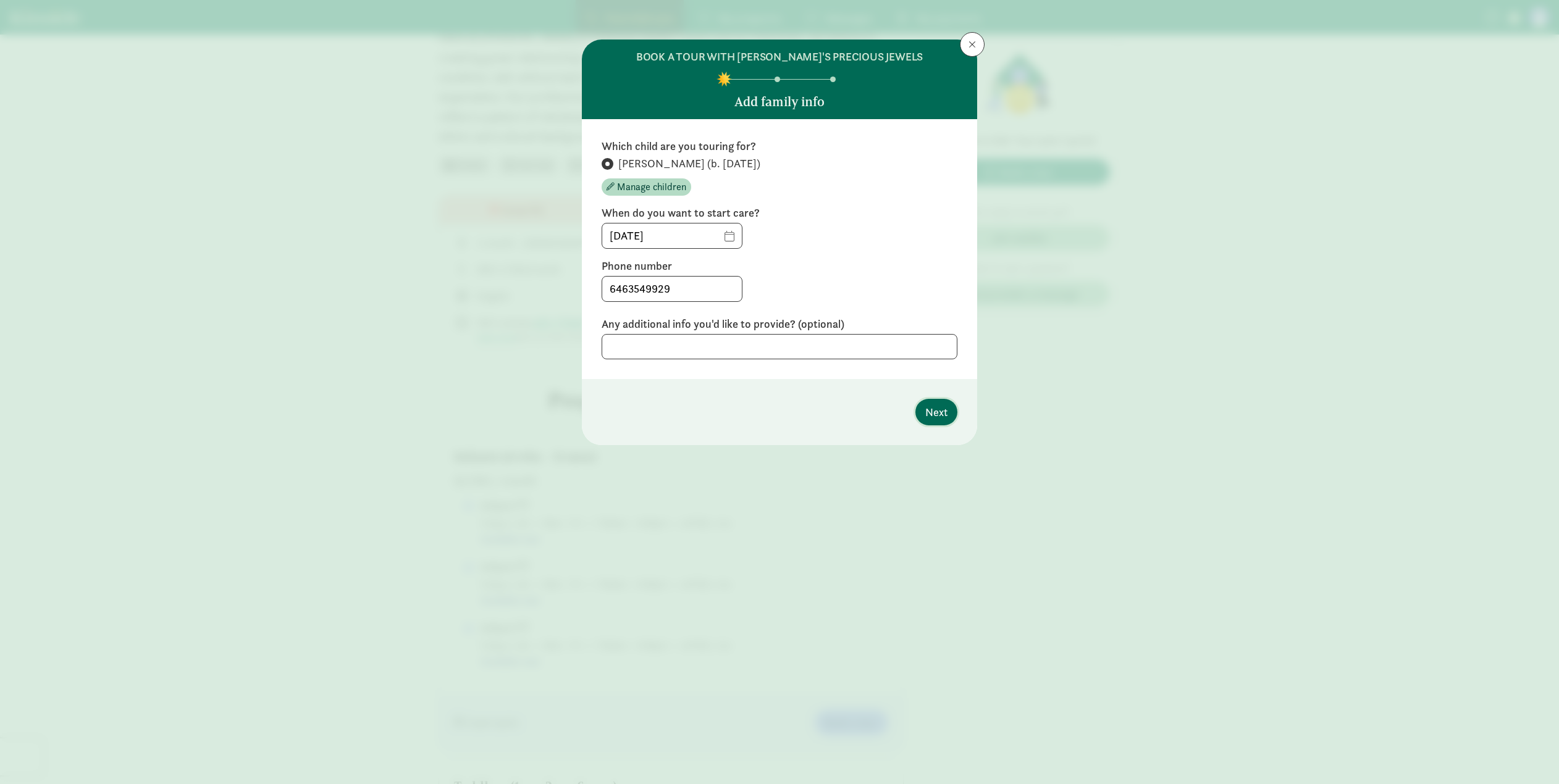
click at [931, 405] on span "Next" at bounding box center [937, 412] width 22 height 17
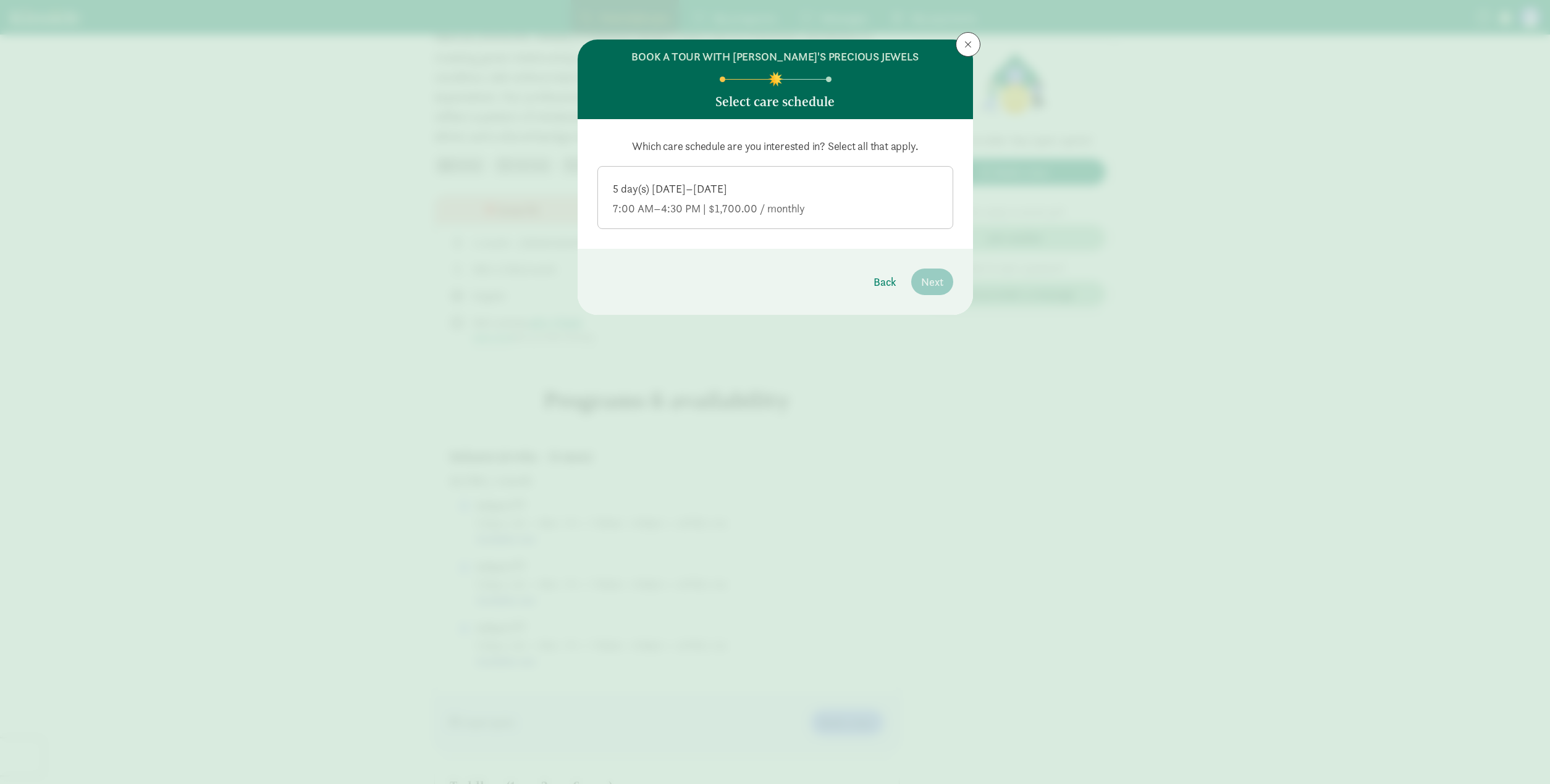
click at [725, 201] on div "5 day(s) [DATE]–[DATE]" at bounding box center [775, 208] width 325 height 15
click at [0, 0] on input "5 day(s) [DATE]–[DATE] 7:00 AM–4:30 PM | $1,700.00 / monthly" at bounding box center [0, 0] width 0 height 0
click at [936, 284] on span "Next" at bounding box center [932, 282] width 22 height 17
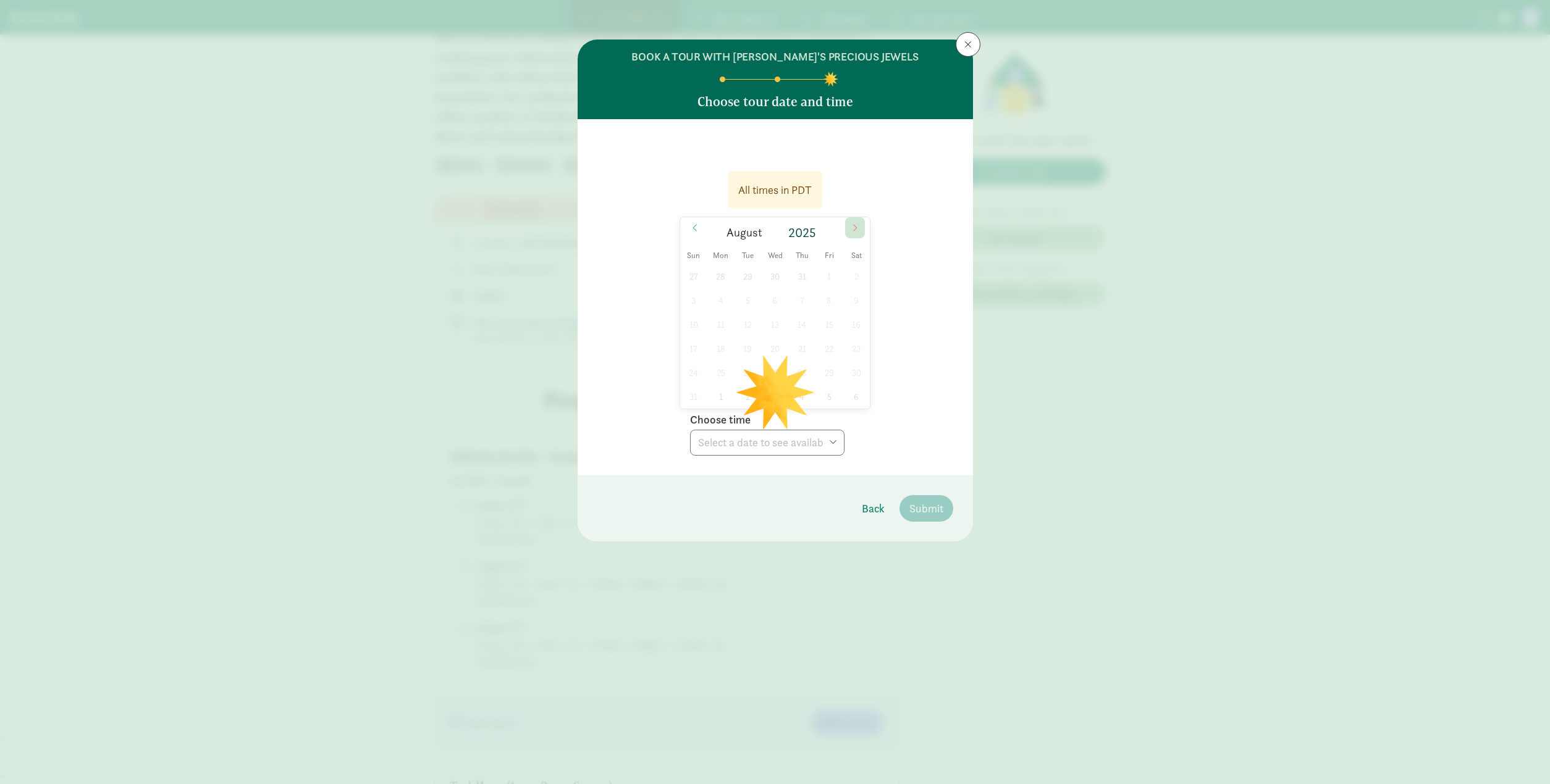
click at [854, 228] on icon at bounding box center [855, 227] width 8 height 9
click at [854, 231] on icon at bounding box center [855, 227] width 8 height 9
click at [724, 274] on span "1" at bounding box center [720, 276] width 24 height 24
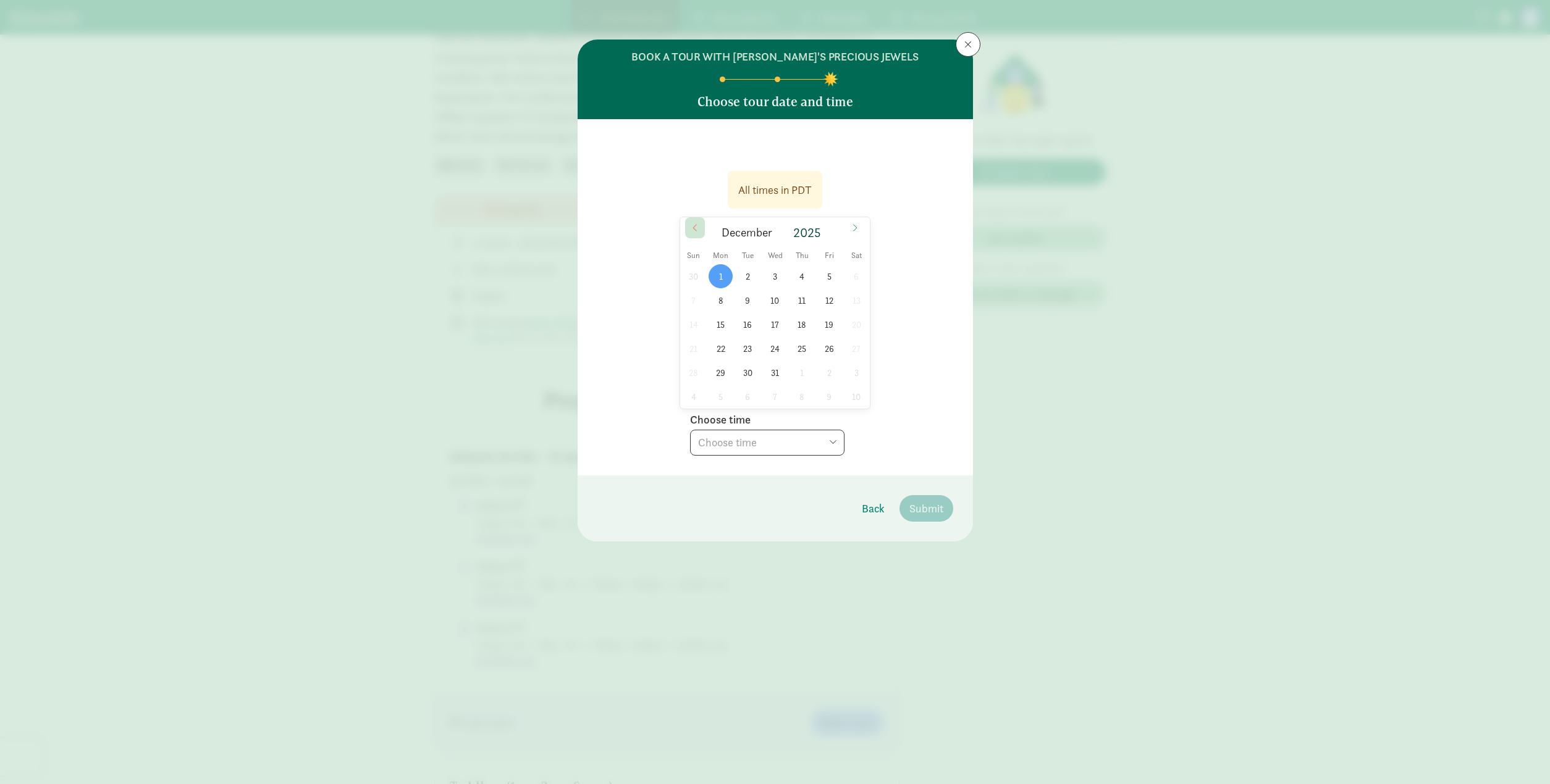
click at [692, 231] on icon at bounding box center [696, 227] width 8 height 9
click at [859, 230] on span at bounding box center [854, 228] width 20 height 21
click at [698, 229] on icon at bounding box center [696, 227] width 8 height 9
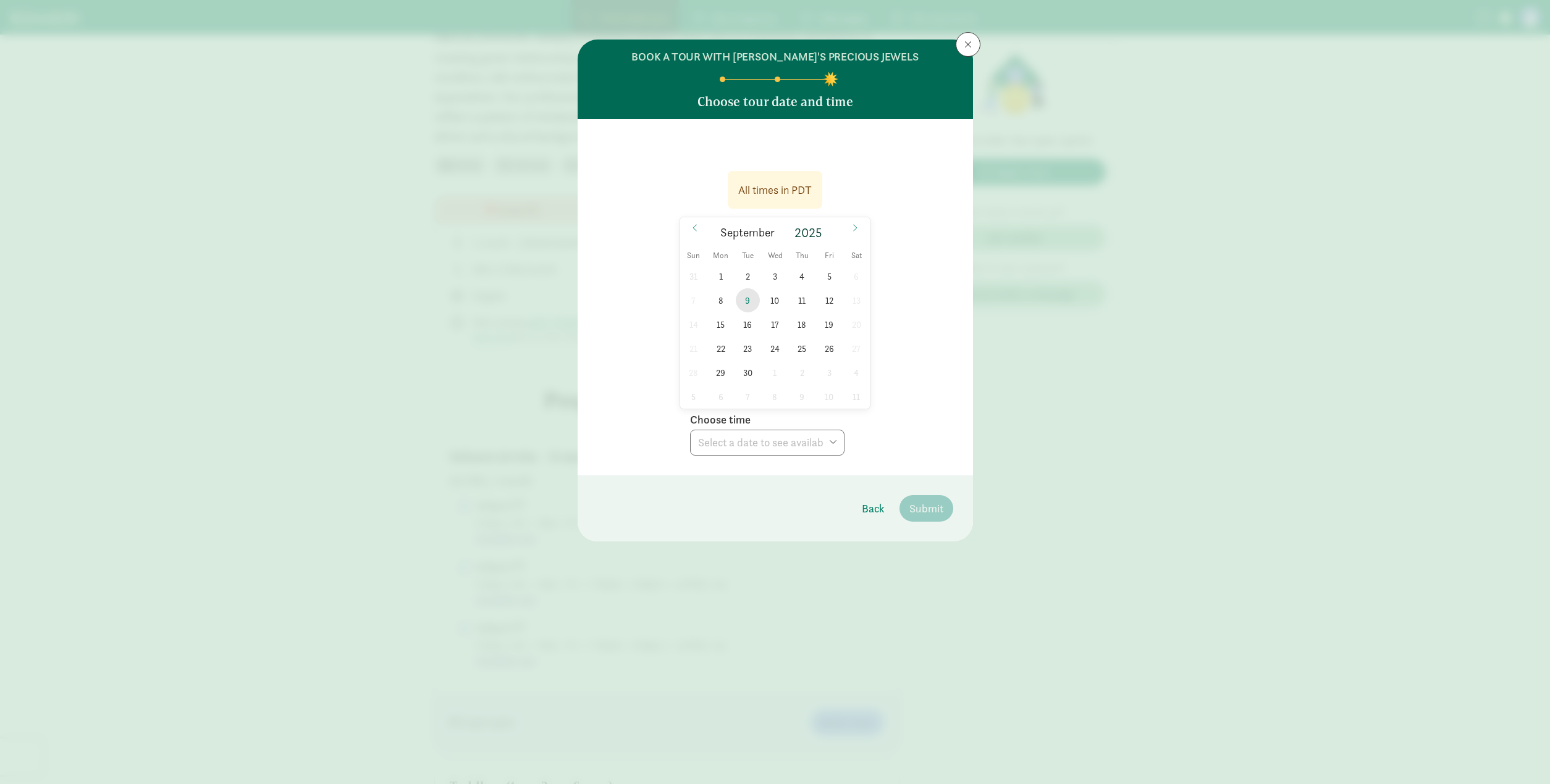
click at [743, 300] on span "9" at bounding box center [747, 300] width 24 height 24
click at [725, 305] on span "8" at bounding box center [720, 300] width 24 height 24
click at [745, 305] on span "9" at bounding box center [747, 300] width 24 height 24
select select "2025-09-09T14:00:00.000-07:00"
click at [928, 507] on span "Submit" at bounding box center [926, 508] width 34 height 17
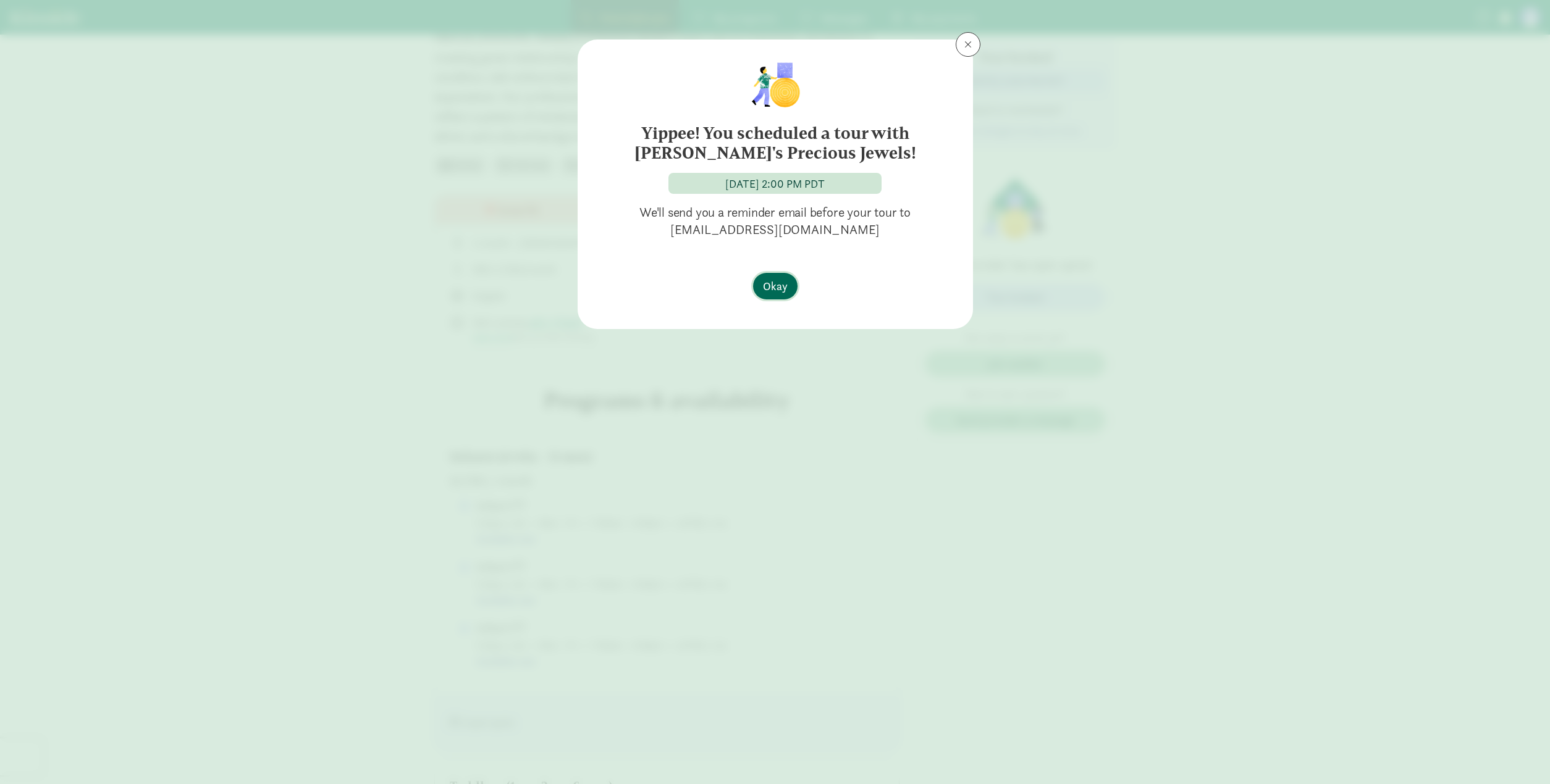
click at [780, 277] on button "Okay" at bounding box center [775, 286] width 45 height 26
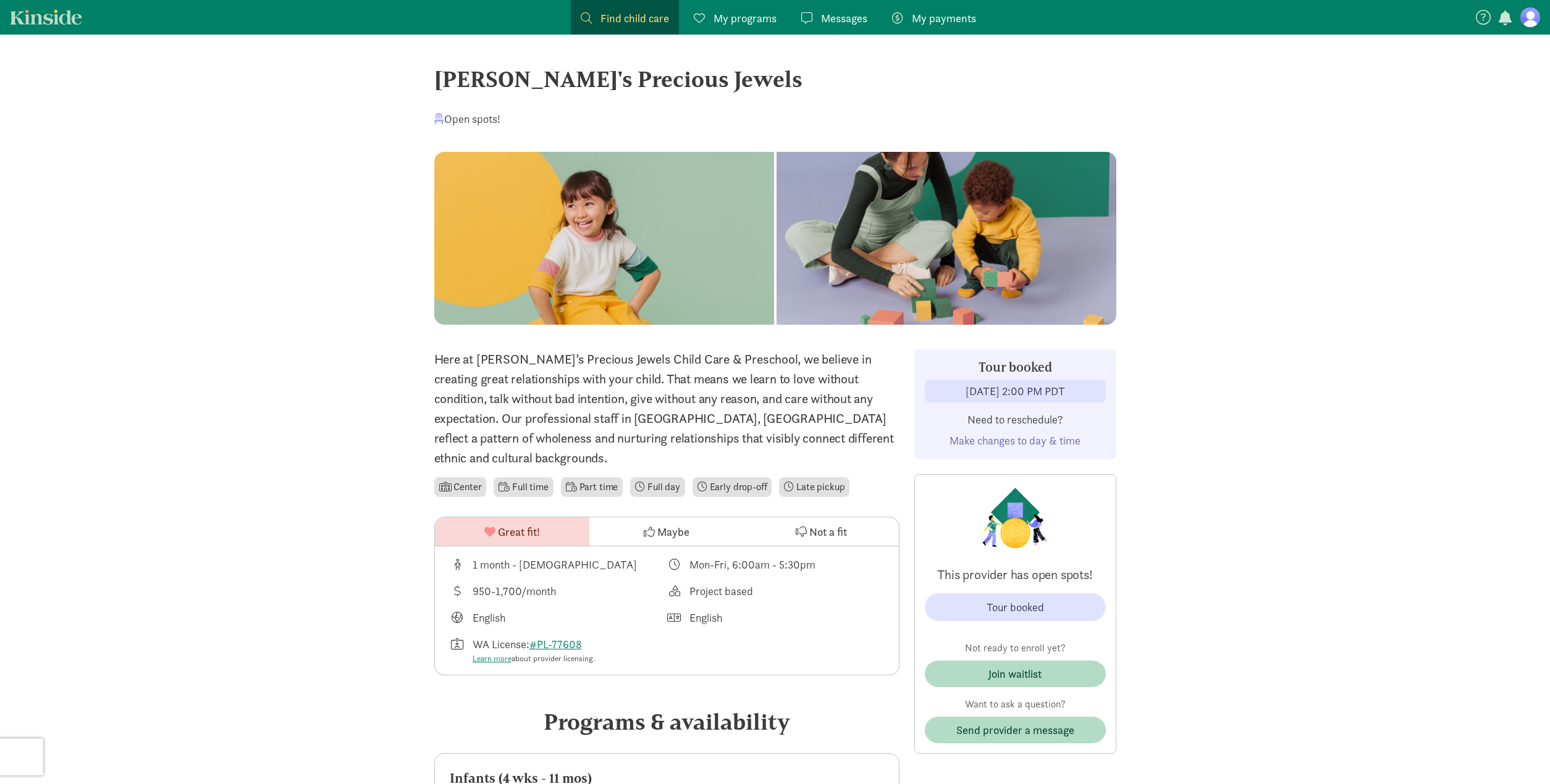
scroll to position [0, 0]
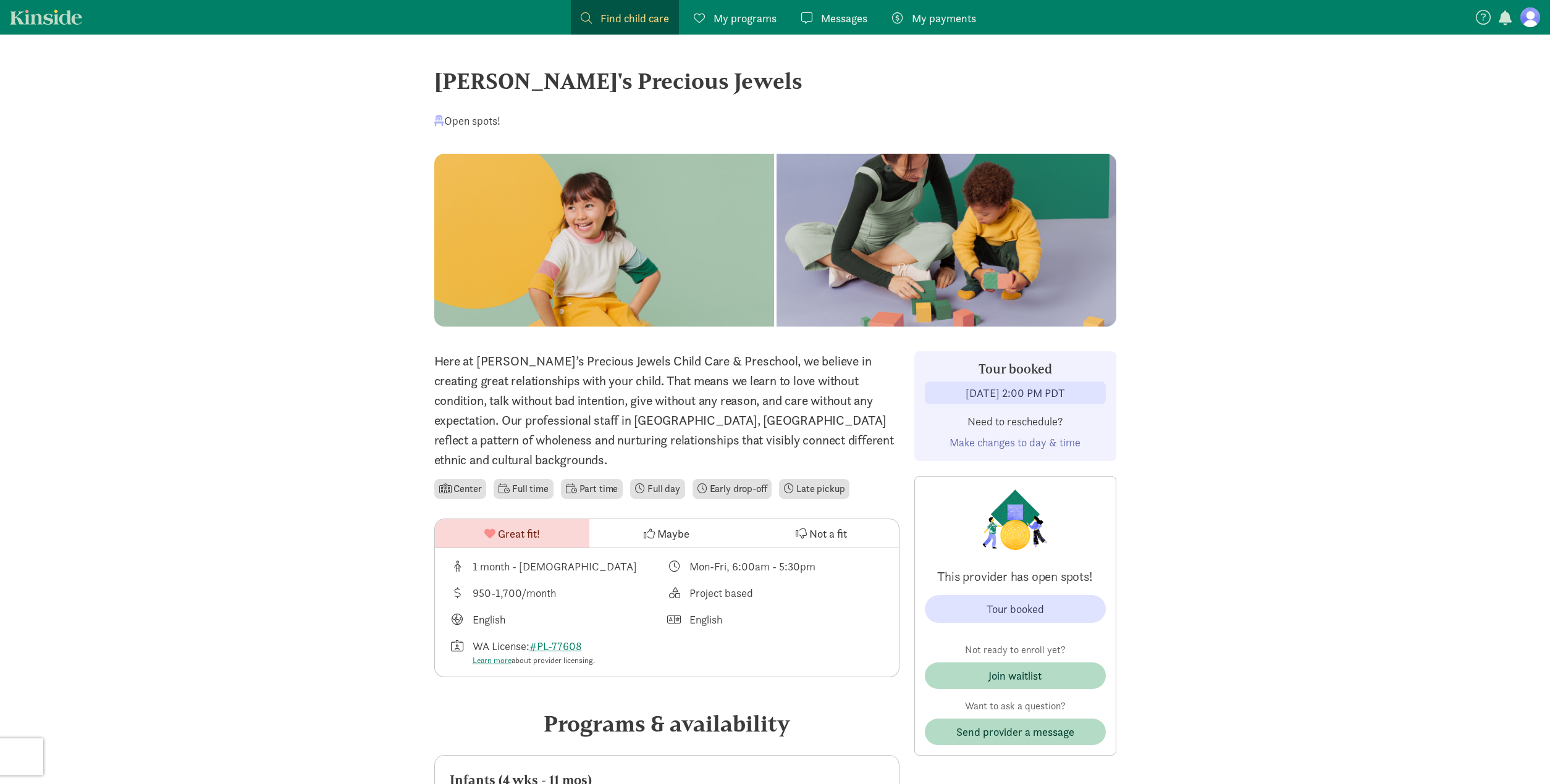
click at [1505, 22] on span "button" at bounding box center [1504, 18] width 13 height 15
click at [1526, 23] on figure at bounding box center [1530, 18] width 20 height 20
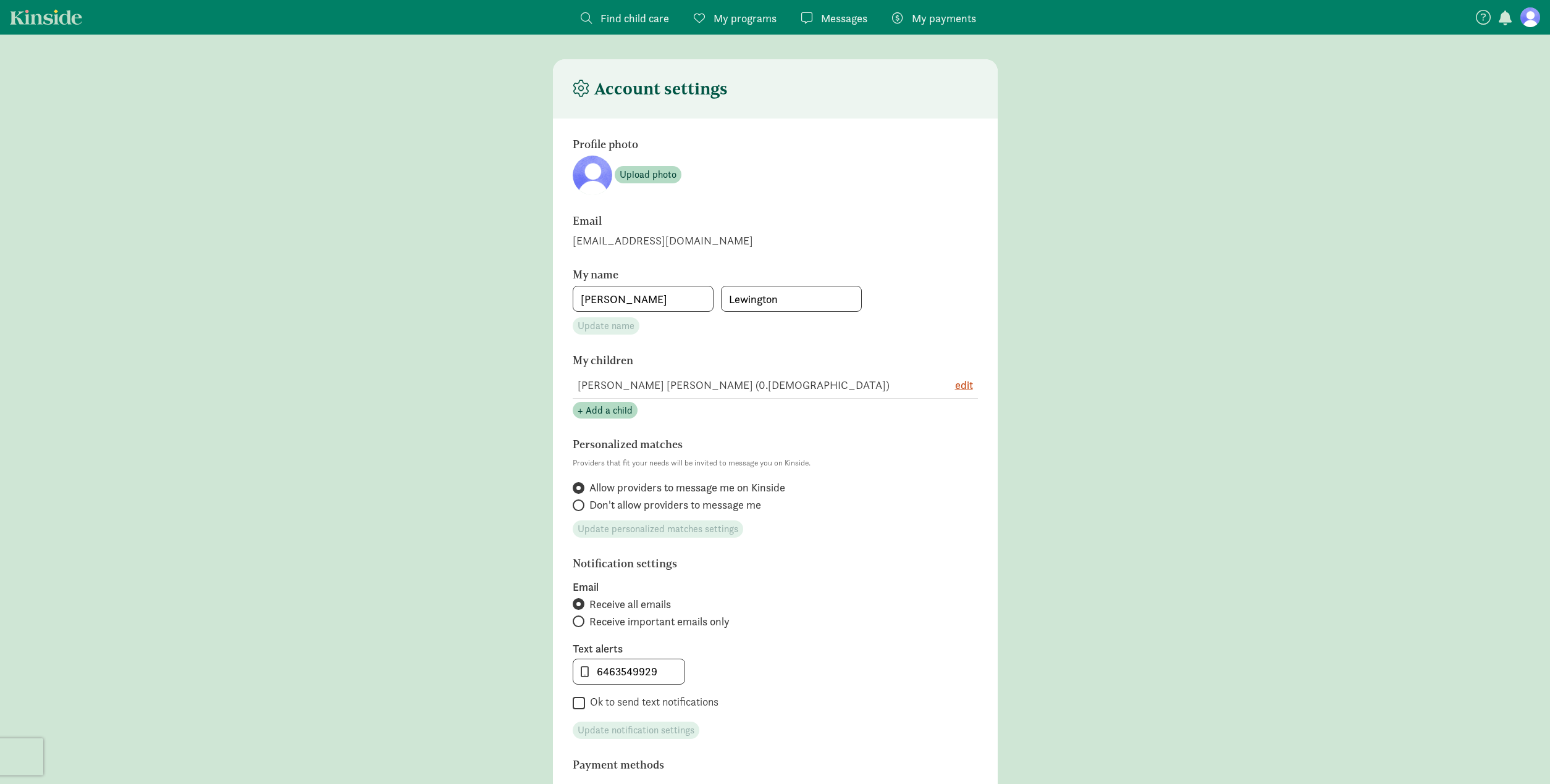
click at [652, 22] on span "Find child care" at bounding box center [635, 18] width 68 height 17
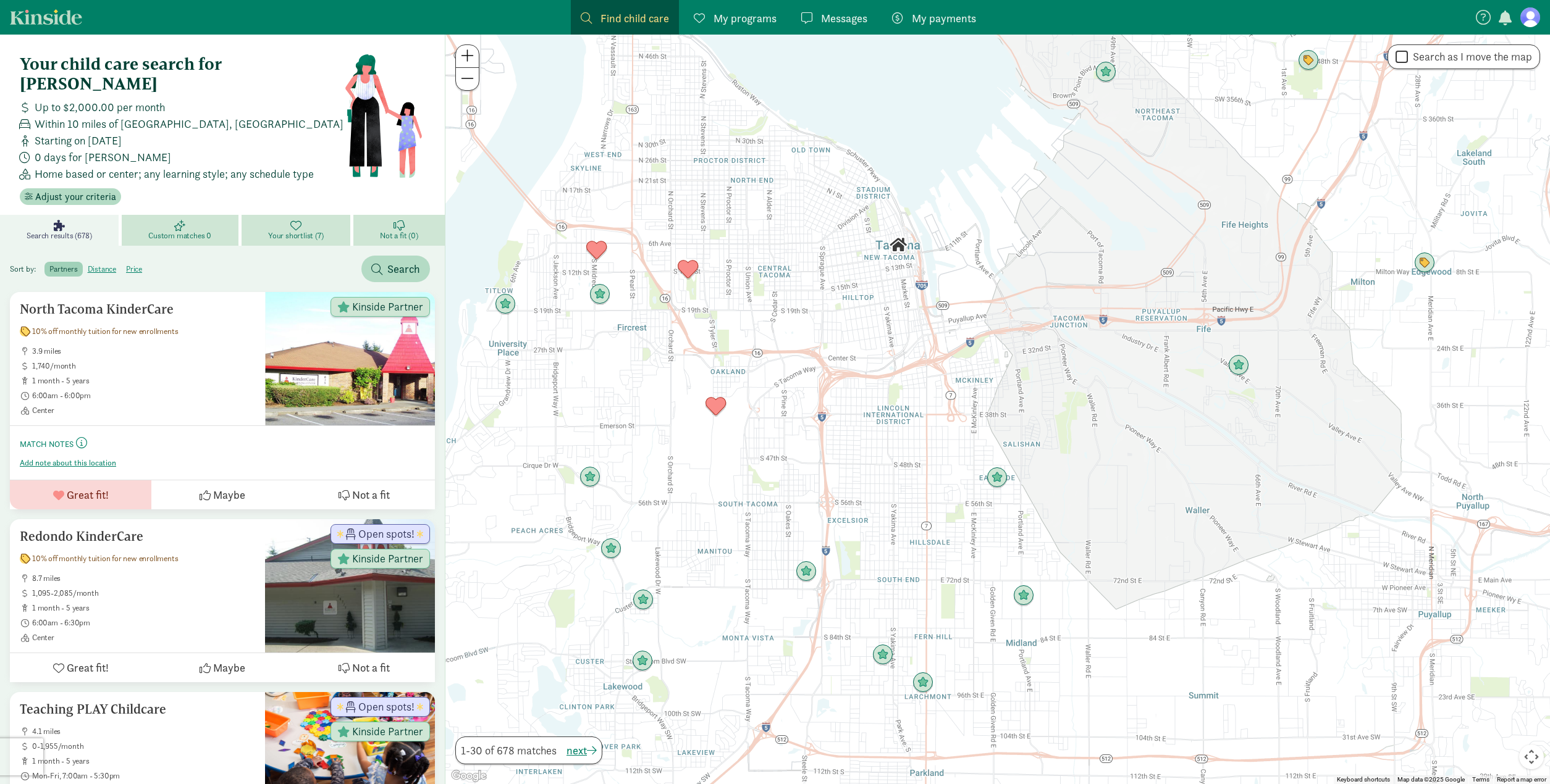
click at [897, 247] on img "Click to see details" at bounding box center [898, 246] width 21 height 21
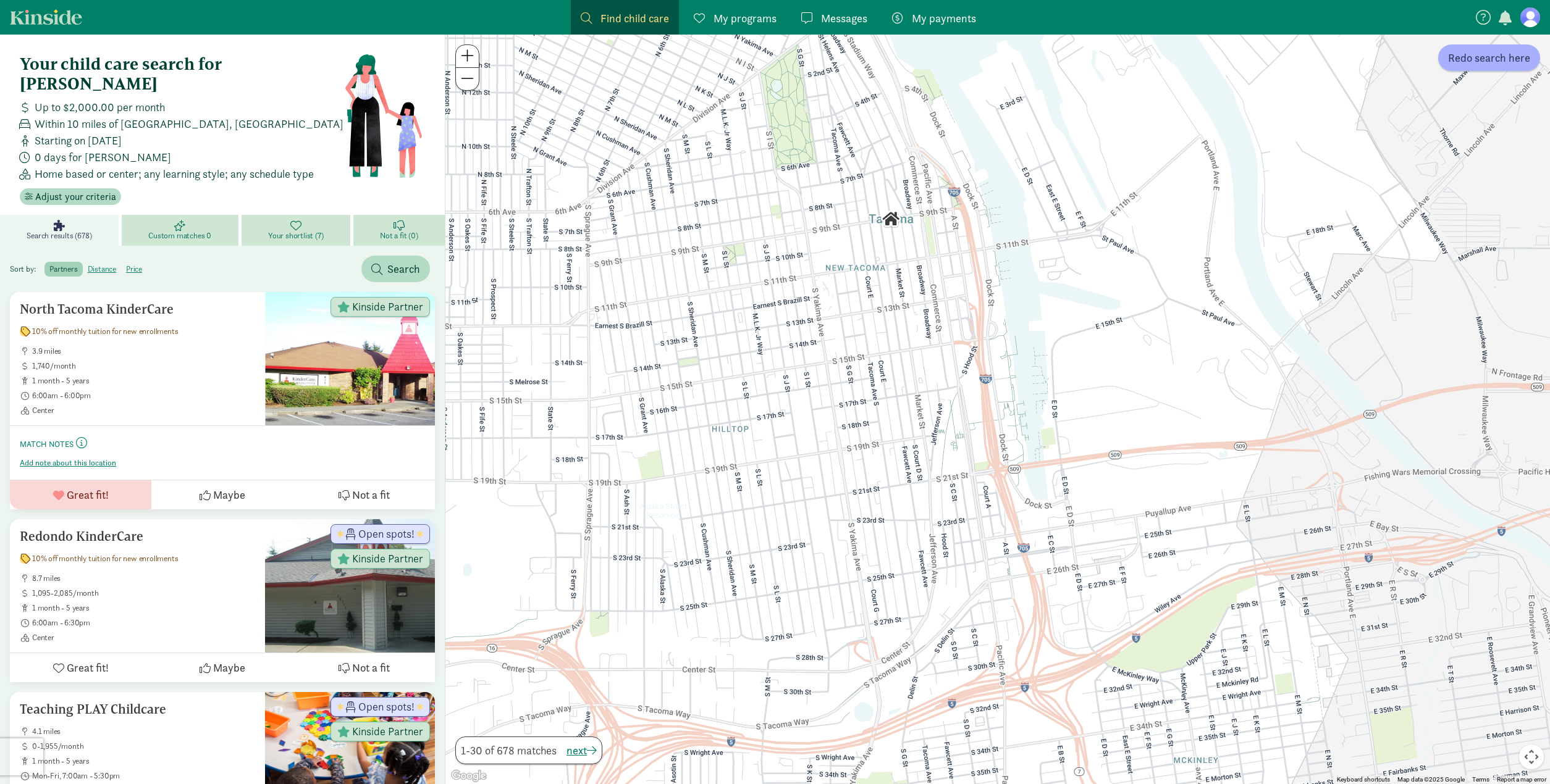
click at [891, 219] on img "Click to see details" at bounding box center [891, 219] width 21 height 21
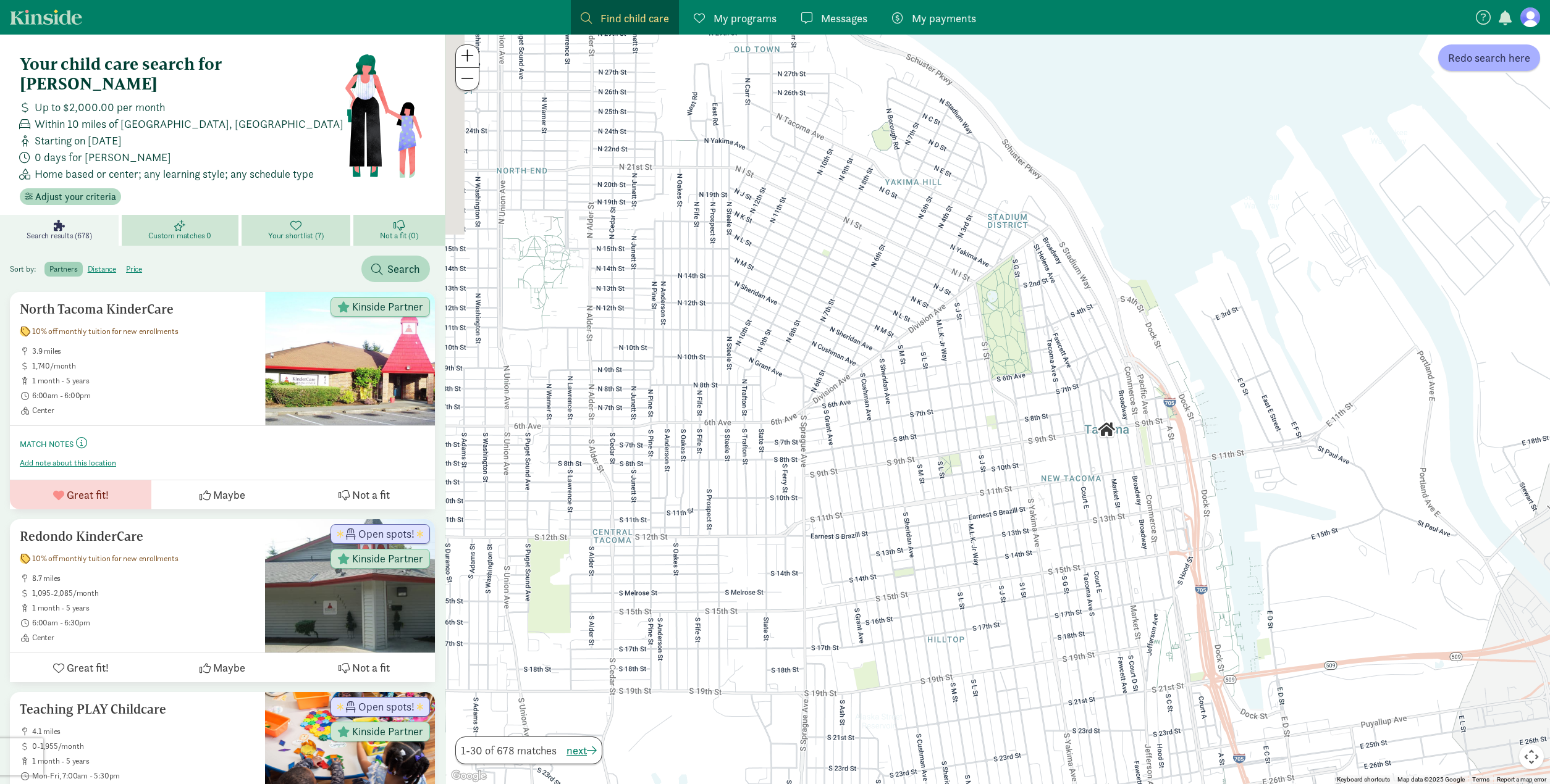
drag, startPoint x: 802, startPoint y: 211, endPoint x: 1021, endPoint y: 423, distance: 304.8
click at [1021, 423] on div at bounding box center [998, 409] width 1104 height 750
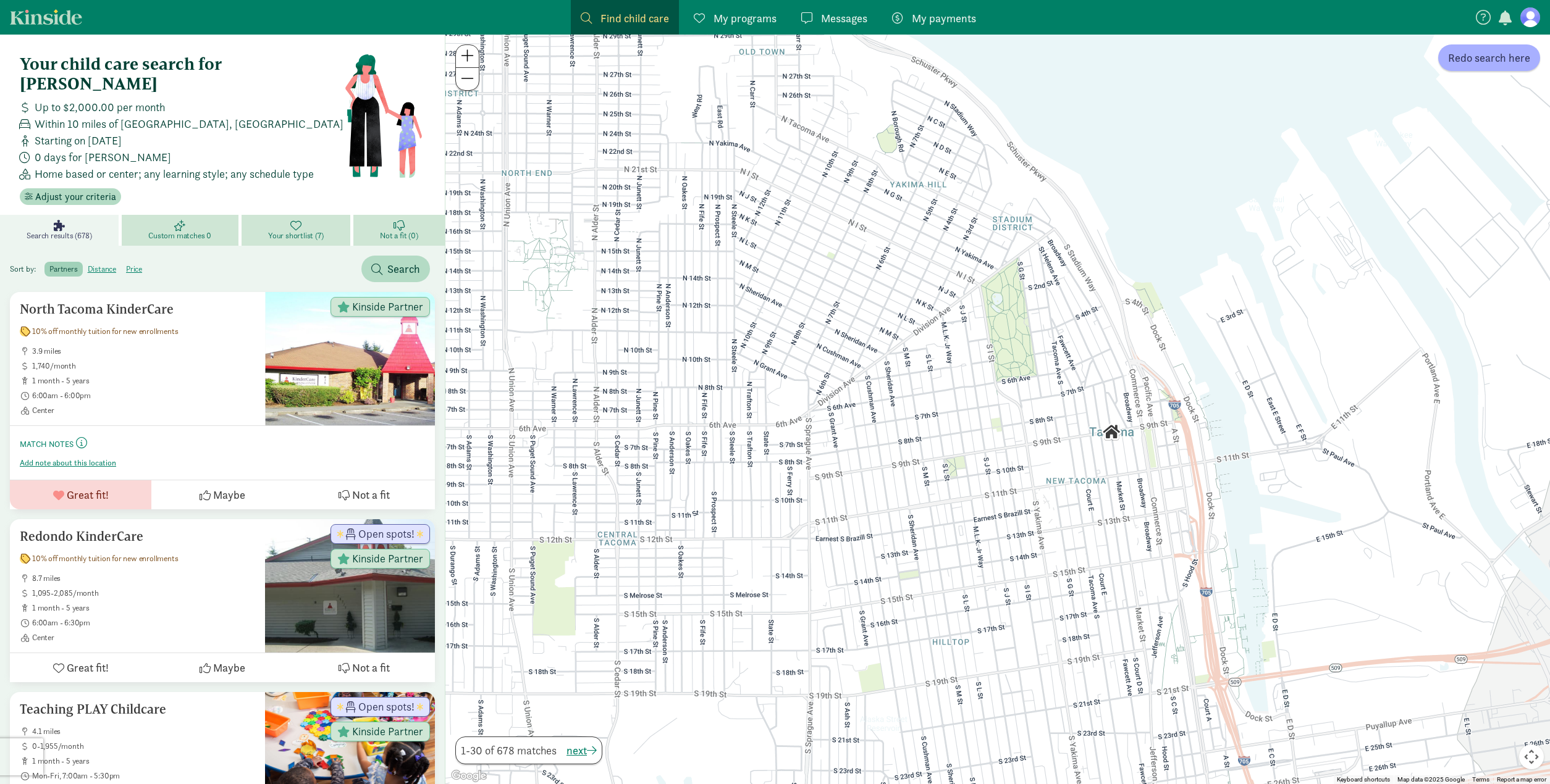
click at [1116, 434] on img "Click to see details" at bounding box center [1112, 433] width 21 height 21
drag, startPoint x: 822, startPoint y: 289, endPoint x: 995, endPoint y: 350, distance: 183.4
click at [995, 350] on div "To navigate, press the arrow keys." at bounding box center [998, 409] width 1104 height 750
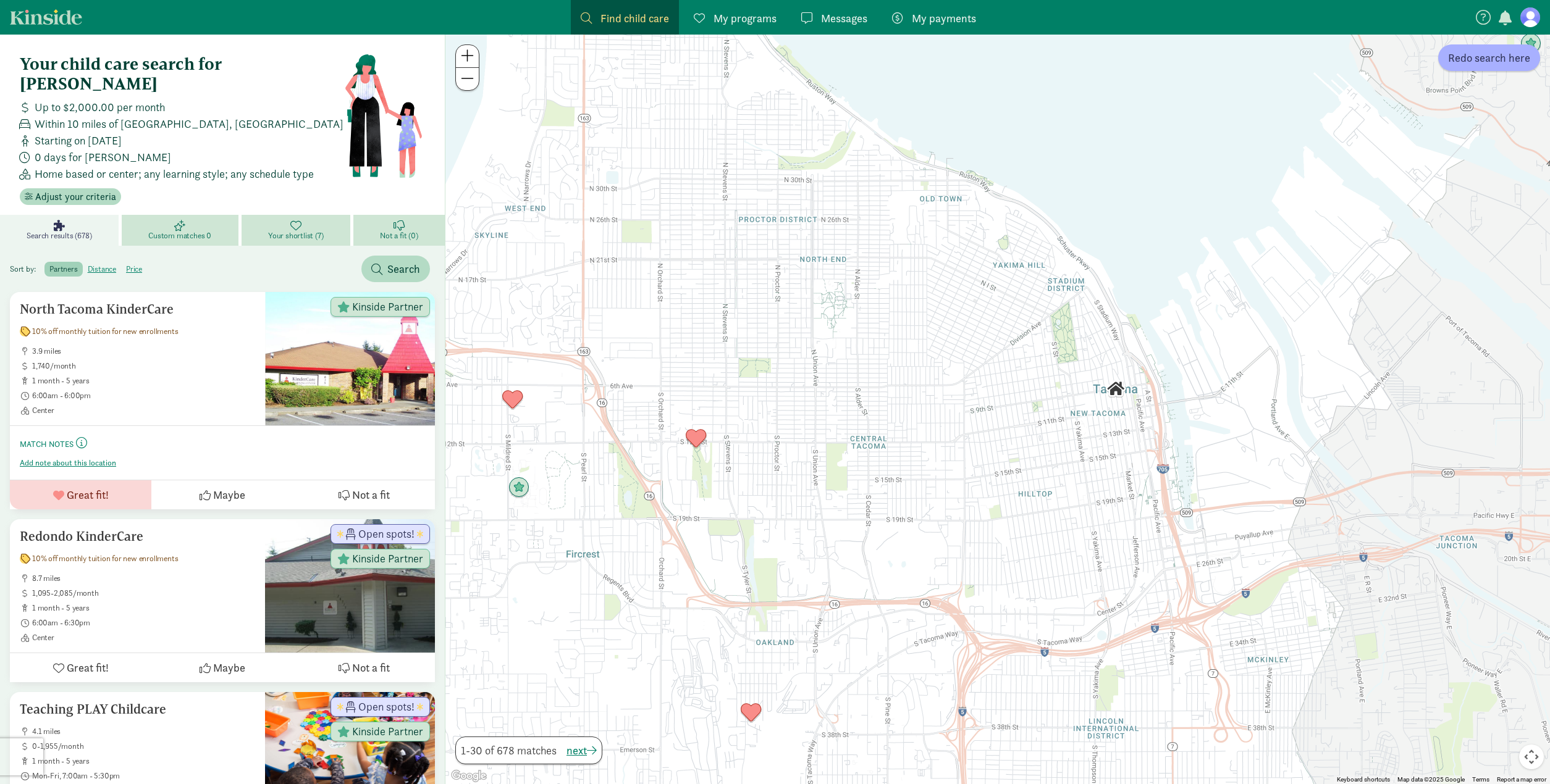
click at [1526, 19] on figure at bounding box center [1530, 18] width 20 height 20
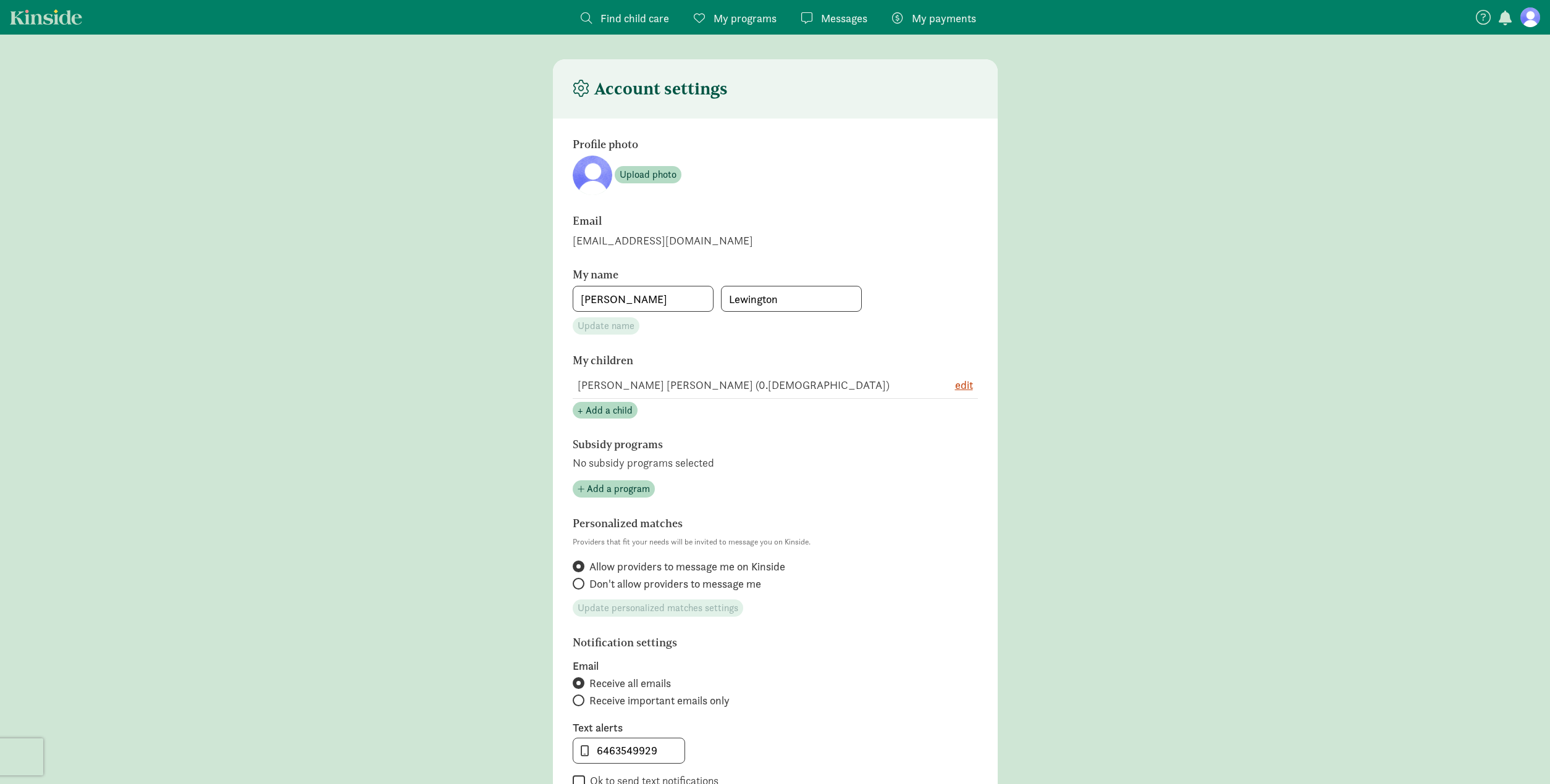
click at [764, 16] on span "My programs" at bounding box center [744, 18] width 63 height 17
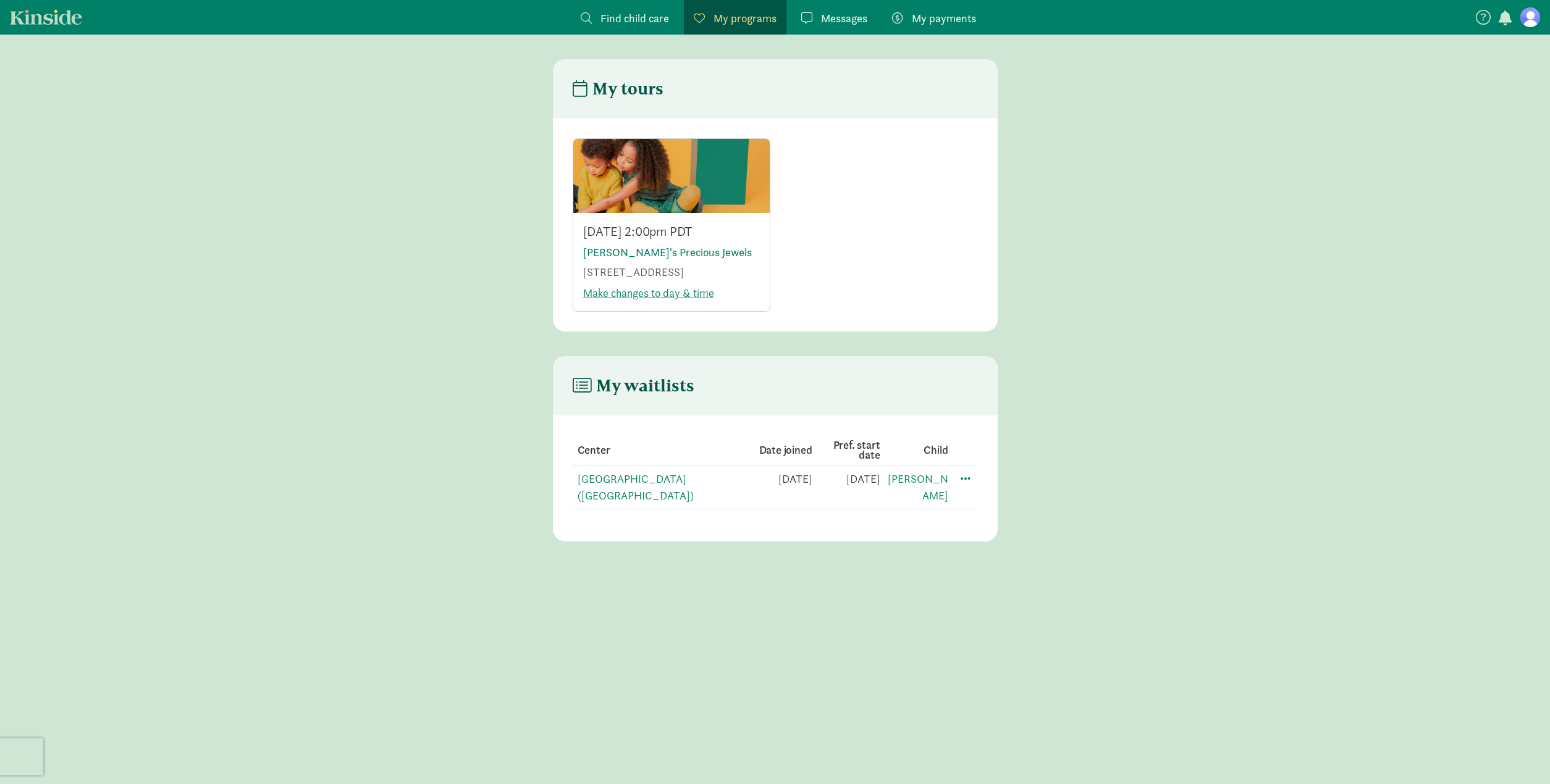
click at [624, 15] on span "Find child care" at bounding box center [635, 18] width 68 height 17
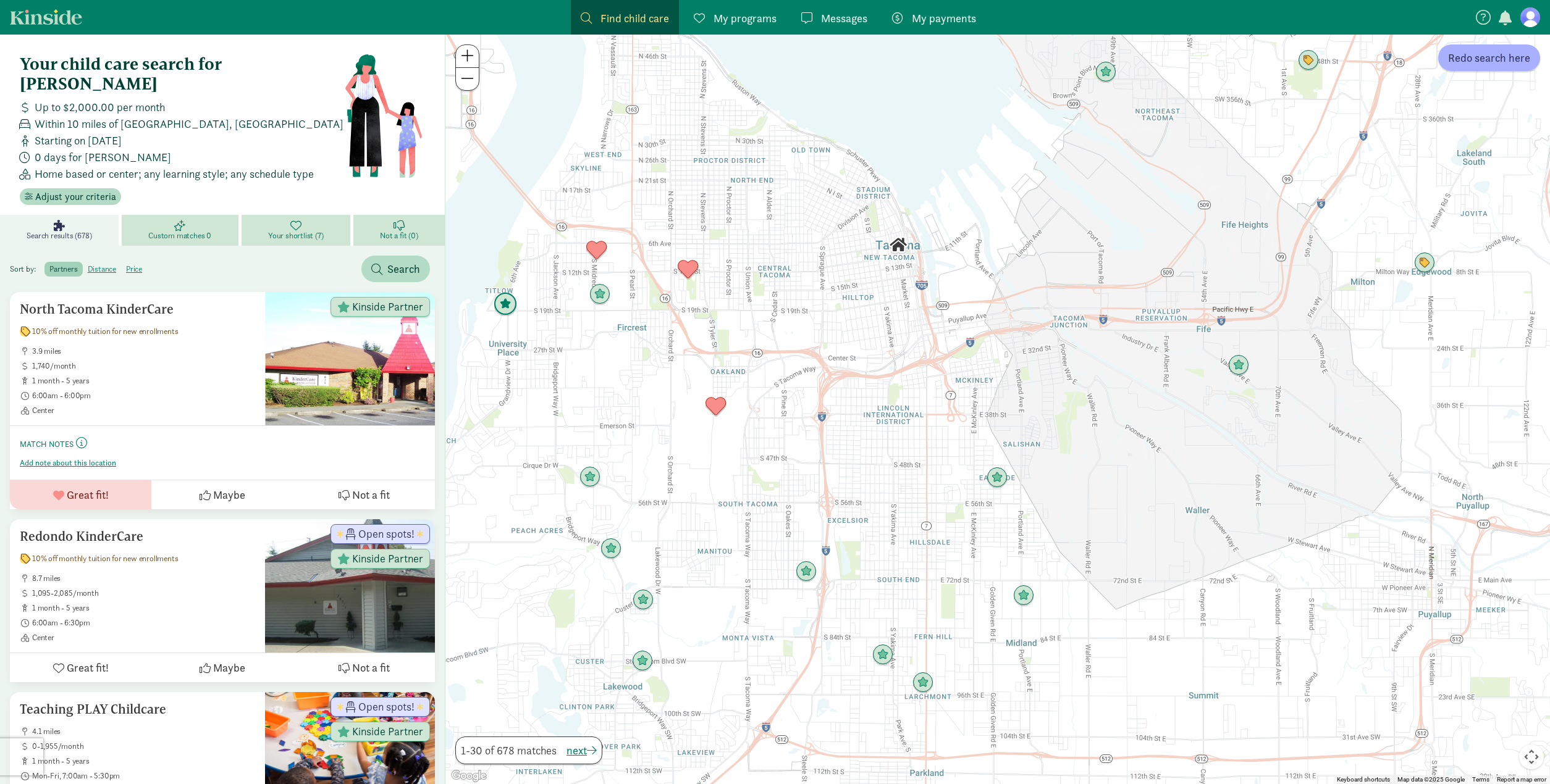
click at [498, 304] on img "Click to see details" at bounding box center [505, 304] width 23 height 23
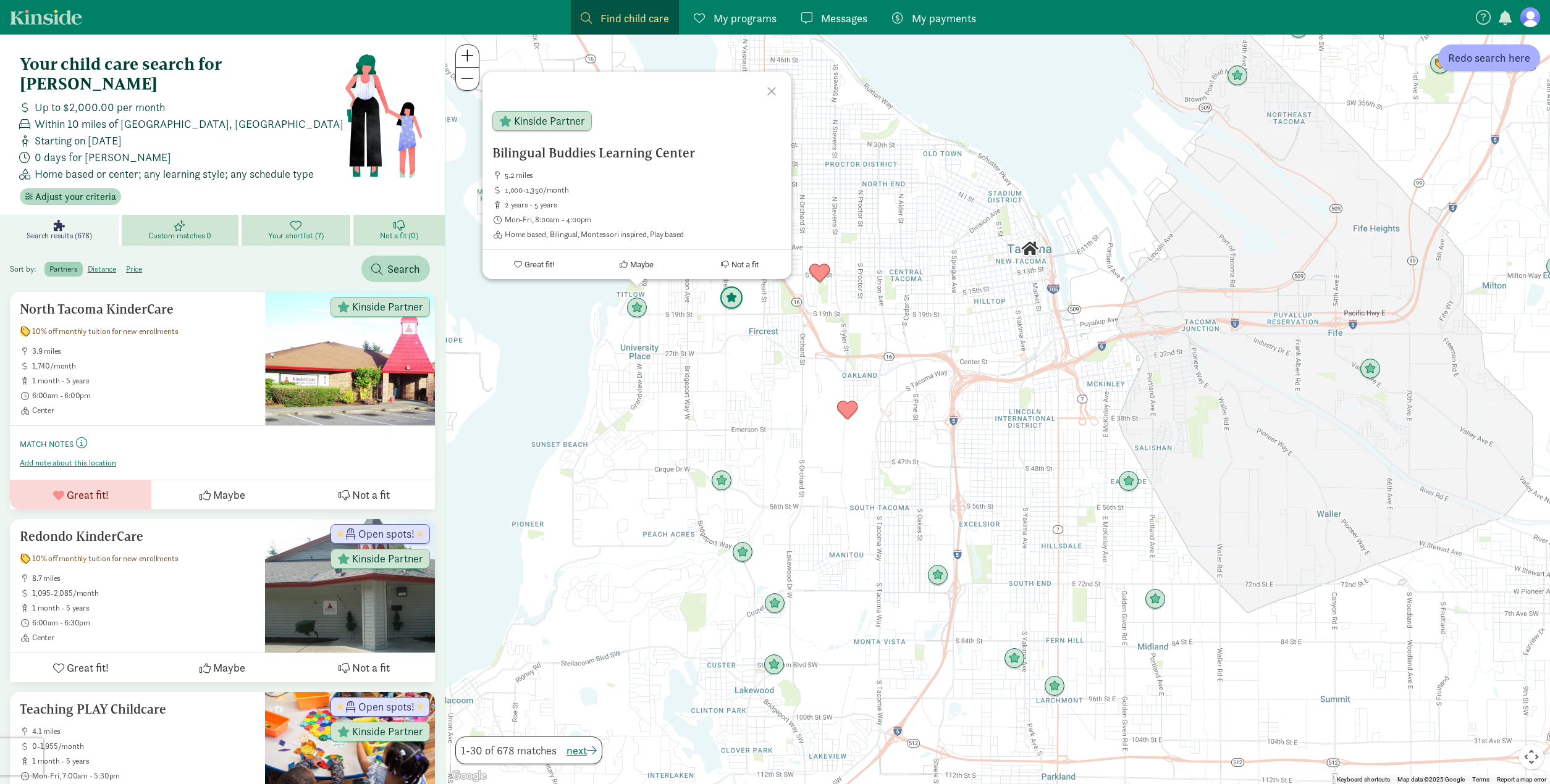
click at [733, 300] on img "Click to see details" at bounding box center [732, 298] width 23 height 23
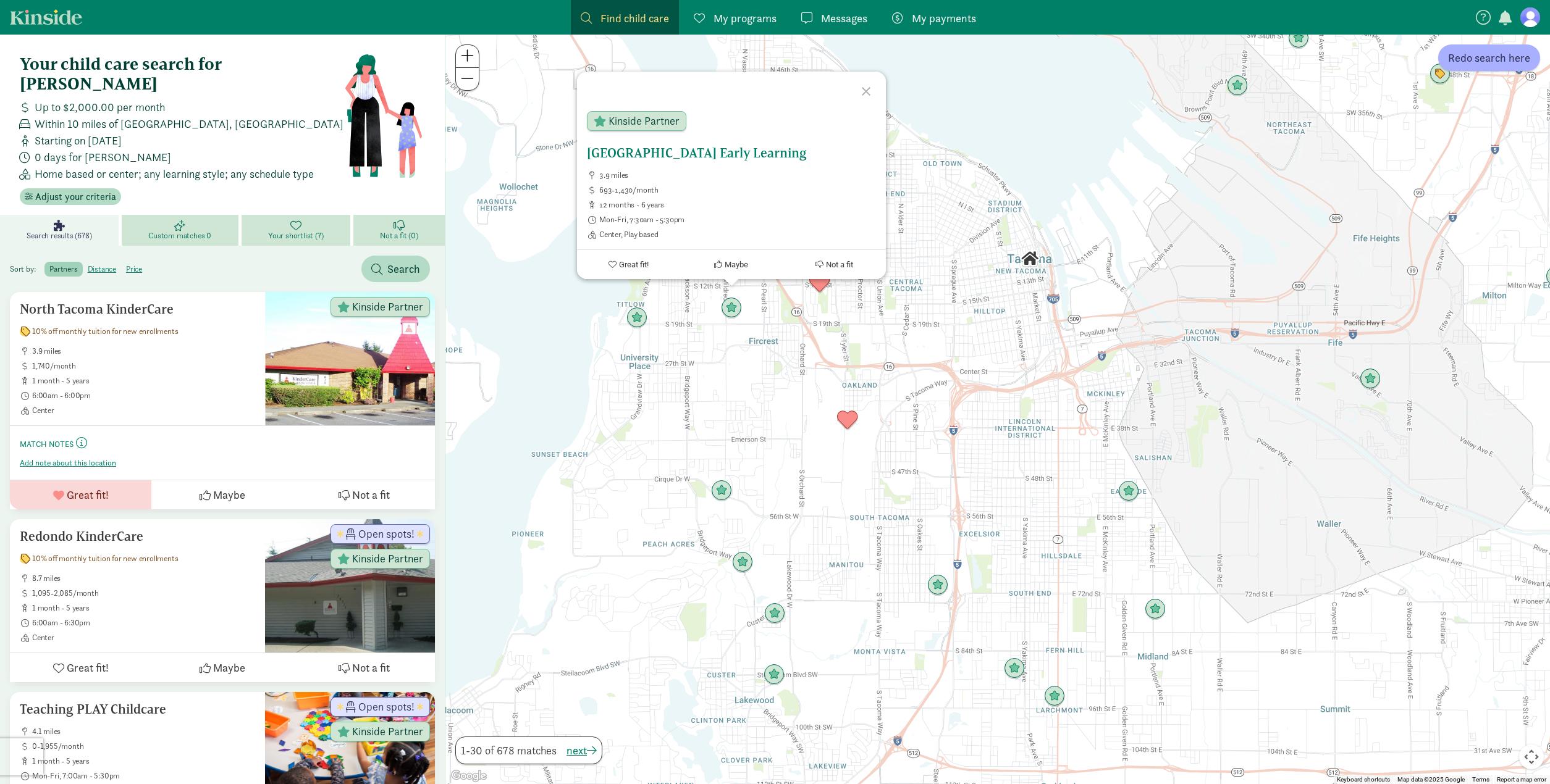
click at [732, 267] on span "Maybe" at bounding box center [736, 264] width 23 height 9
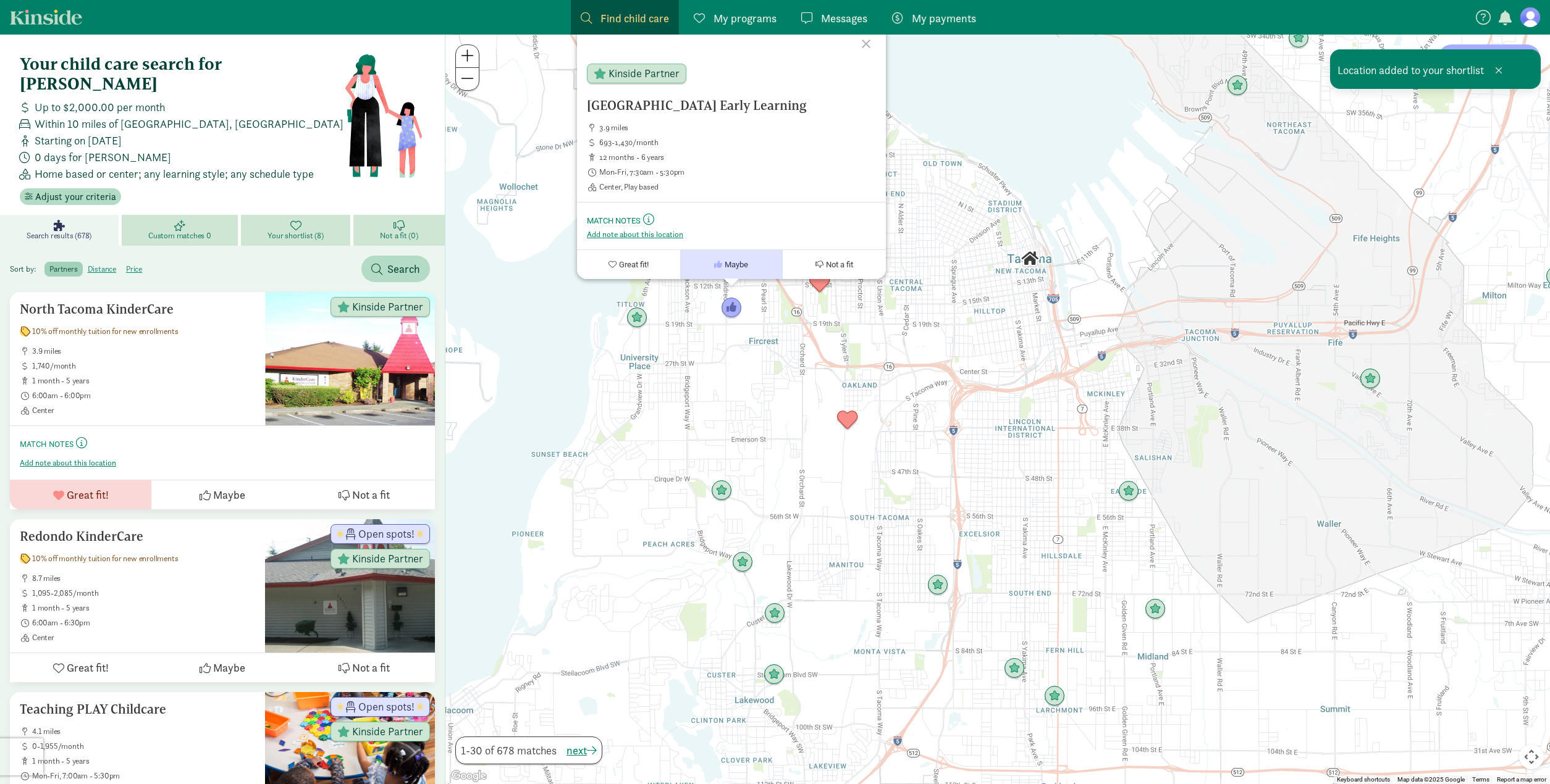
click at [868, 45] on div at bounding box center [867, 42] width 36 height 36
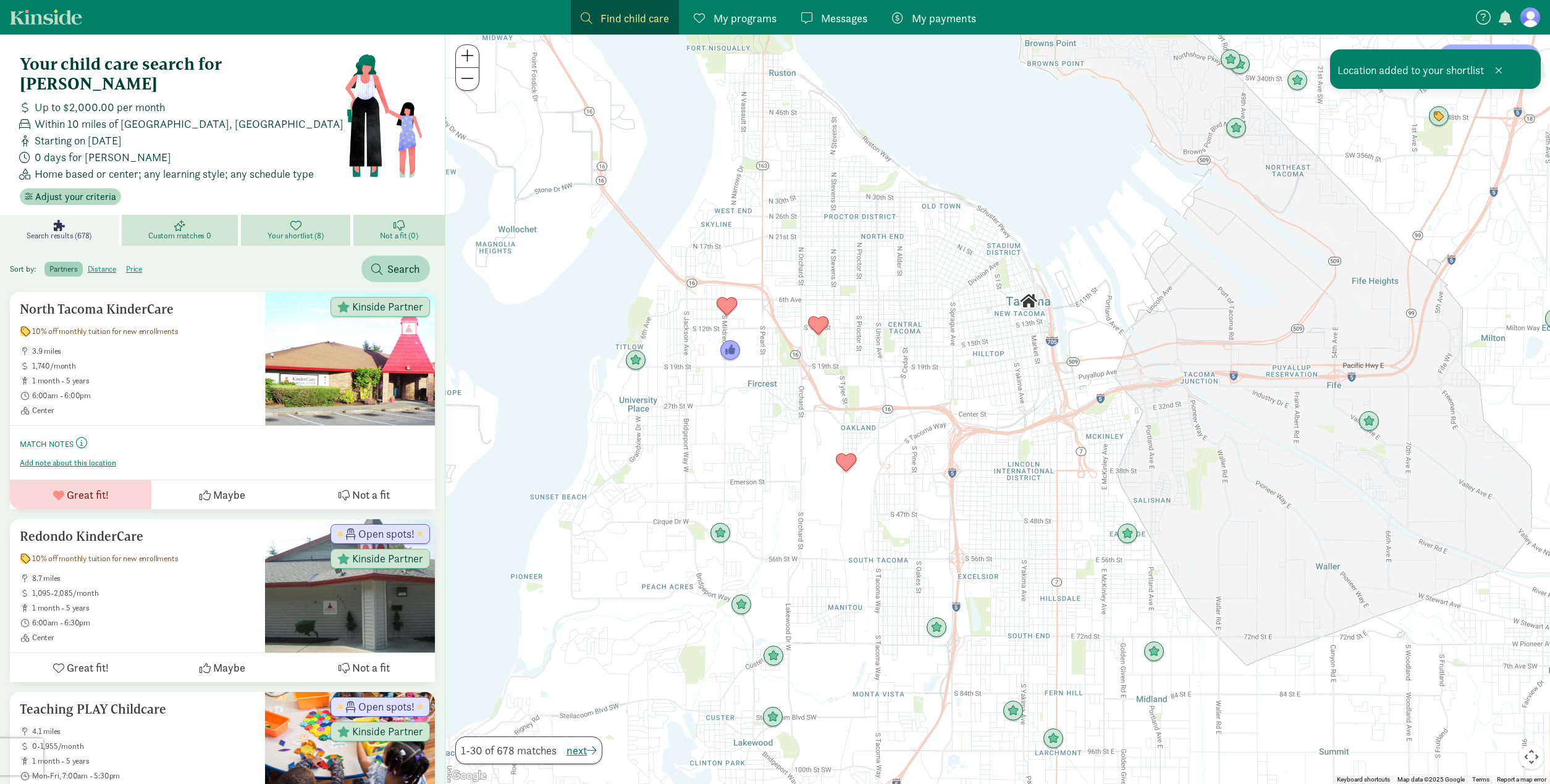
drag, startPoint x: 894, startPoint y: 235, endPoint x: 889, endPoint y: 316, distance: 81.2
click at [889, 316] on div "To navigate, press the arrow keys." at bounding box center [998, 409] width 1104 height 750
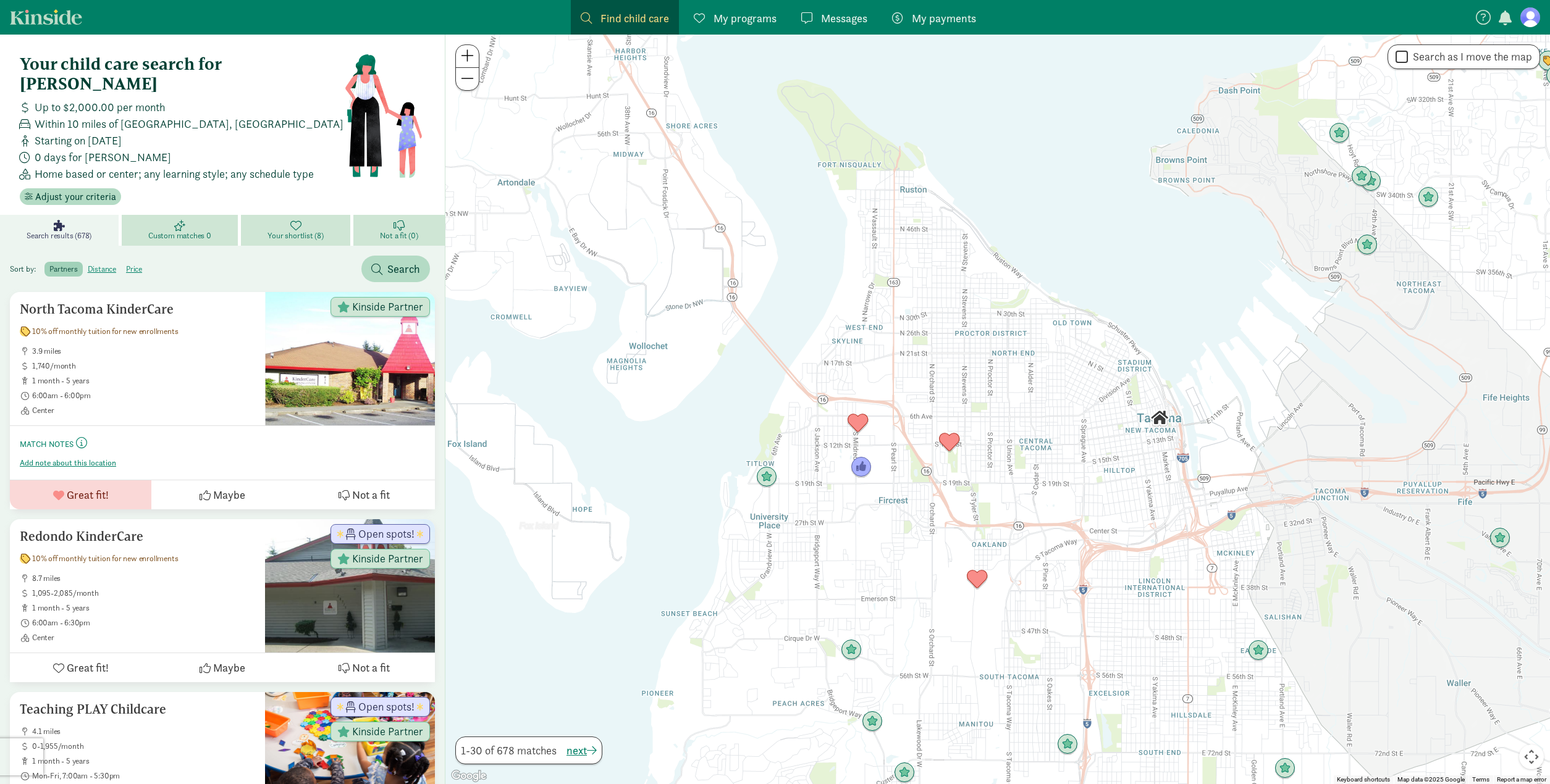
drag, startPoint x: 858, startPoint y: 202, endPoint x: 997, endPoint y: 238, distance: 143.6
click at [997, 238] on div at bounding box center [998, 409] width 1104 height 750
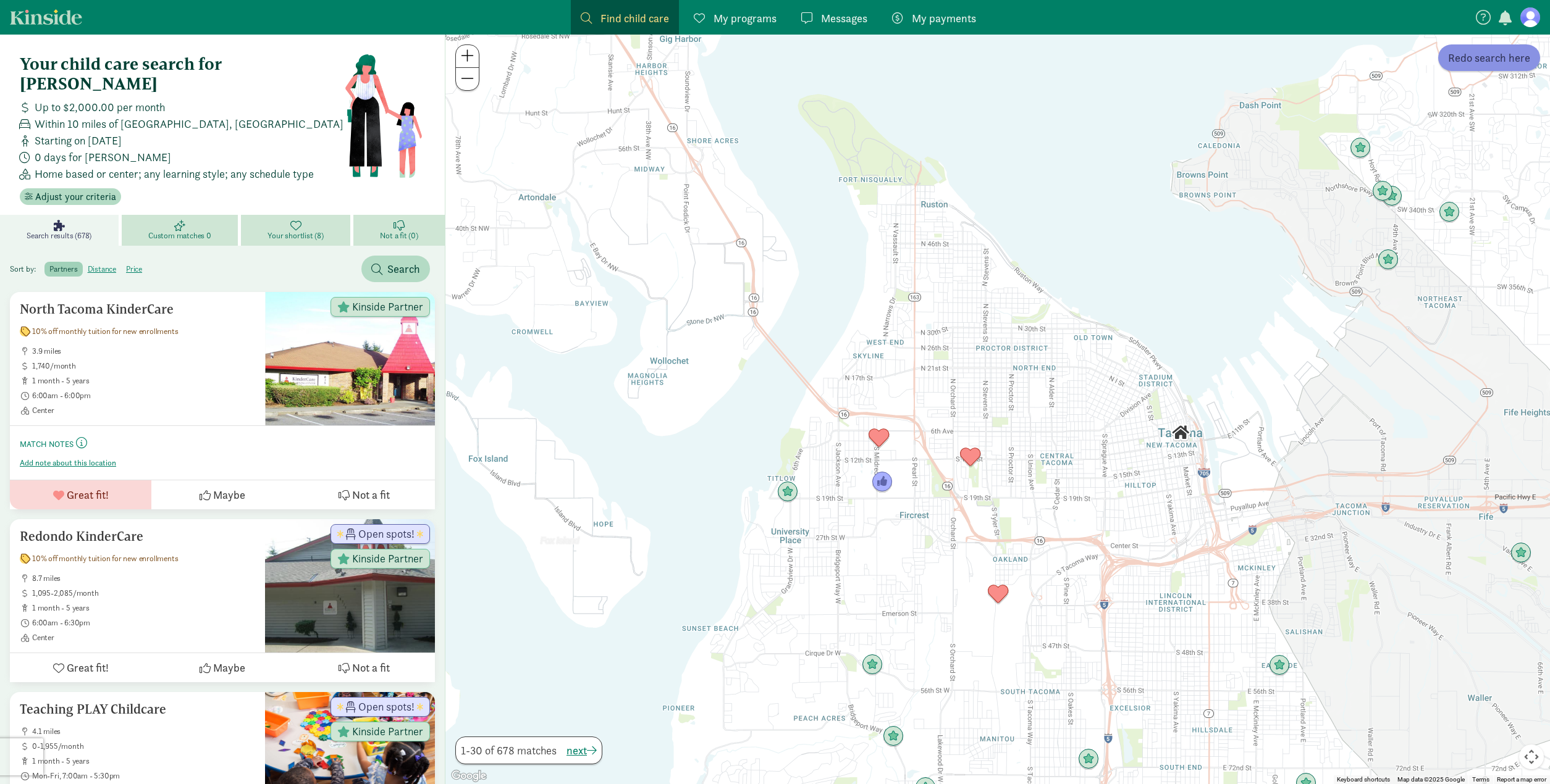
click at [1485, 64] on span "Redo search here" at bounding box center [1489, 58] width 82 height 17
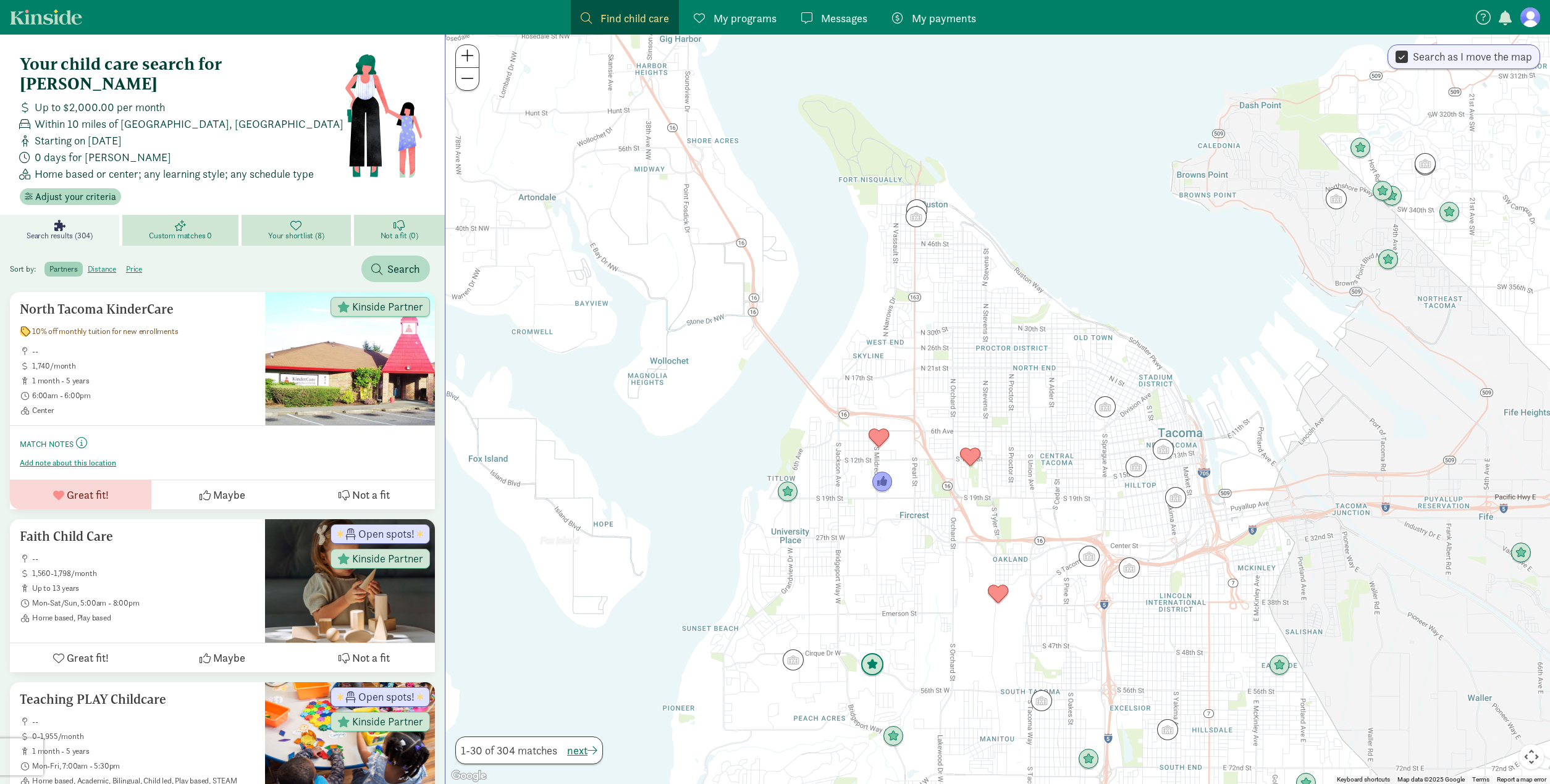
click at [875, 664] on img "Click to see details" at bounding box center [872, 665] width 23 height 23
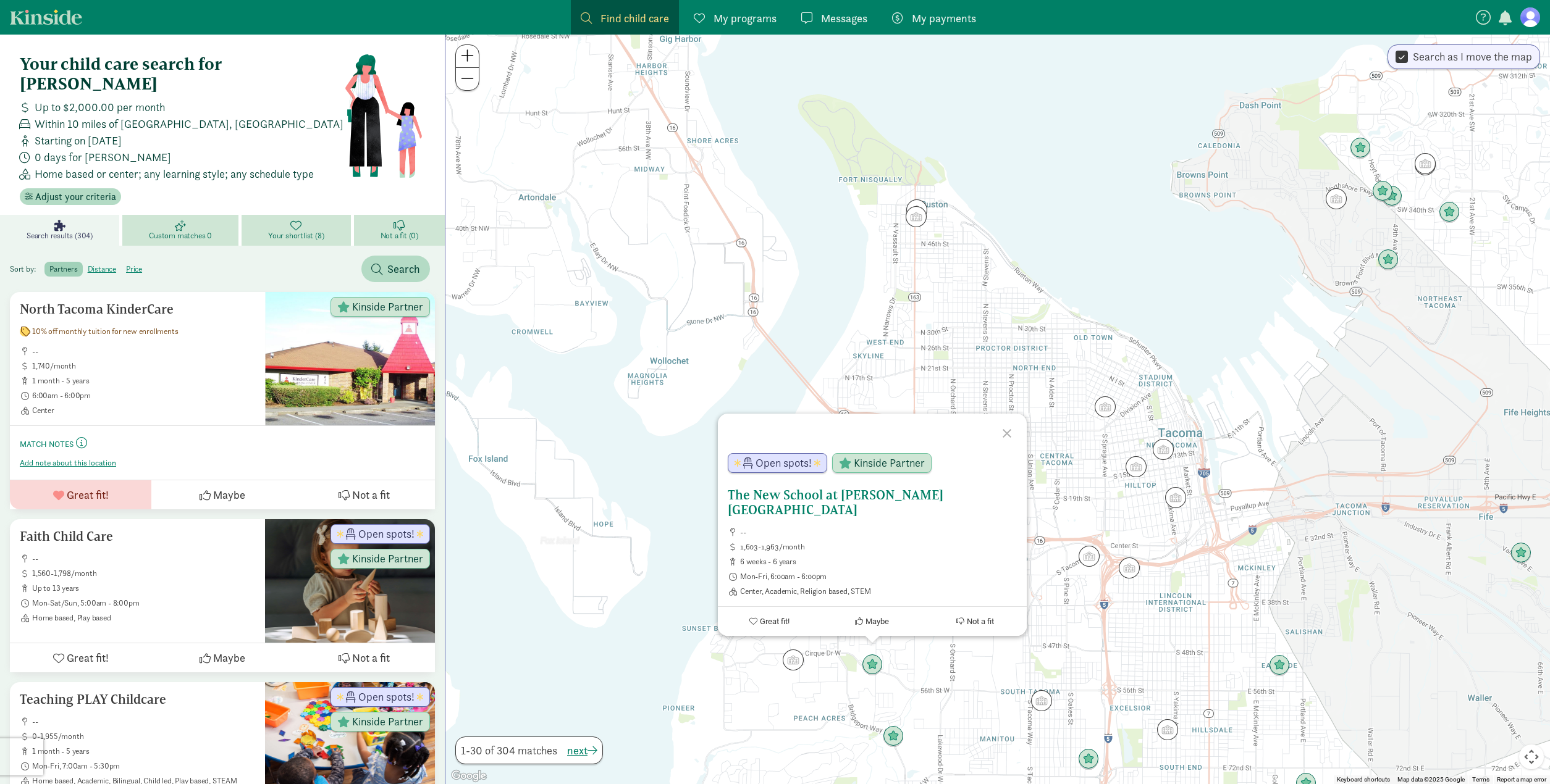
click at [882, 622] on span "Maybe" at bounding box center [877, 621] width 23 height 9
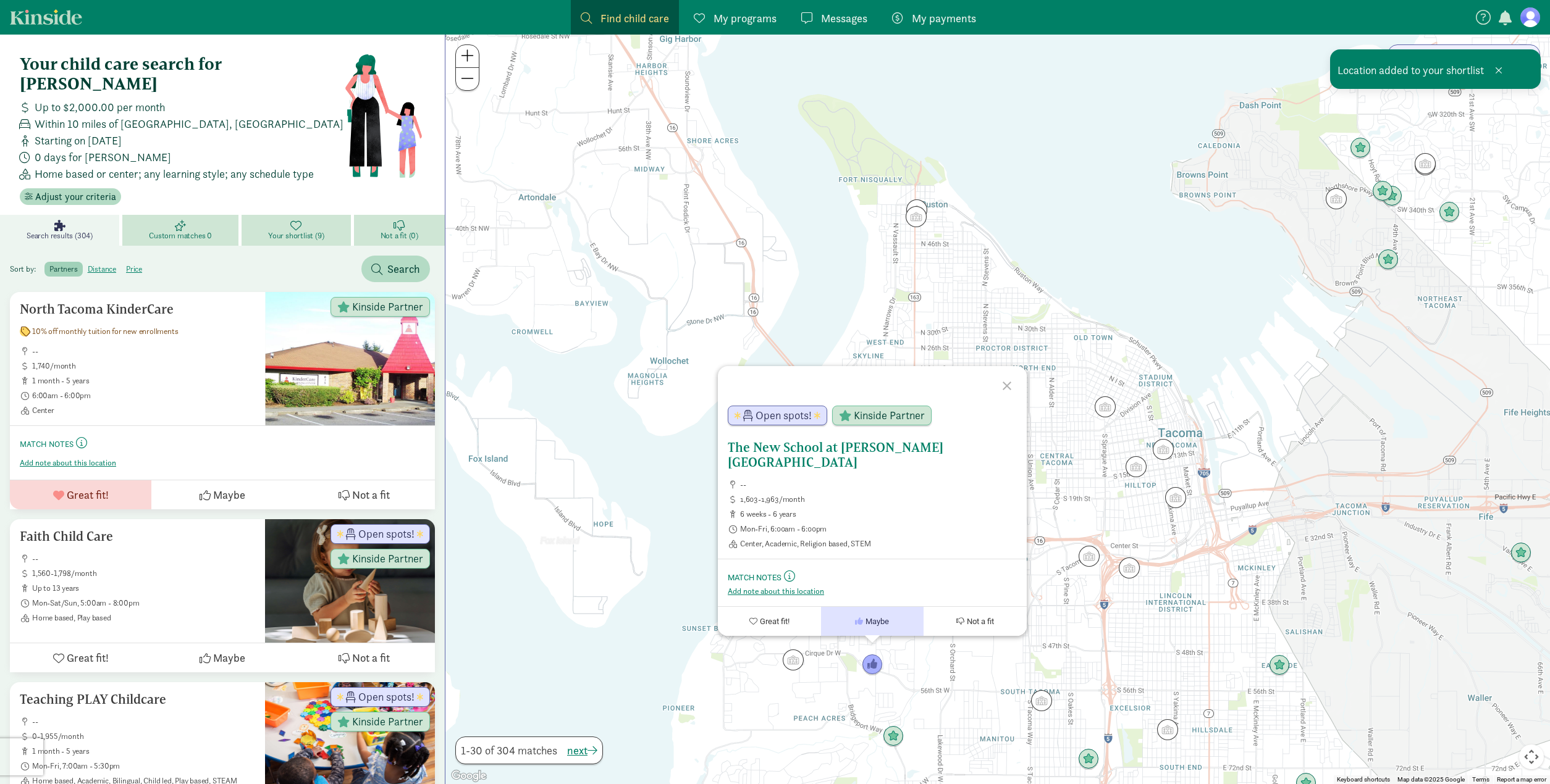
click at [771, 466] on h5 "The New School at [PERSON_NAME][GEOGRAPHIC_DATA]" at bounding box center [872, 455] width 289 height 29
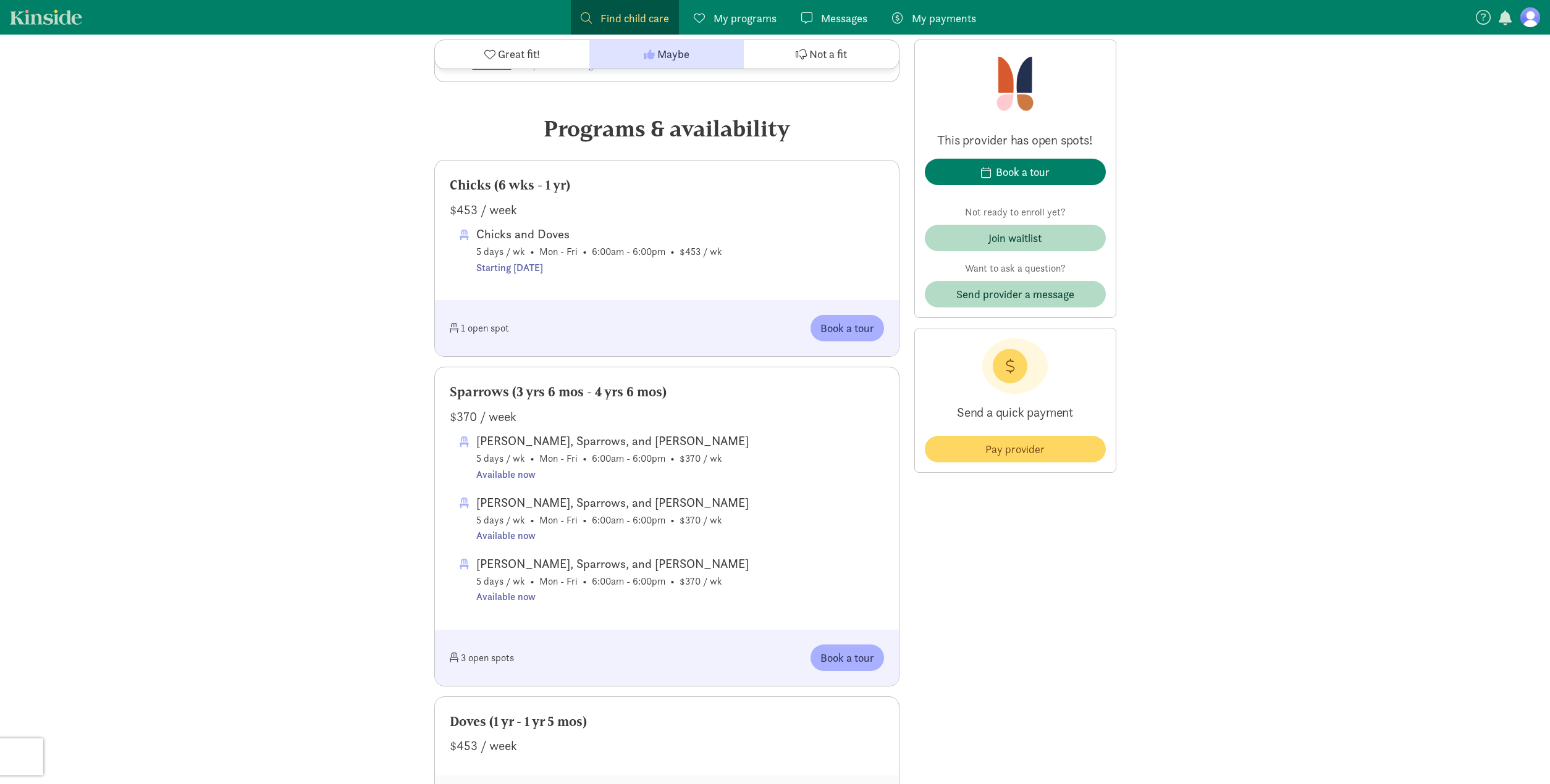
scroll to position [551, 0]
drag, startPoint x: 451, startPoint y: 188, endPoint x: 587, endPoint y: 185, distance: 136.0
click at [587, 185] on div "Chicks (6 wks - 1 yr)" at bounding box center [666, 187] width 434 height 20
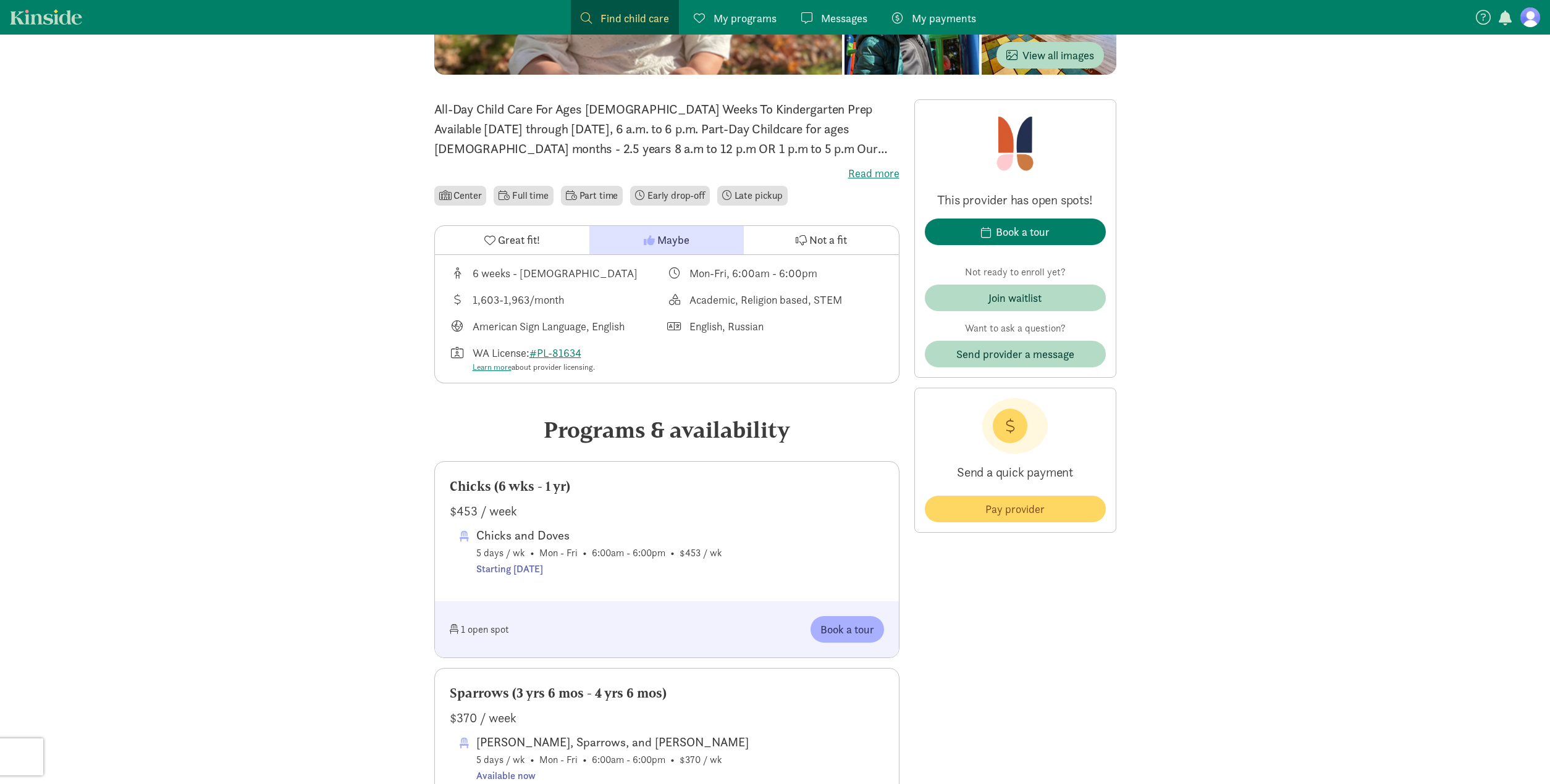
scroll to position [129, 0]
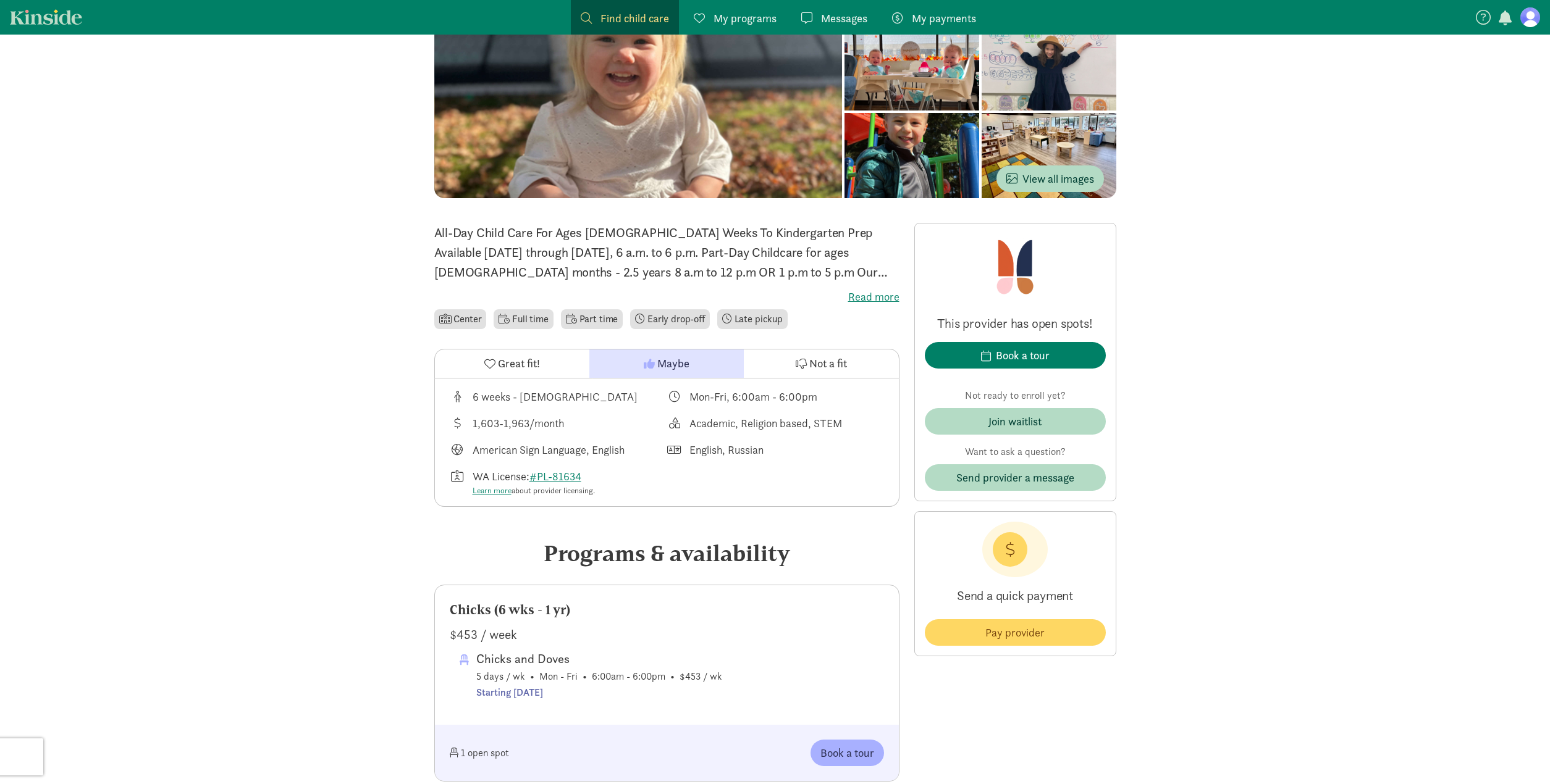
click at [863, 292] on label "Read more" at bounding box center [666, 296] width 465 height 15
click at [0, 0] on input "Read more" at bounding box center [0, 0] width 0 height 0
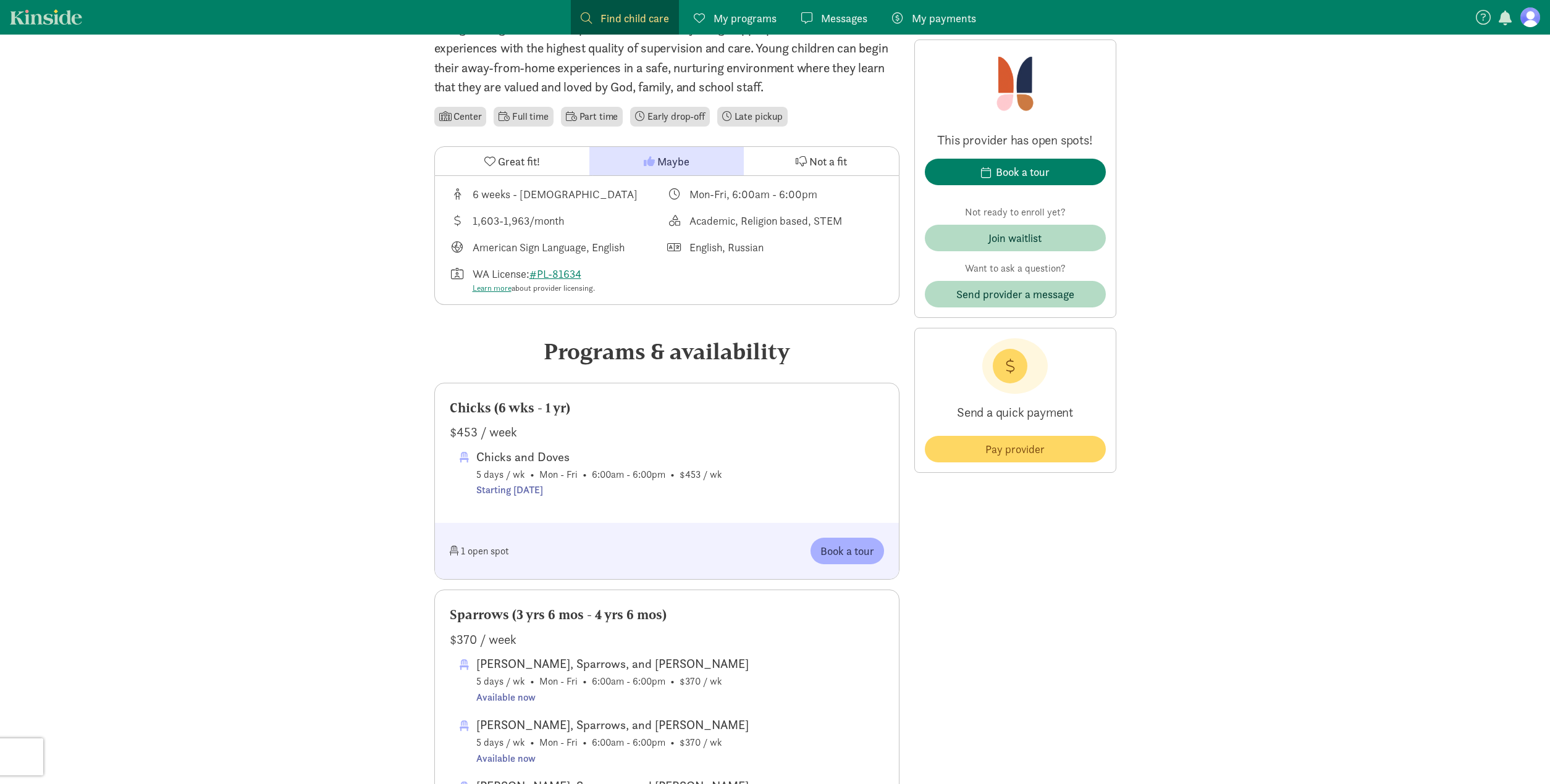
scroll to position [475, 0]
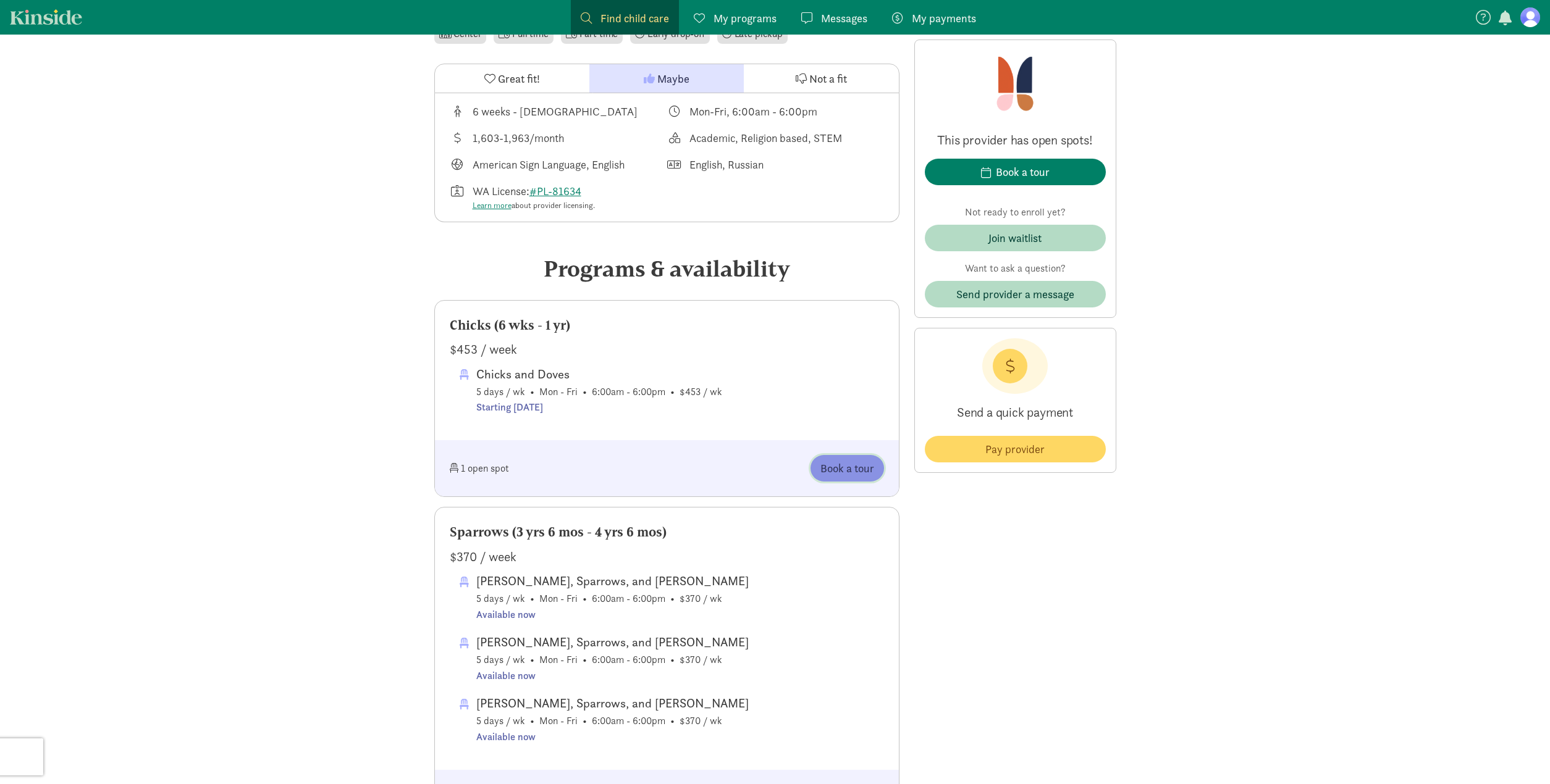
click at [857, 464] on span "Book a tour" at bounding box center [847, 468] width 54 height 17
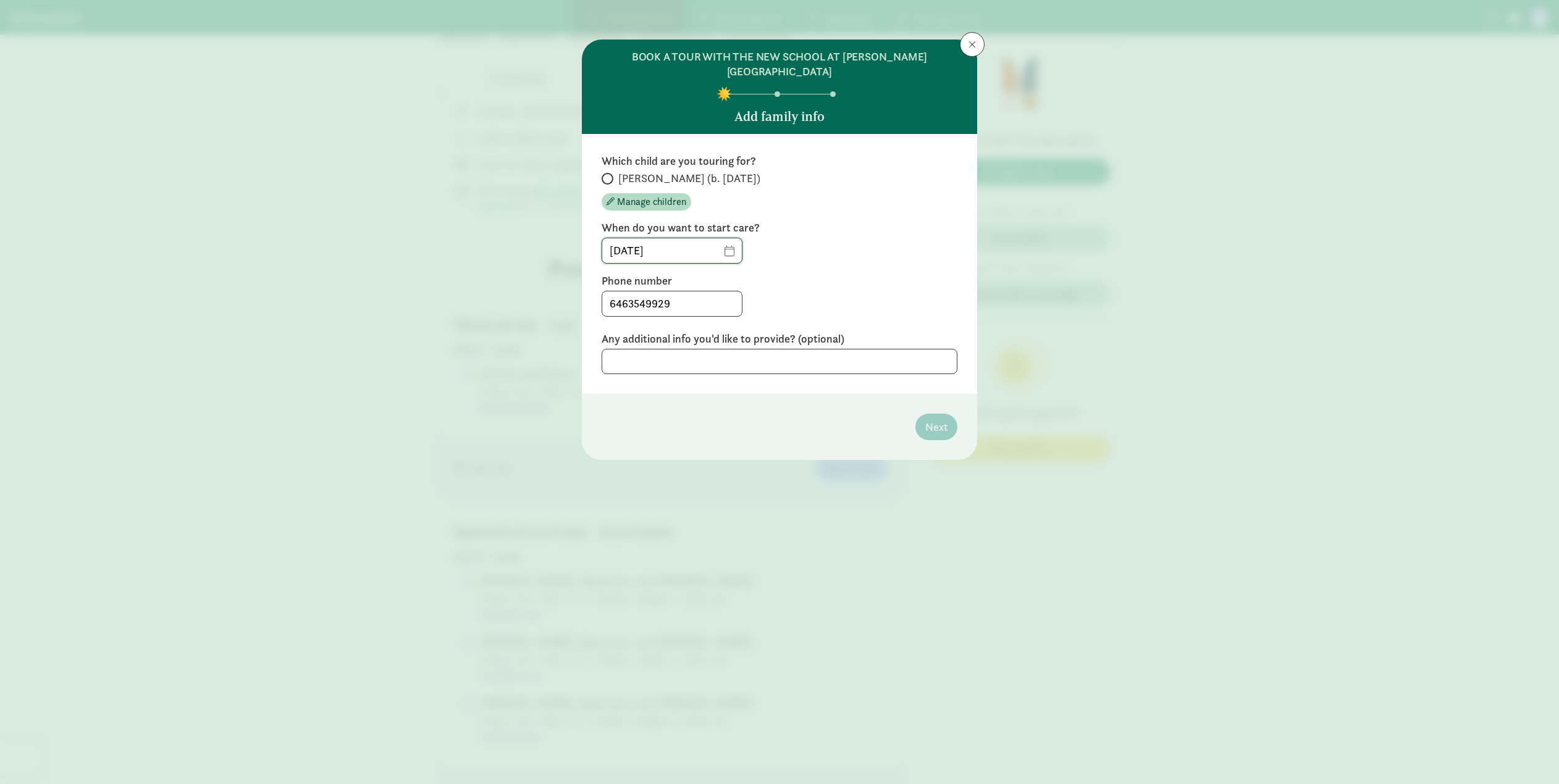
click at [725, 239] on input "[DATE]" at bounding box center [671, 250] width 140 height 24
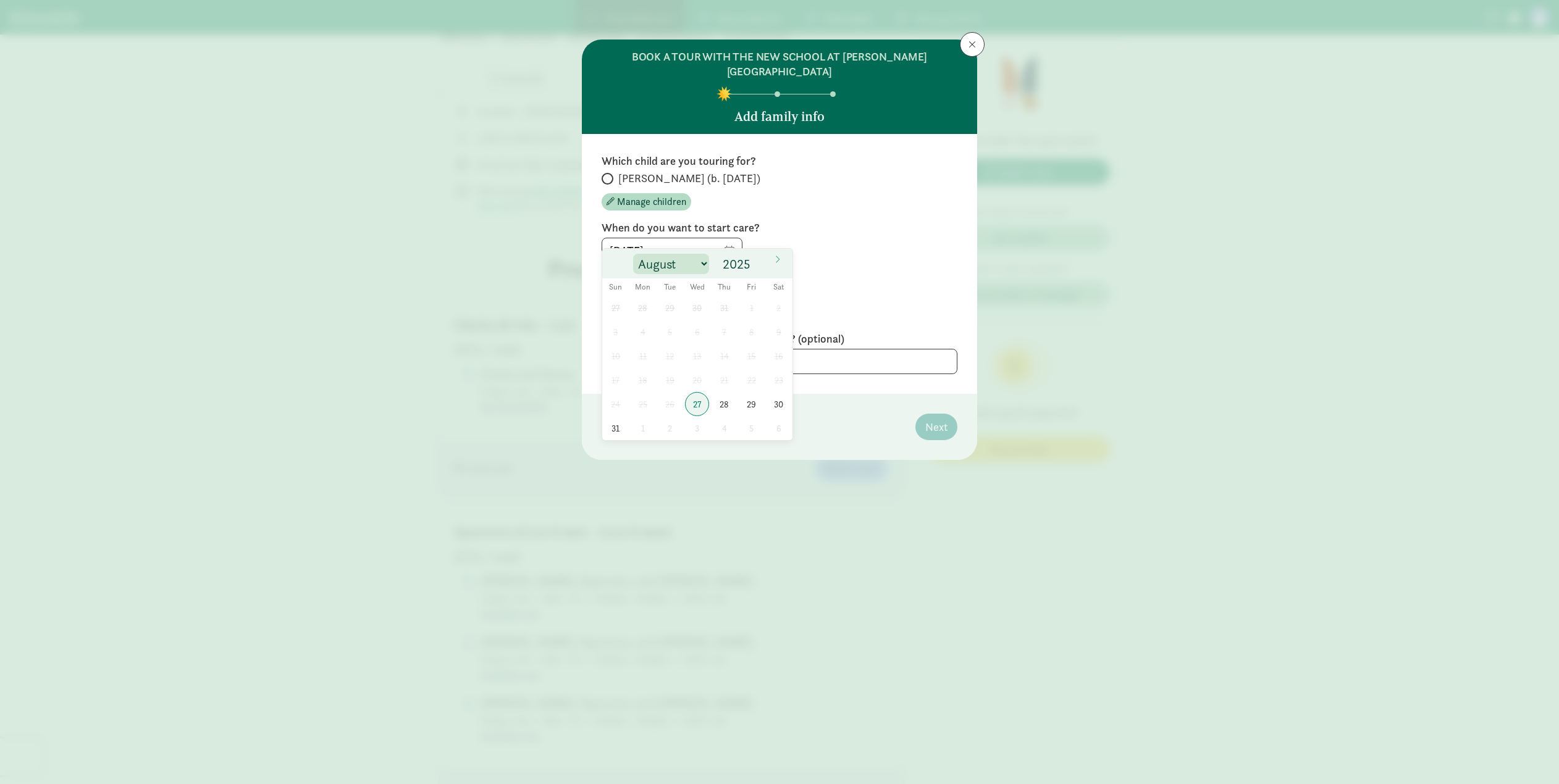
select select "11"
click at [645, 305] on span "1" at bounding box center [643, 307] width 24 height 24
type input "[DATE]"
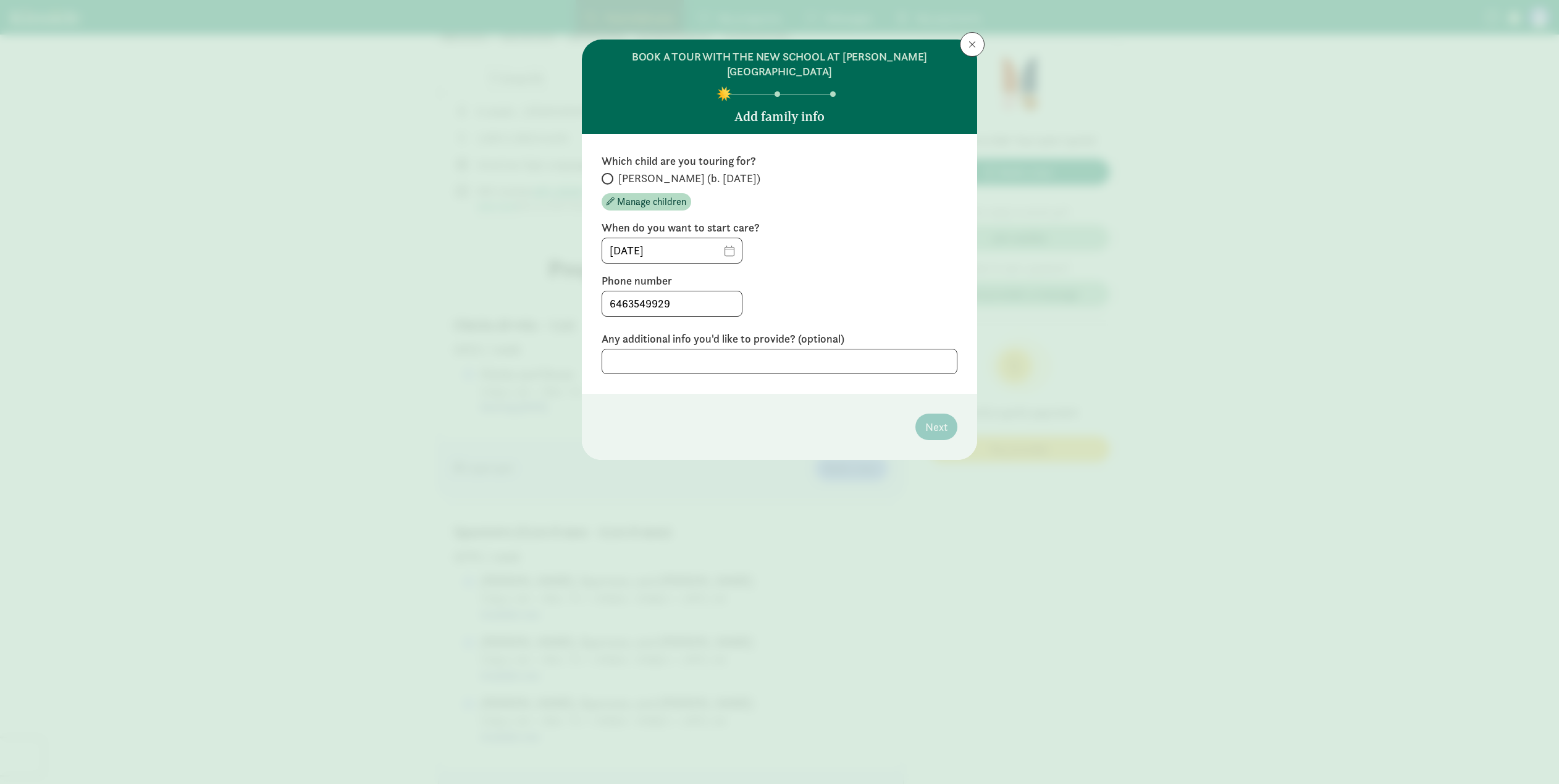
click at [776, 295] on div "6463549929" at bounding box center [780, 303] width 356 height 26
click at [692, 297] on input "6463549929" at bounding box center [671, 303] width 140 height 24
click at [611, 173] on span at bounding box center [608, 178] width 12 height 12
click at [610, 175] on input "[PERSON_NAME] (b. [DATE])" at bounding box center [606, 178] width 8 height 8
radio input "true"
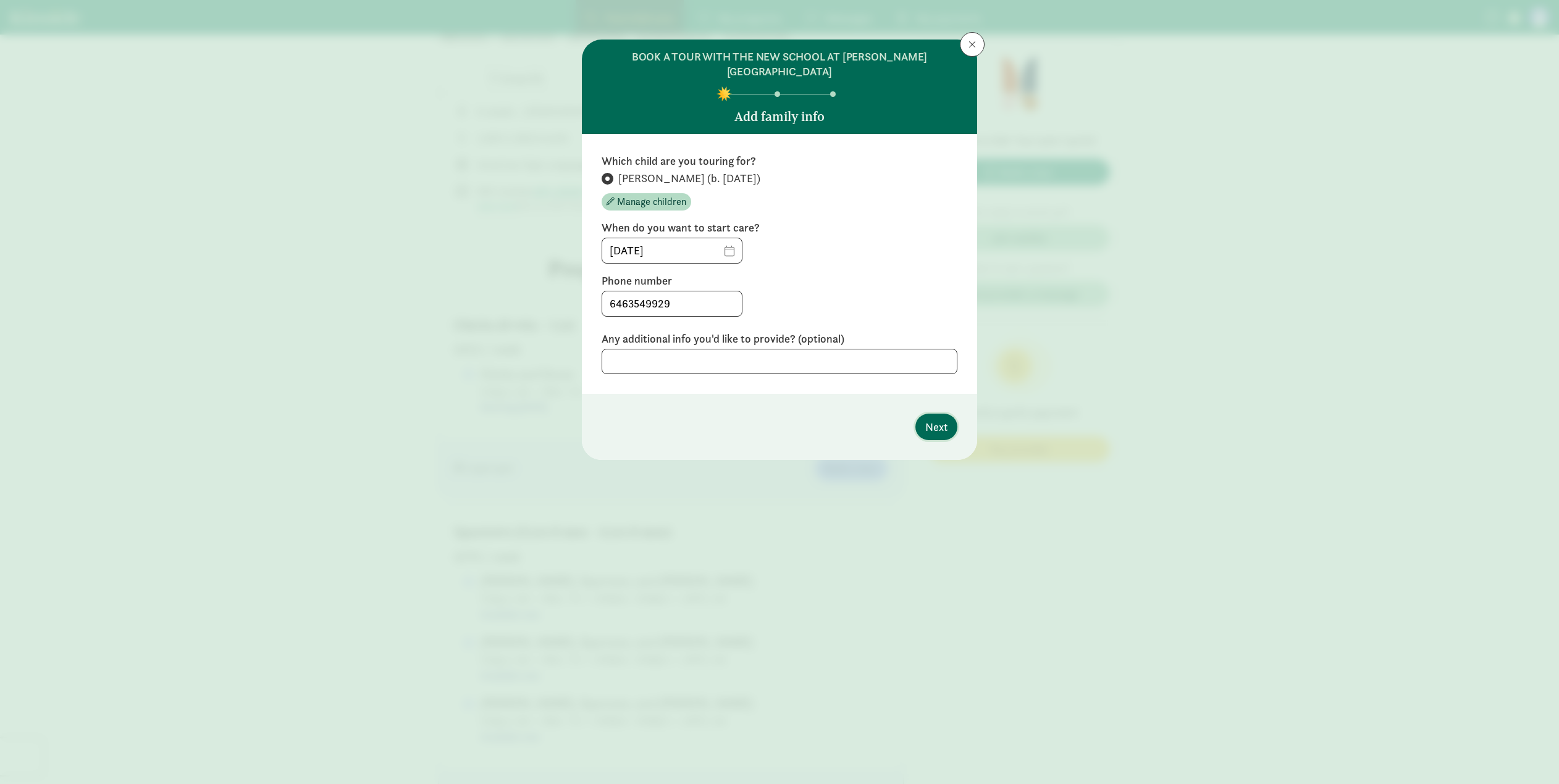
click at [930, 418] on span "Next" at bounding box center [937, 426] width 22 height 17
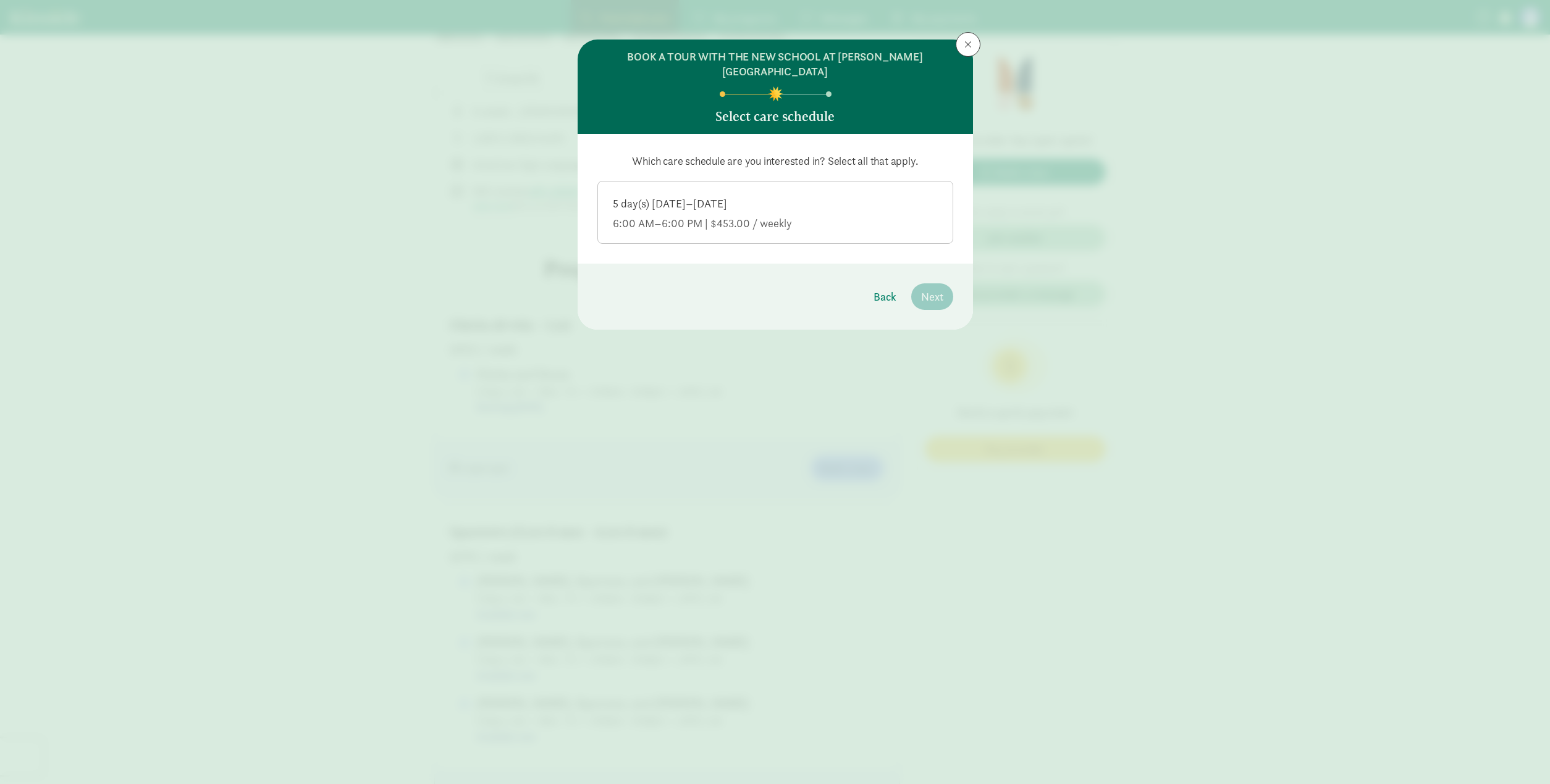
click at [759, 216] on div "5 day(s) [DATE]–[DATE]" at bounding box center [775, 223] width 325 height 15
click at [0, 0] on input "5 day(s) Monday–Friday 6:00 AM–6:00 PM | $453.00 / weekly" at bounding box center [0, 0] width 0 height 0
click at [934, 284] on button "Next" at bounding box center [932, 296] width 42 height 26
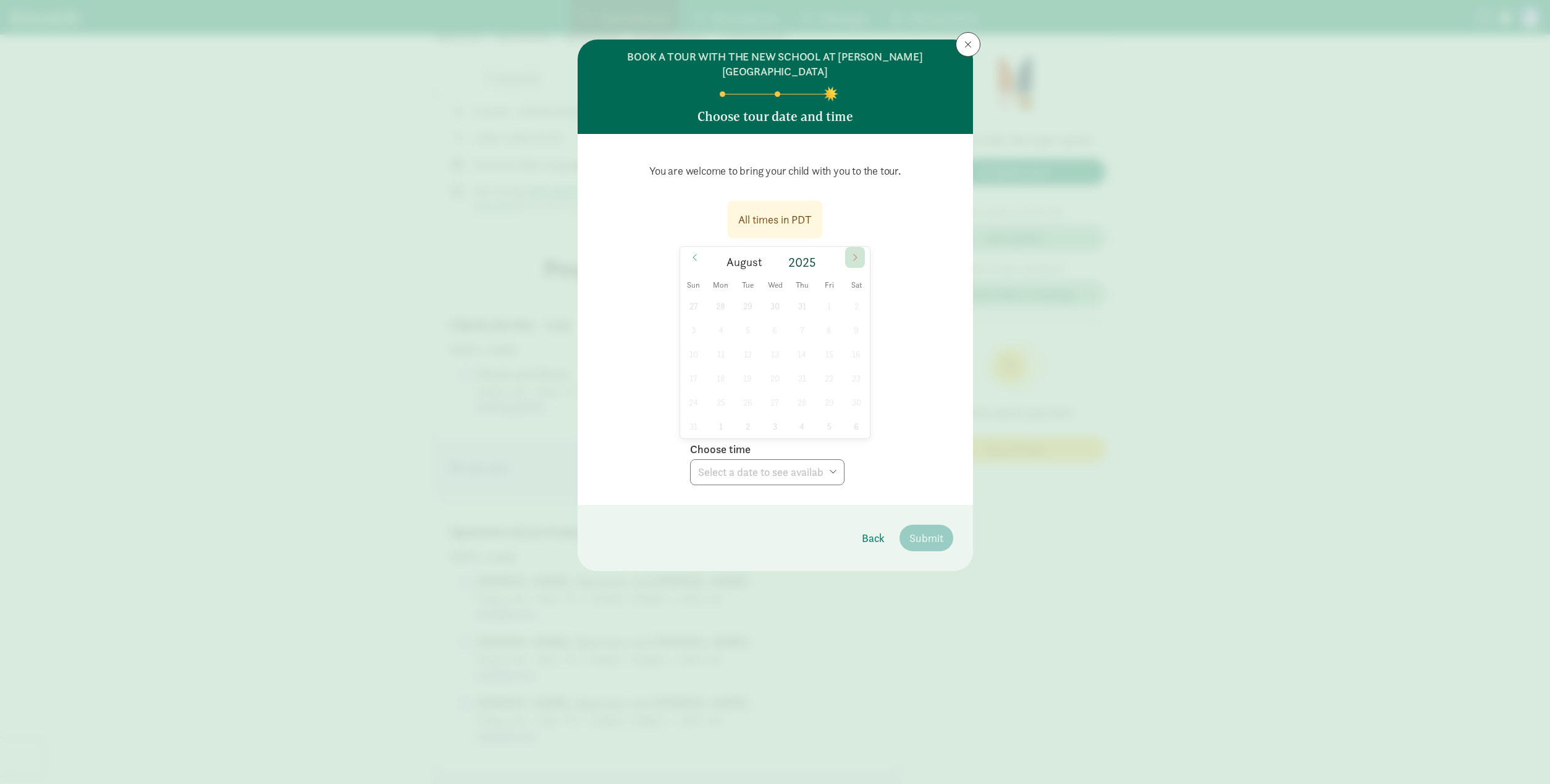
click at [857, 251] on span at bounding box center [854, 257] width 20 height 21
click at [720, 323] on span "8" at bounding box center [720, 330] width 24 height 24
click at [826, 318] on span "12" at bounding box center [829, 330] width 24 height 24
click at [846, 458] on div "All times in PDT 09/12/2025 September 2025 Sun Mon Tue Wed Thu Fri Sat 31 1 2 3…" at bounding box center [775, 339] width 356 height 293
select select "2025-09-12T11:45:00.000-07:00"
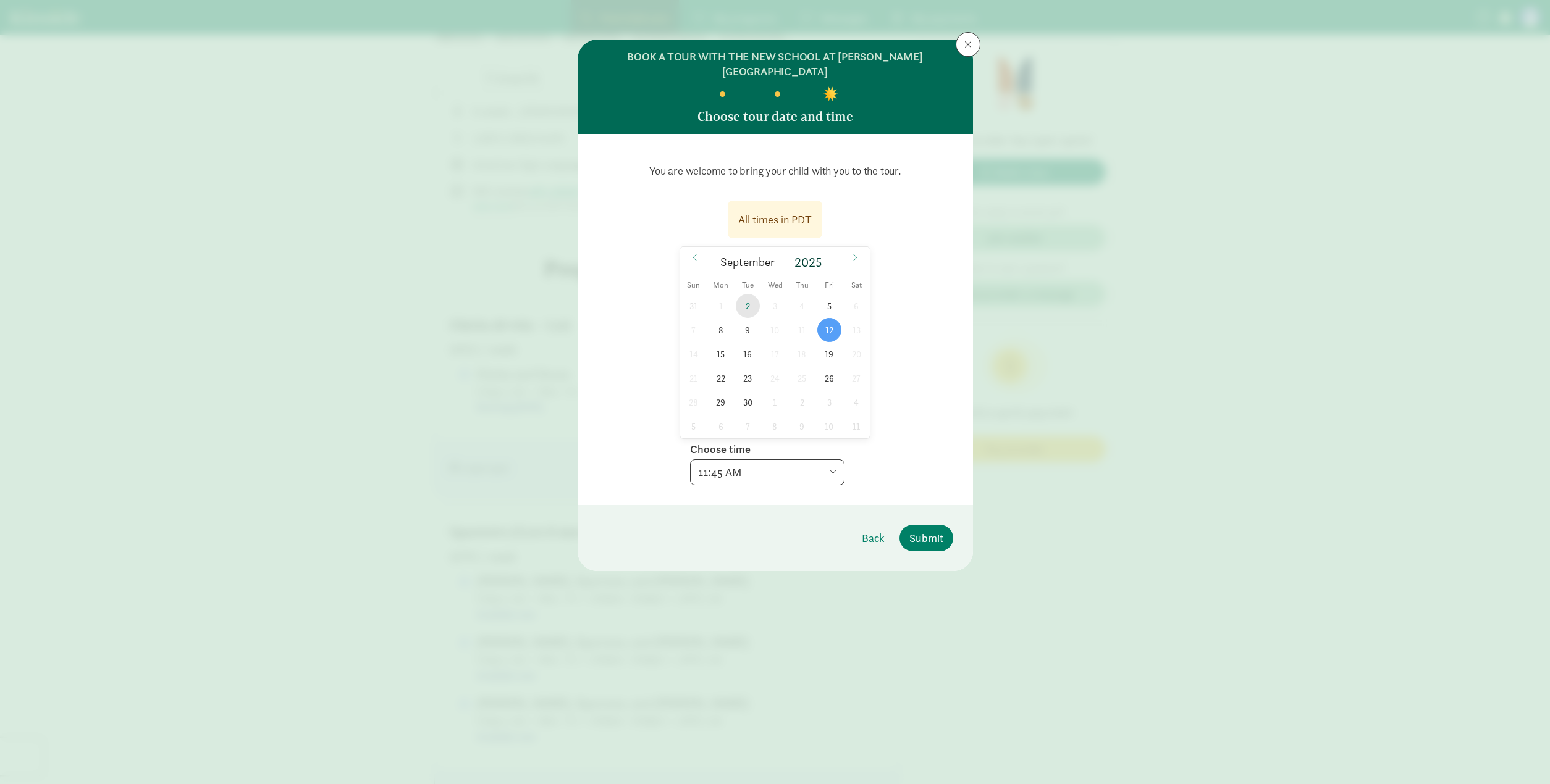
click at [753, 294] on span "2" at bounding box center [747, 305] width 24 height 24
select select "2025-09-02T12:00:00.000-07:00"
click at [746, 5] on div "BOOK A TOUR WITH THE NEW SCHOOL AT CHAMBERS BAY Choose tour date and time You a…" at bounding box center [775, 392] width 1550 height 784
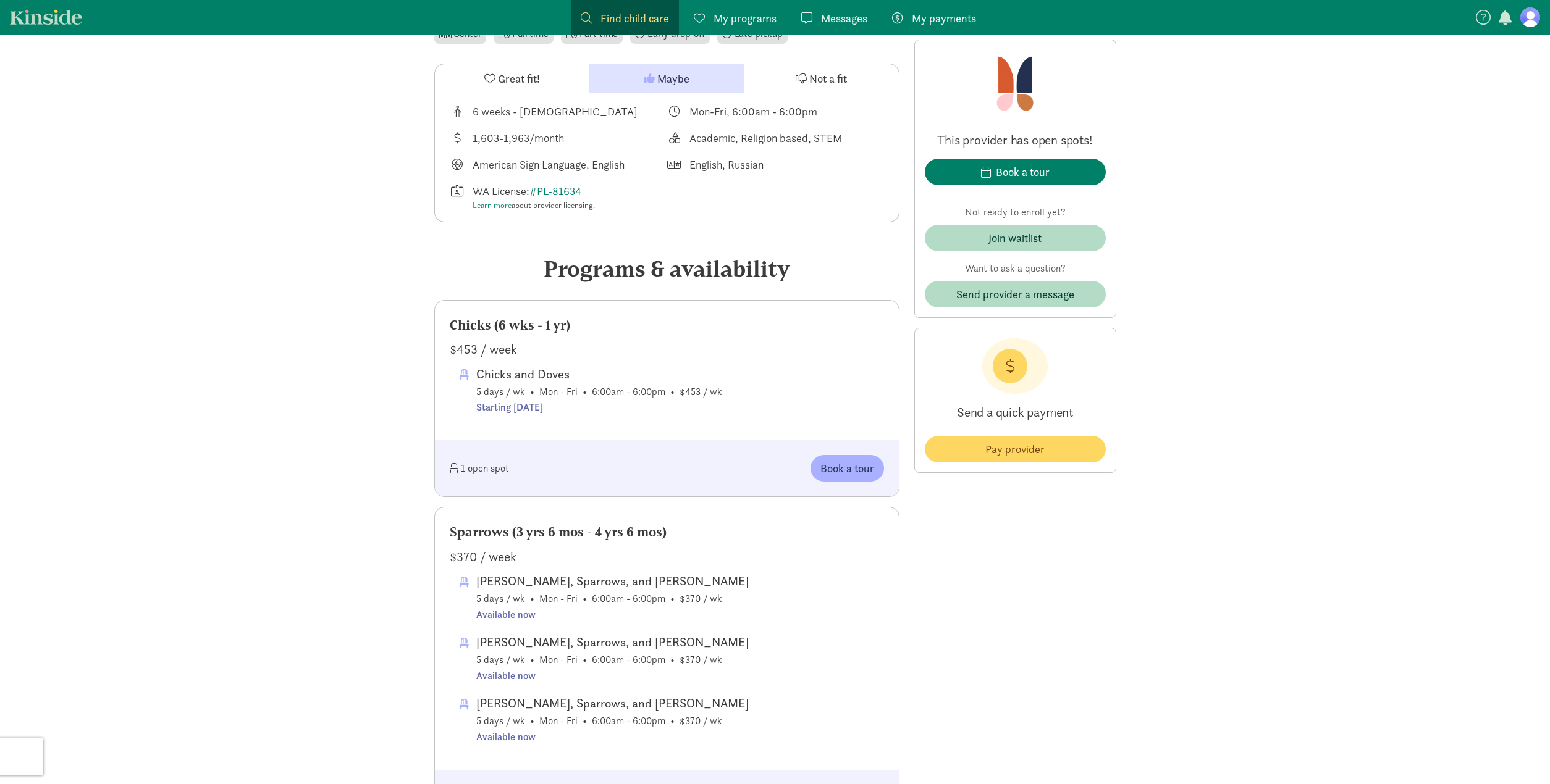
click at [735, 0] on div "BOOK A TOUR WITH THE NEW SCHOOL AT CHAMBERS BAY Choose tour date and time You a…" at bounding box center [775, 392] width 1550 height 784
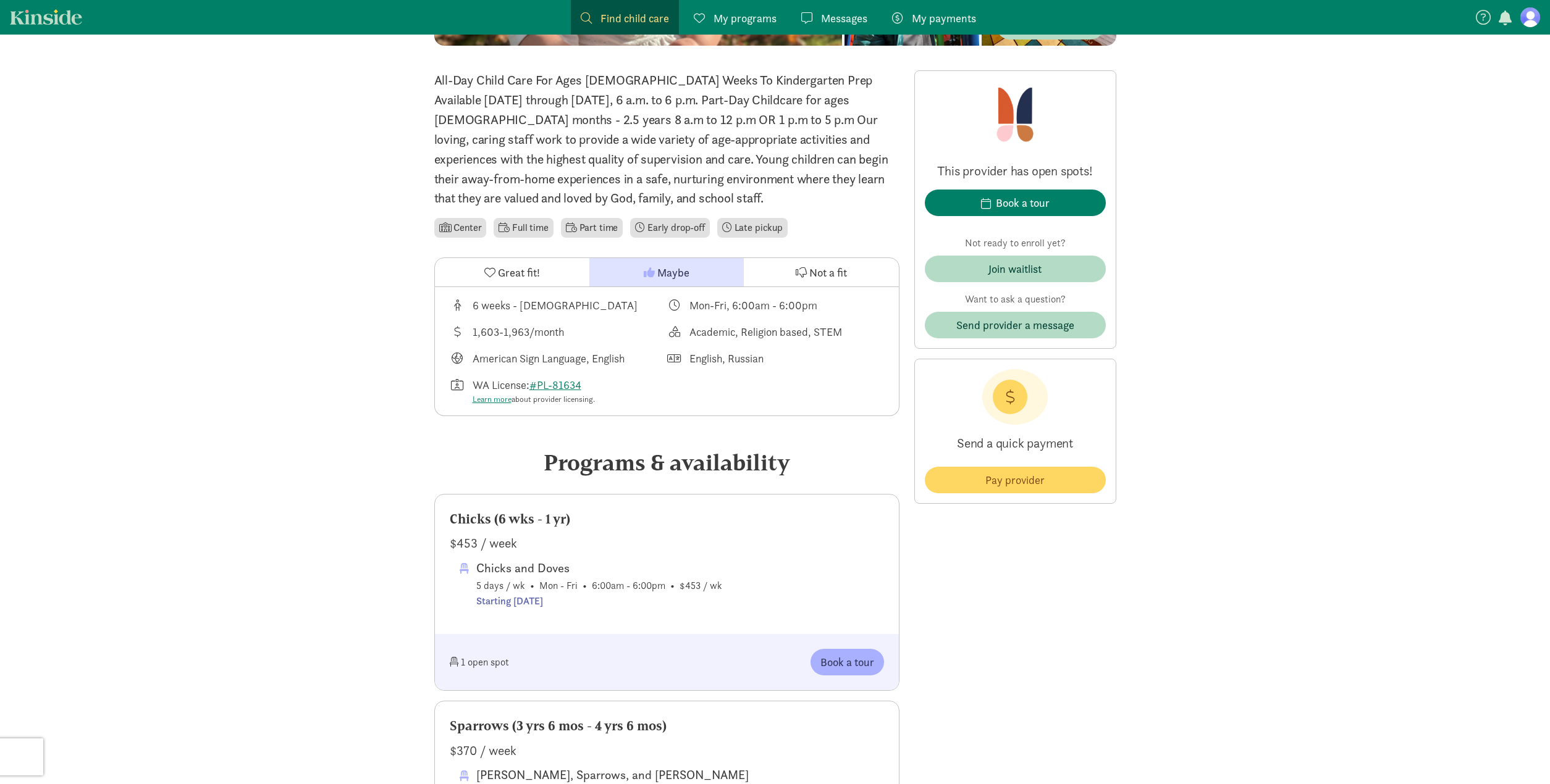
scroll to position [0, 0]
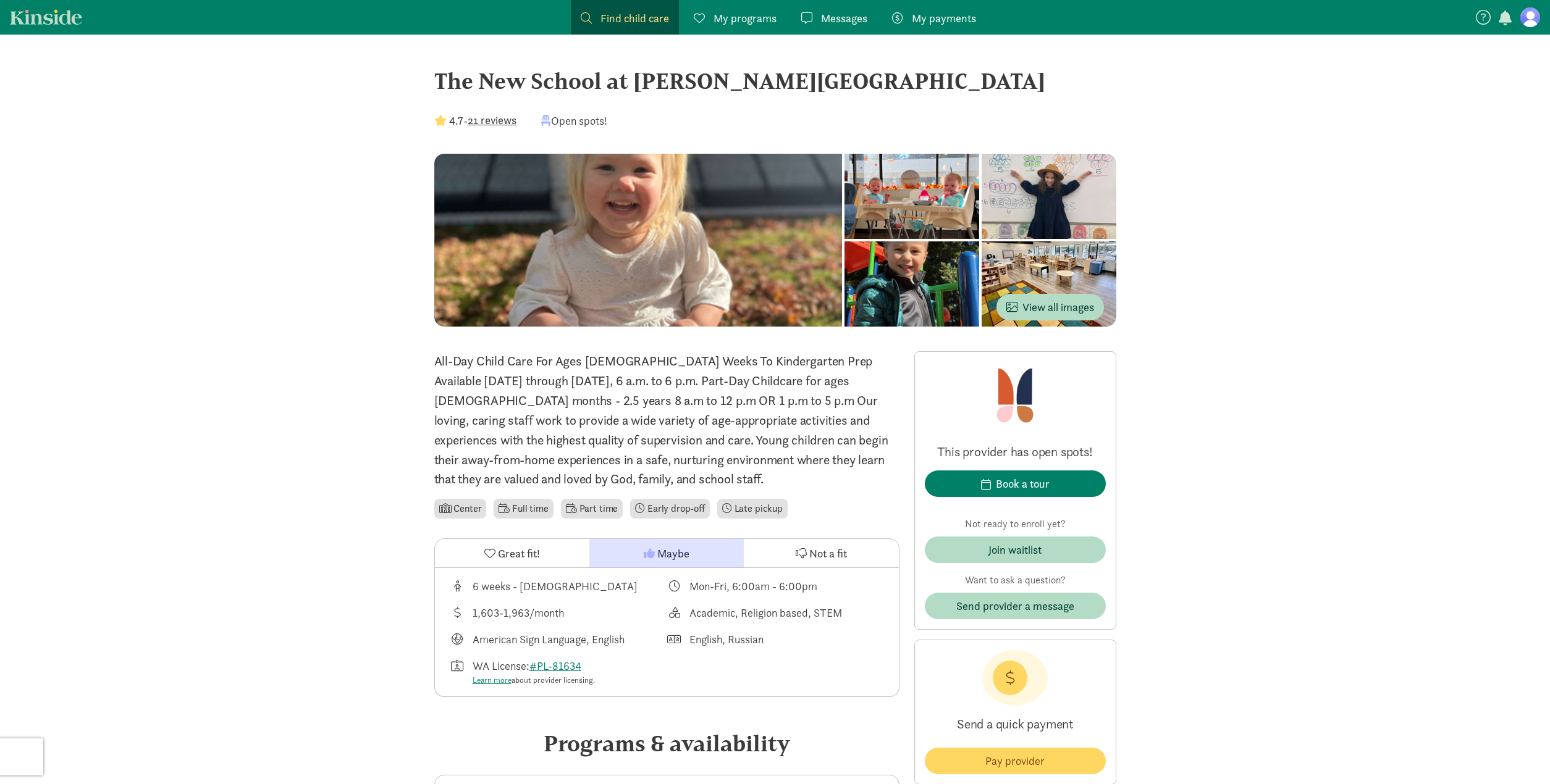
click at [626, 20] on span "Find child care" at bounding box center [635, 18] width 68 height 17
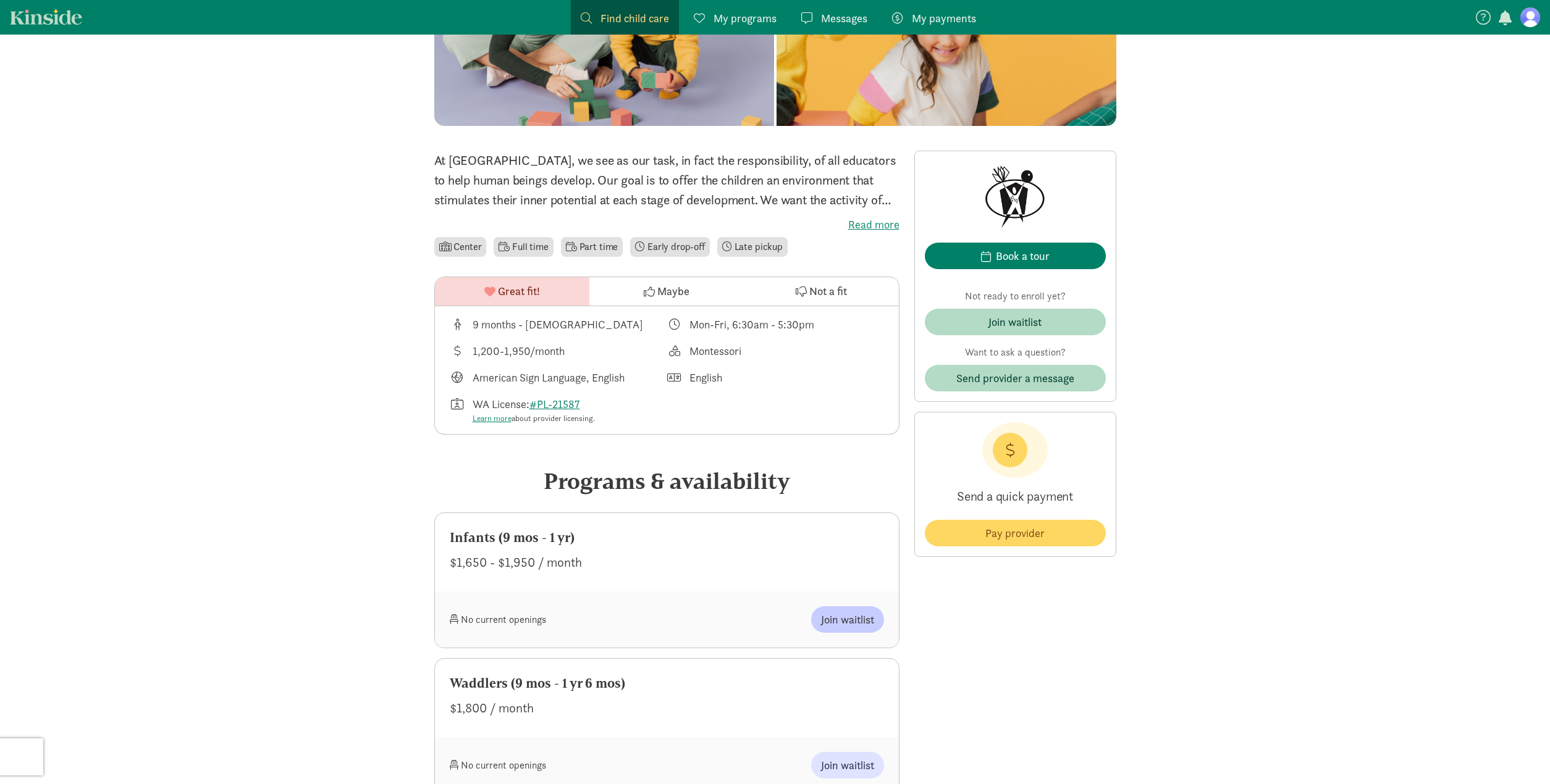
scroll to position [203, 0]
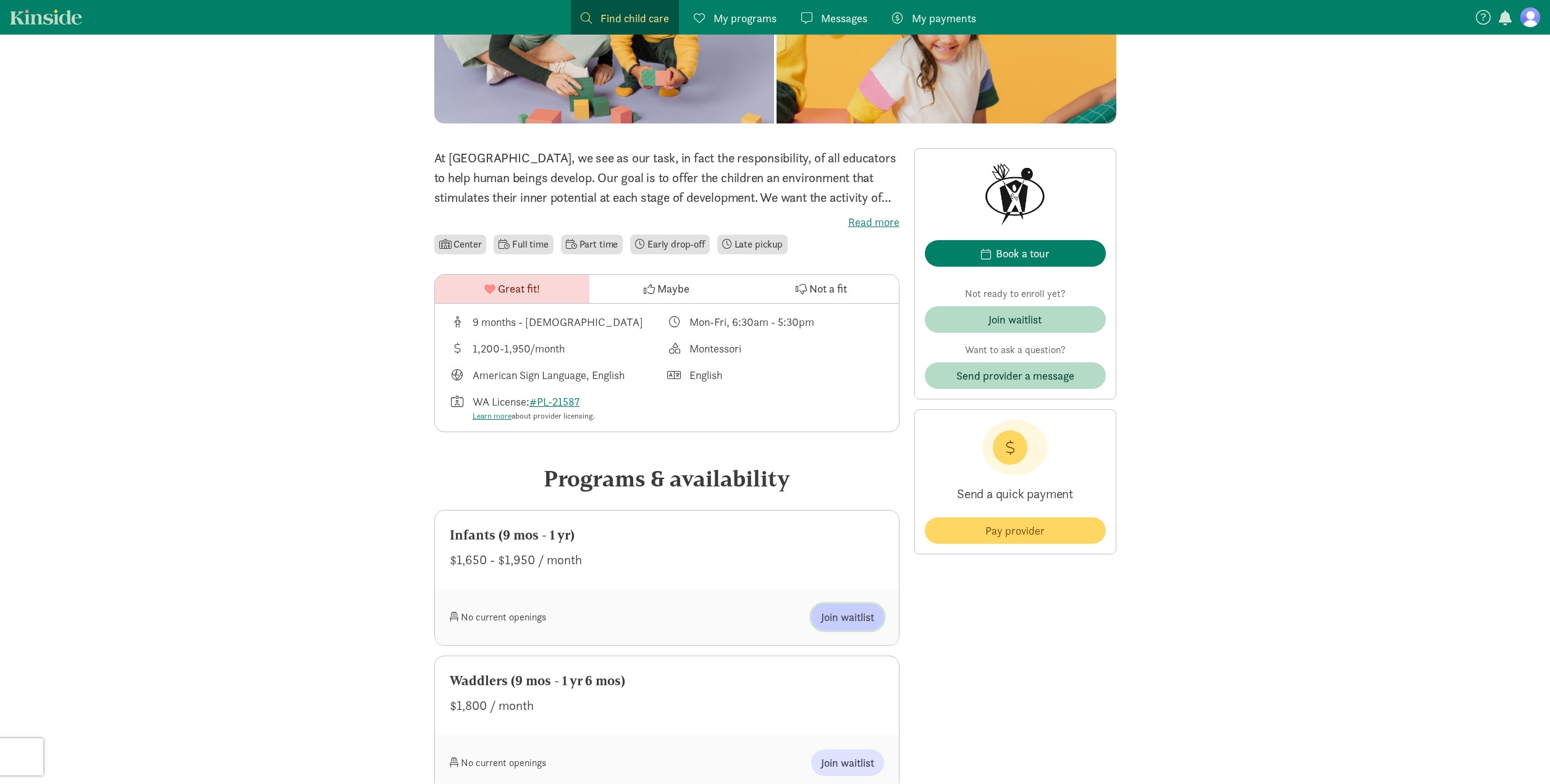
click at [867, 614] on span "Join waitlist" at bounding box center [848, 616] width 53 height 17
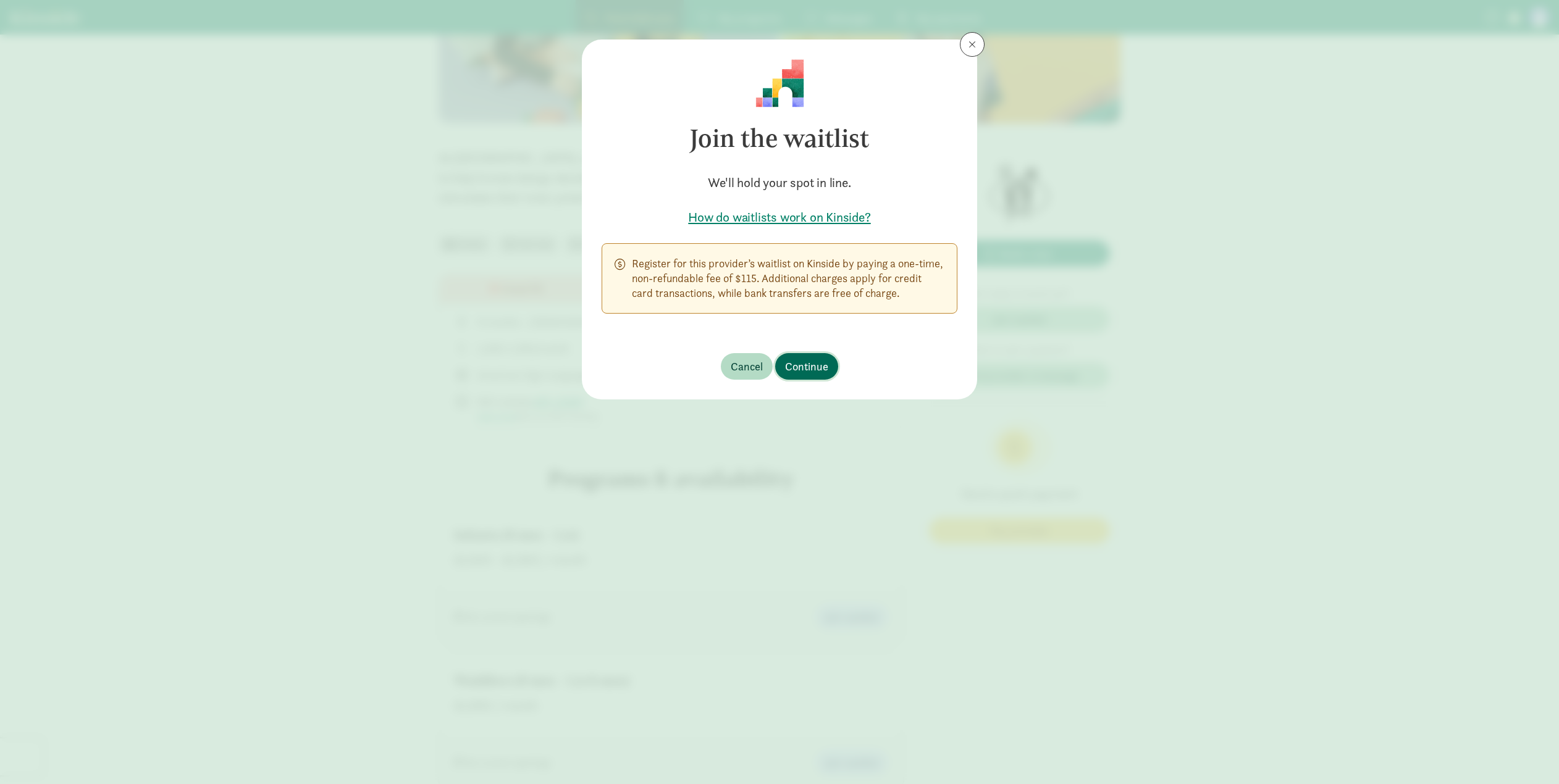
click at [823, 372] on span "Continue" at bounding box center [807, 366] width 43 height 17
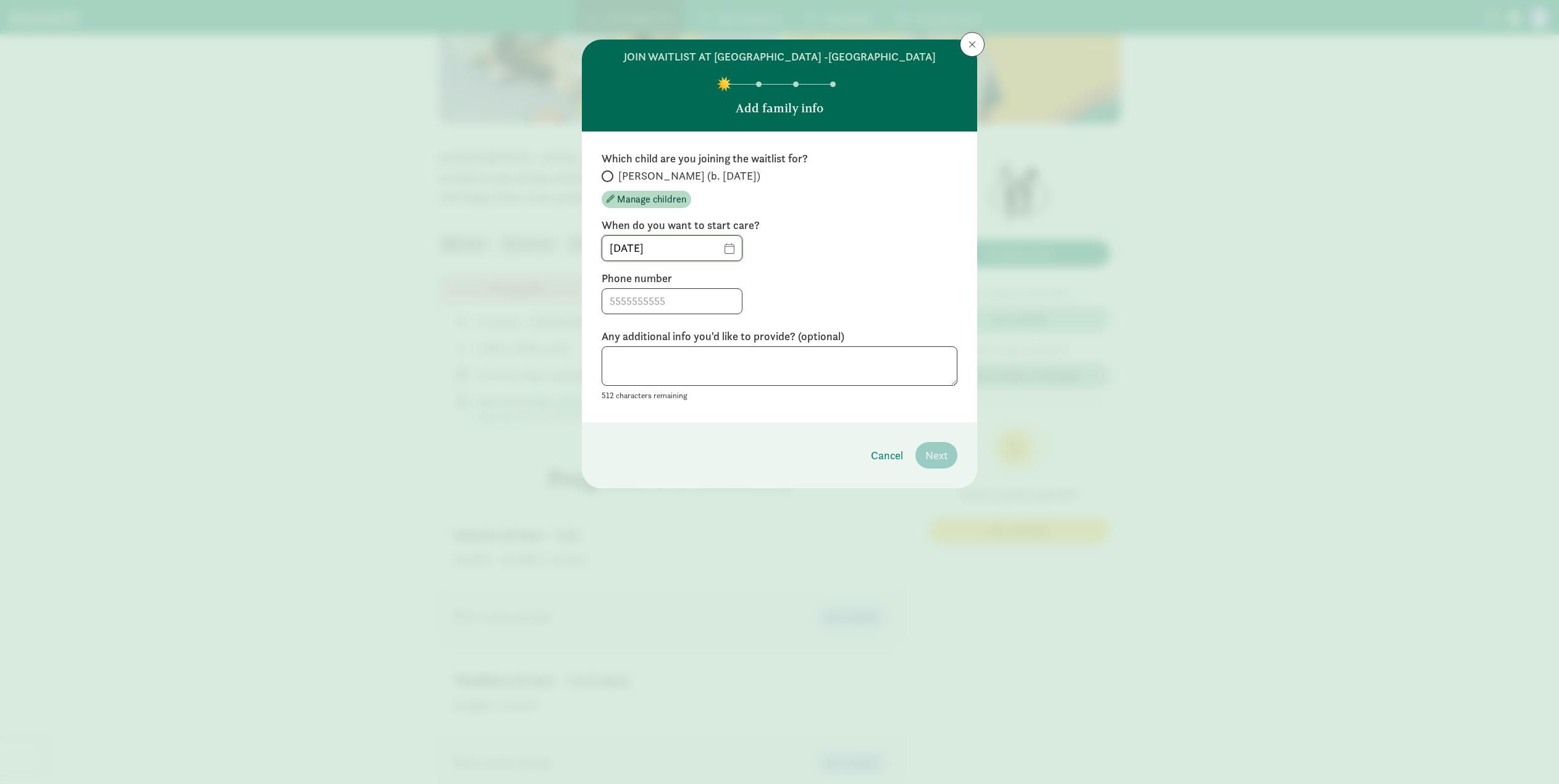
click at [721, 248] on input "[DATE]" at bounding box center [671, 248] width 140 height 24
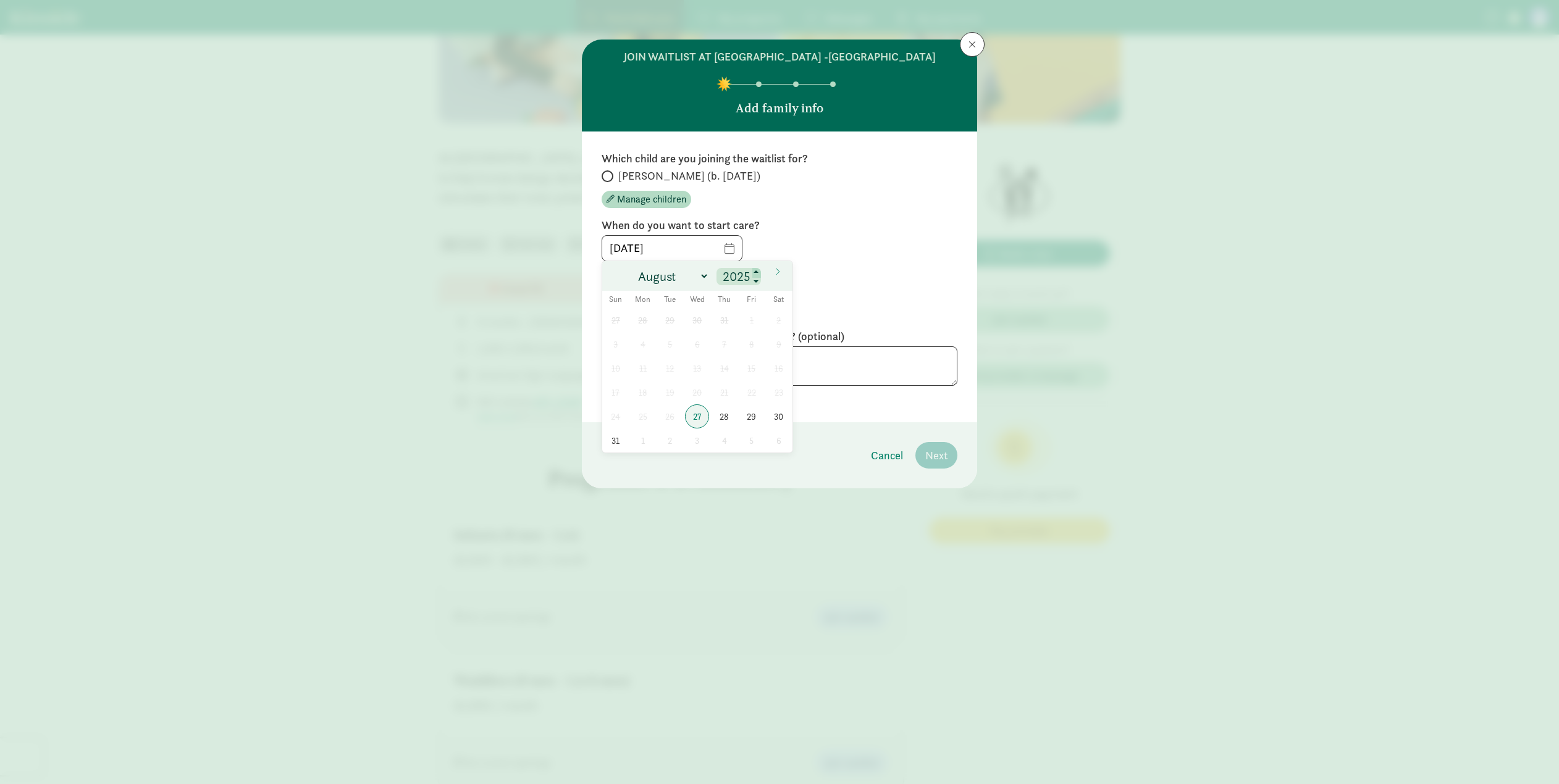
click at [754, 272] on span at bounding box center [756, 273] width 9 height 10
type input "2026"
select select "0"
click at [648, 352] on span "5" at bounding box center [643, 344] width 24 height 24
type input "[DATE]"
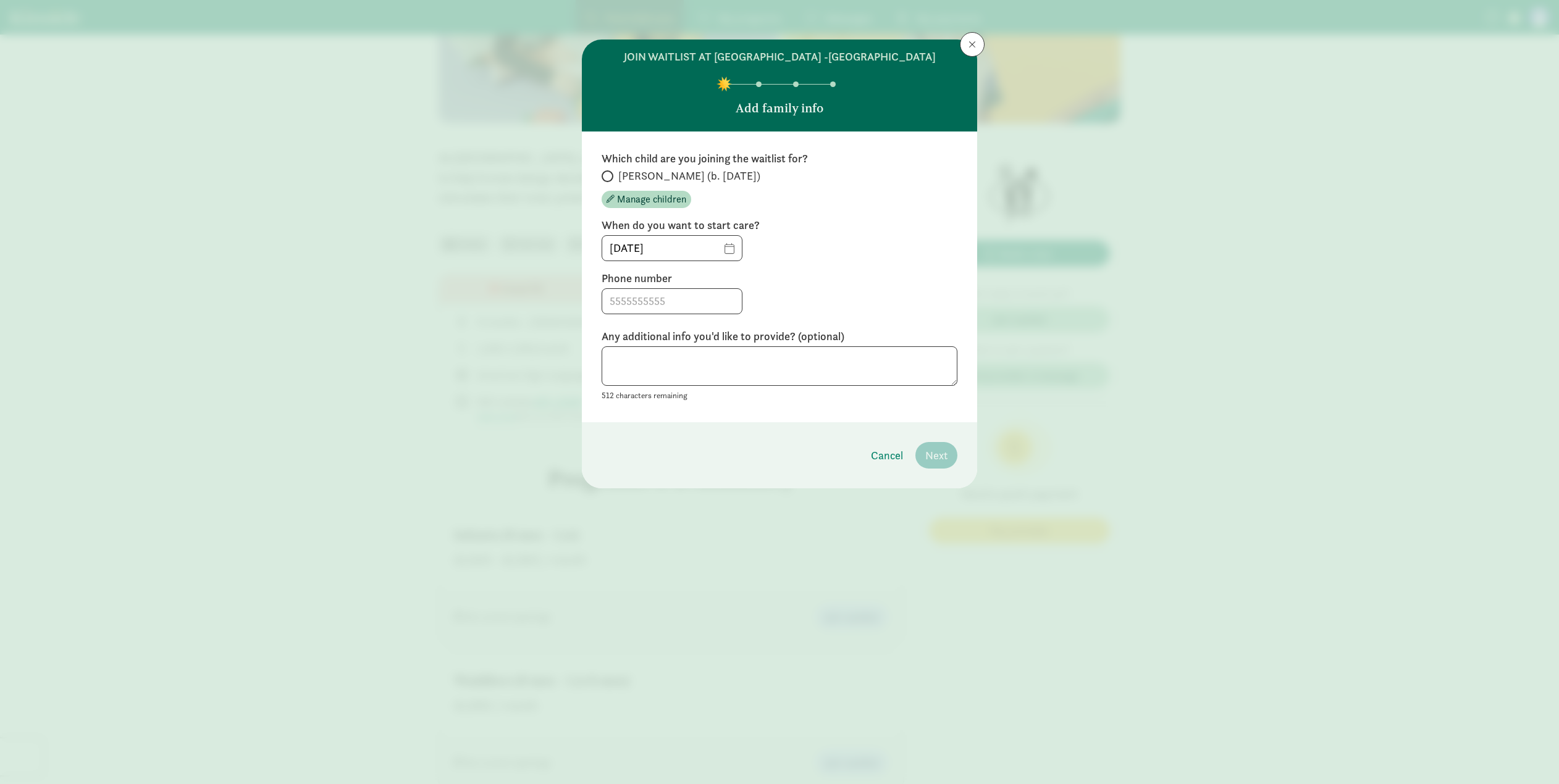
click at [676, 314] on div "Which child are you joining the waitlist for? [PERSON_NAME] (b. [DATE]) Manage …" at bounding box center [780, 277] width 356 height 252
click at [675, 309] on input at bounding box center [671, 300] width 140 height 24
type input "6463549929"
click at [786, 386] on div "512 characters remaining" at bounding box center [780, 374] width 356 height 57
click at [894, 370] on textarea at bounding box center [780, 366] width 356 height 40
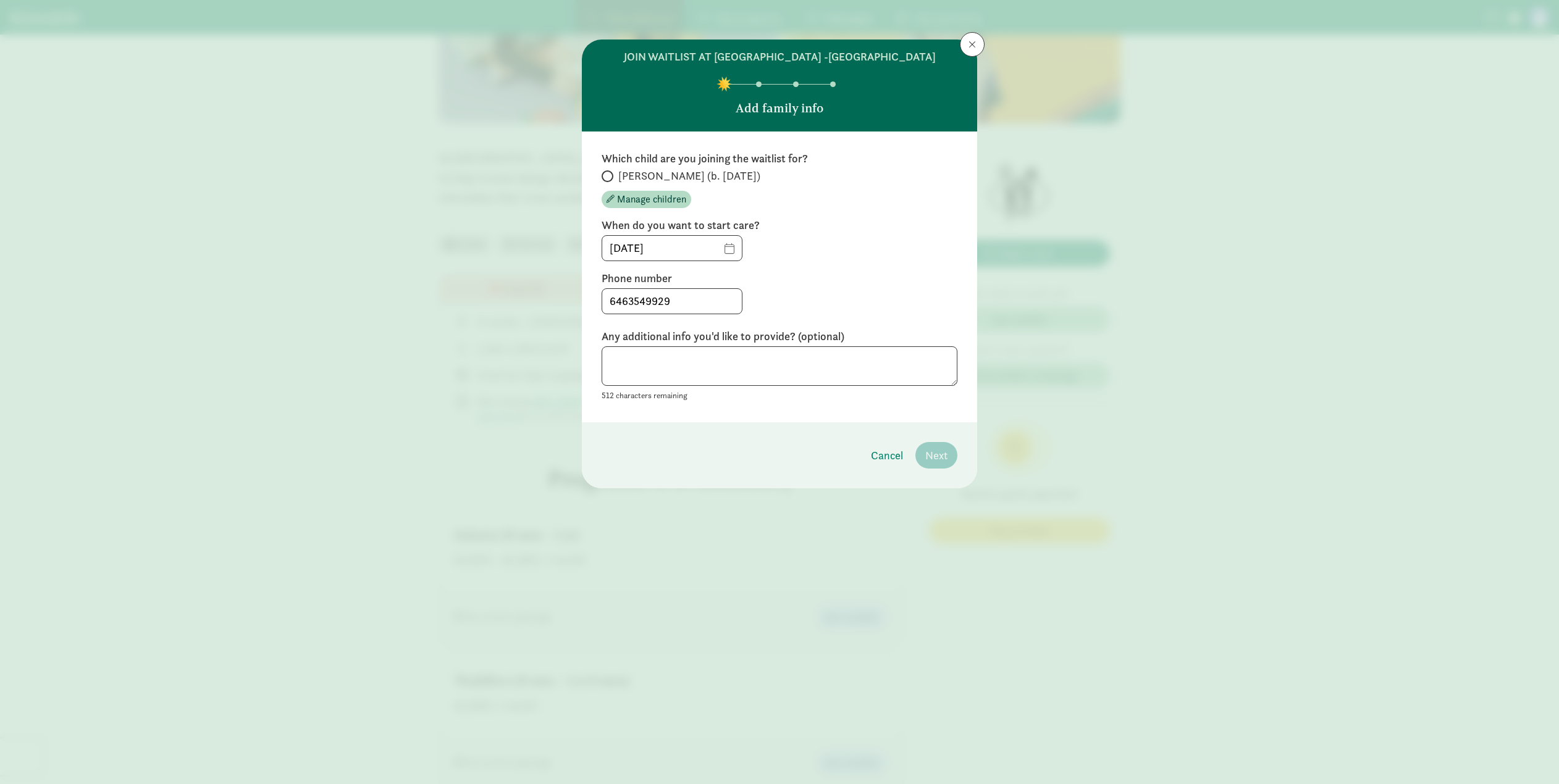
click at [888, 326] on div "Which child are you joining the waitlist for? [PERSON_NAME] (b. [DATE]) Manage …" at bounding box center [780, 277] width 356 height 252
click at [866, 383] on textarea at bounding box center [780, 366] width 356 height 40
type textarea "We're also on the wait list for the [GEOGRAPHIC_DATA] location. Thank you!"
click at [829, 422] on footer "Cancel Next" at bounding box center [780, 455] width 395 height 66
click at [763, 284] on label "Phone number" at bounding box center [780, 278] width 356 height 15
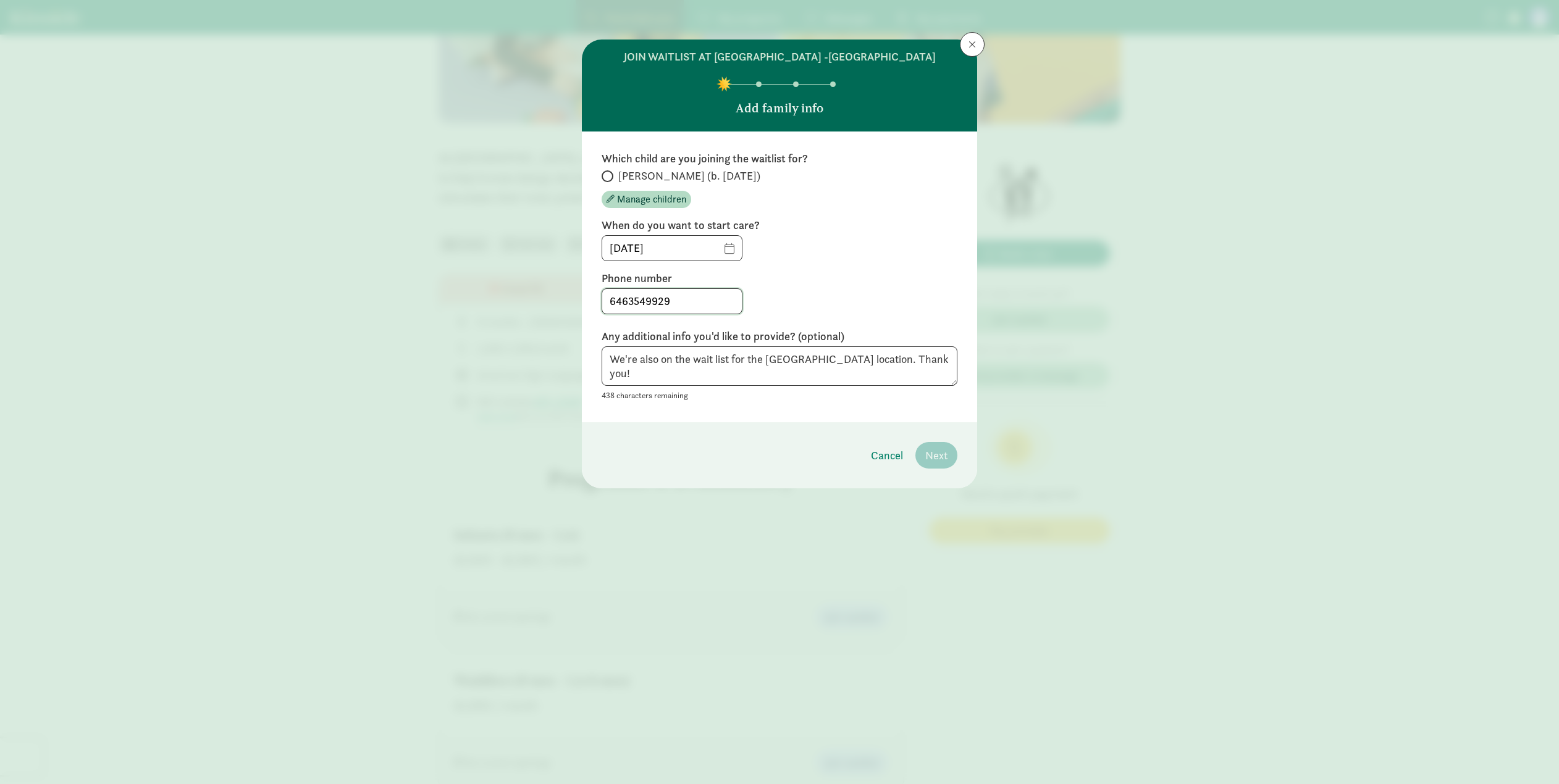
click at [695, 304] on input "6463549929" at bounding box center [671, 300] width 140 height 24
click at [791, 300] on div "6463549929" at bounding box center [780, 301] width 356 height 26
click at [619, 176] on span "Sayer (b. July 2025)" at bounding box center [690, 176] width 142 height 15
click at [610, 176] on input "Sayer (b. July 2025)" at bounding box center [606, 176] width 8 height 8
radio input "true"
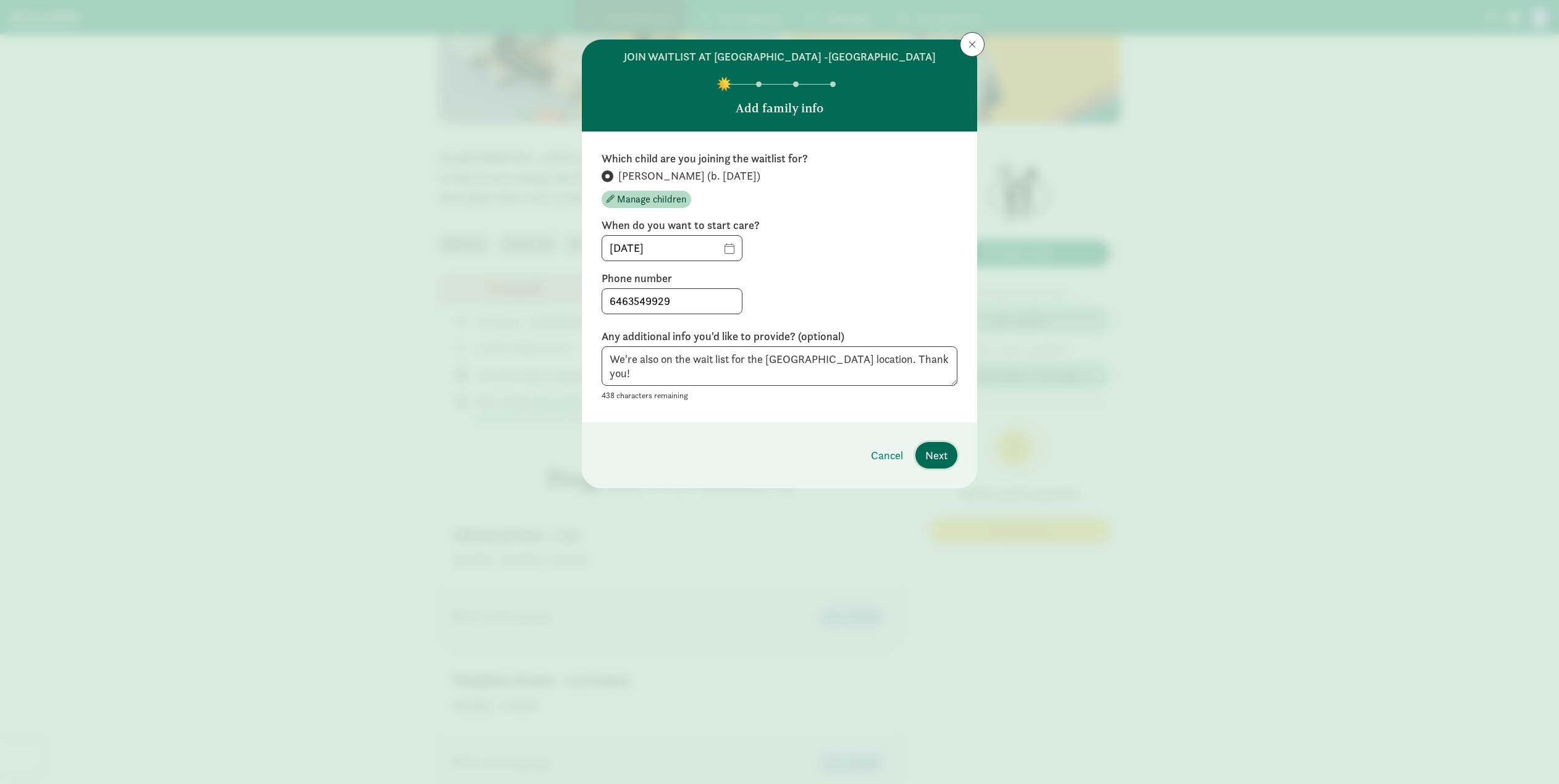
click at [942, 453] on span "Next" at bounding box center [937, 455] width 22 height 17
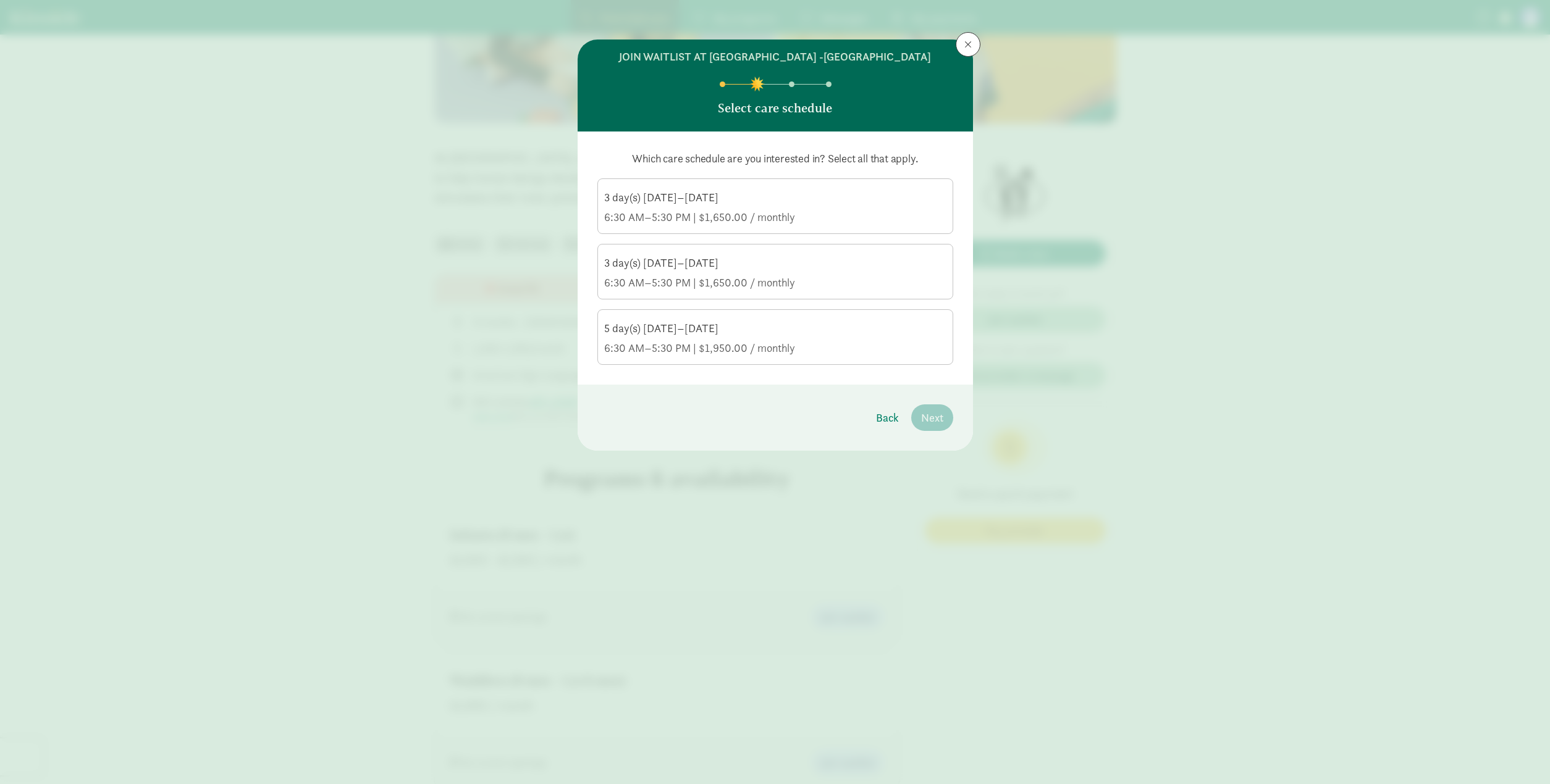
click at [759, 326] on div "5 day(s) Monday–Friday" at bounding box center [775, 328] width 342 height 15
click at [0, 0] on input "5 day(s) Monday–Friday 6:30 AM–5:30 PM | $1,950.00 / monthly" at bounding box center [0, 0] width 0 height 0
click at [926, 416] on span "Next" at bounding box center [932, 417] width 22 height 17
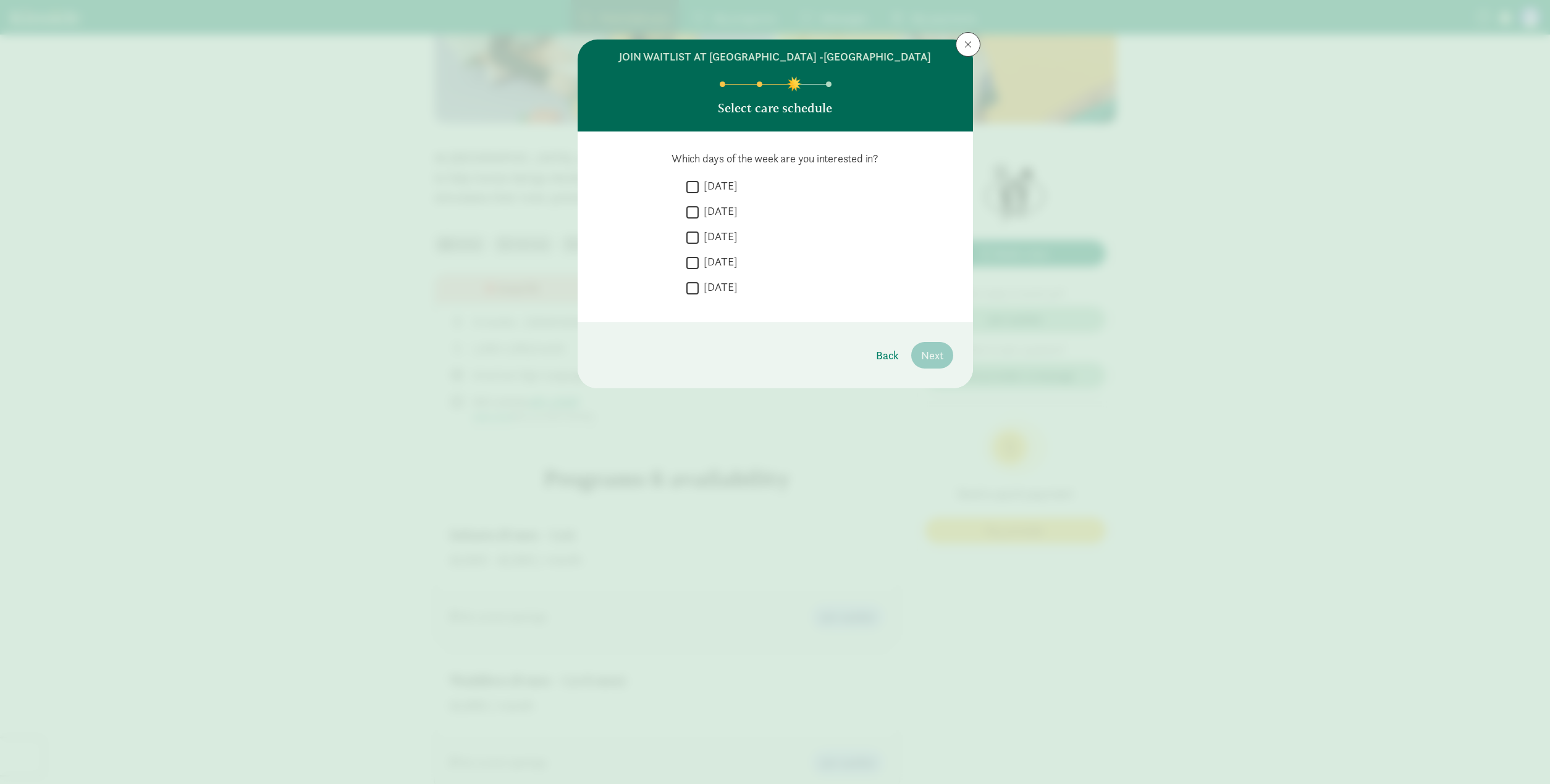
click at [695, 194] on input "Monday" at bounding box center [693, 186] width 13 height 17
checkbox input "true"
click at [690, 215] on input "Tuesday" at bounding box center [693, 212] width 13 height 17
checkbox input "true"
click at [692, 229] on div " Tuesday" at bounding box center [820, 240] width 267 height 22
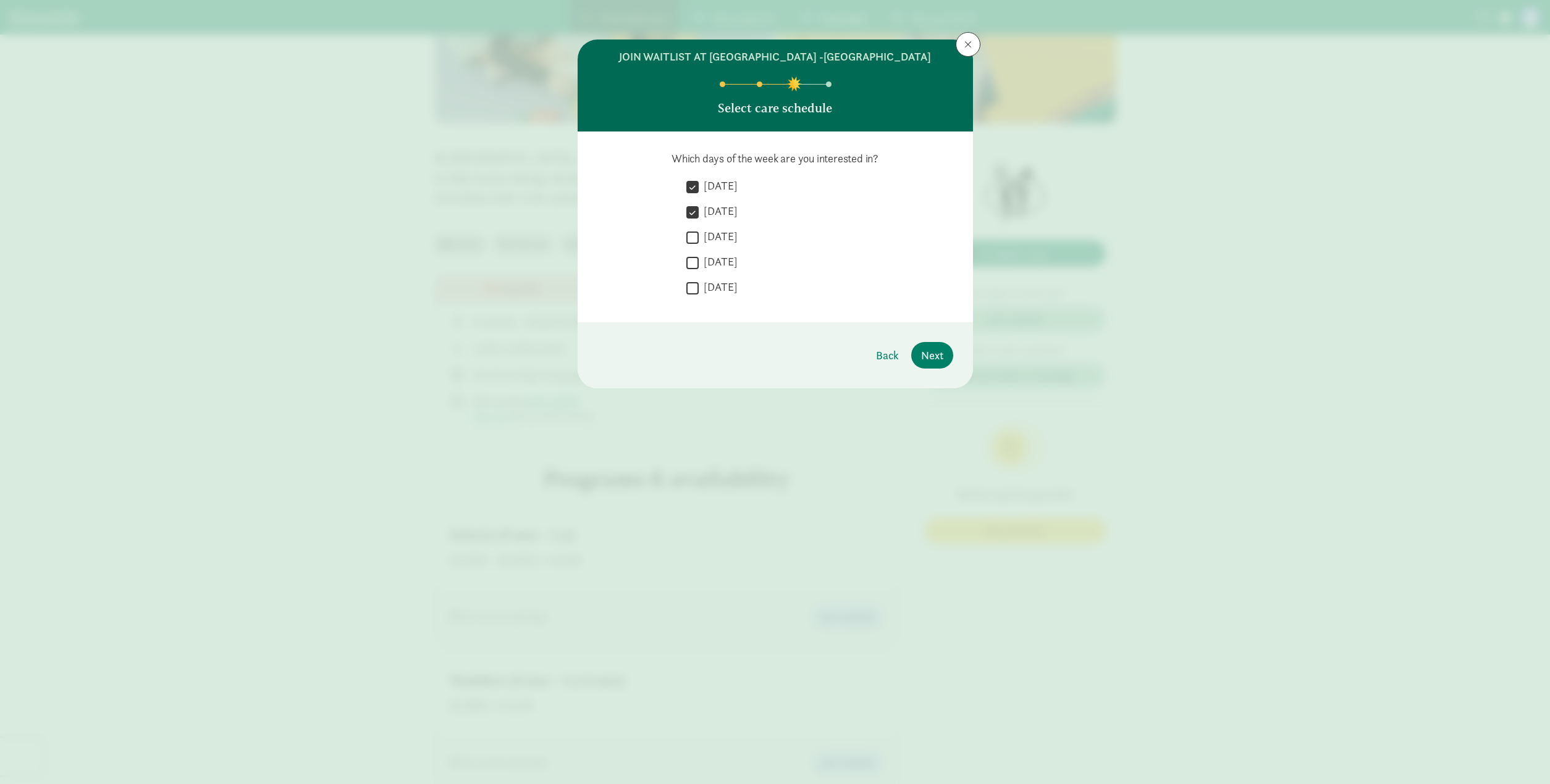
click at [693, 231] on input "Wednesday" at bounding box center [693, 237] width 13 height 17
checkbox input "true"
click at [694, 265] on input "Thursday" at bounding box center [693, 262] width 13 height 17
checkbox input "true"
click at [694, 283] on input "Friday" at bounding box center [693, 288] width 13 height 17
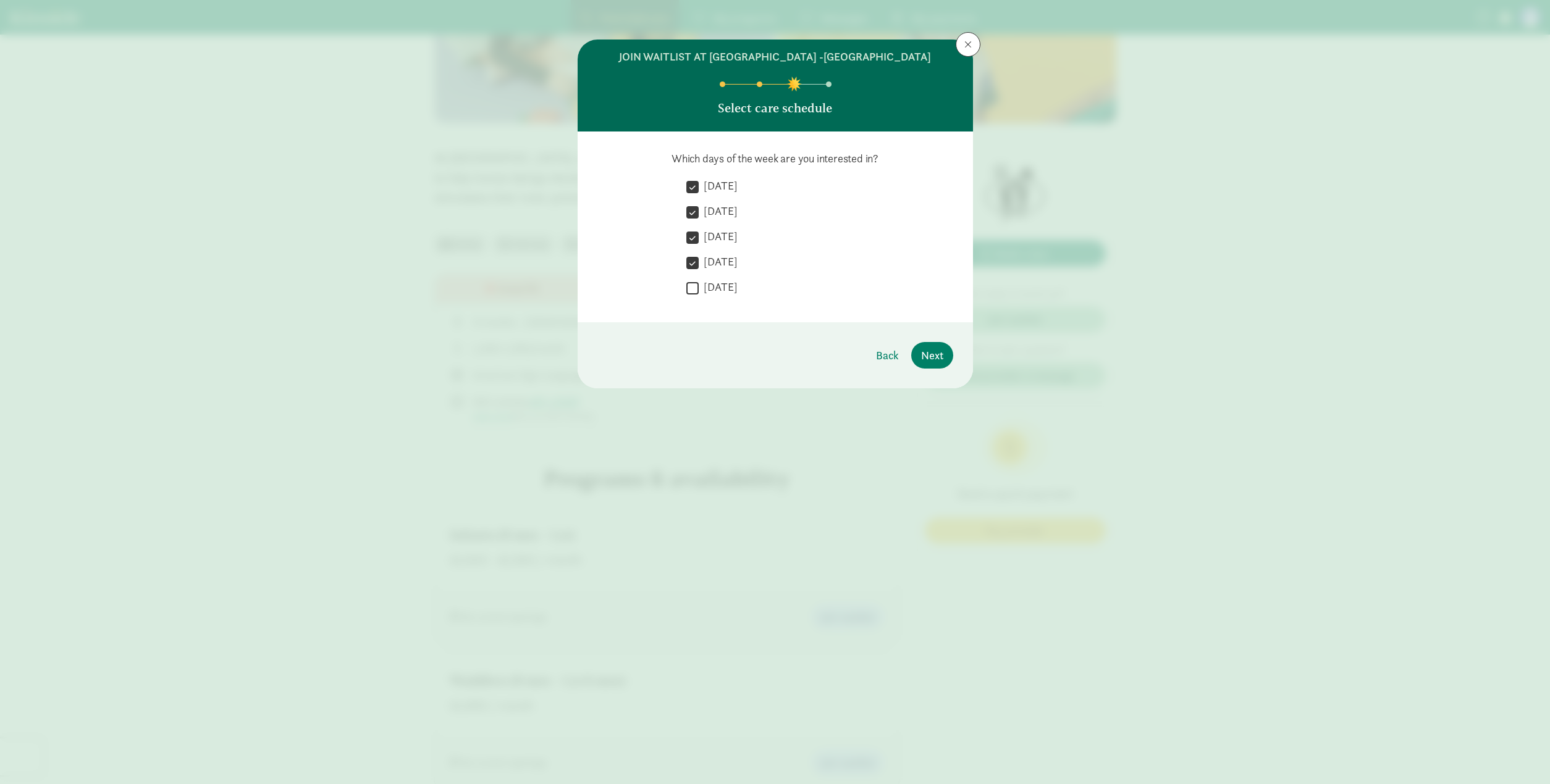
checkbox input "true"
click at [927, 344] on button "Next" at bounding box center [932, 355] width 42 height 26
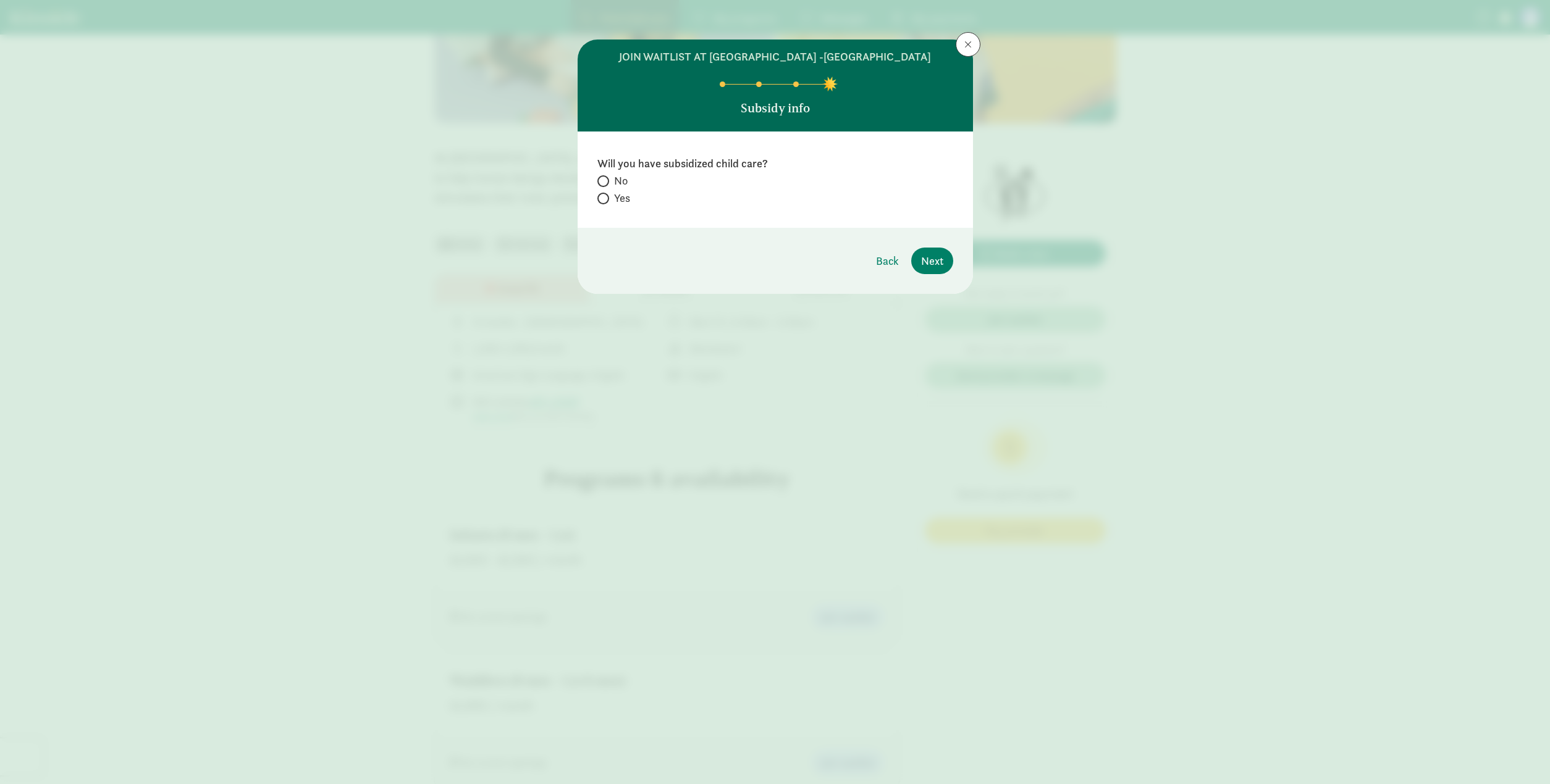
click at [615, 181] on span "No" at bounding box center [621, 180] width 14 height 15
click at [606, 181] on input "No" at bounding box center [601, 181] width 8 height 8
radio input "true"
click at [945, 258] on button "Next" at bounding box center [932, 260] width 42 height 26
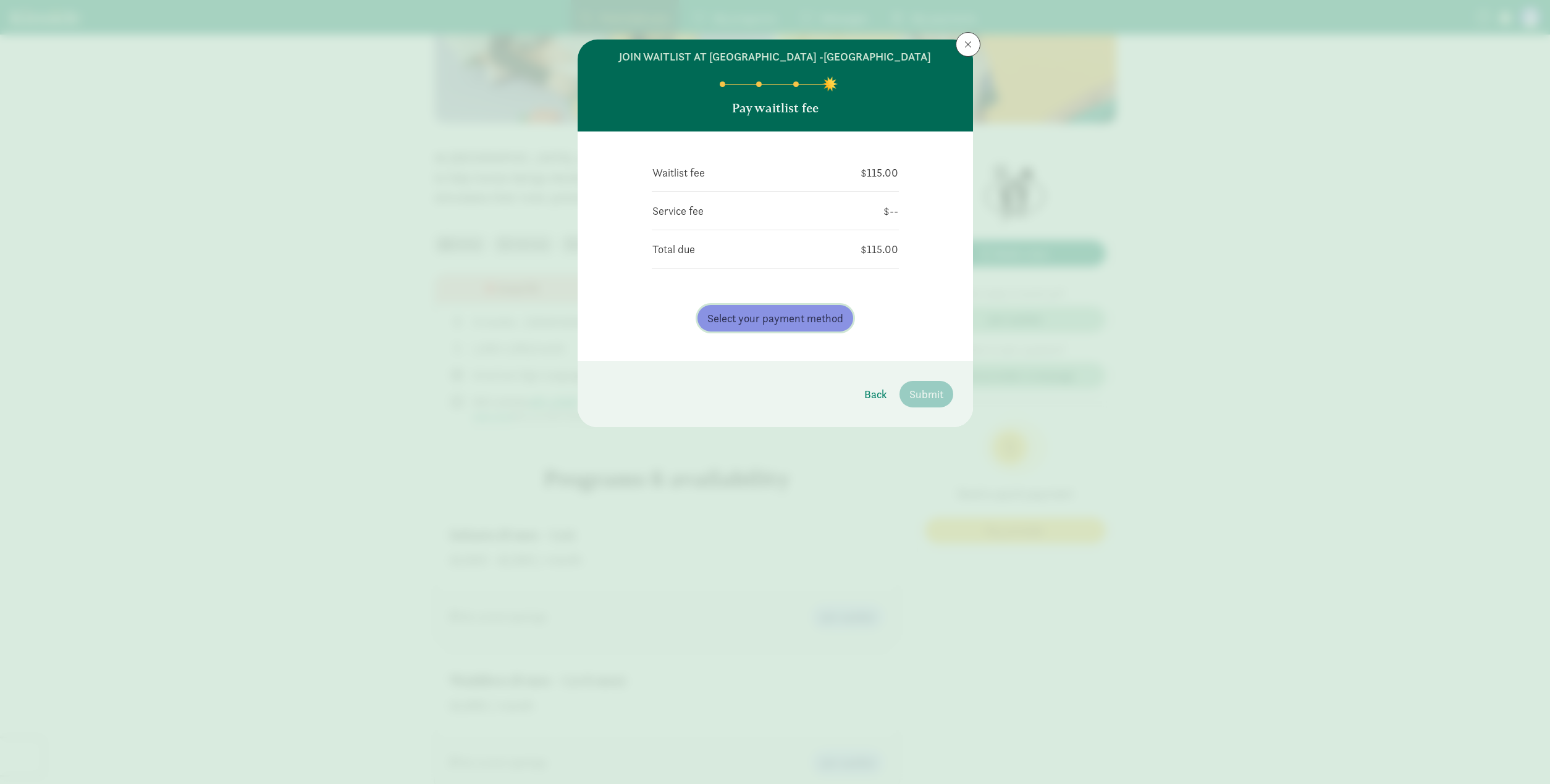
click at [788, 318] on span "Select your payment method" at bounding box center [775, 318] width 136 height 17
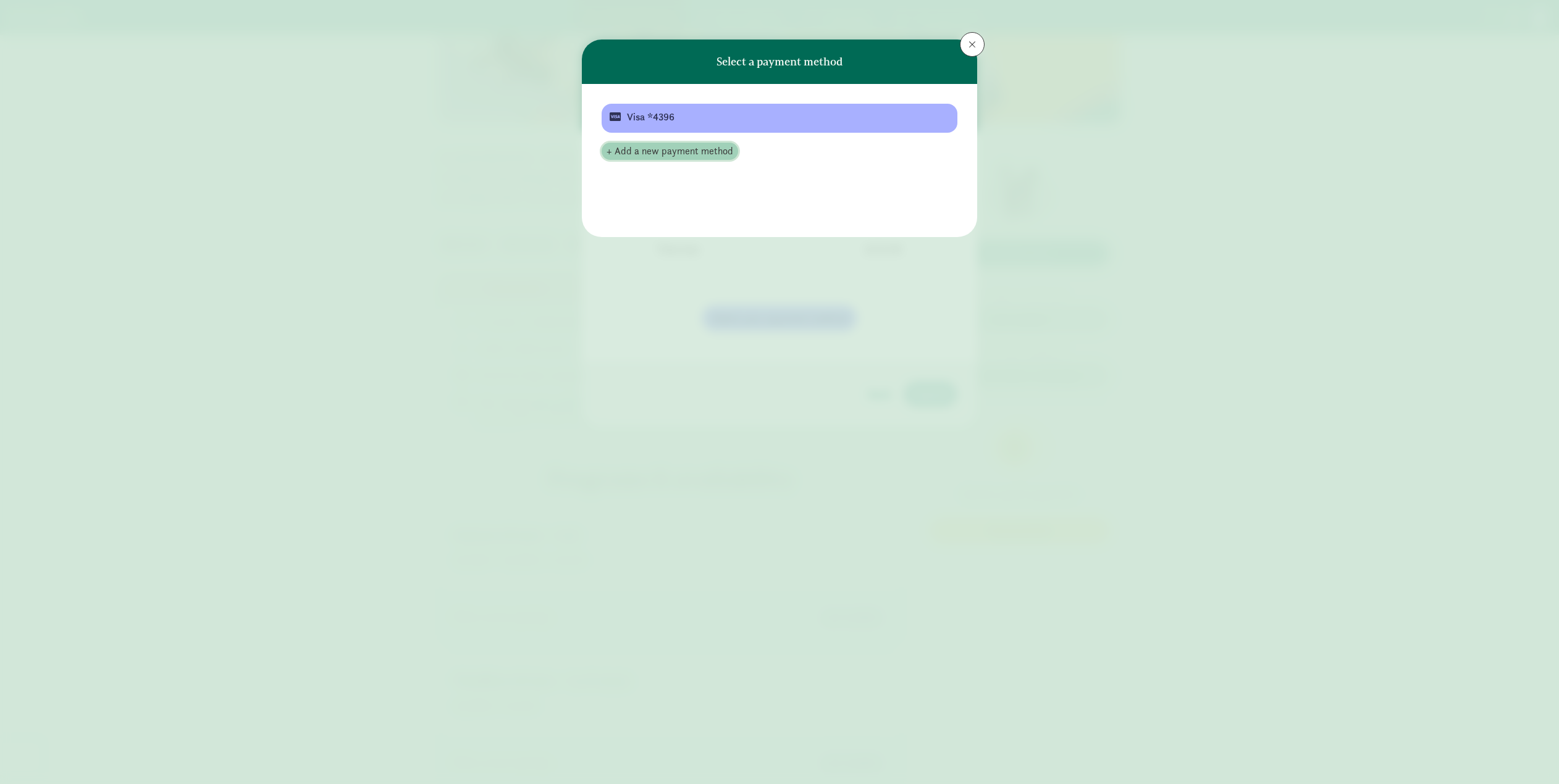
click at [664, 153] on span "+ Add a new payment method" at bounding box center [670, 151] width 127 height 15
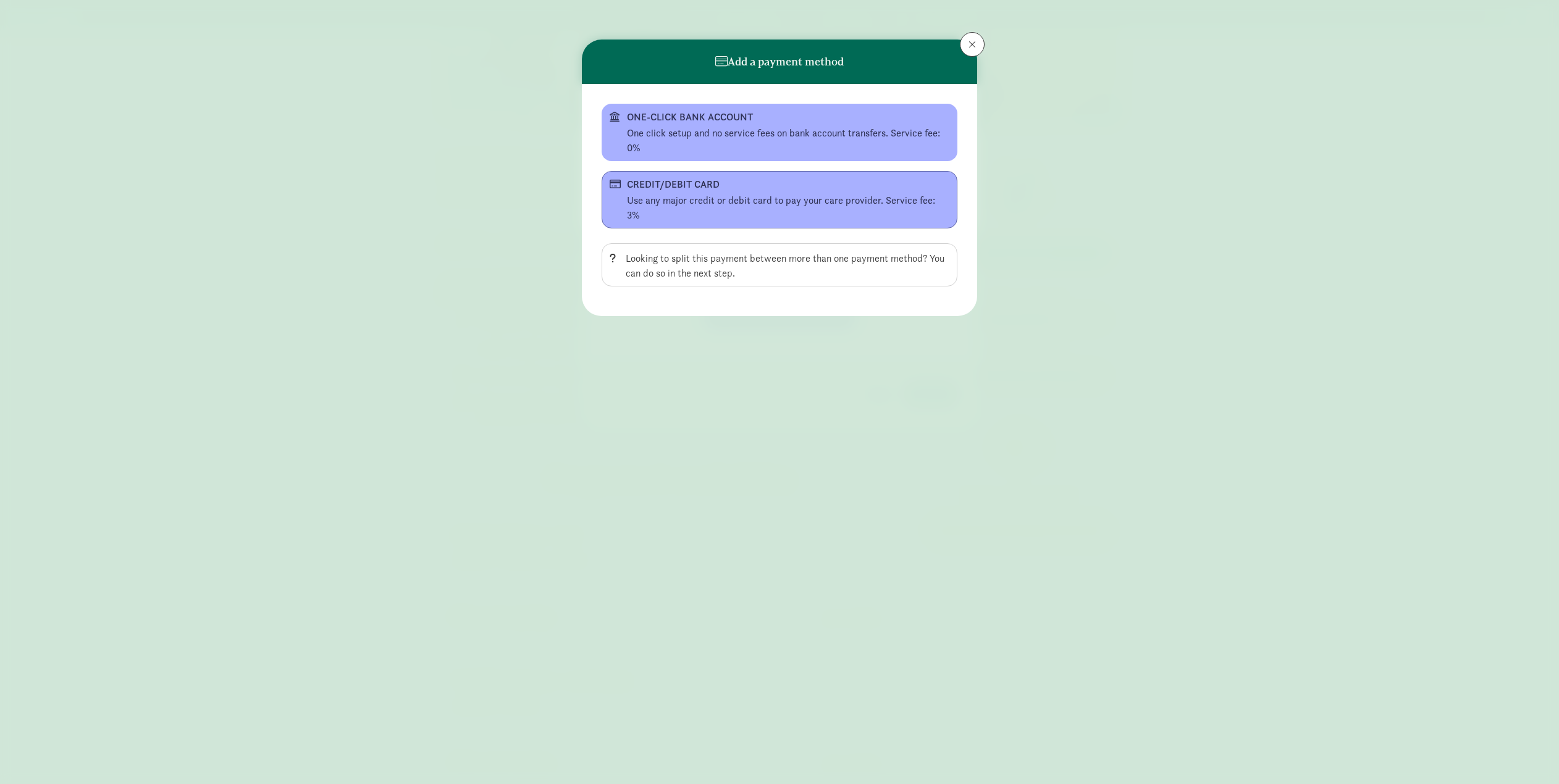
click at [713, 181] on div "CREDIT/DEBIT CARD" at bounding box center [779, 184] width 302 height 15
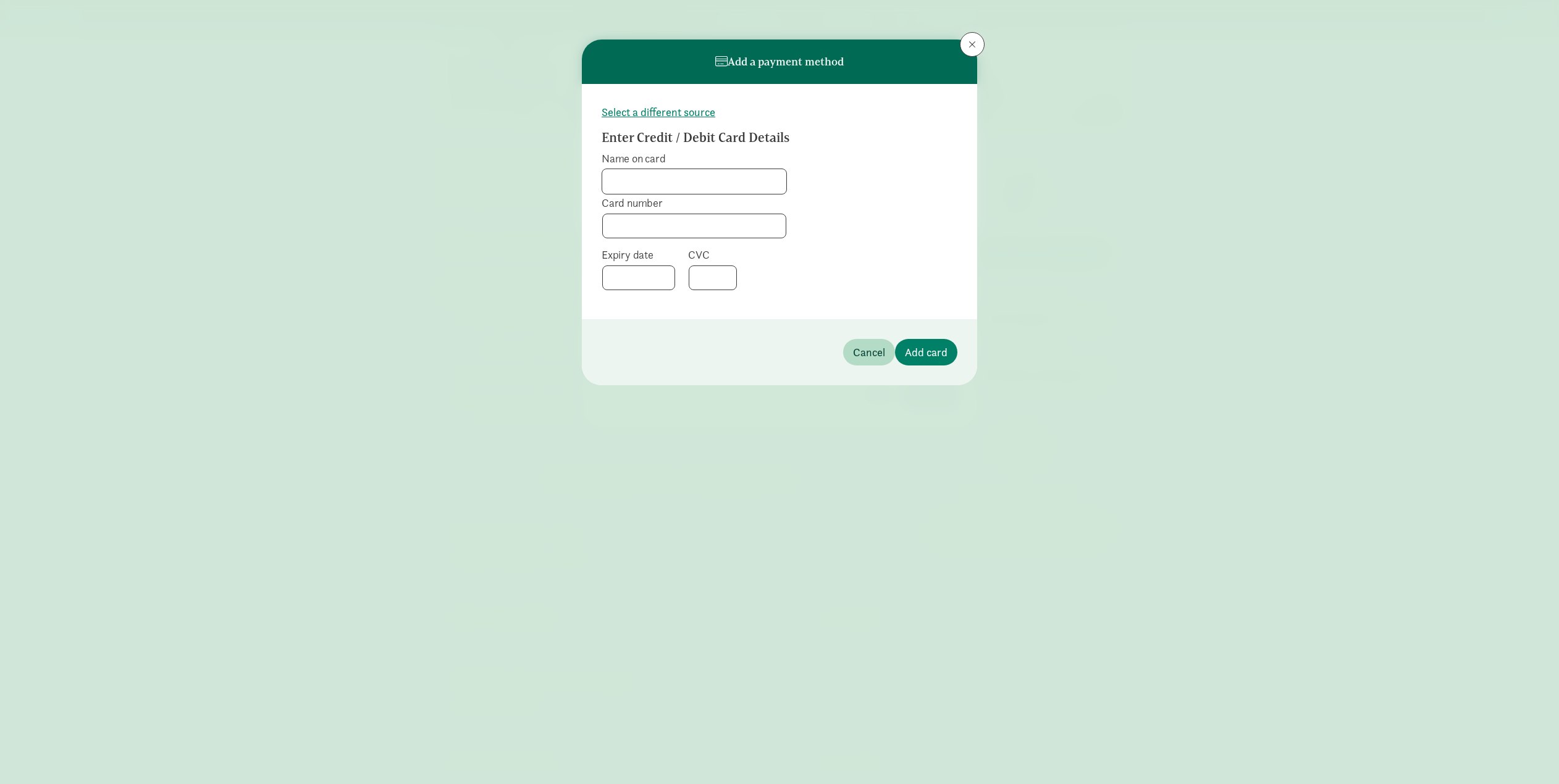
click at [671, 179] on input "Name on card" at bounding box center [694, 181] width 184 height 24
type input "Quinn Lewington"
click at [850, 268] on form "Select a different source Enter Credit / Debit Card Details Name on card Quinn …" at bounding box center [780, 201] width 356 height 196
click at [637, 300] on div "Select a different source Enter Credit / Debit Card Details Name on card Quinn …" at bounding box center [780, 201] width 395 height 235
click at [786, 275] on div "Expiry date CVC" at bounding box center [695, 273] width 185 height 52
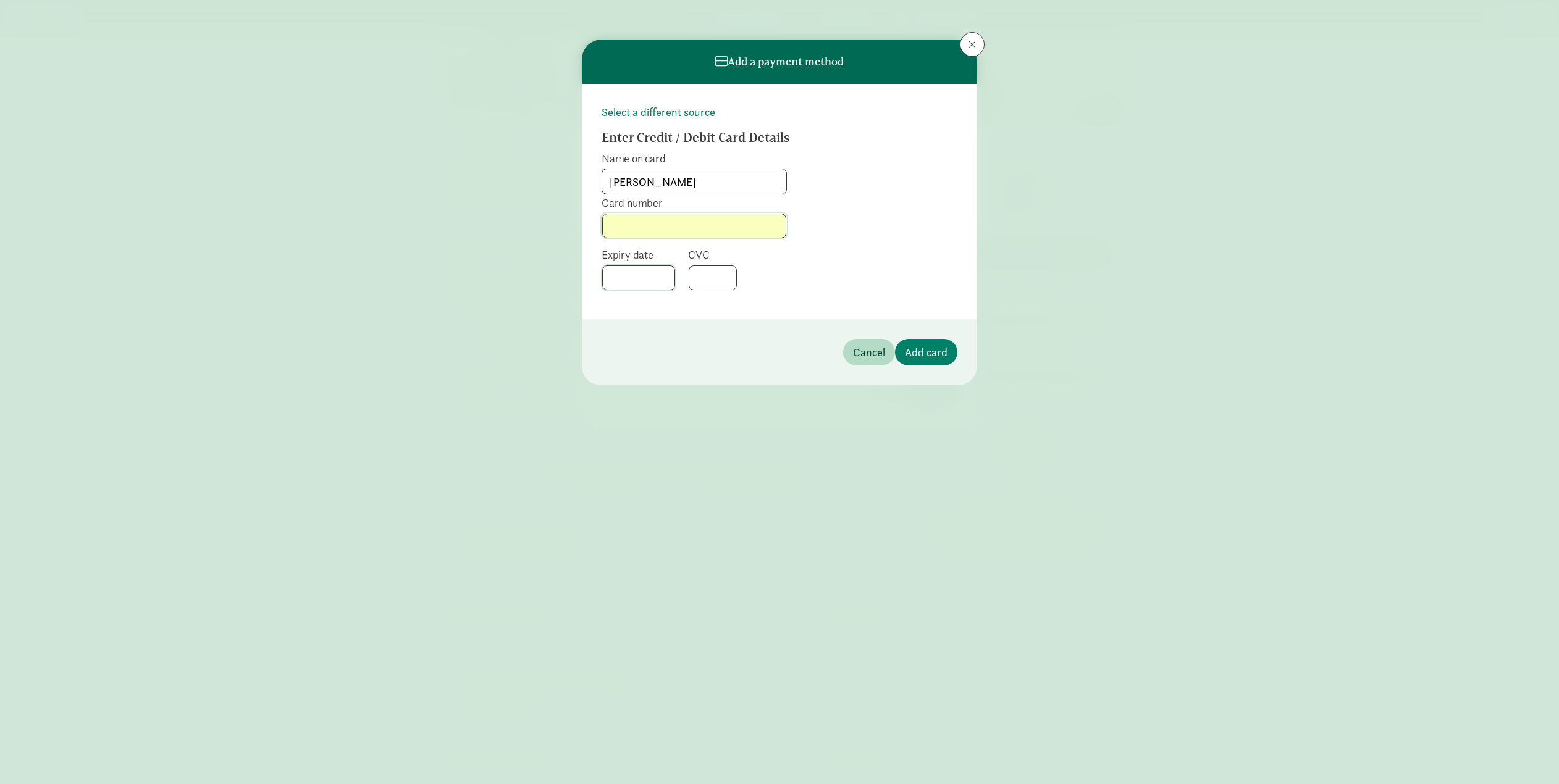
click at [766, 233] on div at bounding box center [694, 225] width 184 height 24
click at [812, 309] on div "Select a different source Enter Credit / Debit Card Details Name on card Quinn …" at bounding box center [780, 201] width 395 height 235
click at [953, 348] on button "Add card" at bounding box center [927, 352] width 62 height 26
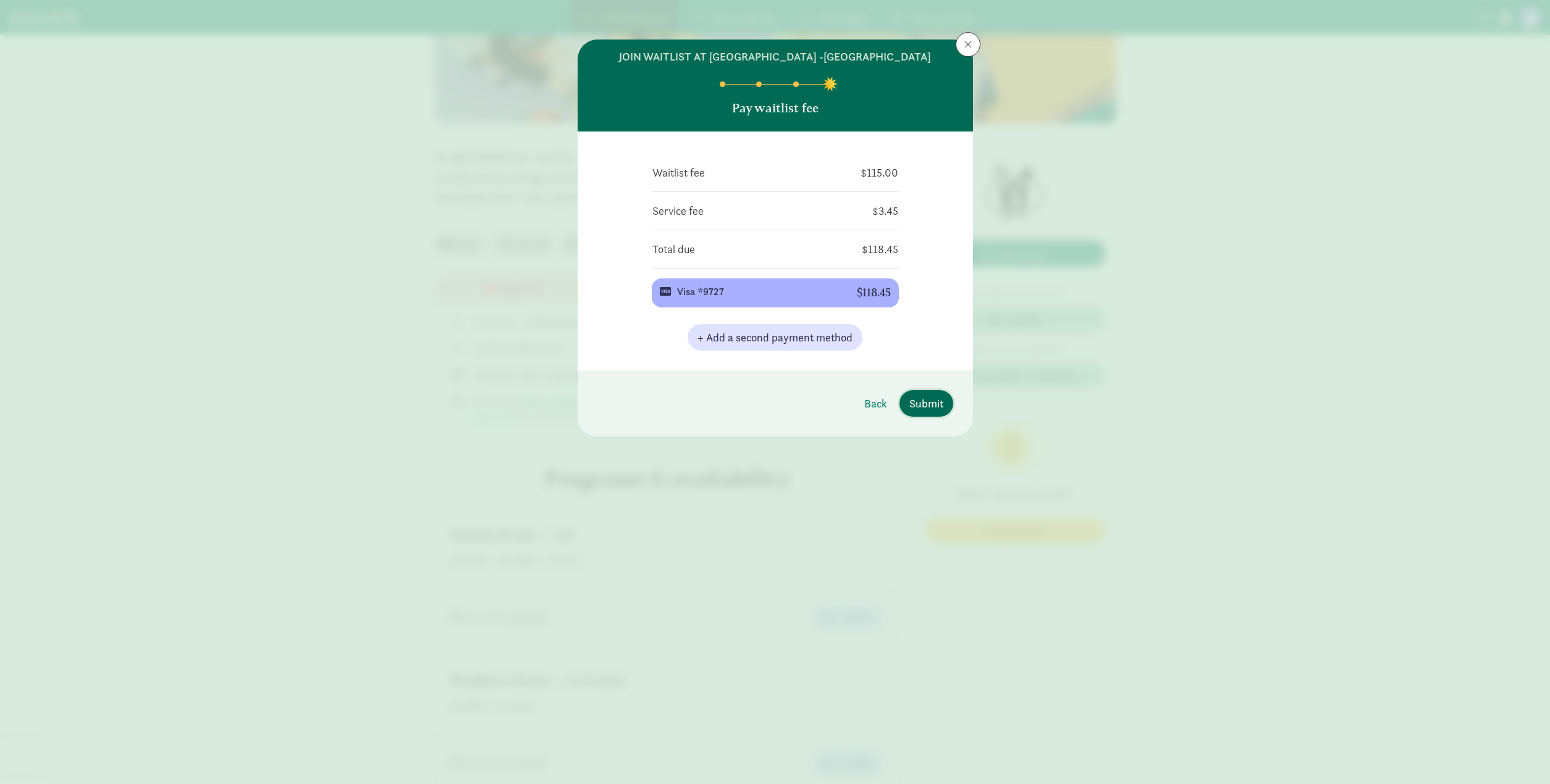
click at [934, 407] on span "Submit" at bounding box center [926, 403] width 34 height 17
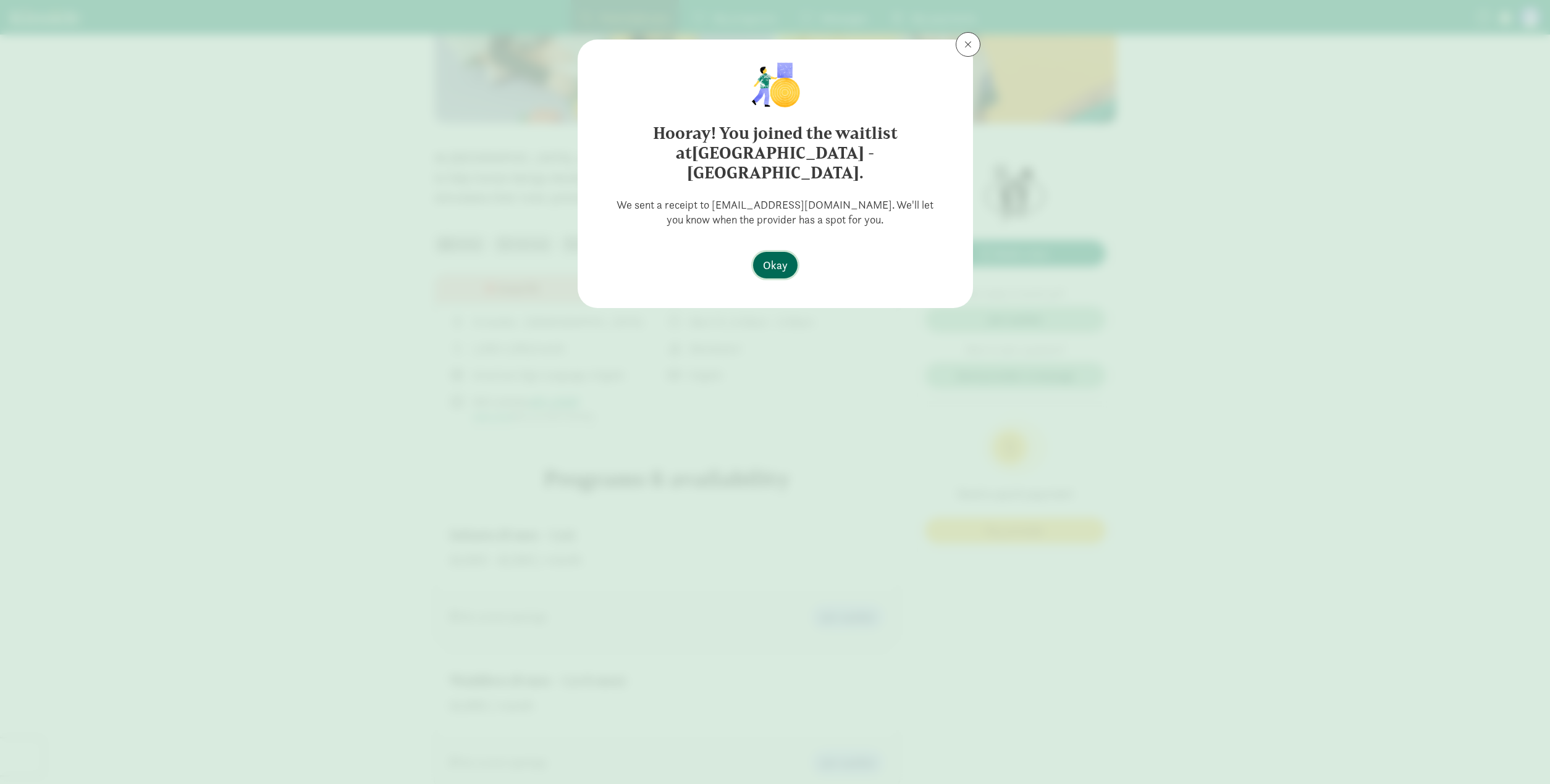
click at [781, 256] on span "Okay" at bounding box center [775, 264] width 24 height 17
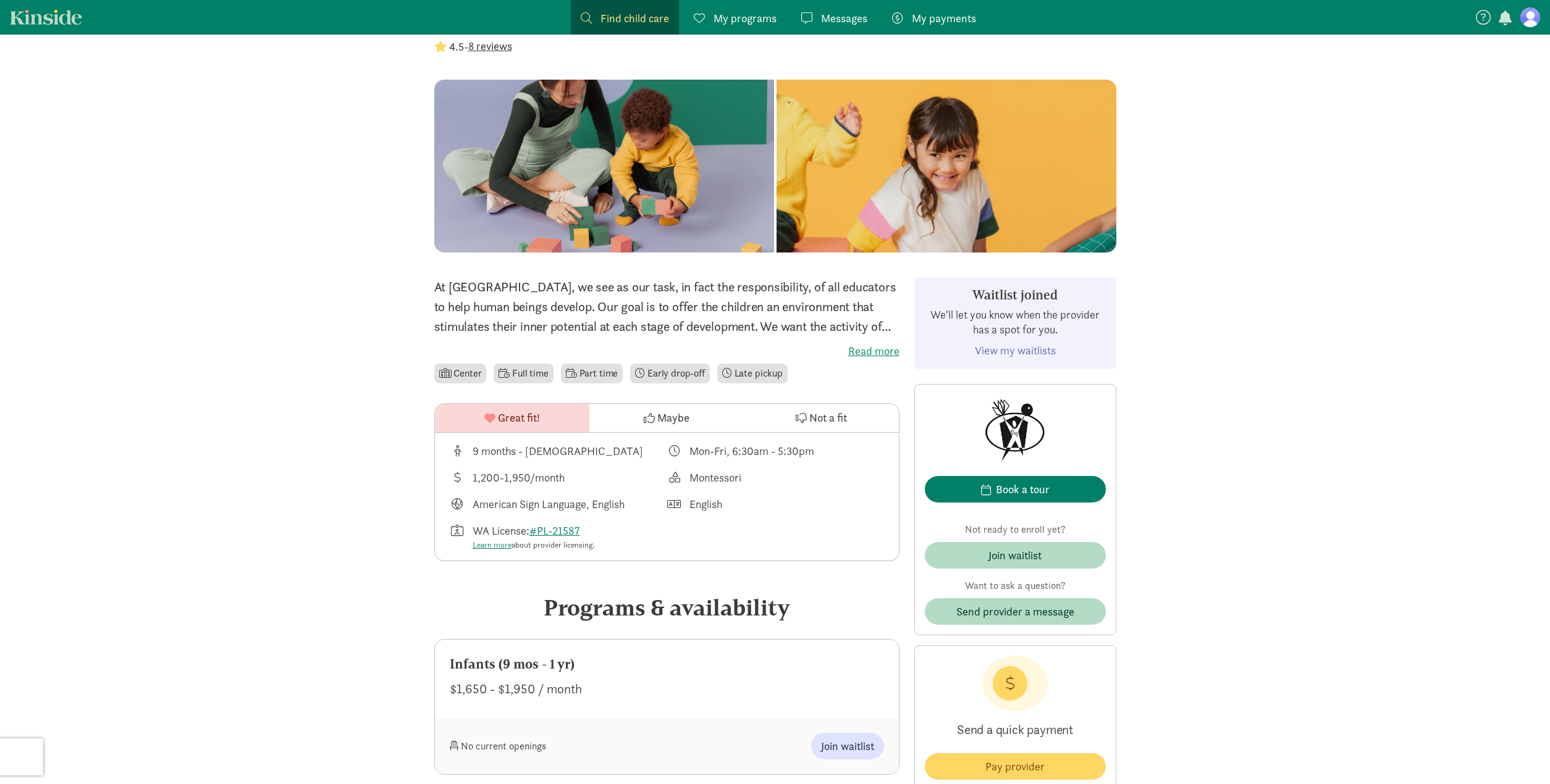
scroll to position [170, 0]
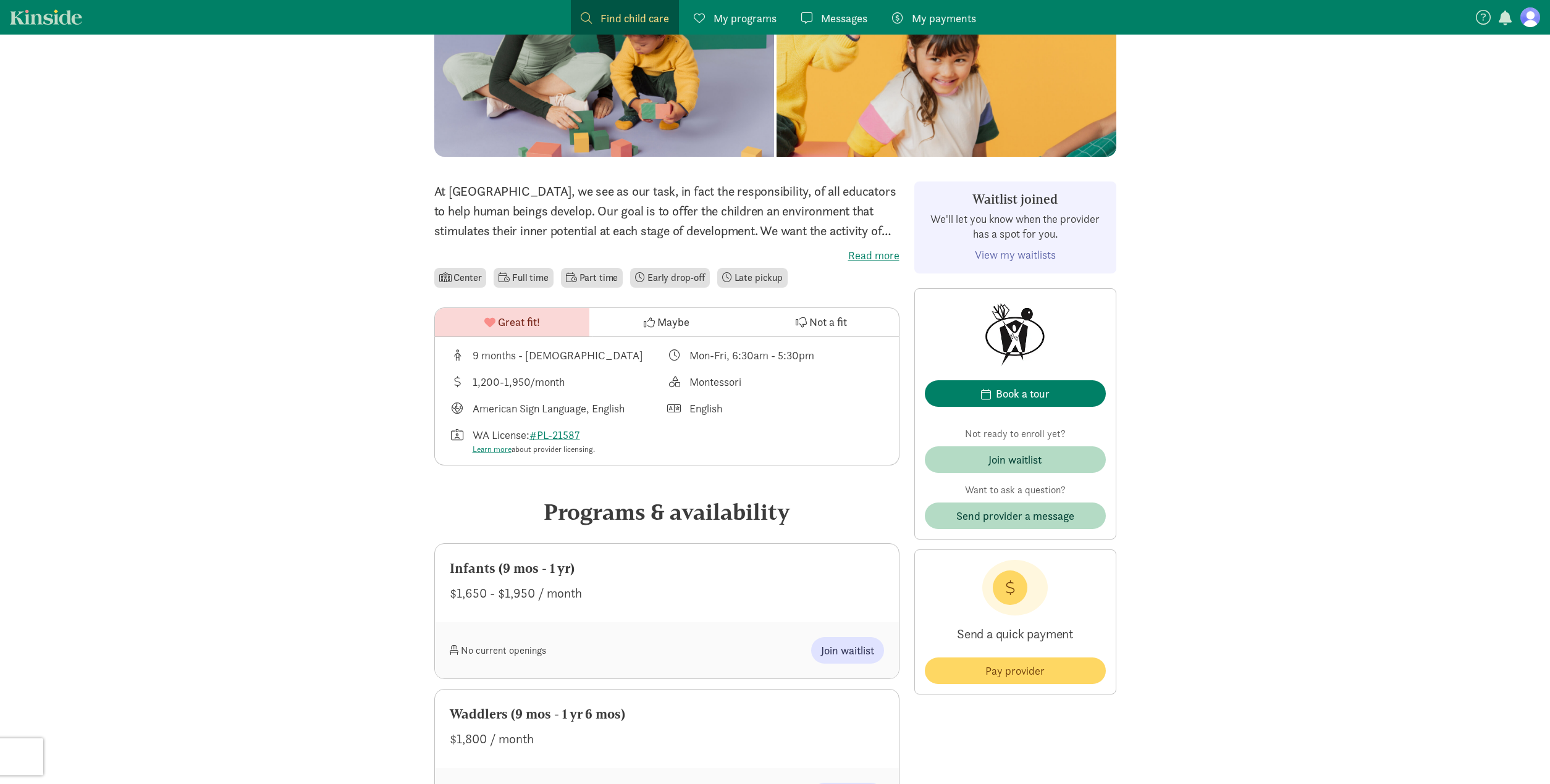
drag, startPoint x: 572, startPoint y: 568, endPoint x: 450, endPoint y: 568, distance: 122.0
click at [450, 568] on div "Infants (9 mos - 1 yr)" at bounding box center [666, 568] width 434 height 20
drag, startPoint x: 567, startPoint y: 509, endPoint x: 804, endPoint y: 508, distance: 237.0
click at [804, 508] on div "Programs & availability" at bounding box center [666, 512] width 465 height 33
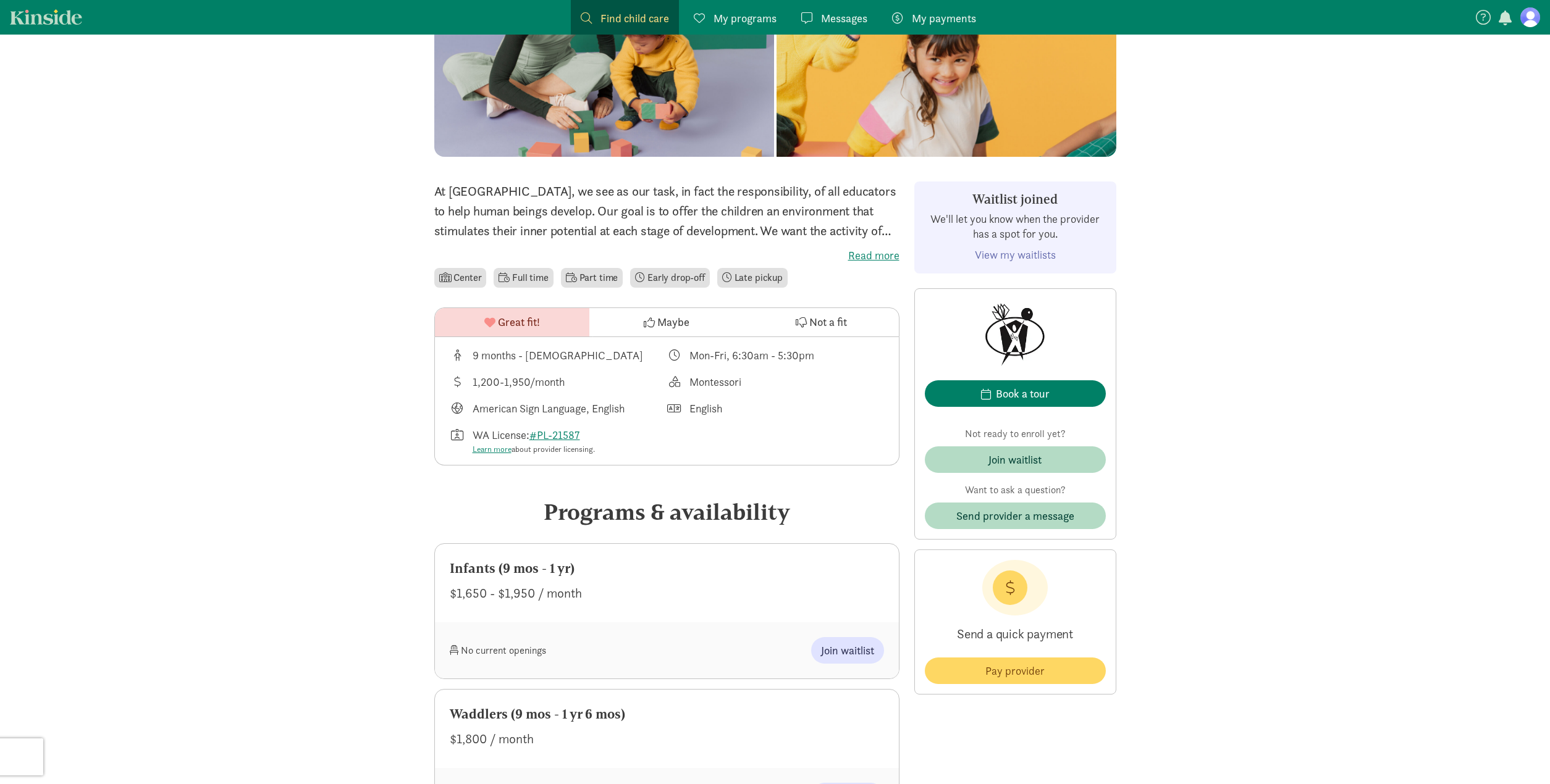
click at [804, 508] on div "Programs & availability" at bounding box center [666, 512] width 465 height 33
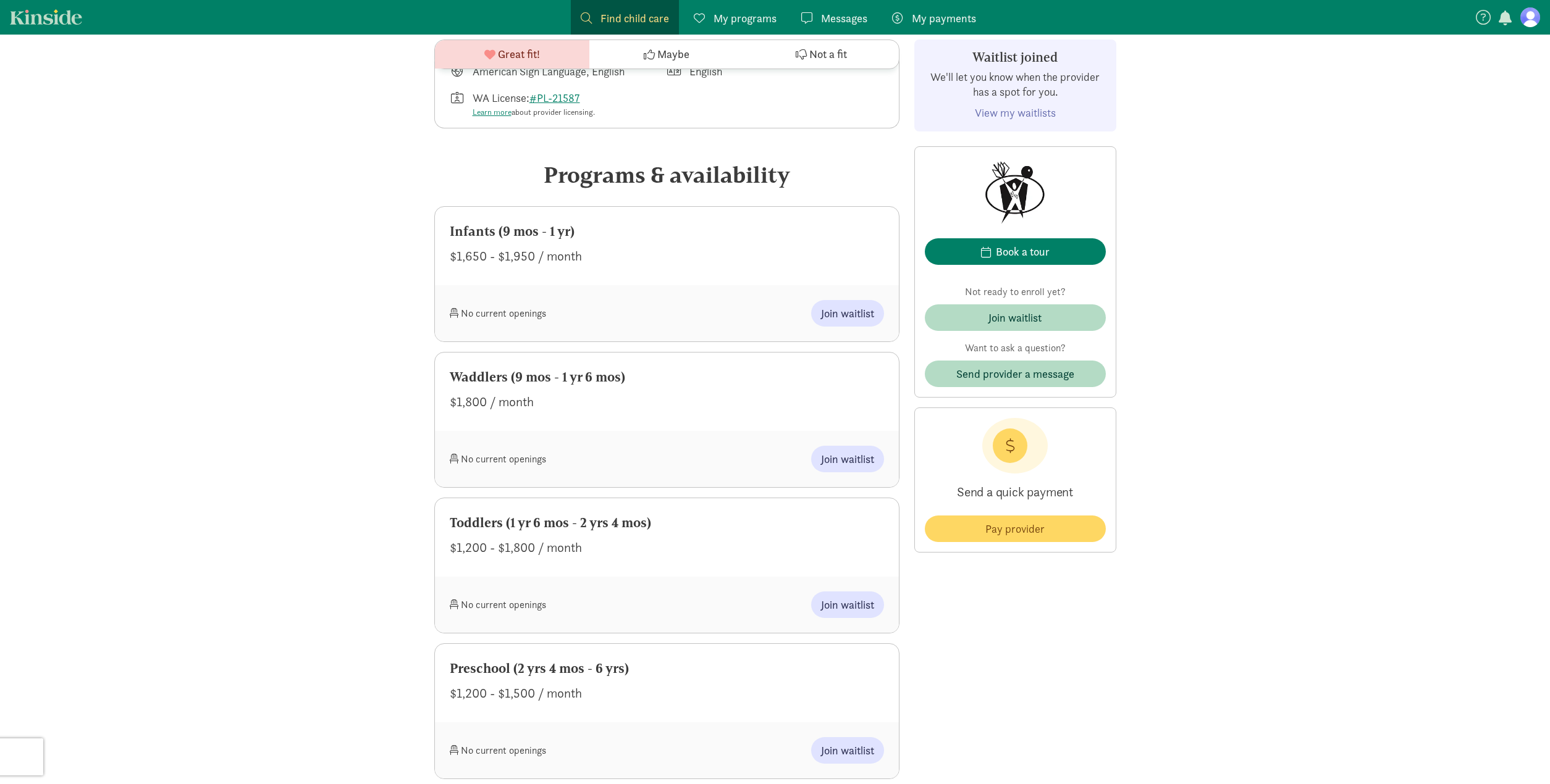
scroll to position [60, 0]
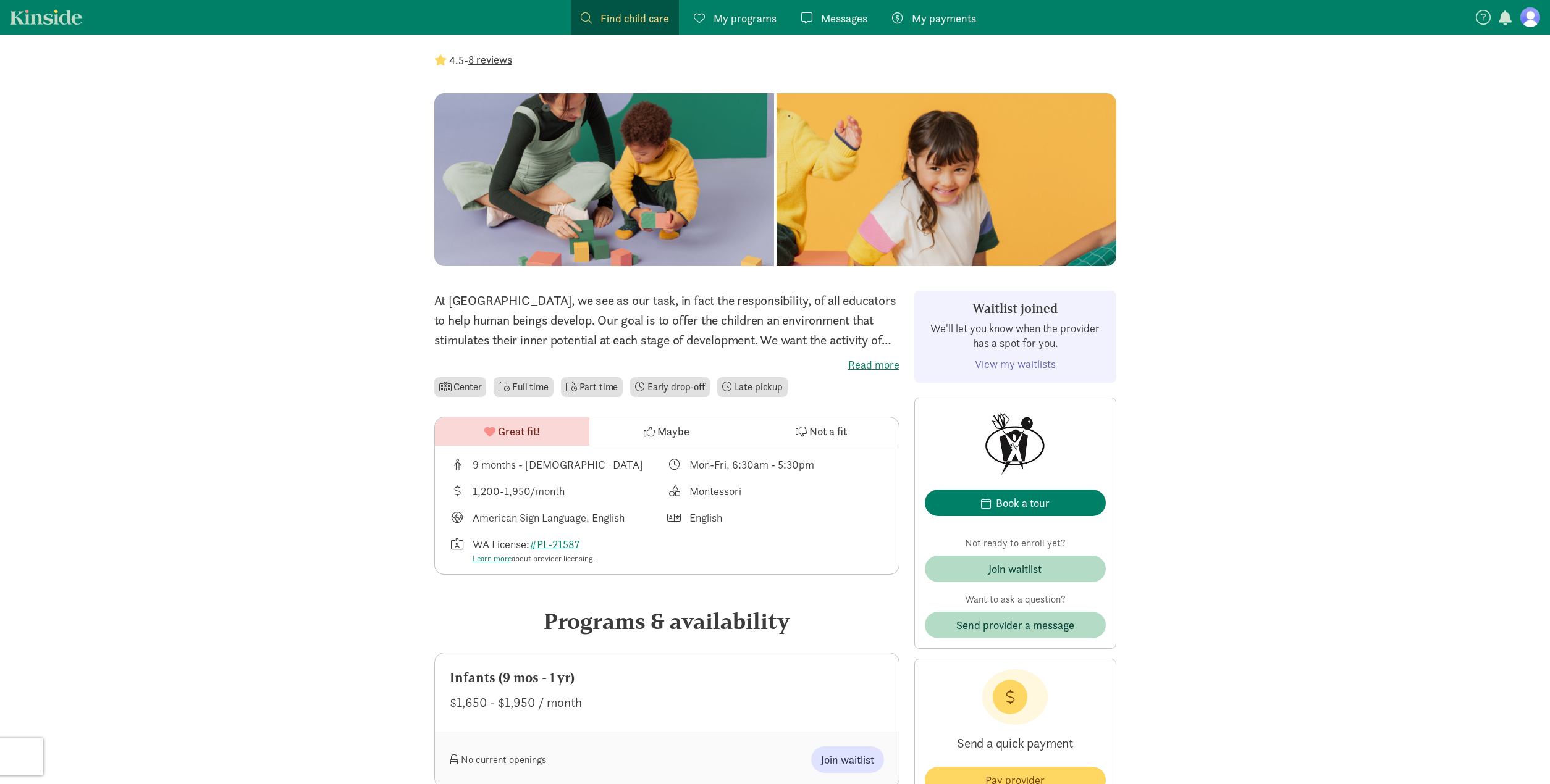
click at [500, 60] on button "8 reviews" at bounding box center [490, 59] width 44 height 17
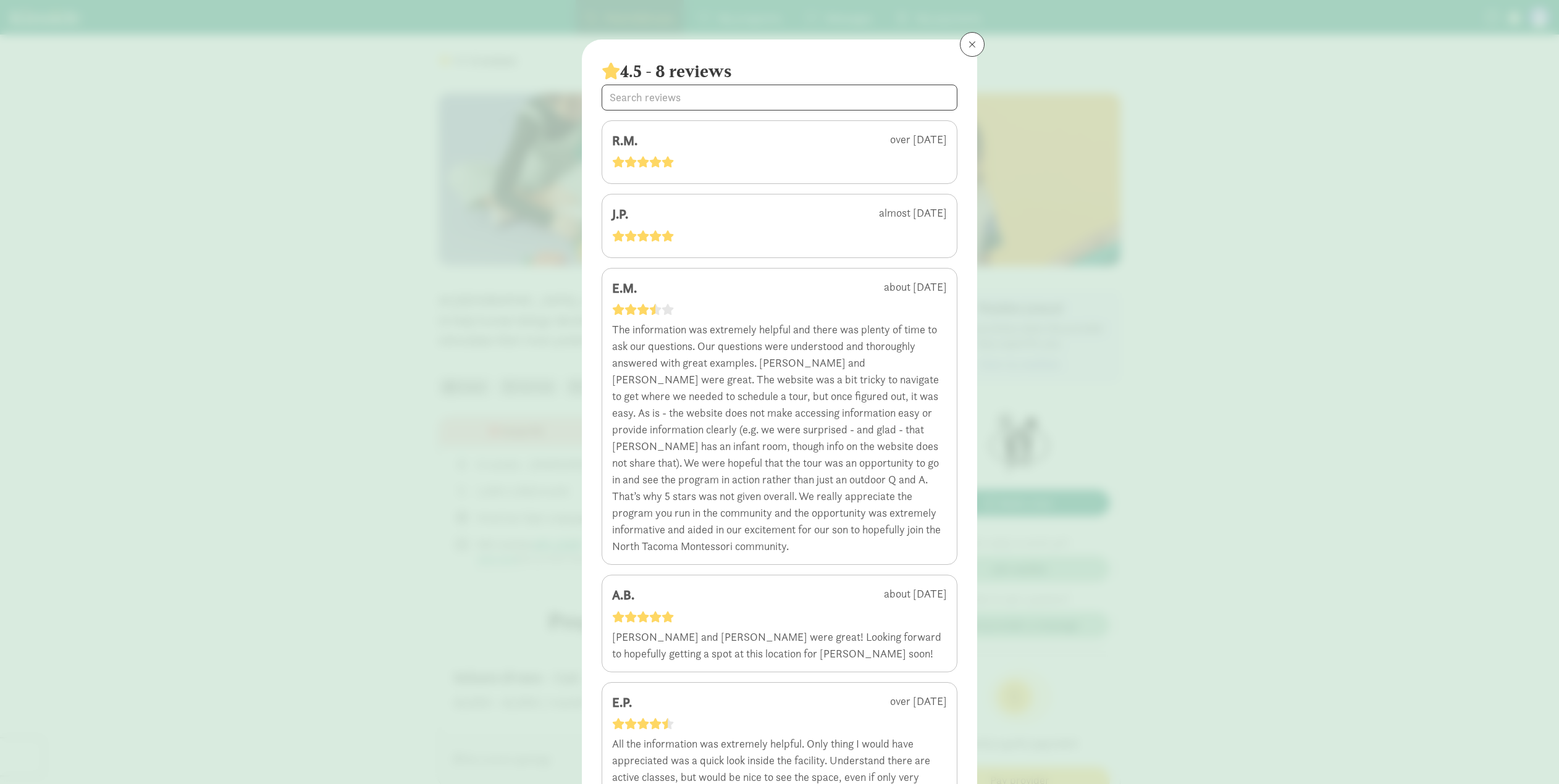
click at [963, 49] on button at bounding box center [972, 44] width 24 height 24
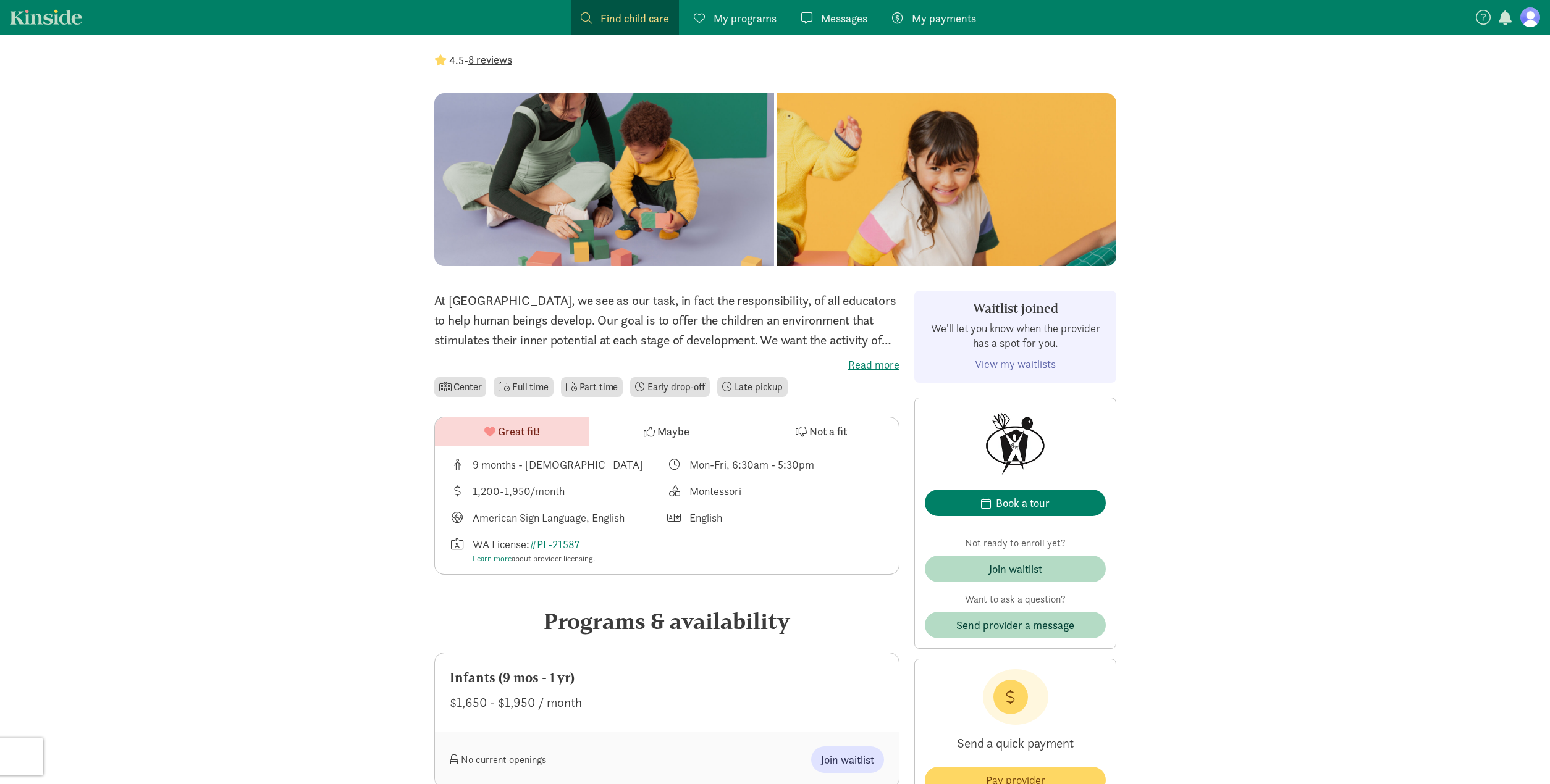
scroll to position [0, 0]
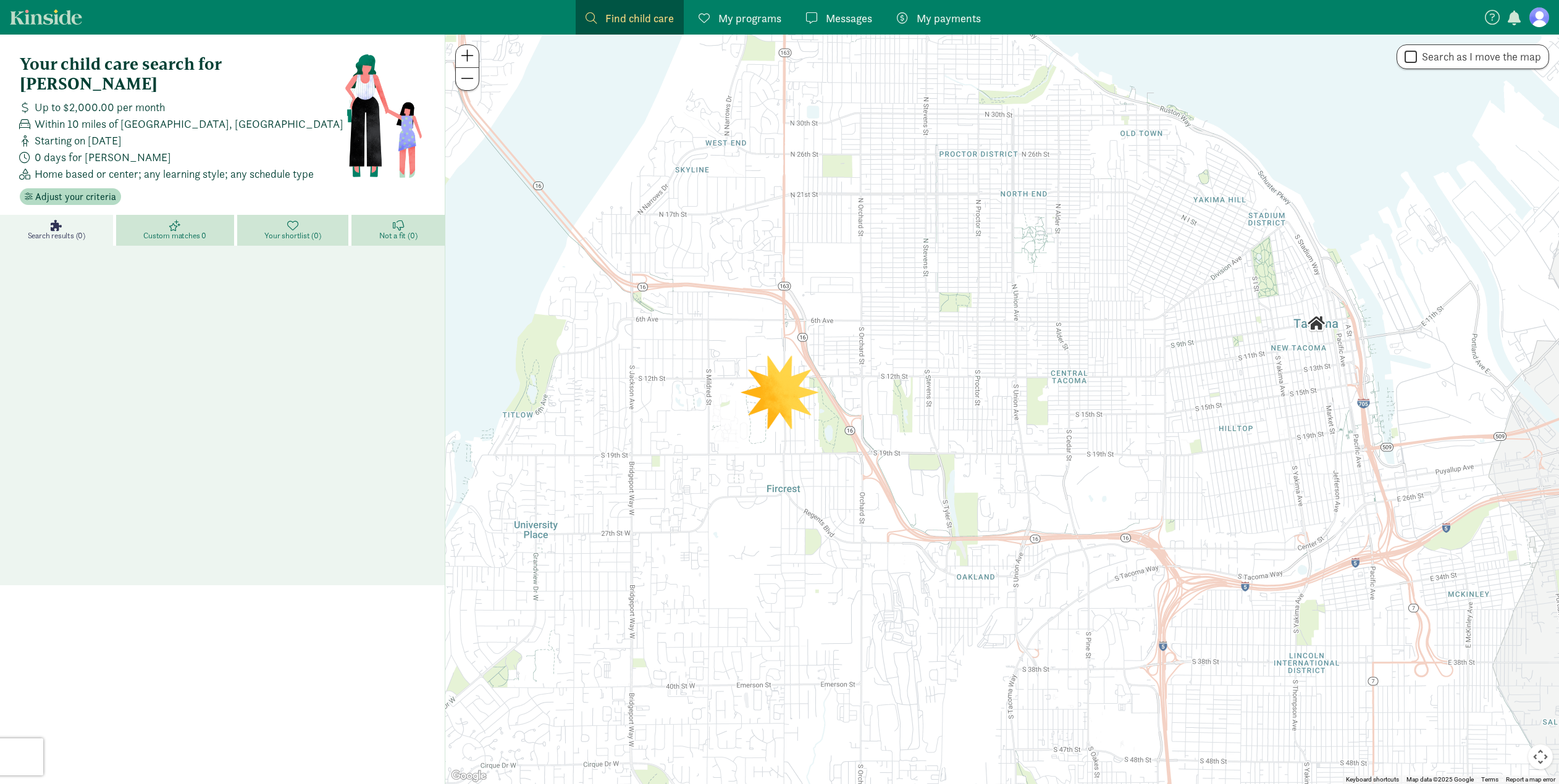
drag, startPoint x: 719, startPoint y: 316, endPoint x: 992, endPoint y: 223, distance: 288.4
click at [992, 223] on div at bounding box center [1003, 409] width 1114 height 750
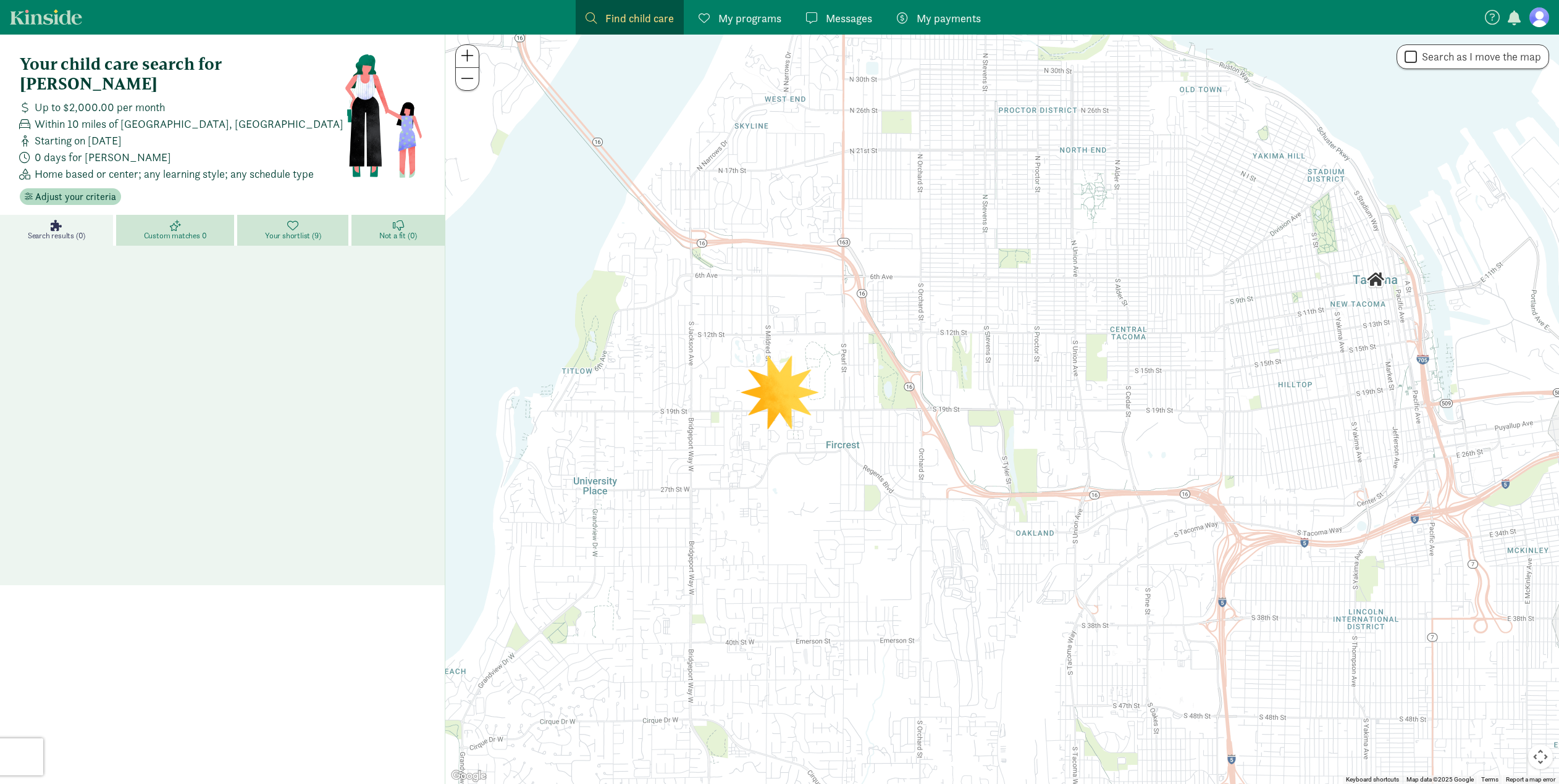
drag, startPoint x: 923, startPoint y: 359, endPoint x: 976, endPoint y: 323, distance: 64.1
click at [976, 323] on div at bounding box center [1003, 409] width 1114 height 750
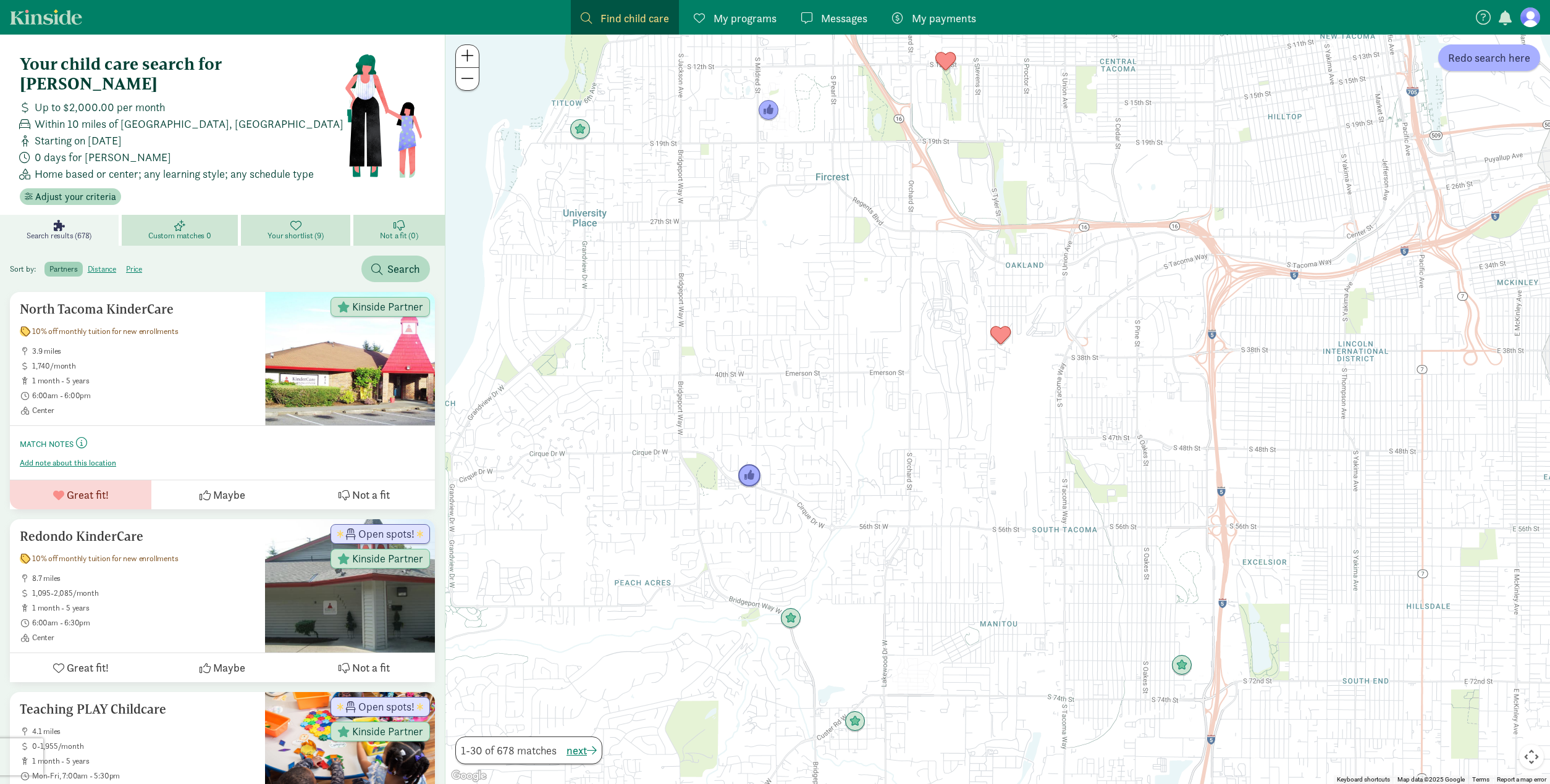
click at [754, 478] on img "Click to see details" at bounding box center [749, 476] width 23 height 23
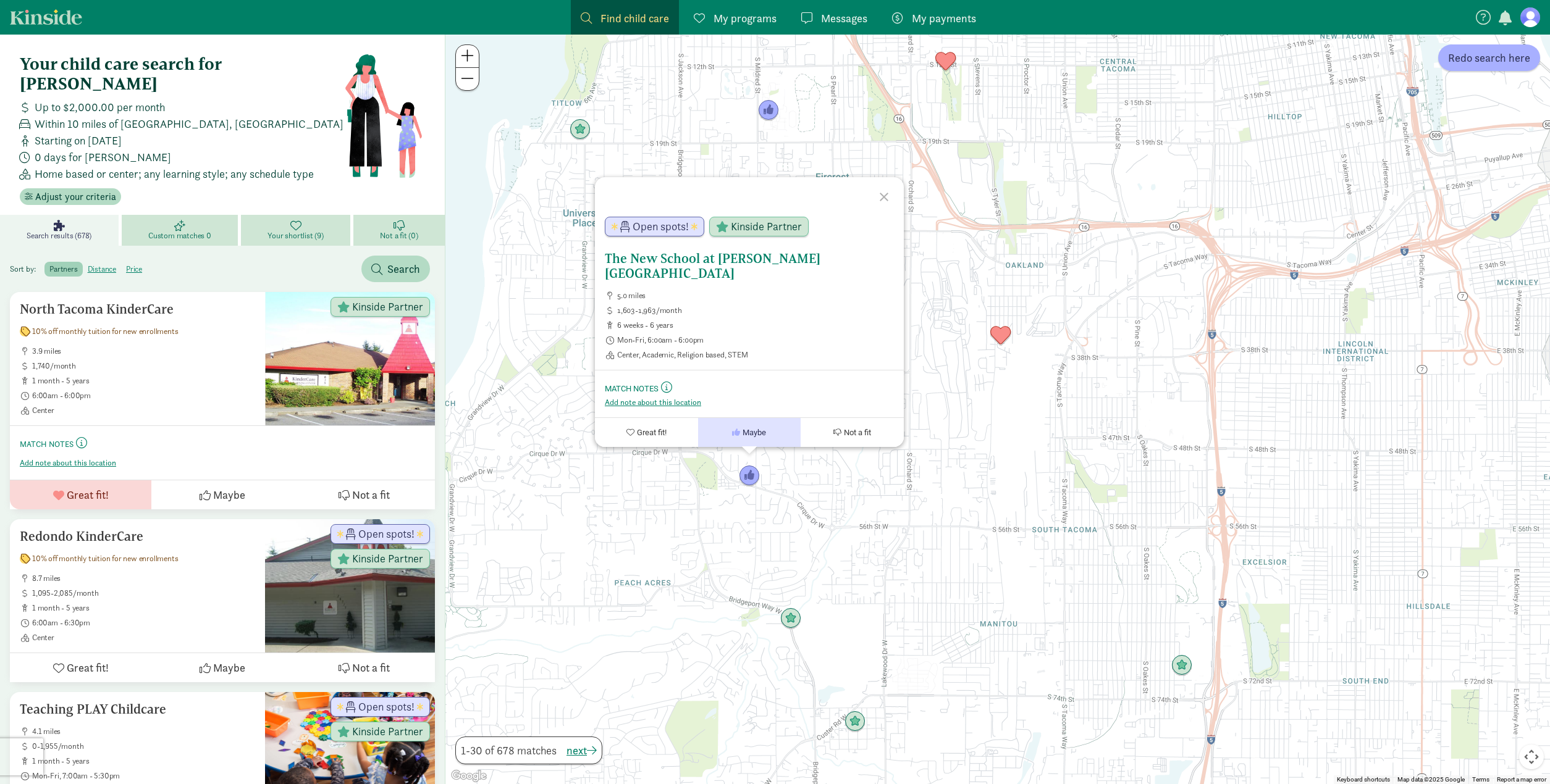
click at [672, 274] on h5 "The New School at [PERSON_NAME][GEOGRAPHIC_DATA]" at bounding box center [749, 266] width 289 height 29
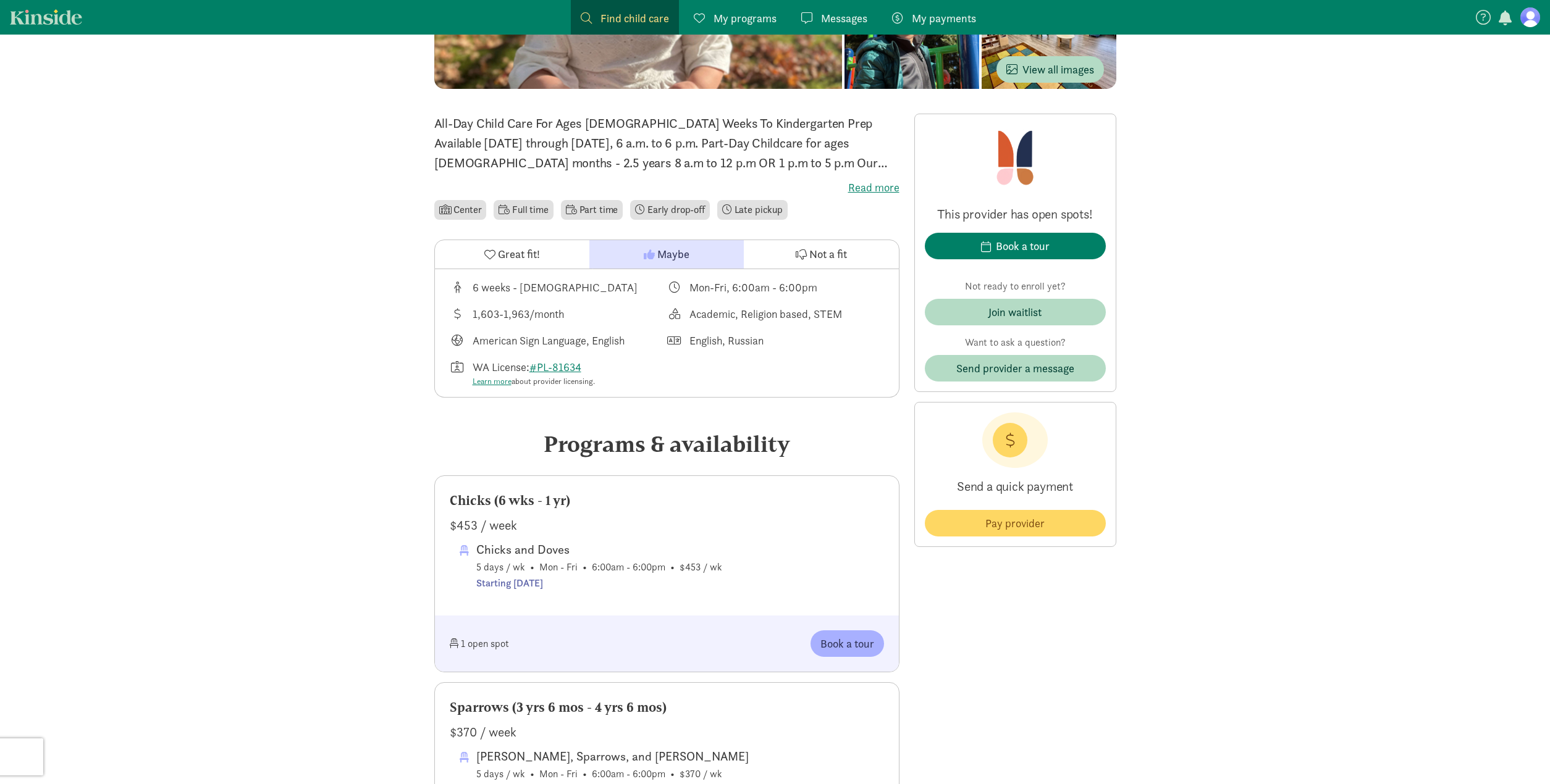
scroll to position [325, 0]
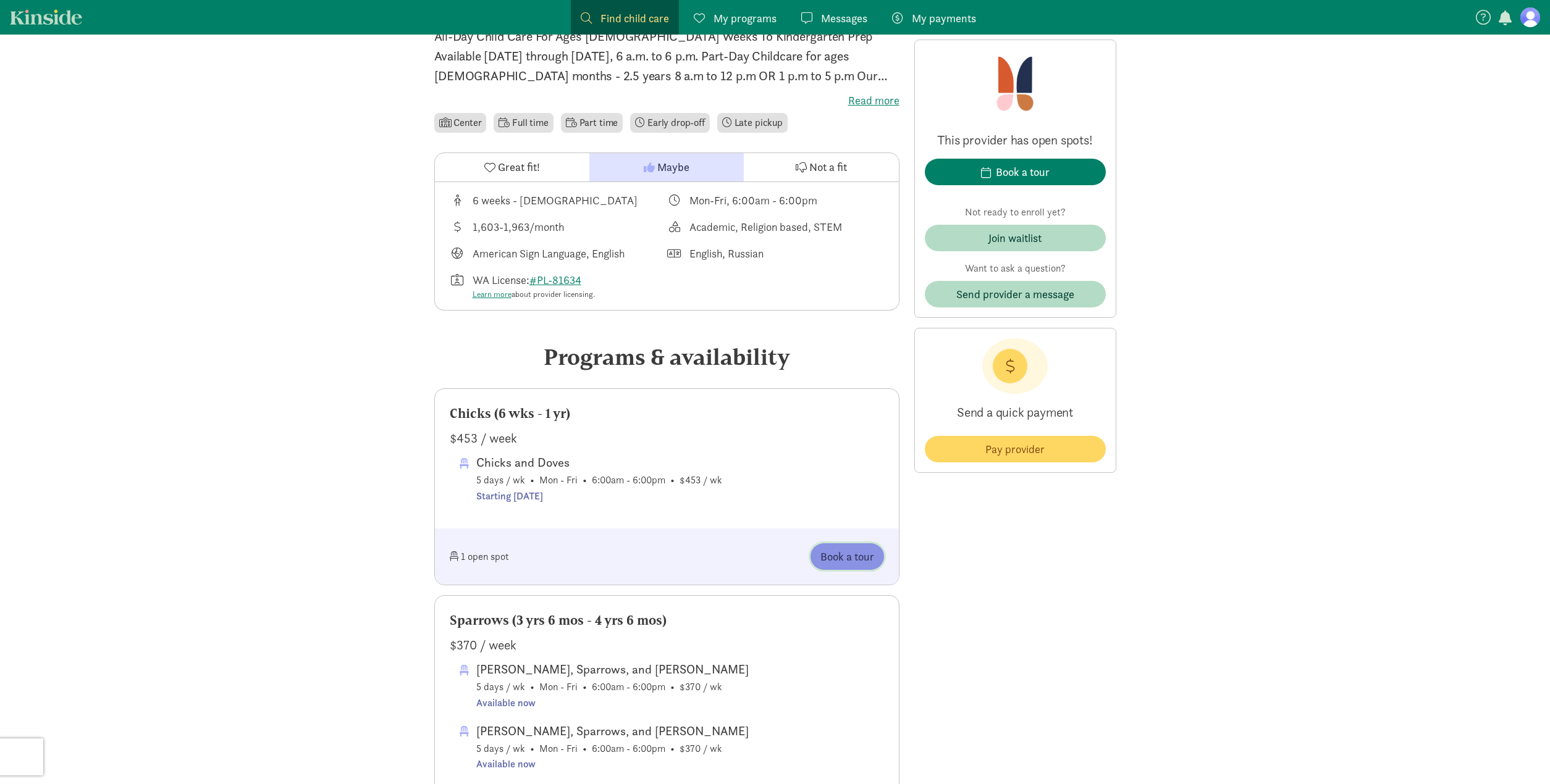
click at [842, 548] on span "Book a tour" at bounding box center [847, 556] width 54 height 17
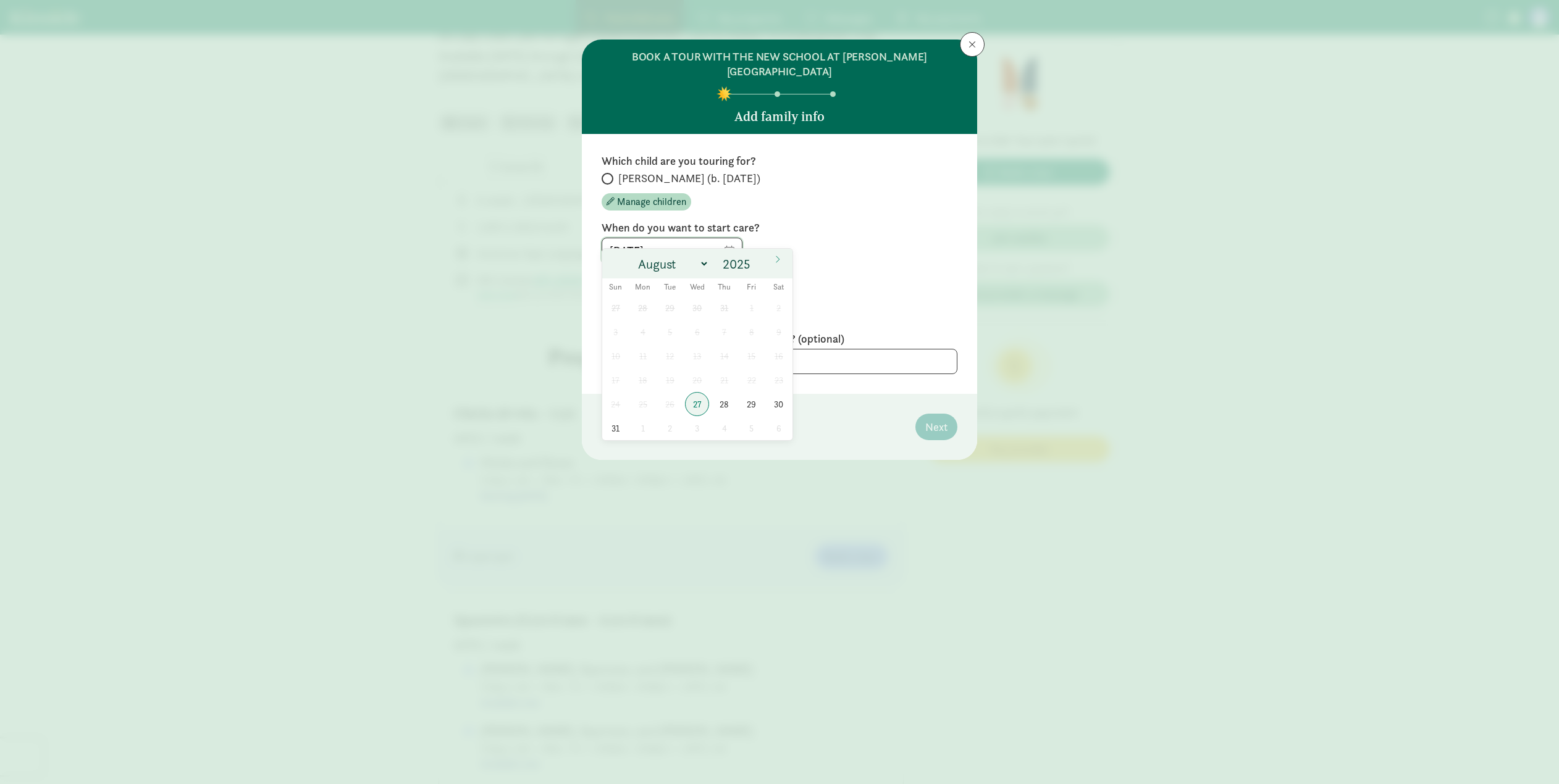
click at [730, 238] on input "08/27/2025" at bounding box center [671, 250] width 140 height 24
click at [759, 259] on span at bounding box center [756, 260] width 9 height 10
type input "2026"
select select "0"
click at [648, 333] on span "5" at bounding box center [643, 332] width 24 height 24
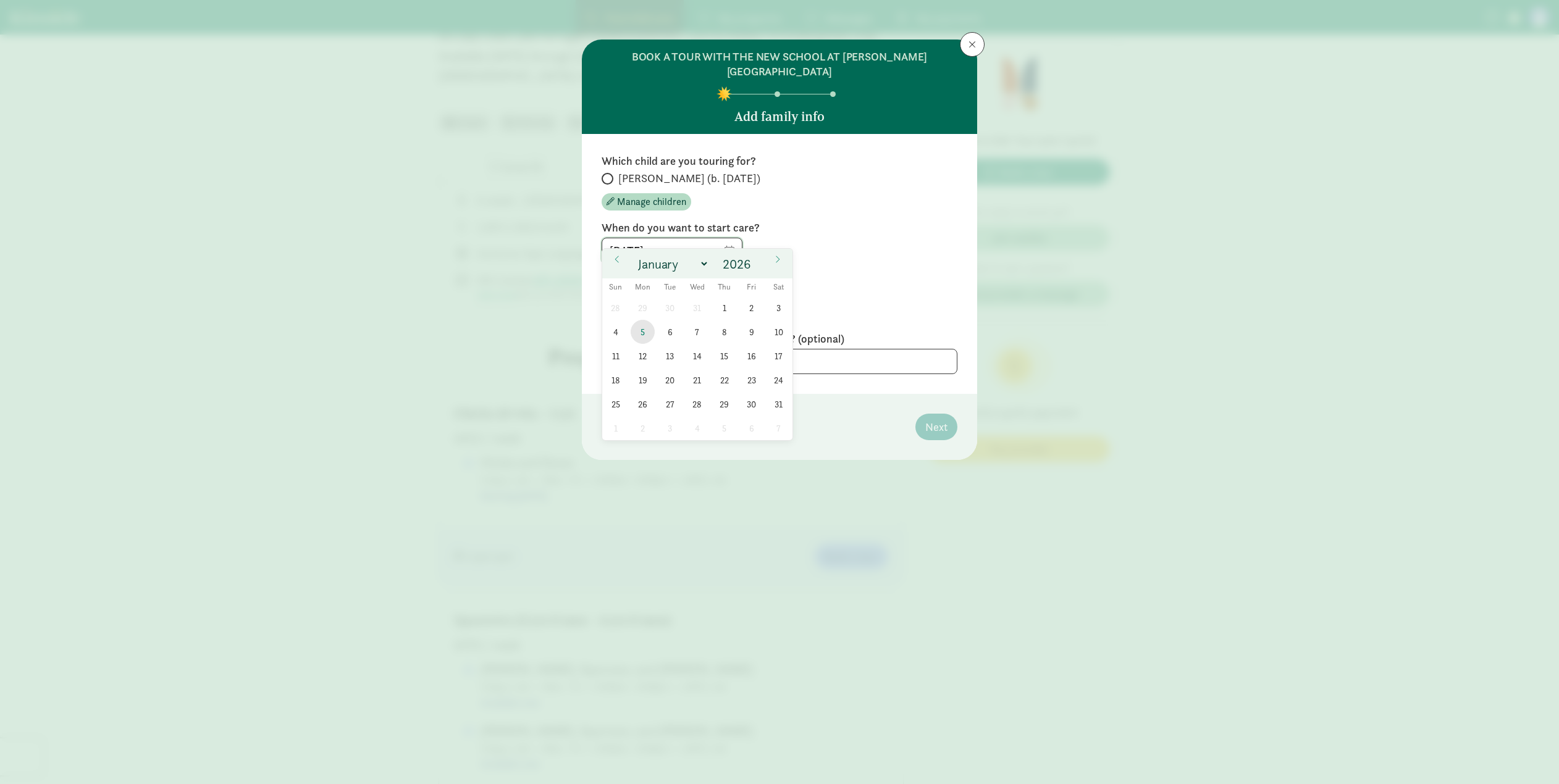
type input "01/05/2026"
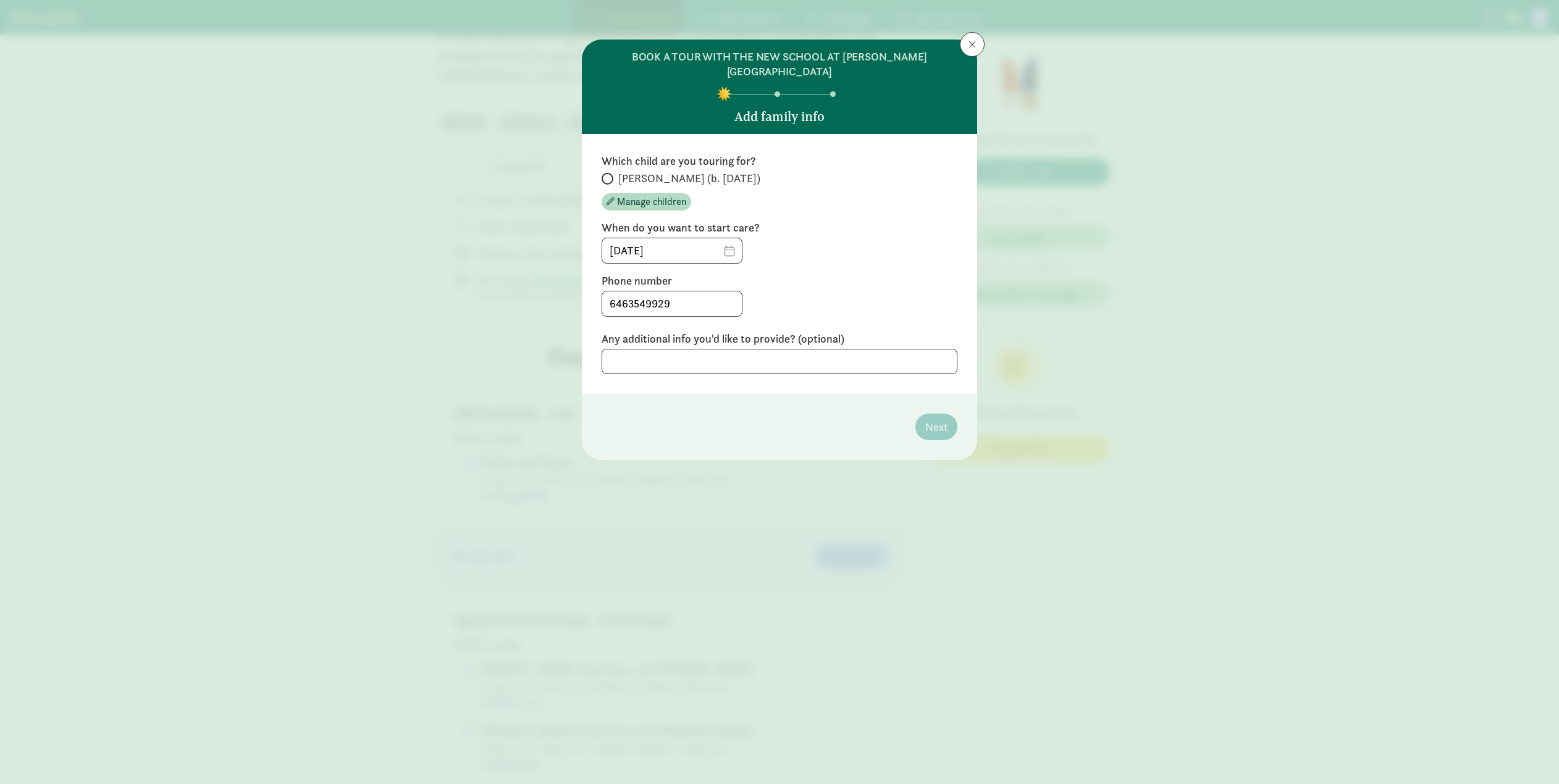
click at [835, 303] on div "Which child are you touring for? Sayer (b. July 2025) Manage children When do y…" at bounding box center [780, 264] width 356 height 220
click at [622, 171] on span "Sayer (b. July 2025)" at bounding box center [690, 177] width 142 height 15
click at [610, 175] on input "Sayer (b. July 2025)" at bounding box center [606, 178] width 8 height 8
radio input "true"
click at [935, 418] on span "Next" at bounding box center [937, 426] width 22 height 17
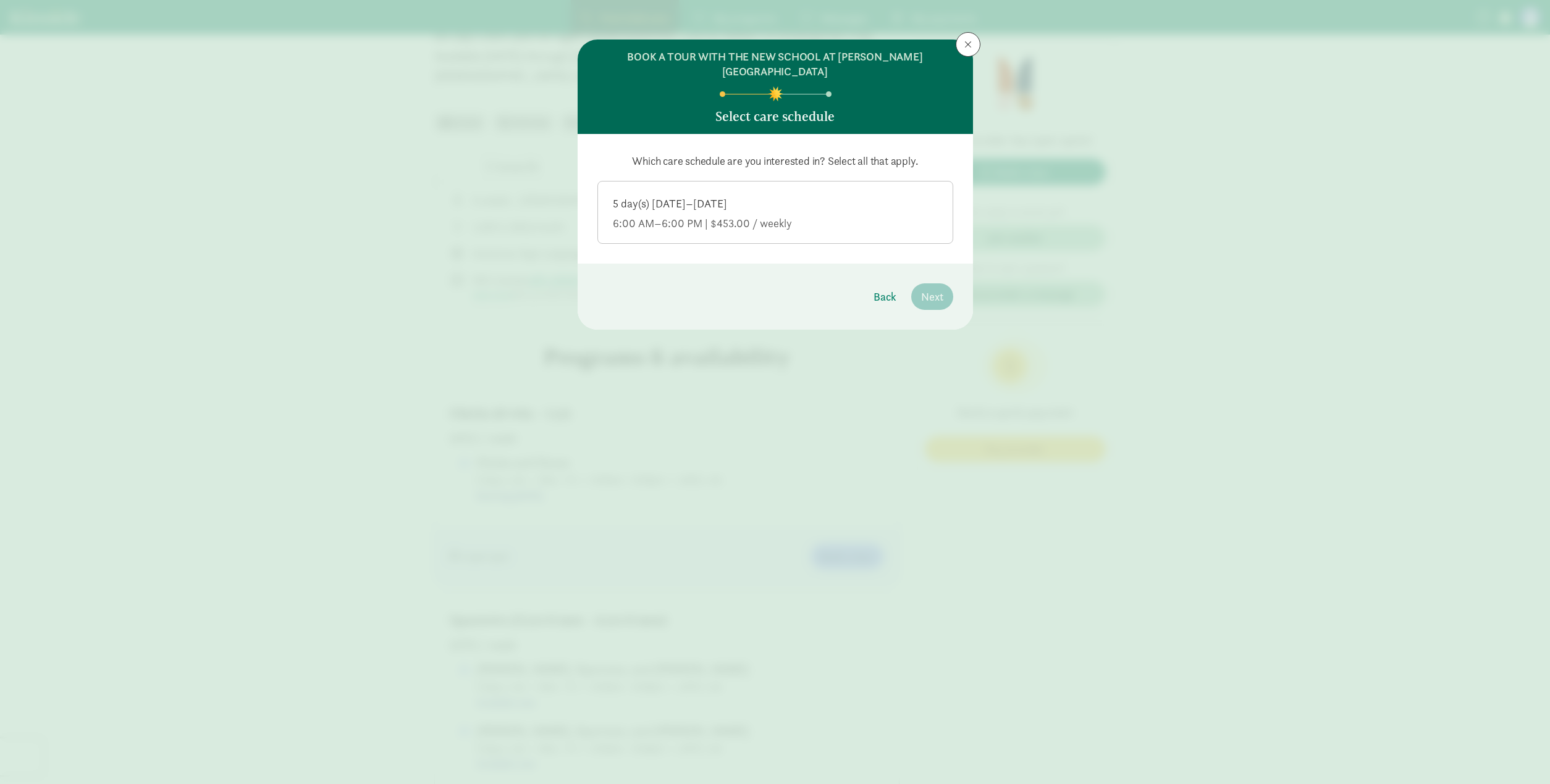
click at [706, 201] on div "5 day(s) Monday–Friday 6:00 AM–6:00 PM | $453.00 / weekly" at bounding box center [775, 213] width 325 height 34
click at [0, 0] on input "5 day(s) Monday–Friday 6:00 AM–6:00 PM | $453.00 / weekly" at bounding box center [0, 0] width 0 height 0
click at [920, 284] on button "Next" at bounding box center [932, 296] width 42 height 26
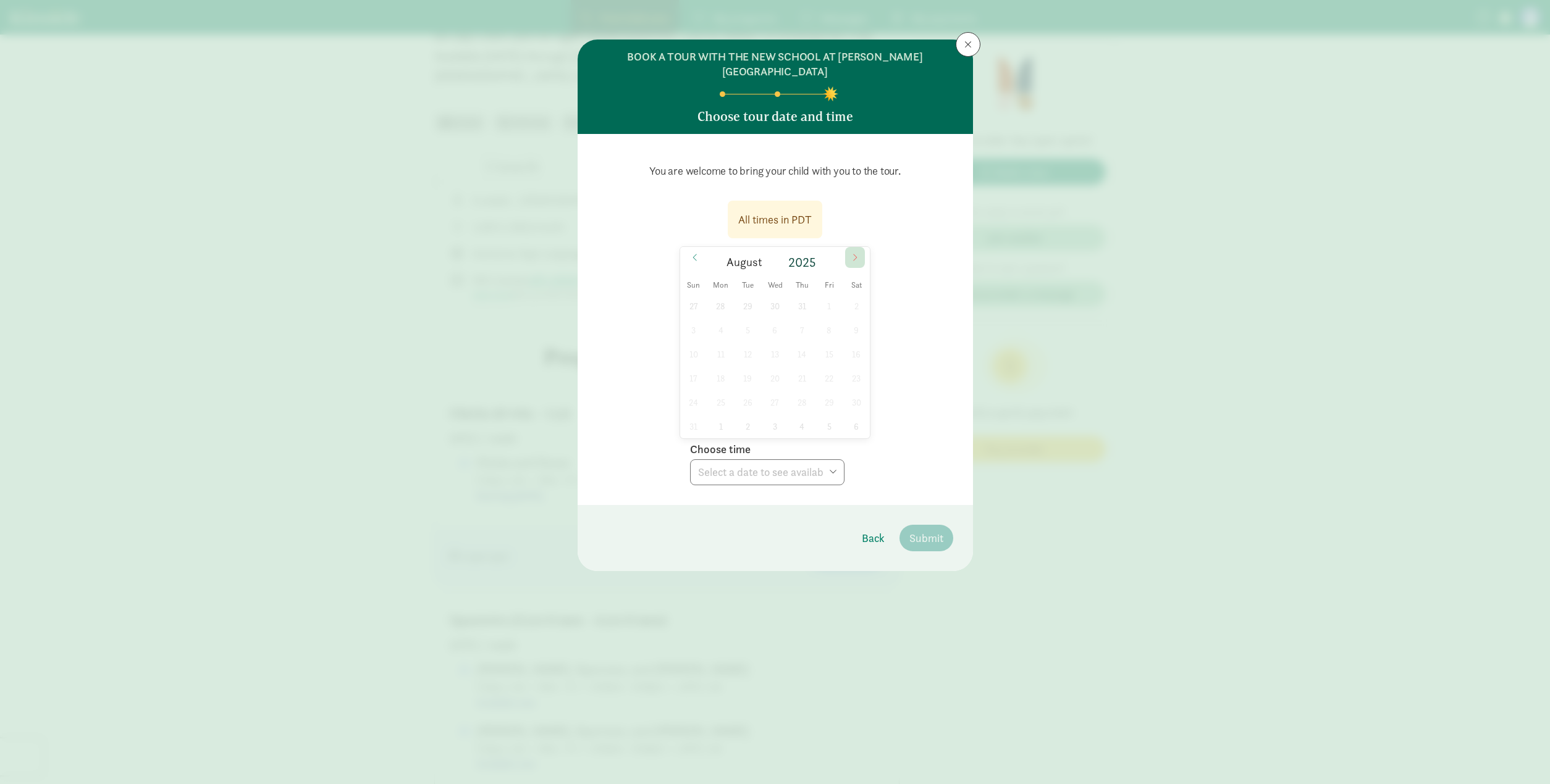
click at [858, 254] on icon at bounding box center [855, 257] width 8 height 9
click at [830, 318] on span "12" at bounding box center [829, 330] width 24 height 24
select select "2025-09-12T11:45:00.000-07:00"
click at [928, 529] on span "Submit" at bounding box center [926, 537] width 34 height 17
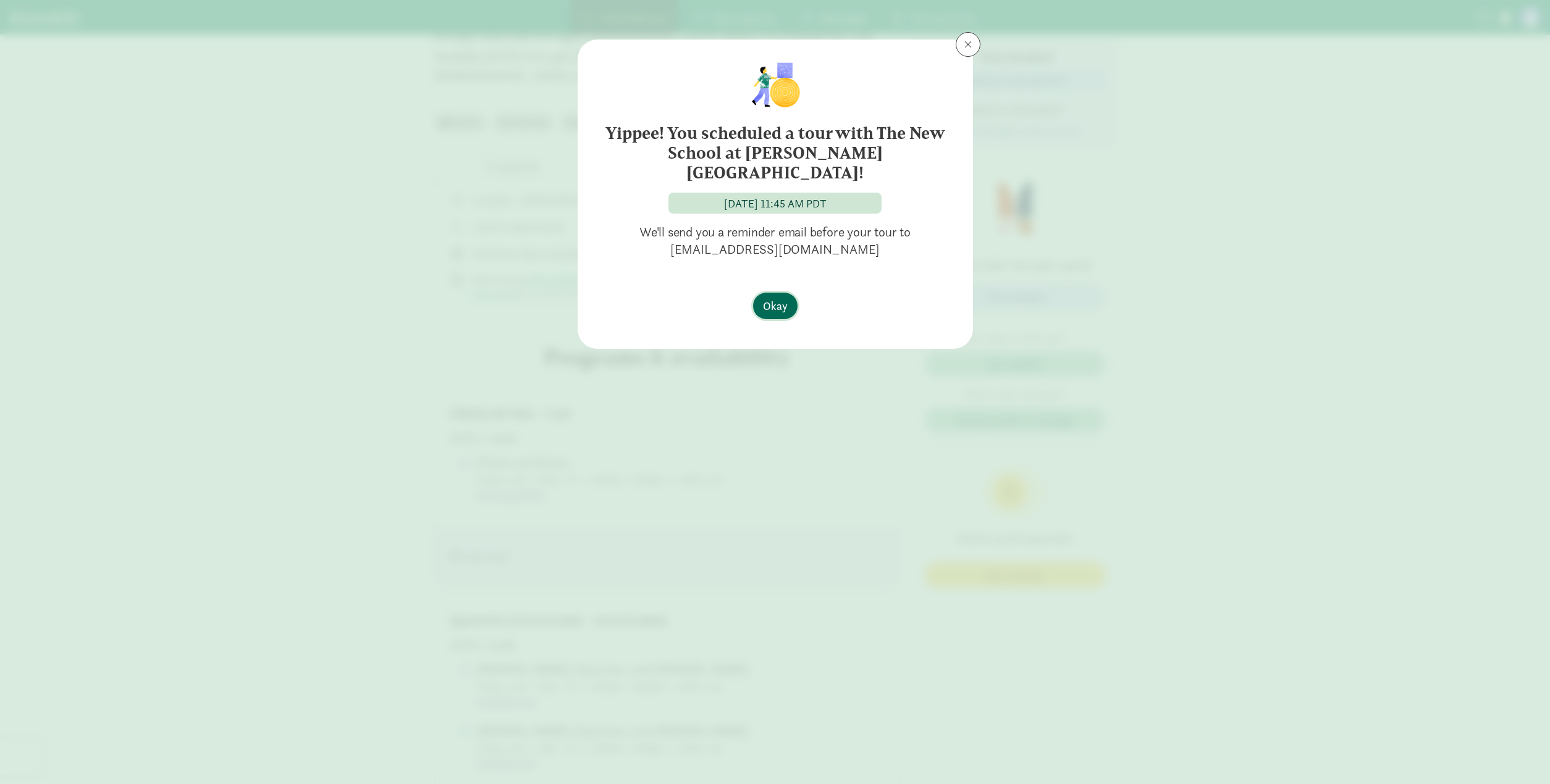
click at [772, 297] on span "Okay" at bounding box center [775, 305] width 24 height 17
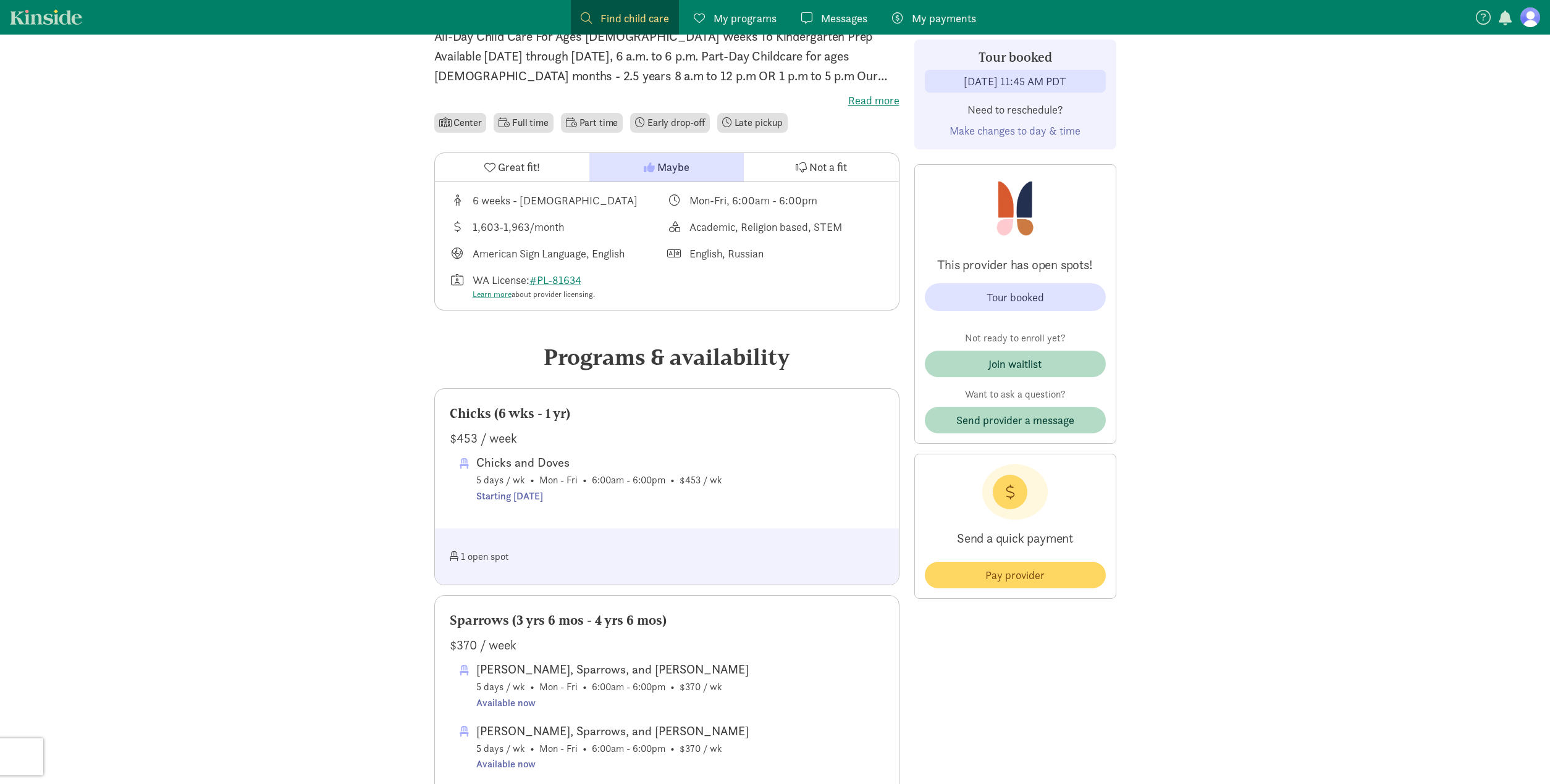
scroll to position [0, 0]
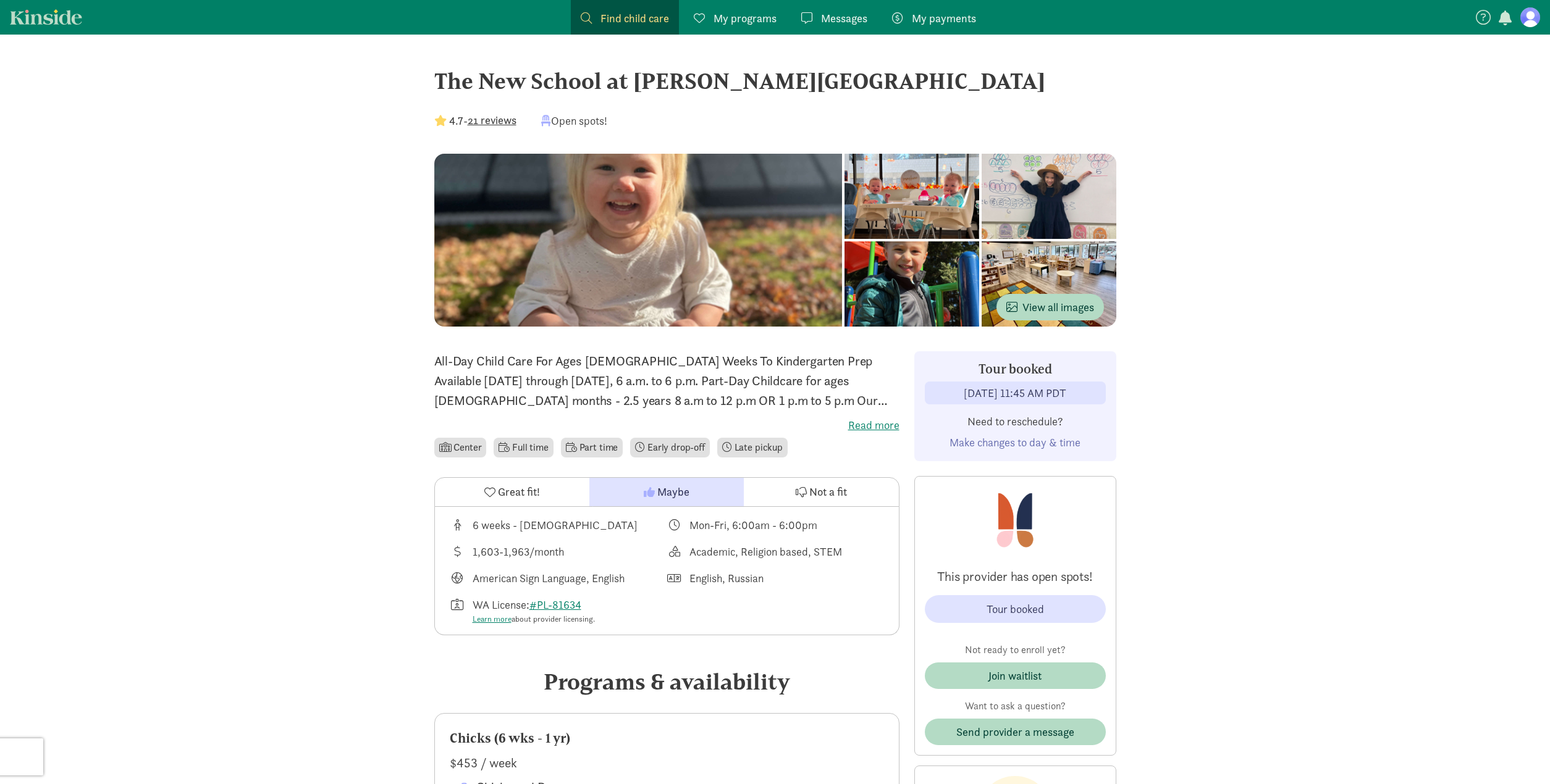
click at [745, 22] on span "My programs" at bounding box center [744, 18] width 63 height 17
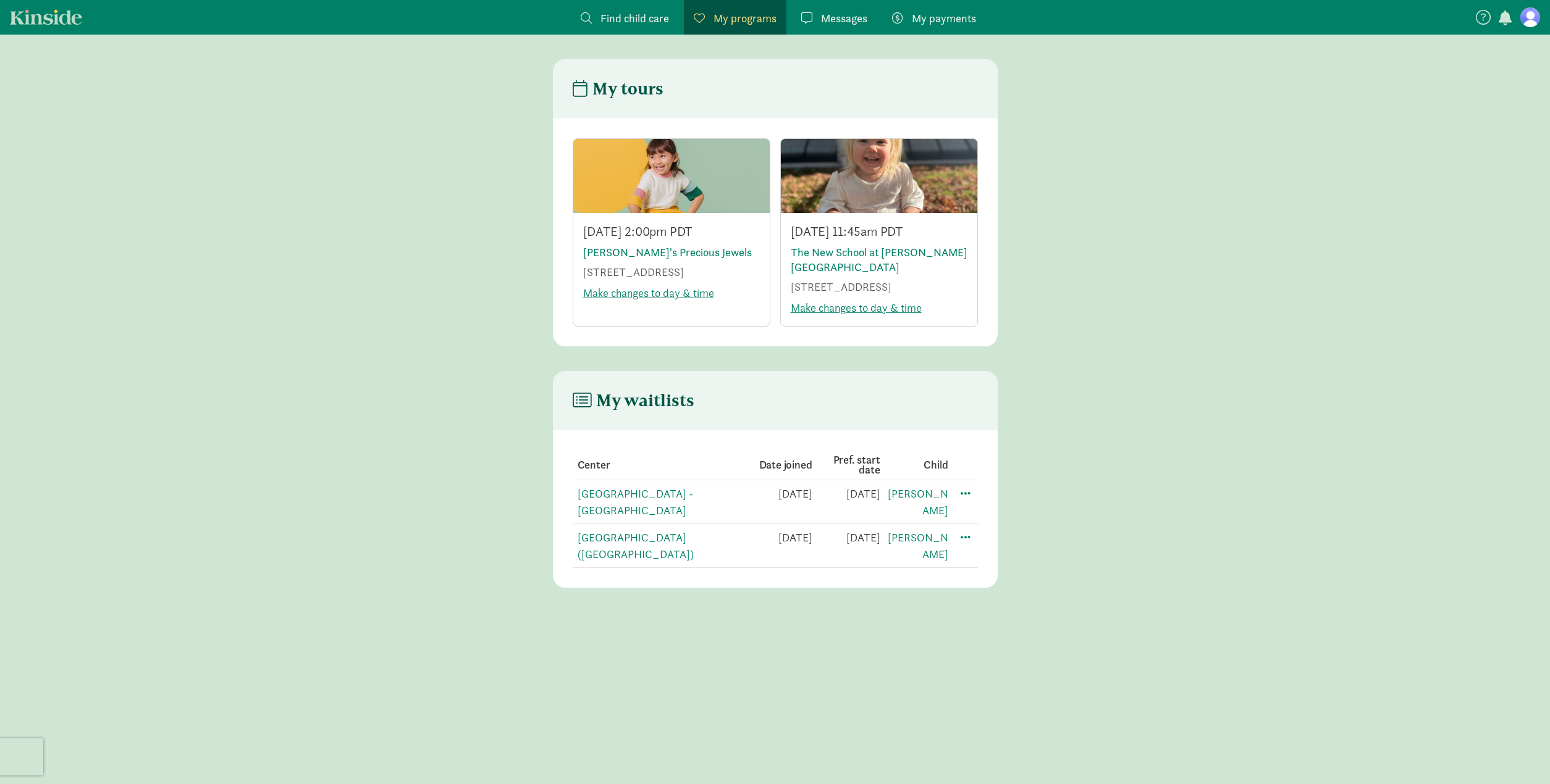
click at [1210, 427] on main "My waitlists Center Date joined Pref. start date Child North Tacoma Montessori …" at bounding box center [775, 480] width 1550 height 216
click at [629, 249] on link "Alice's Precious Jewels" at bounding box center [667, 252] width 169 height 15
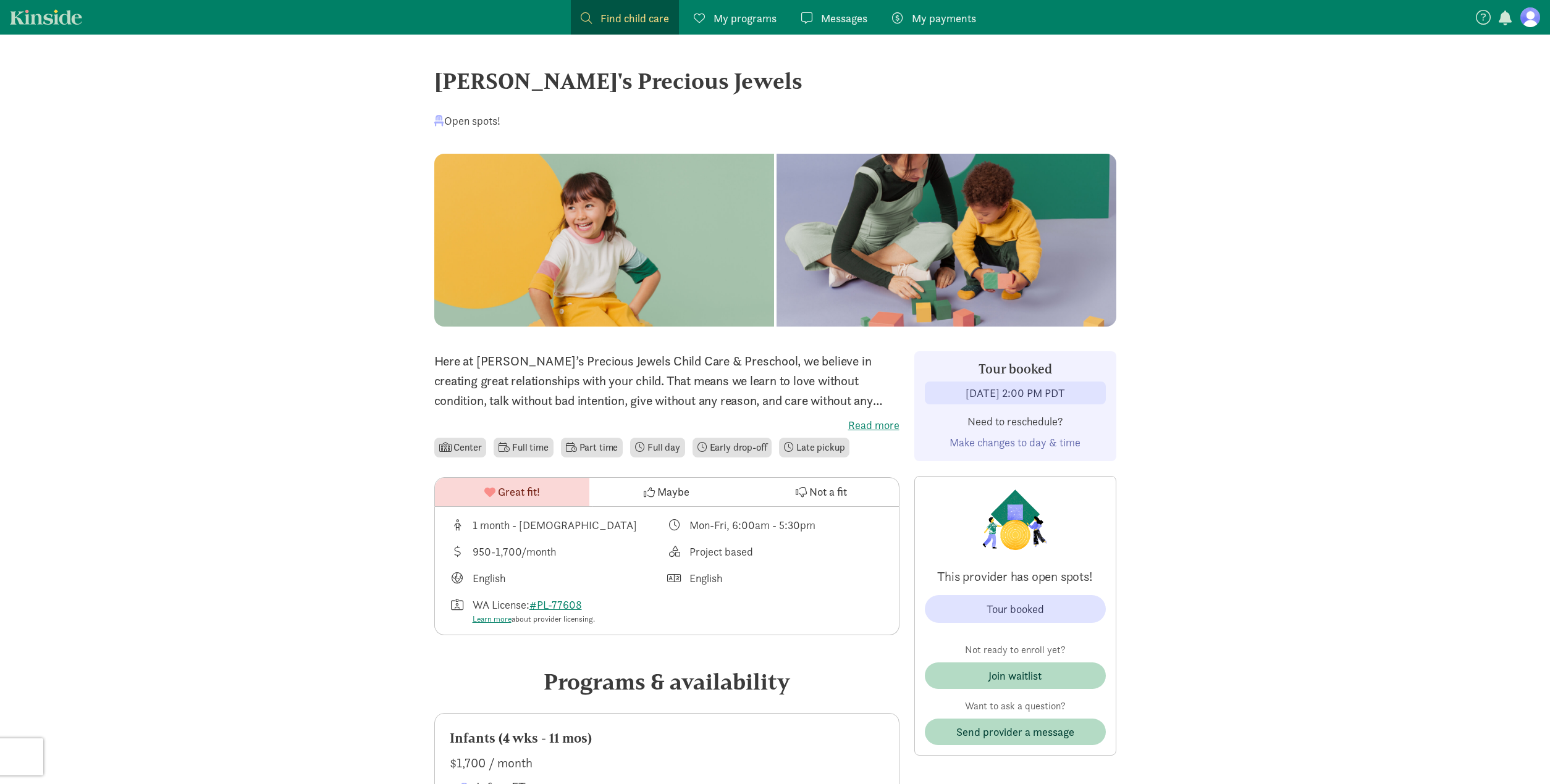
click at [737, 15] on span "My programs" at bounding box center [744, 18] width 63 height 17
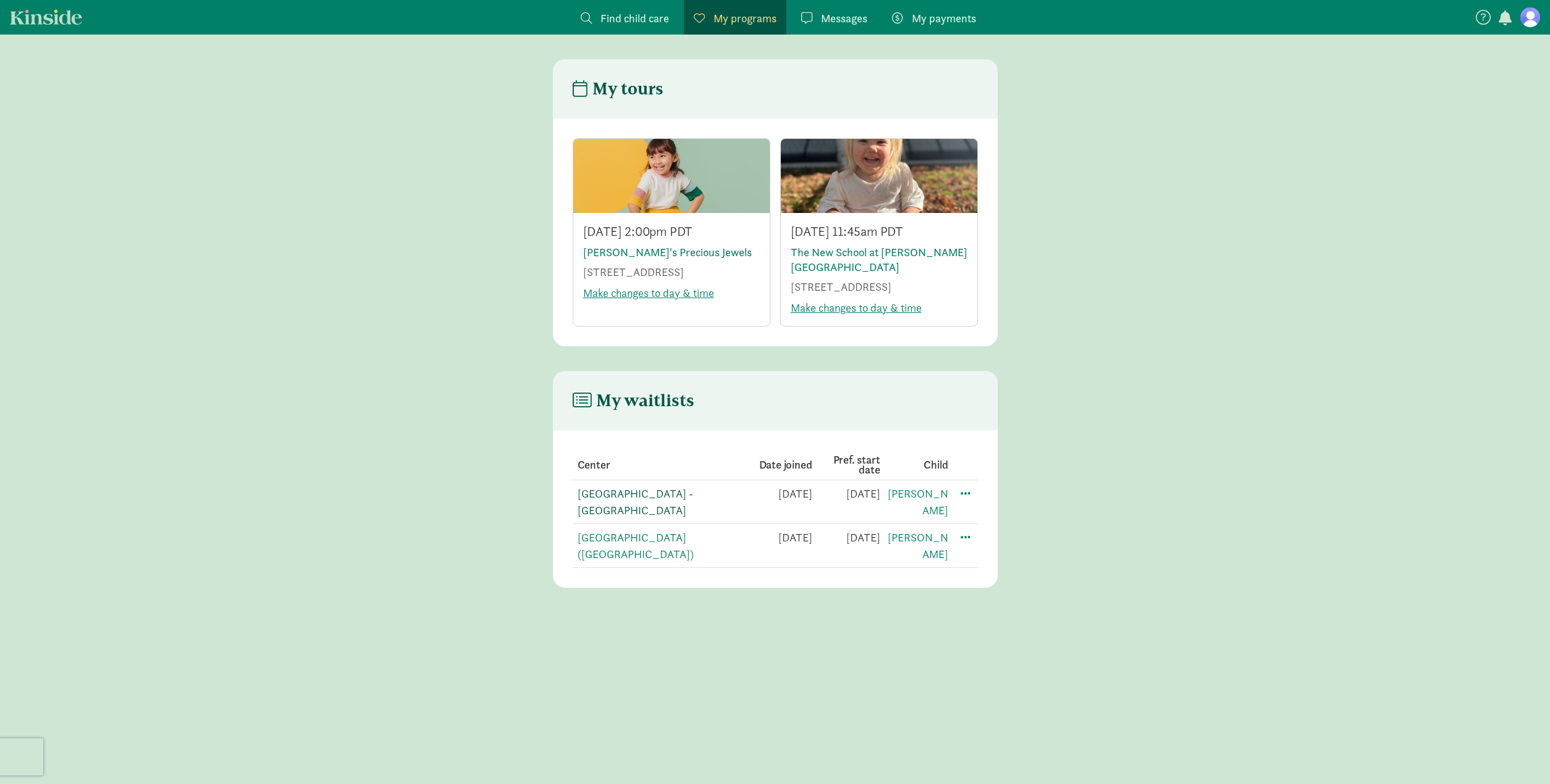
click at [642, 494] on link "[GEOGRAPHIC_DATA] -[GEOGRAPHIC_DATA]" at bounding box center [635, 502] width 115 height 31
